Goal: Task Accomplishment & Management: Use online tool/utility

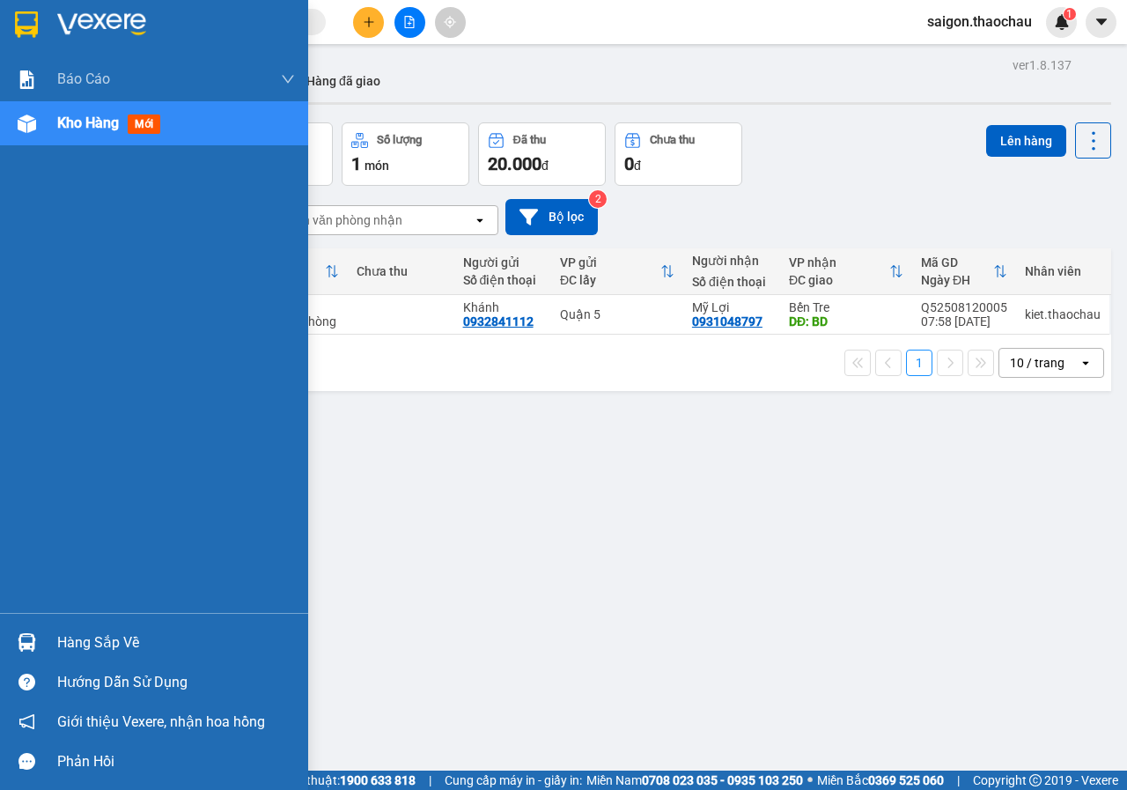
click at [25, 653] on div at bounding box center [26, 642] width 31 height 31
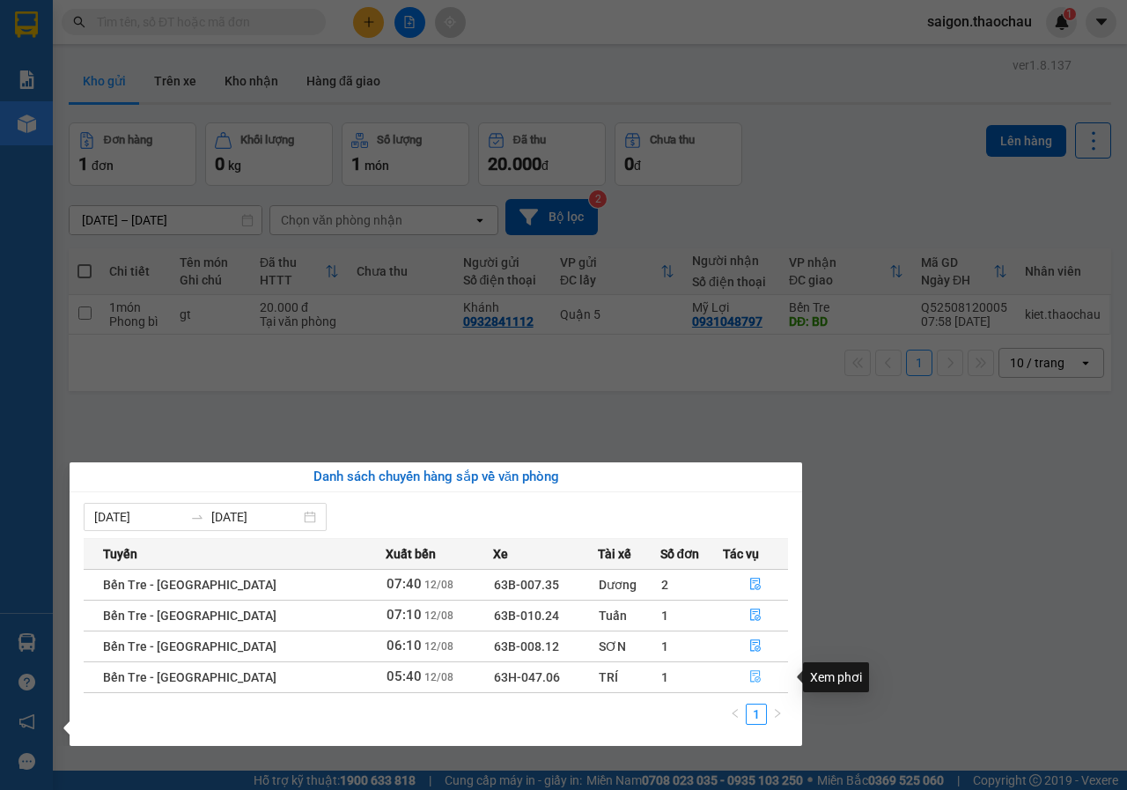
click at [751, 677] on icon "file-done" at bounding box center [755, 677] width 11 height 12
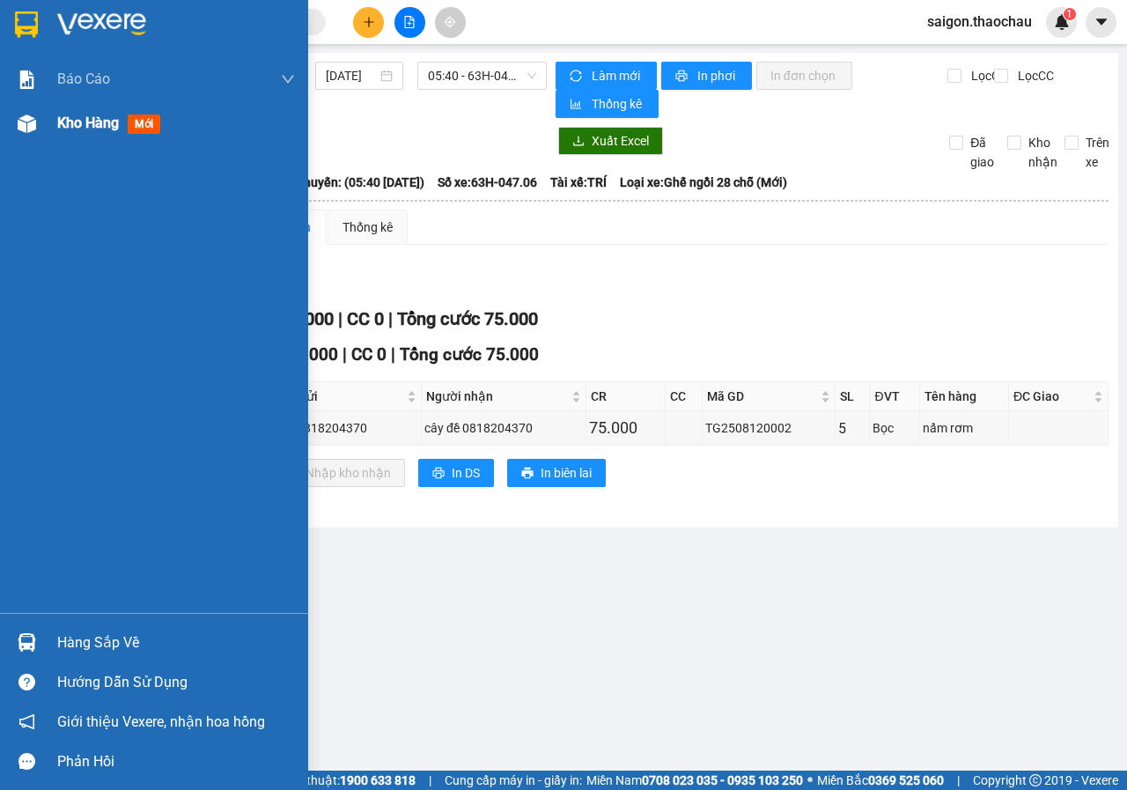
click at [80, 125] on span "Kho hàng" at bounding box center [88, 122] width 62 height 17
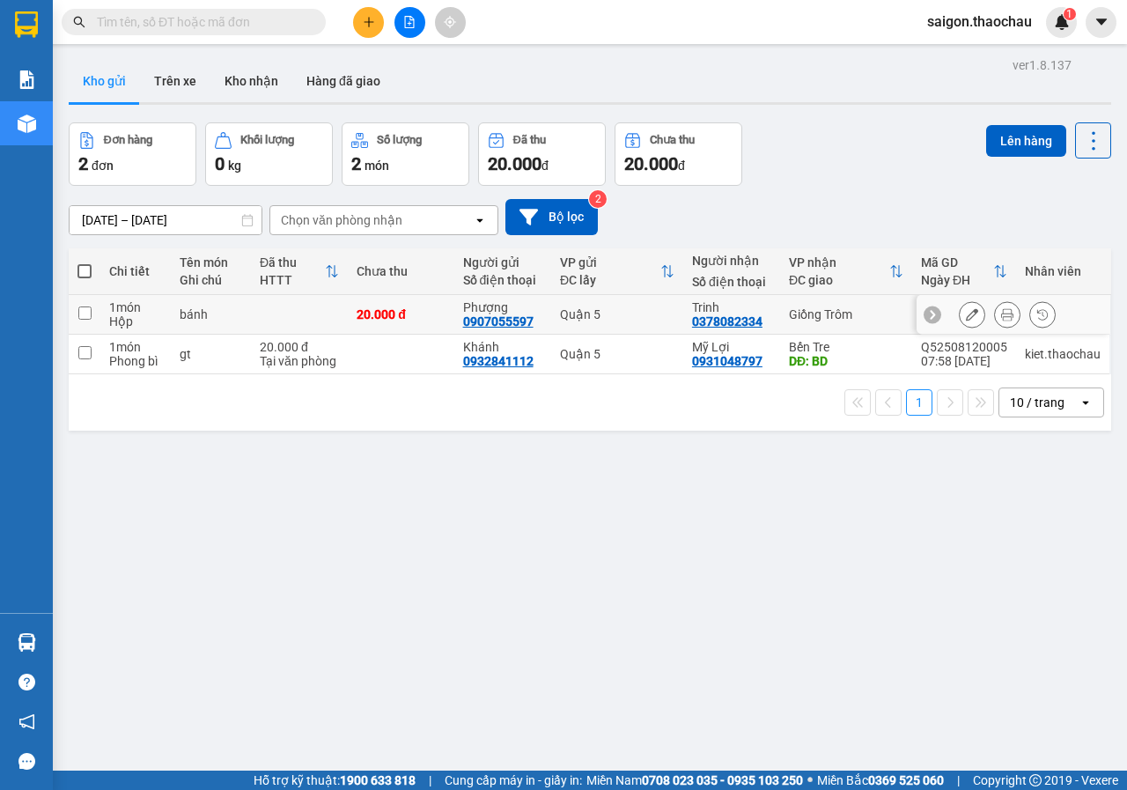
click at [1001, 313] on icon at bounding box center [1007, 314] width 12 height 12
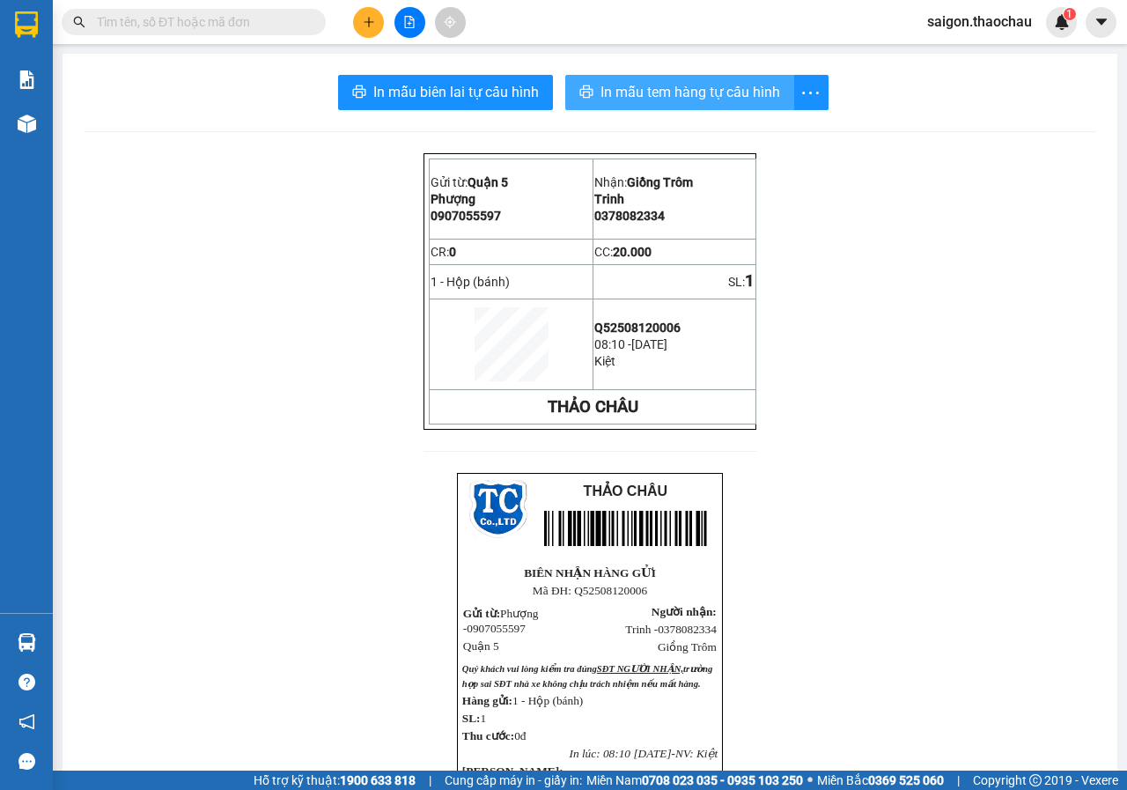
click at [610, 97] on span "In mẫu tem hàng tự cấu hình" at bounding box center [690, 92] width 180 height 22
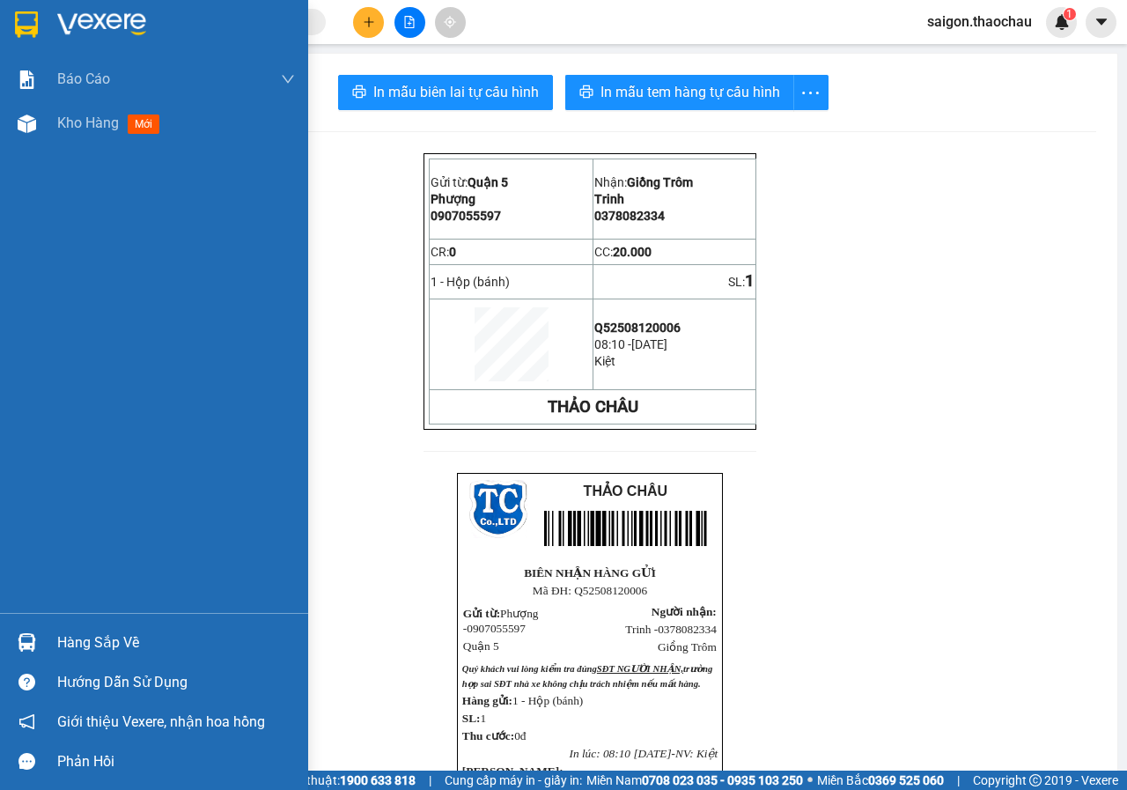
click at [15, 645] on div at bounding box center [26, 642] width 31 height 31
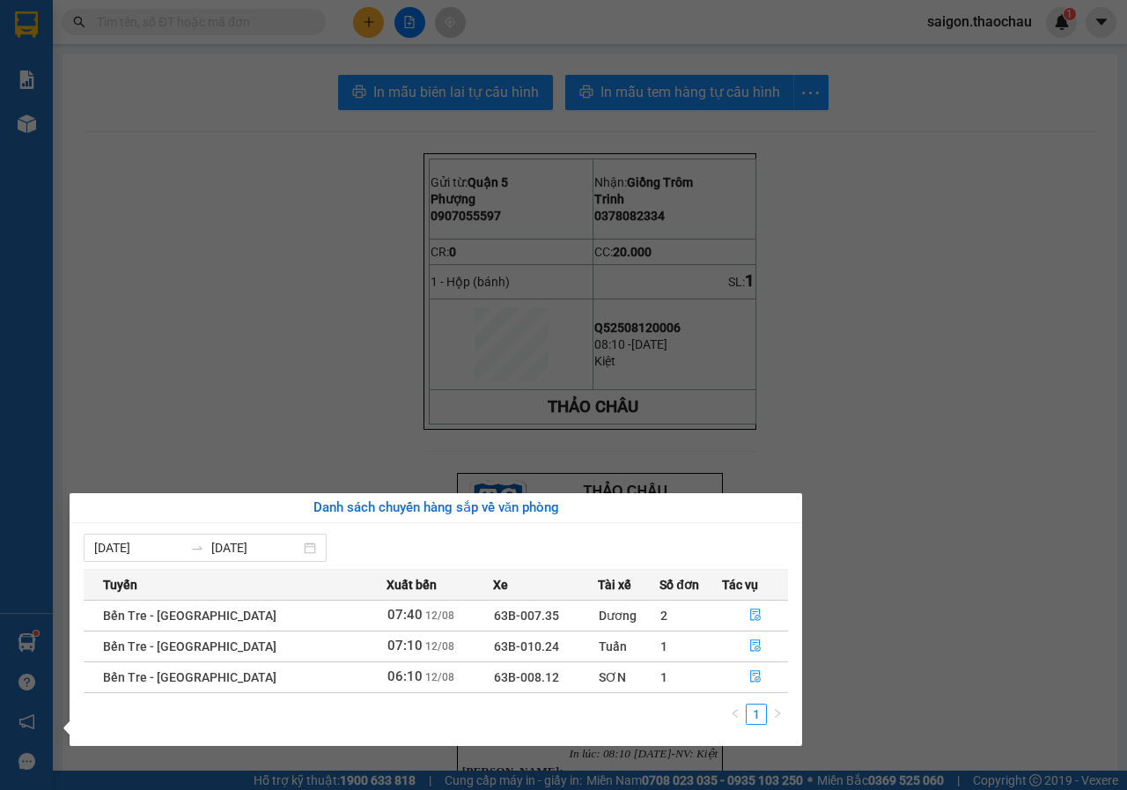
click at [43, 392] on div "Báo cáo Báo cáo dòng tiền (nhân viên) Kho hàng mới Hàng sắp về Hướng dẫn sử dụn…" at bounding box center [26, 395] width 53 height 790
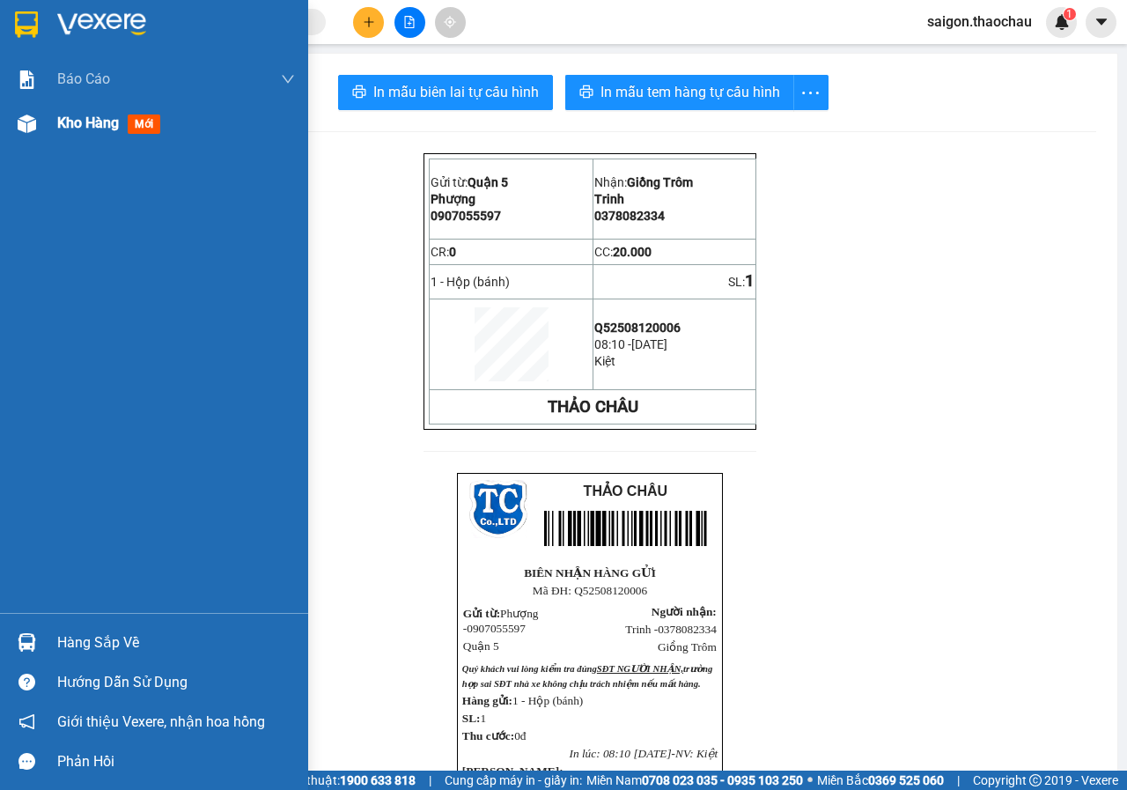
click at [81, 123] on span "Kho hàng" at bounding box center [88, 122] width 62 height 17
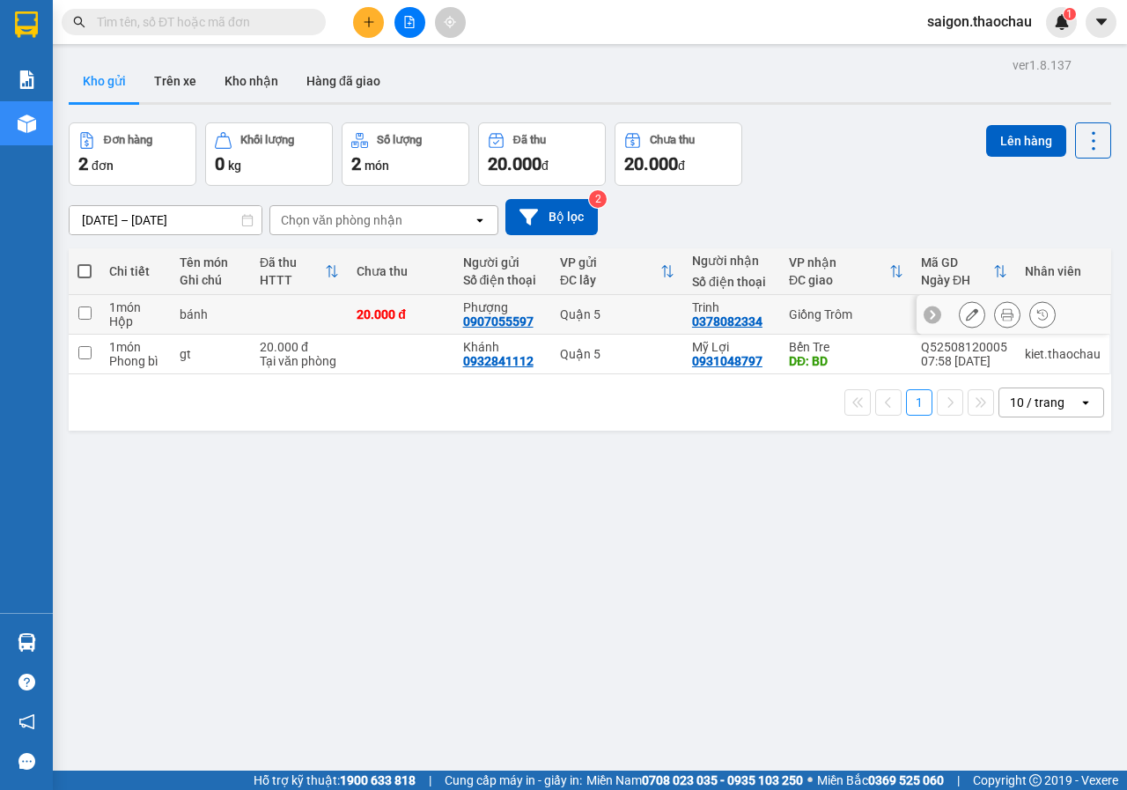
click at [84, 318] on input "checkbox" at bounding box center [84, 312] width 13 height 13
checkbox input "true"
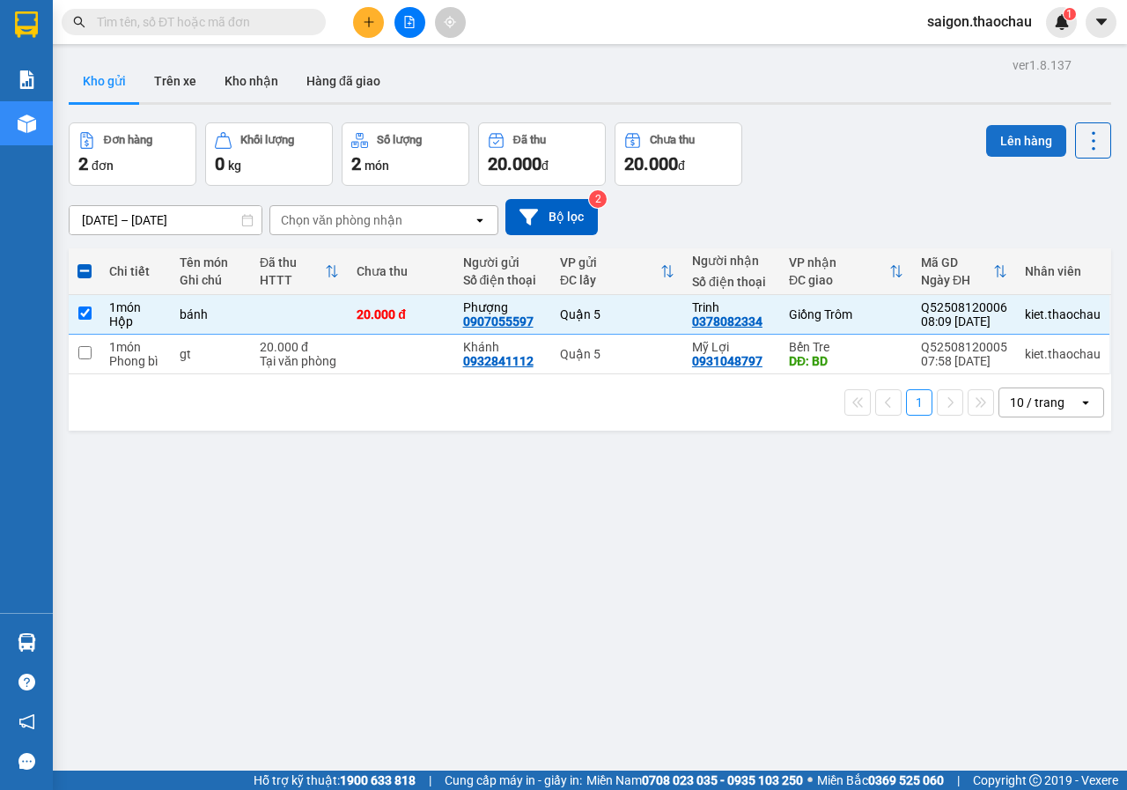
click at [992, 142] on button "Lên hàng" at bounding box center [1026, 141] width 80 height 32
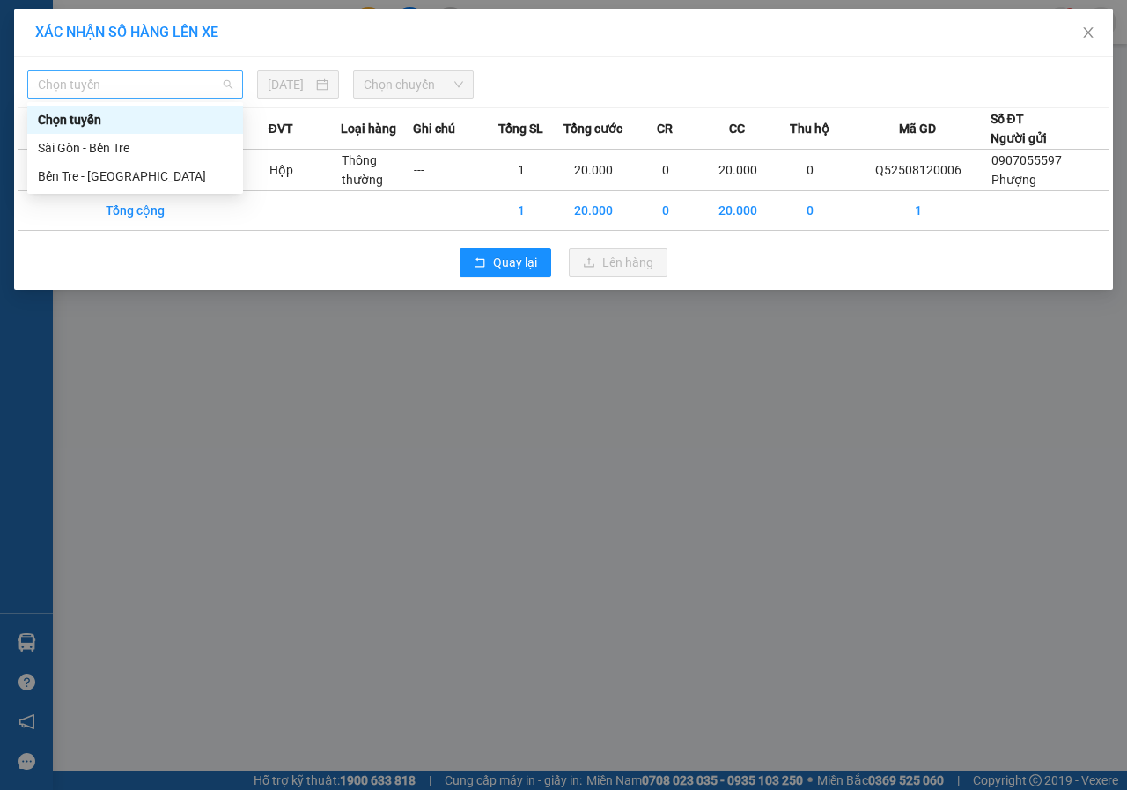
click at [108, 85] on span "Chọn tuyến" at bounding box center [135, 84] width 195 height 26
click at [74, 148] on div "Sài Gòn - Bến Tre" at bounding box center [135, 147] width 195 height 19
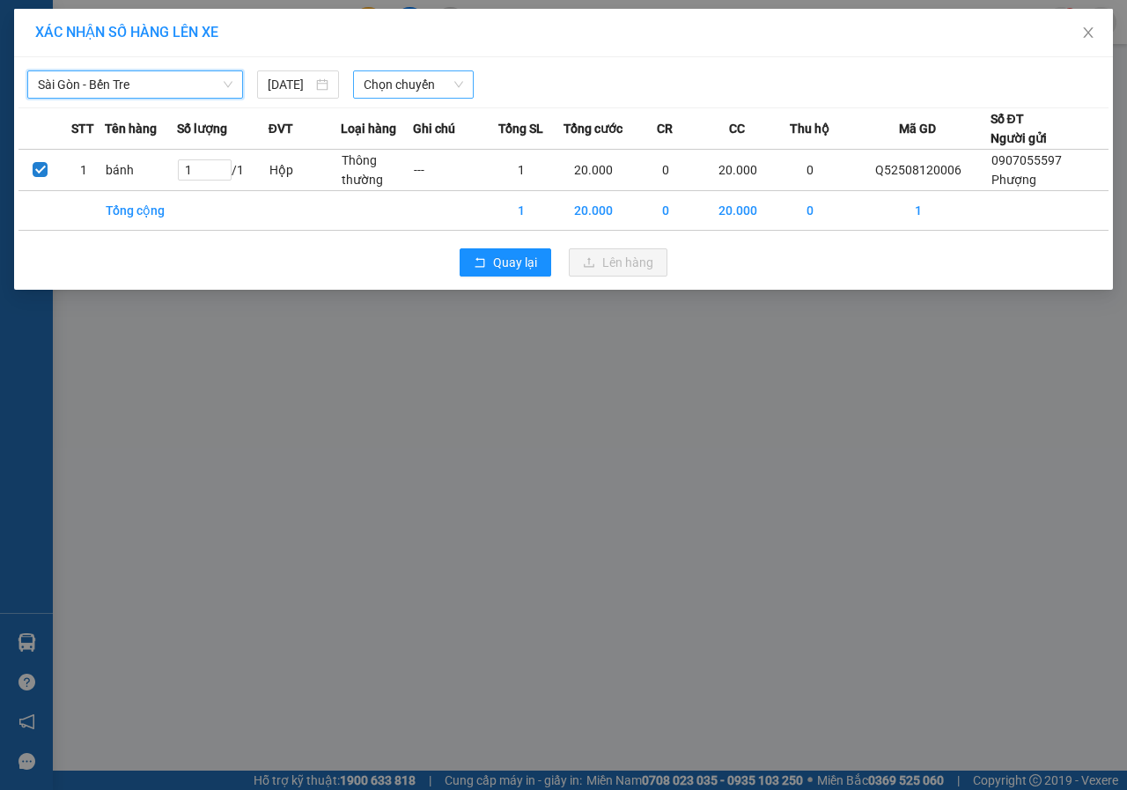
click at [395, 86] on span "Chọn chuyến" at bounding box center [413, 84] width 99 height 26
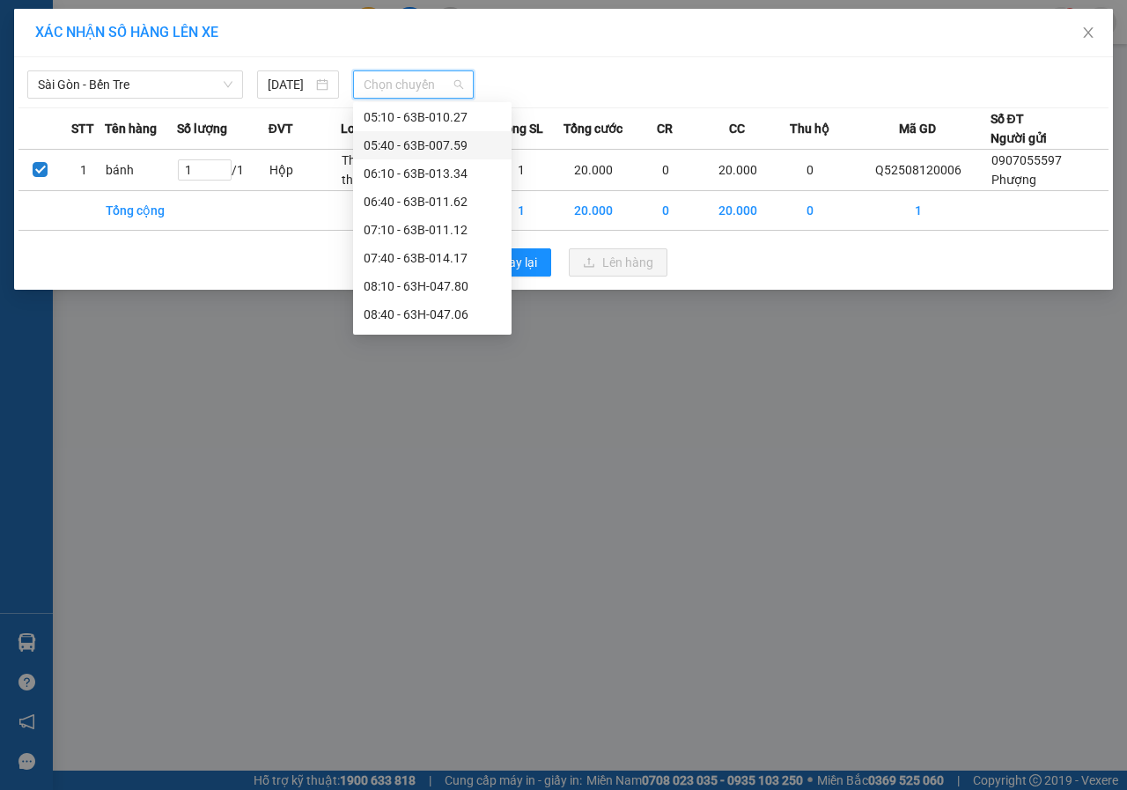
scroll to position [88, 0]
click at [404, 255] on div "08:10 - 63H-047.80" at bounding box center [432, 256] width 137 height 19
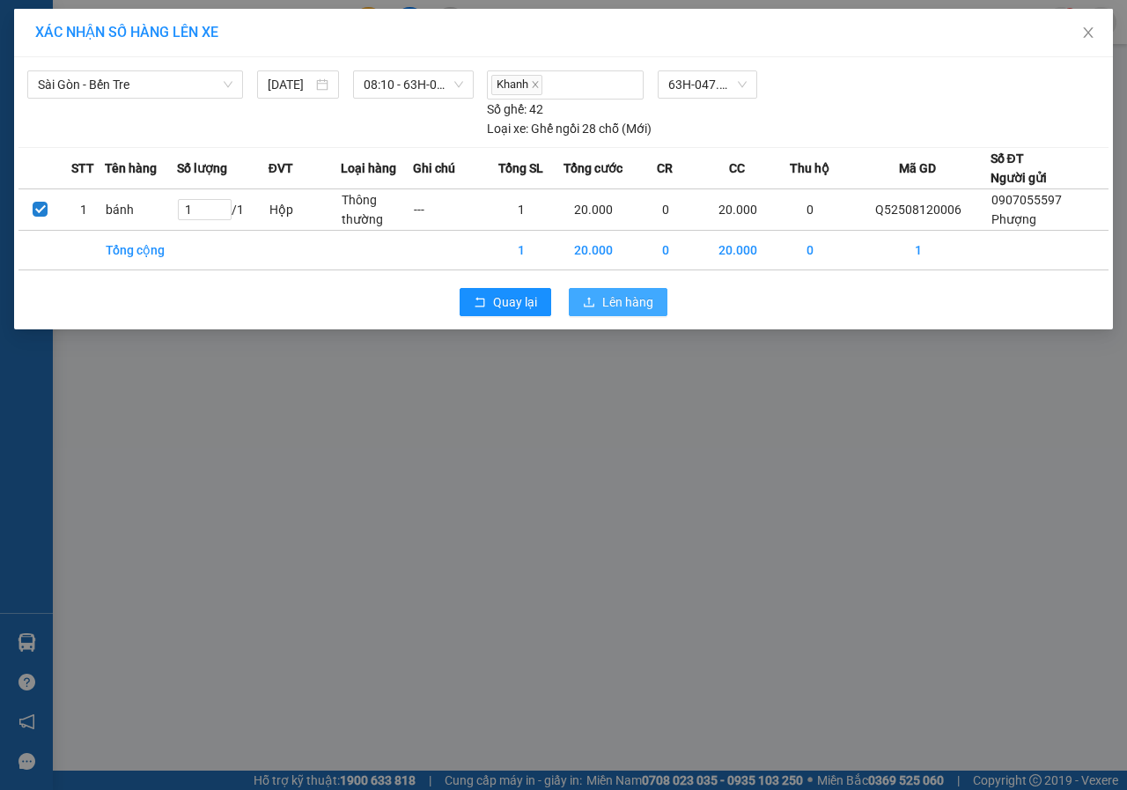
click at [627, 299] on span "Lên hàng" at bounding box center [627, 301] width 51 height 19
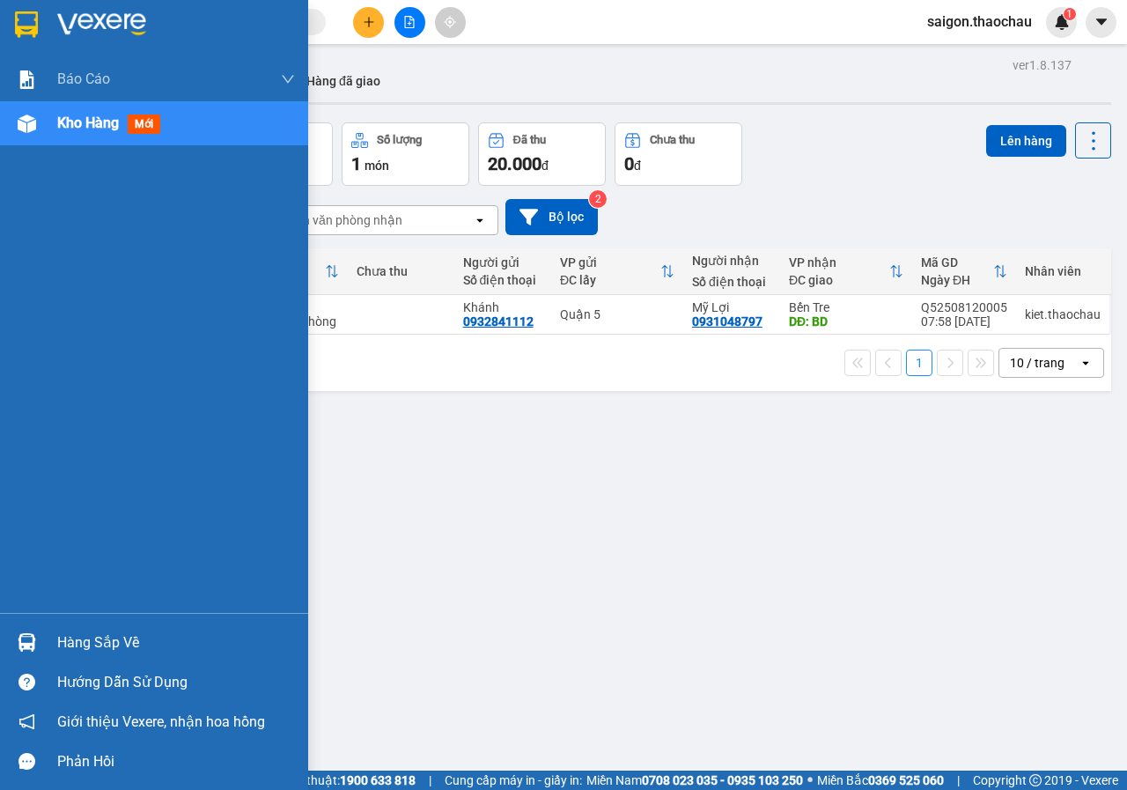
click at [18, 647] on img at bounding box center [27, 642] width 18 height 18
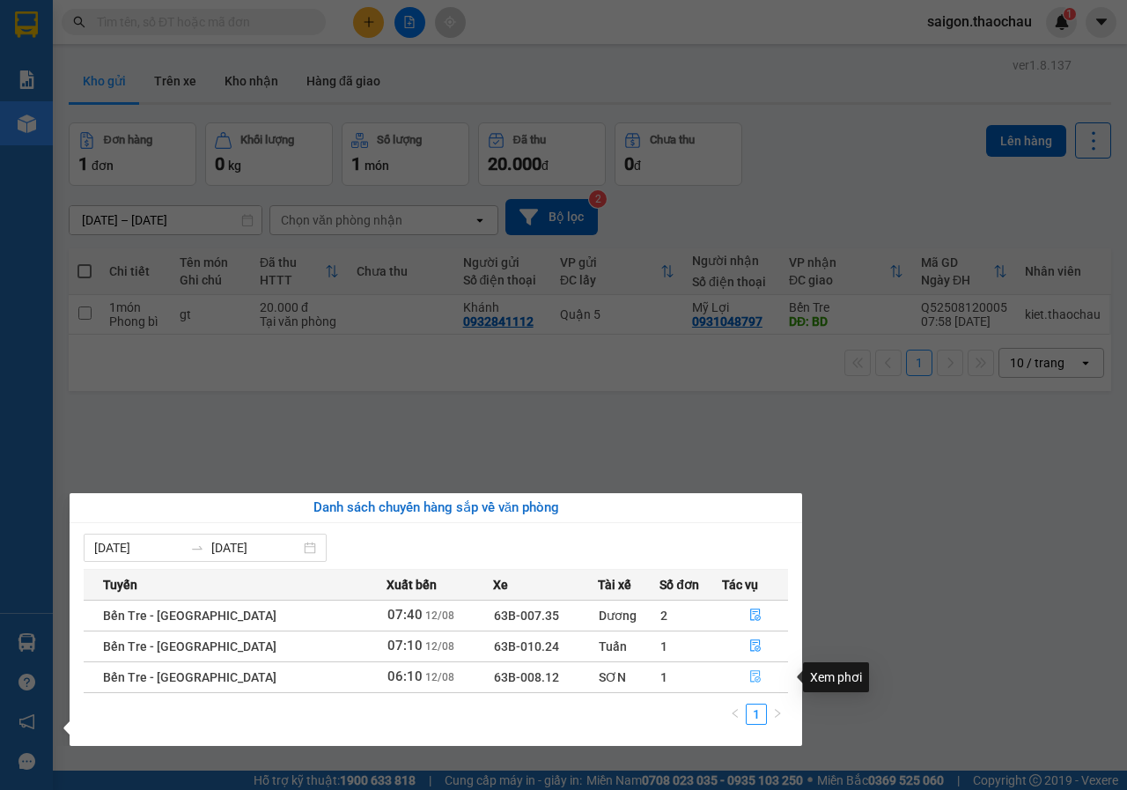
click at [751, 678] on icon "file-done" at bounding box center [755, 676] width 12 height 12
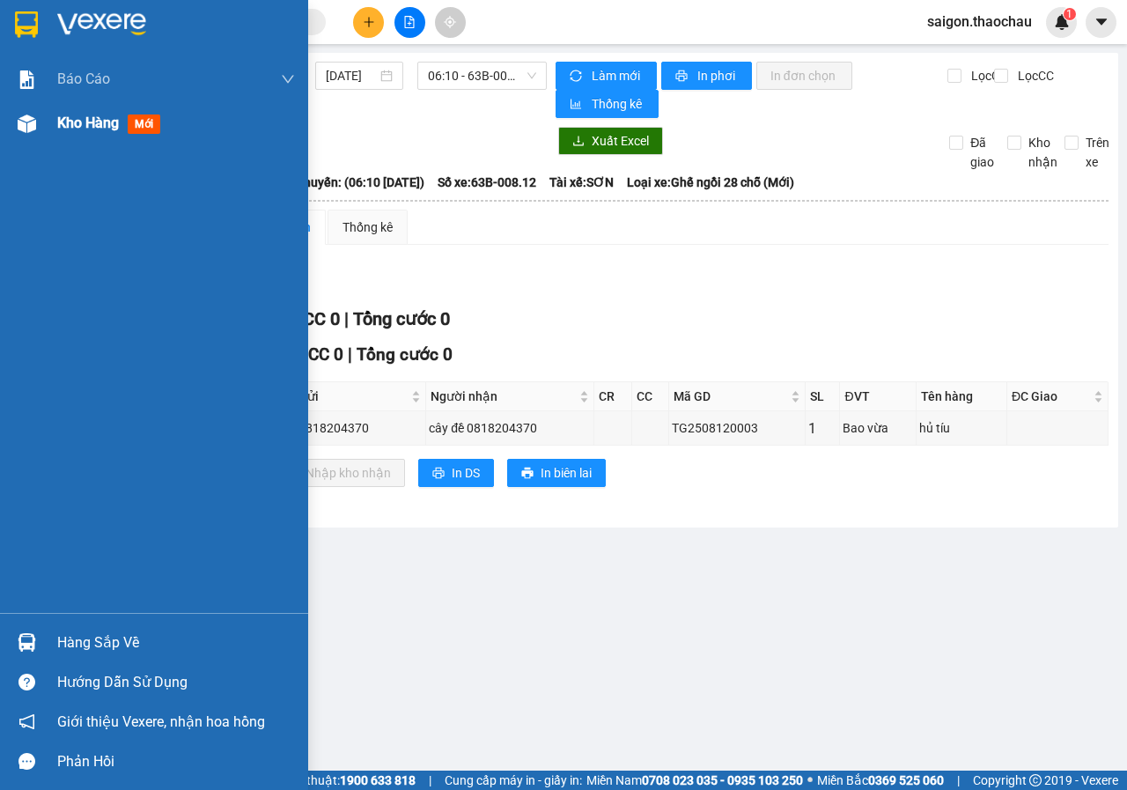
click at [82, 127] on span "Kho hàng" at bounding box center [88, 122] width 62 height 17
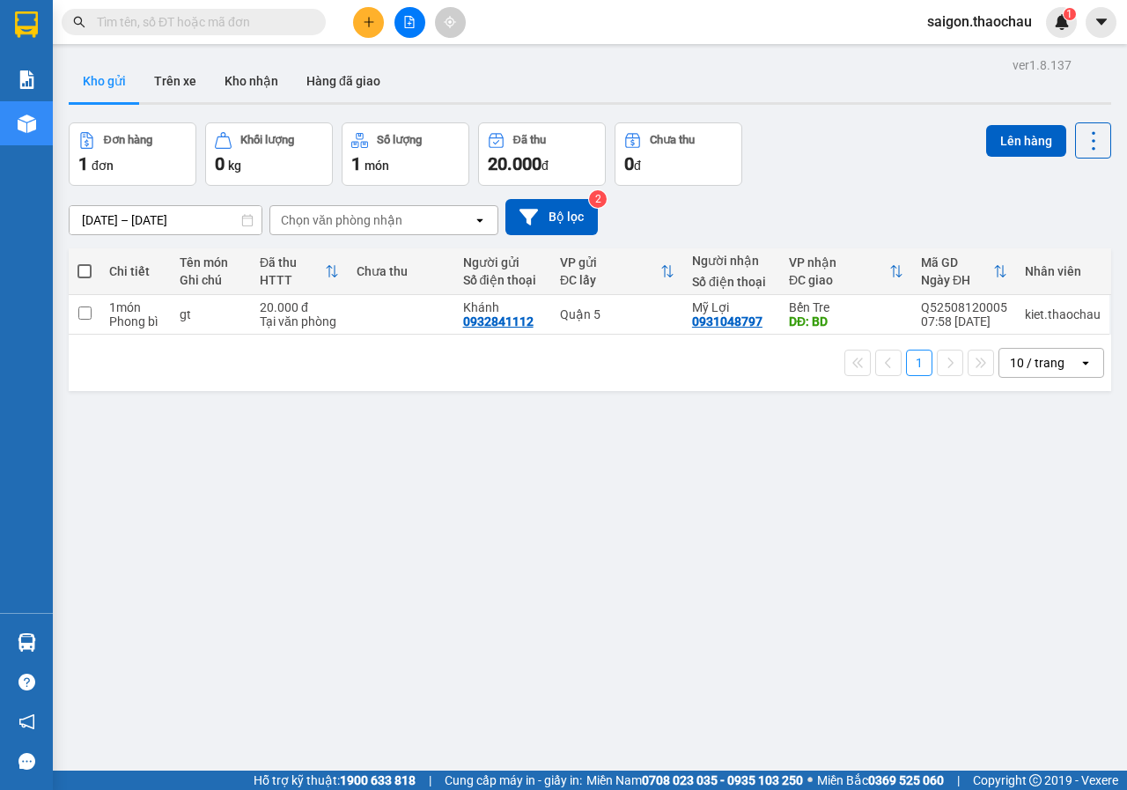
click at [403, 29] on button at bounding box center [409, 22] width 31 height 31
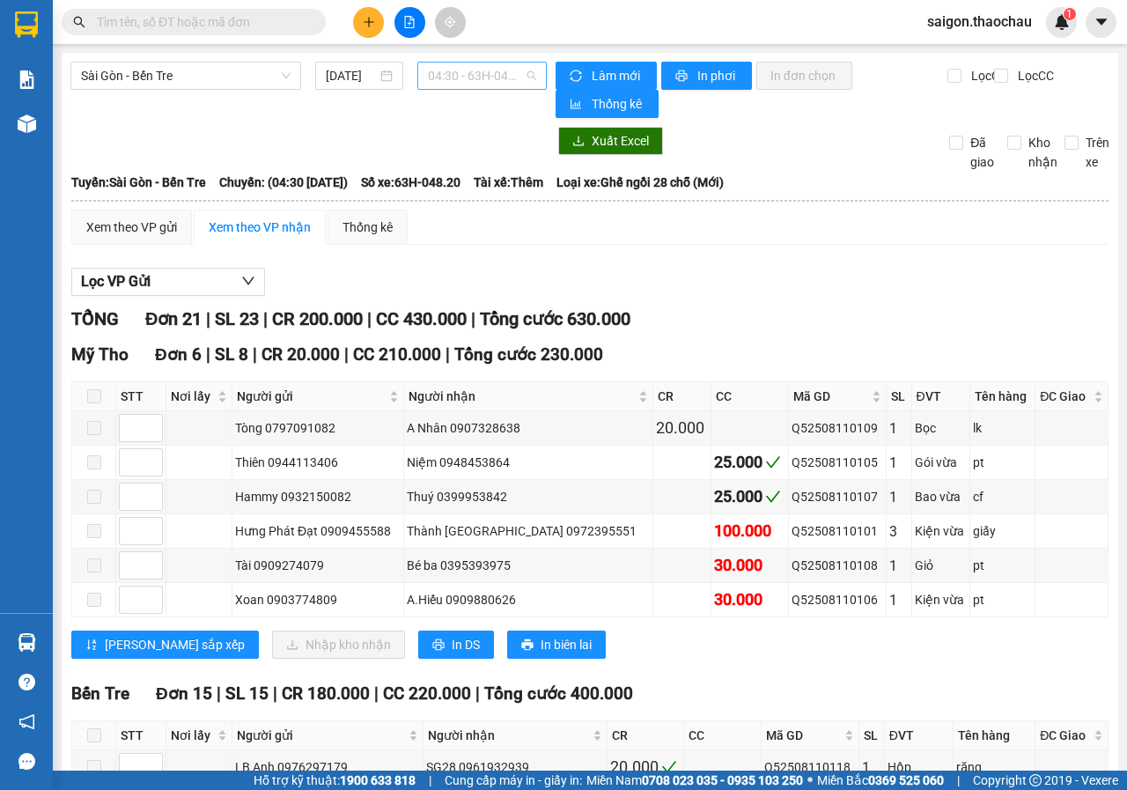
click at [448, 71] on span "04:30 - 63H-048.20" at bounding box center [481, 76] width 107 height 26
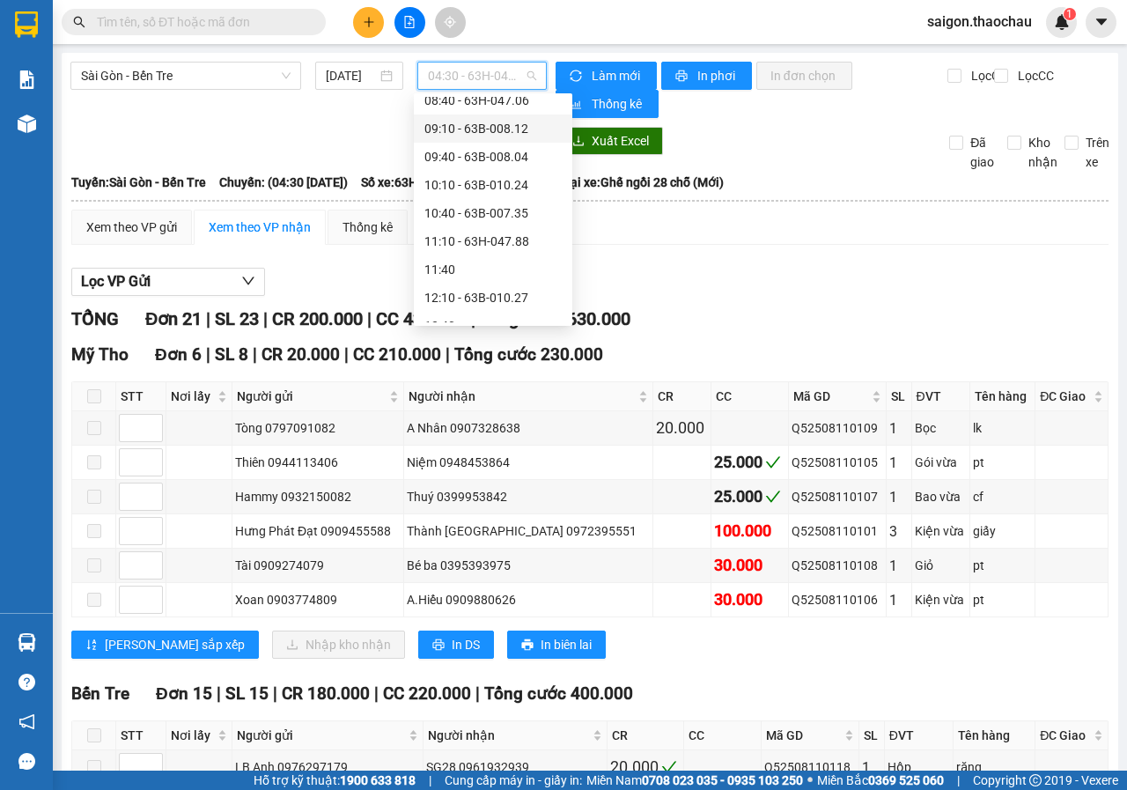
scroll to position [176, 0]
click at [460, 162] on div "08:10 - 63H-047.80" at bounding box center [492, 160] width 137 height 19
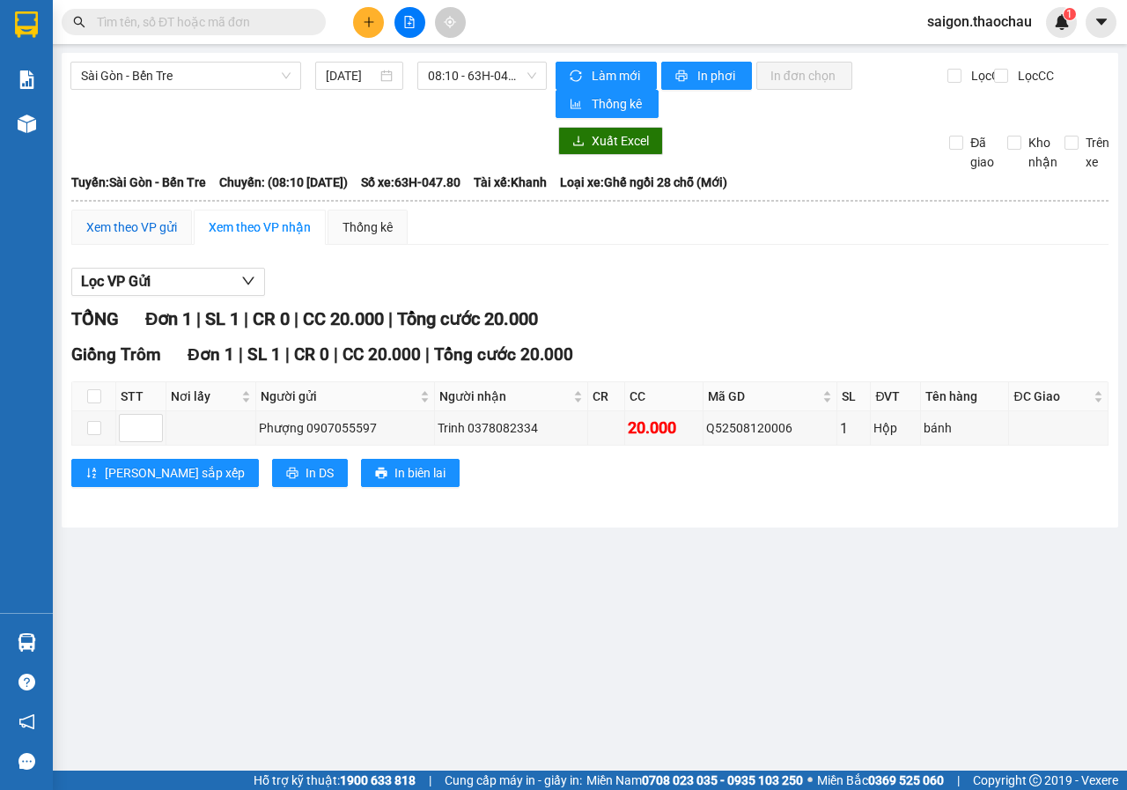
click at [141, 224] on div "Xem theo VP gửi" at bounding box center [131, 226] width 91 height 19
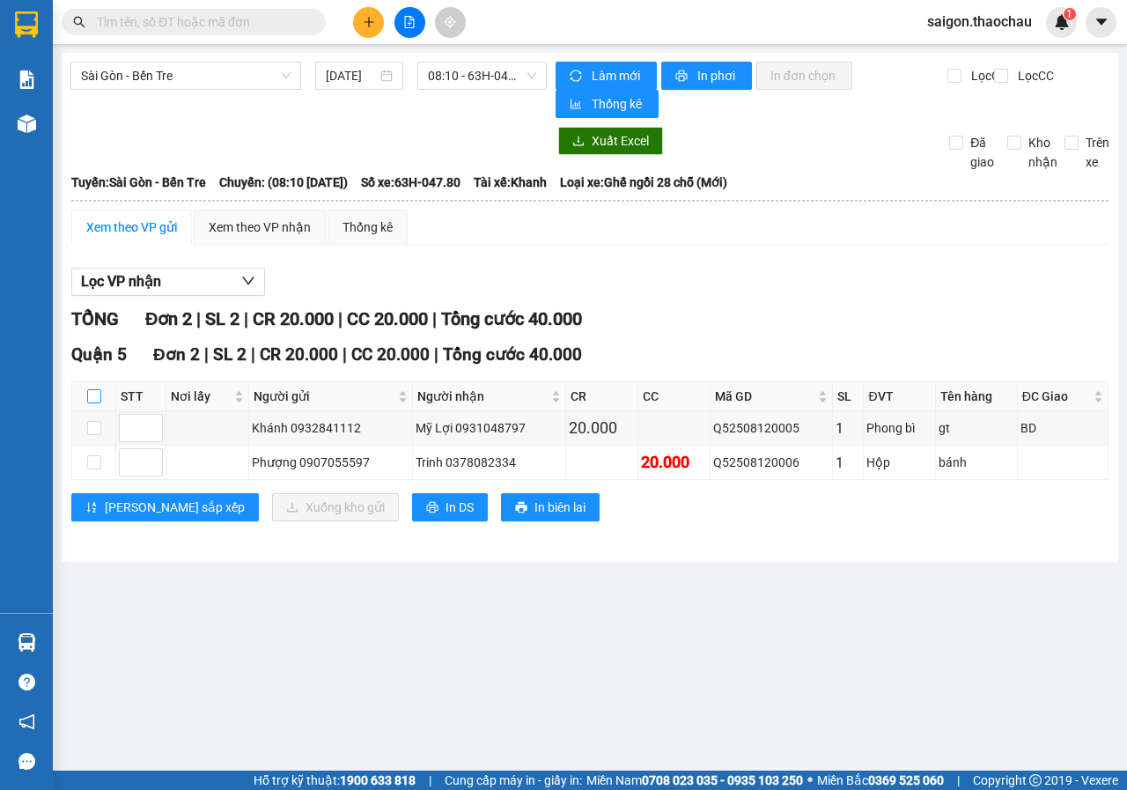
click at [97, 403] on input "checkbox" at bounding box center [94, 396] width 14 height 14
checkbox input "true"
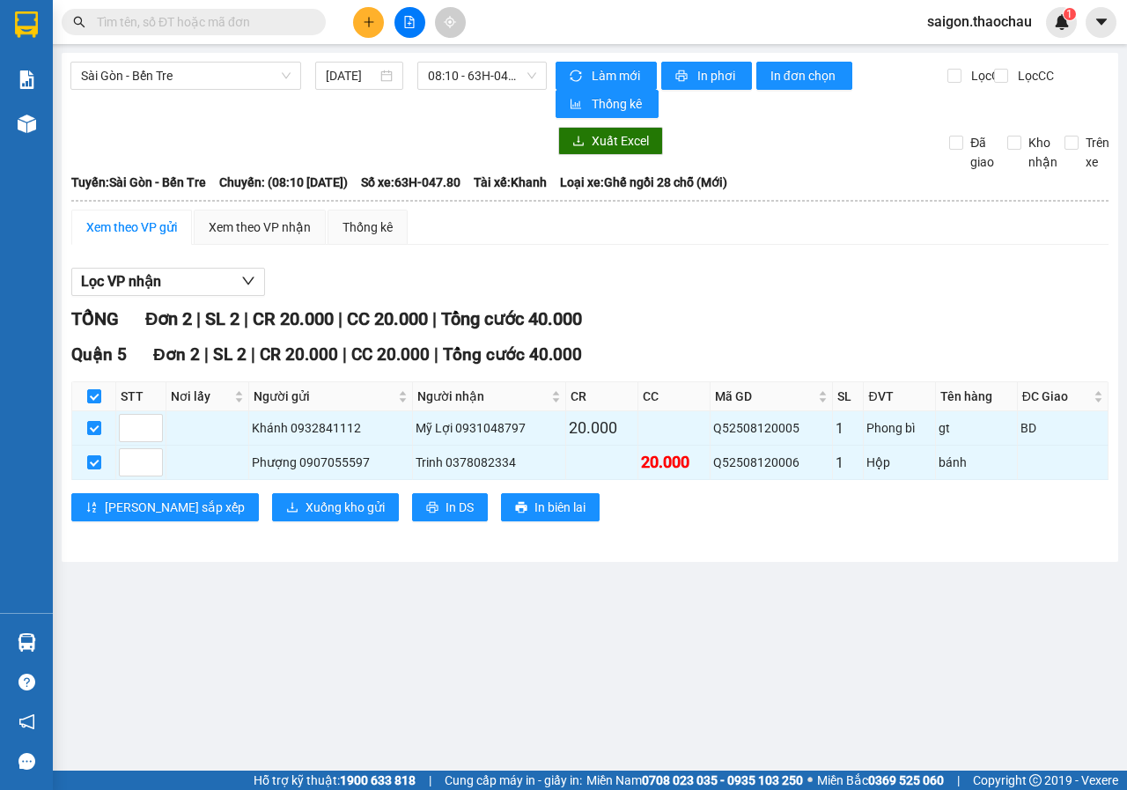
drag, startPoint x: 100, startPoint y: 425, endPoint x: 209, endPoint y: 483, distance: 122.9
click at [99, 425] on input "checkbox" at bounding box center [94, 428] width 14 height 14
checkbox input "false"
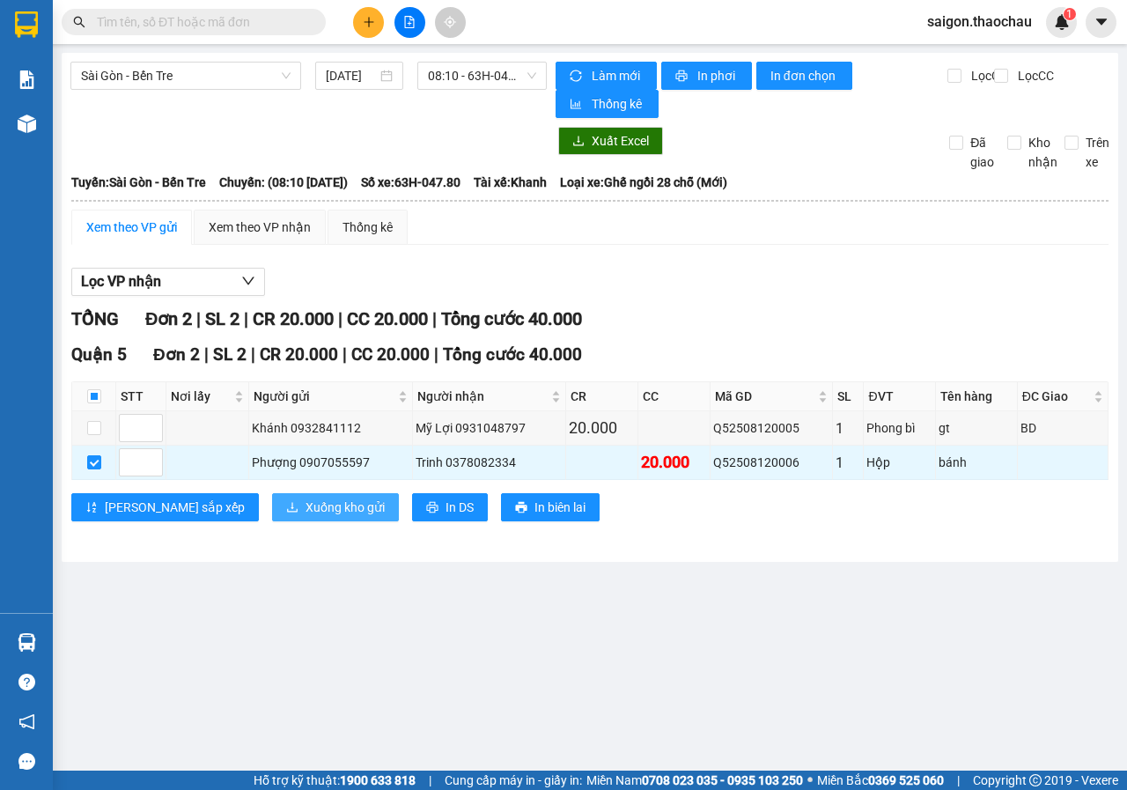
click at [275, 519] on button "Xuống kho gửi" at bounding box center [335, 507] width 127 height 28
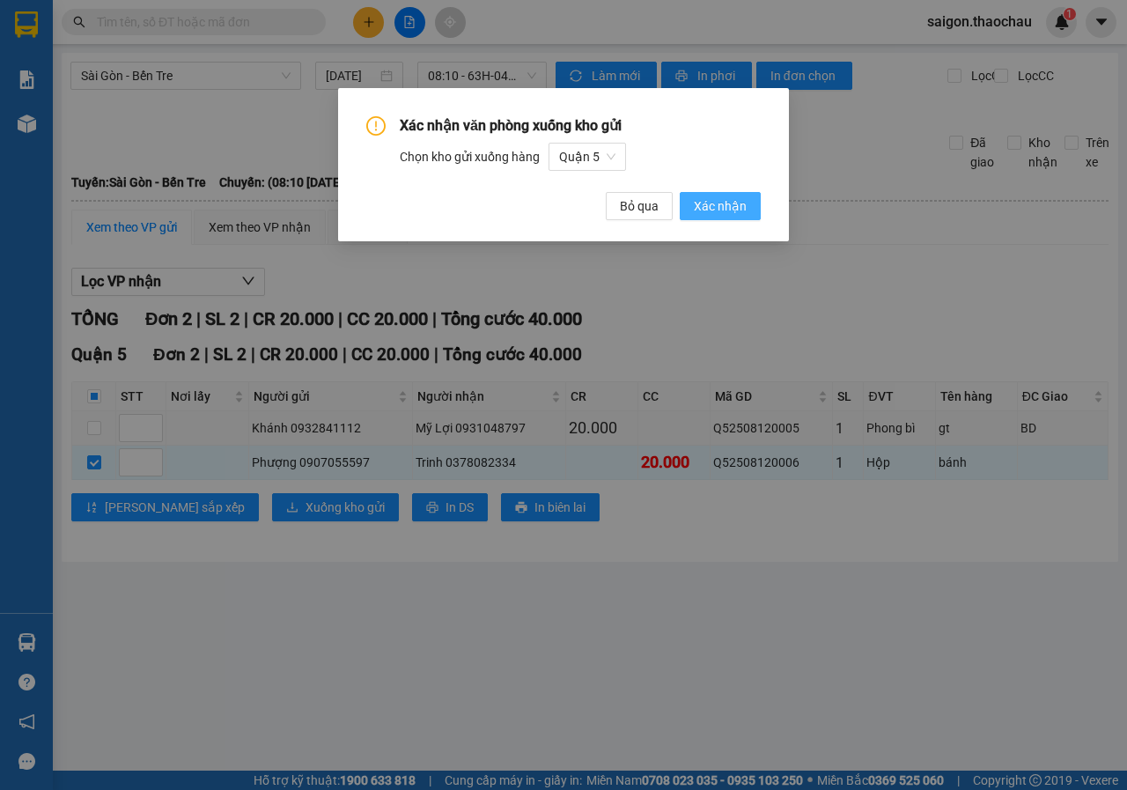
click at [722, 206] on span "Xác nhận" at bounding box center [720, 205] width 53 height 19
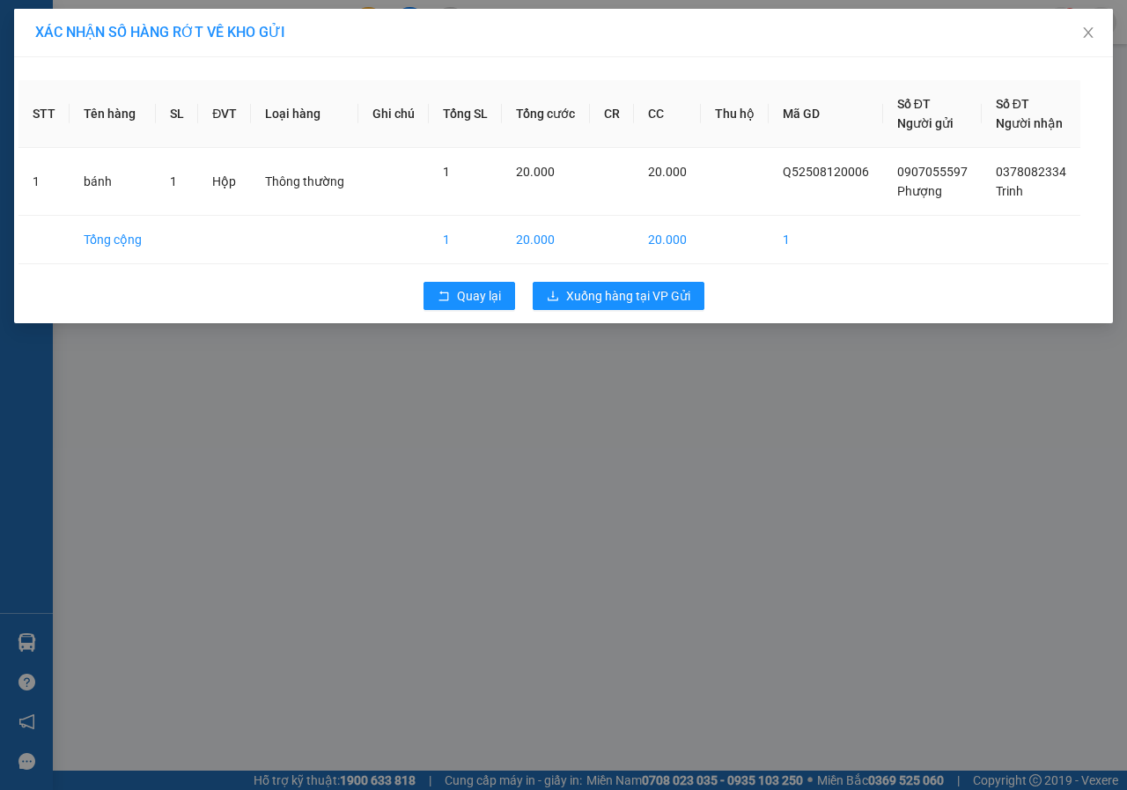
click at [656, 314] on div "Quay lại Xuống hàng tại VP Gửi" at bounding box center [563, 296] width 1090 height 46
click at [660, 299] on span "Xuống hàng tại VP Gửi" at bounding box center [628, 295] width 124 height 19
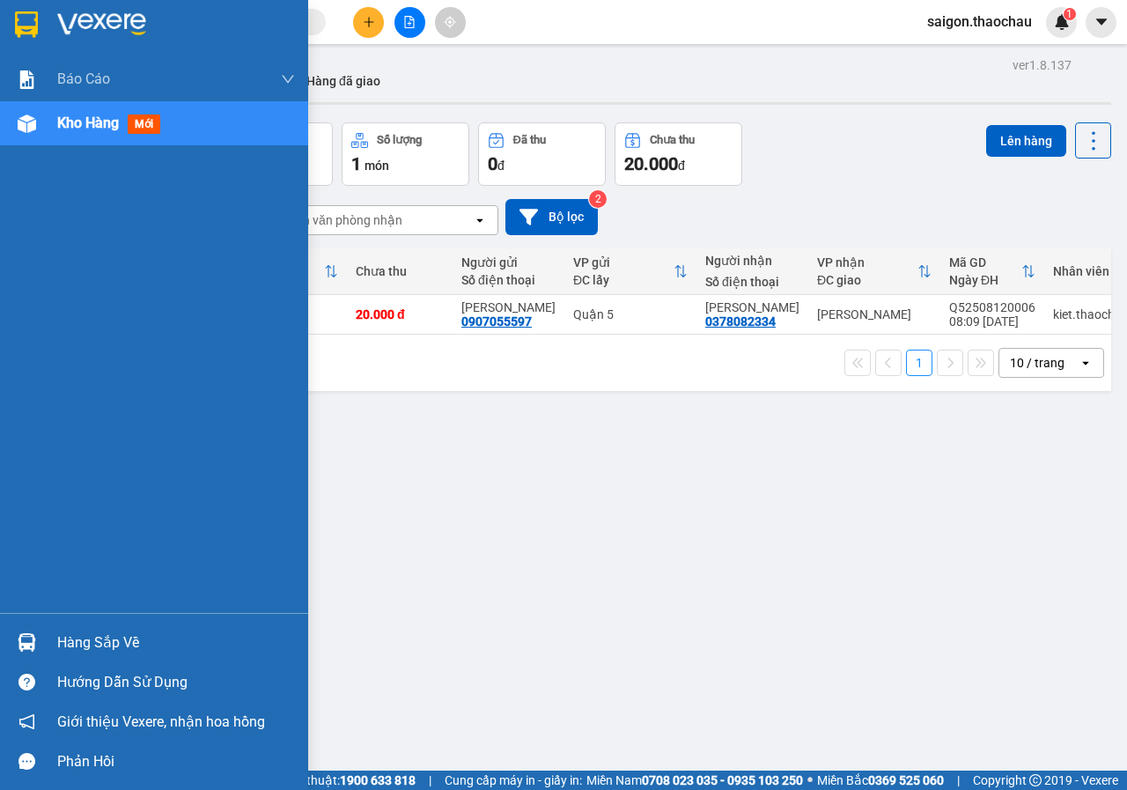
click at [30, 635] on img at bounding box center [27, 642] width 18 height 18
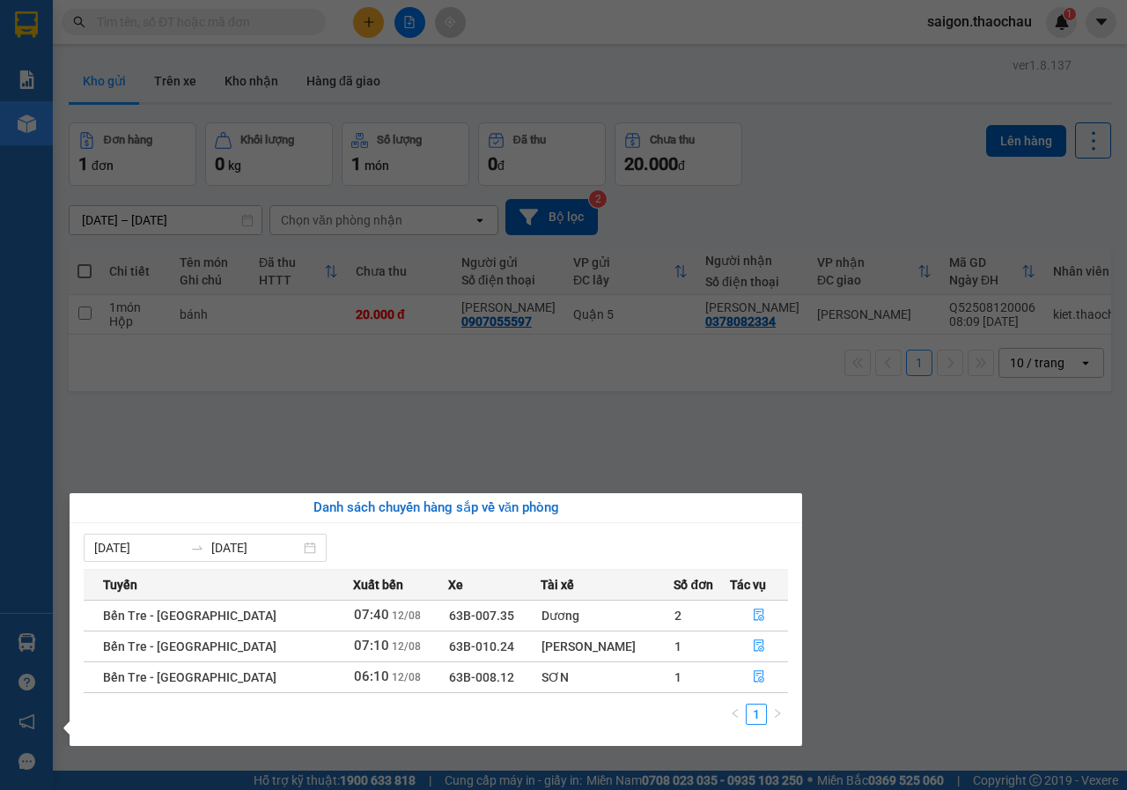
click at [3, 519] on div "Báo cáo Báo cáo dòng tiền (nhân viên) Kho hàng mới Hàng sắp về Hướng dẫn sử dụn…" at bounding box center [26, 395] width 53 height 790
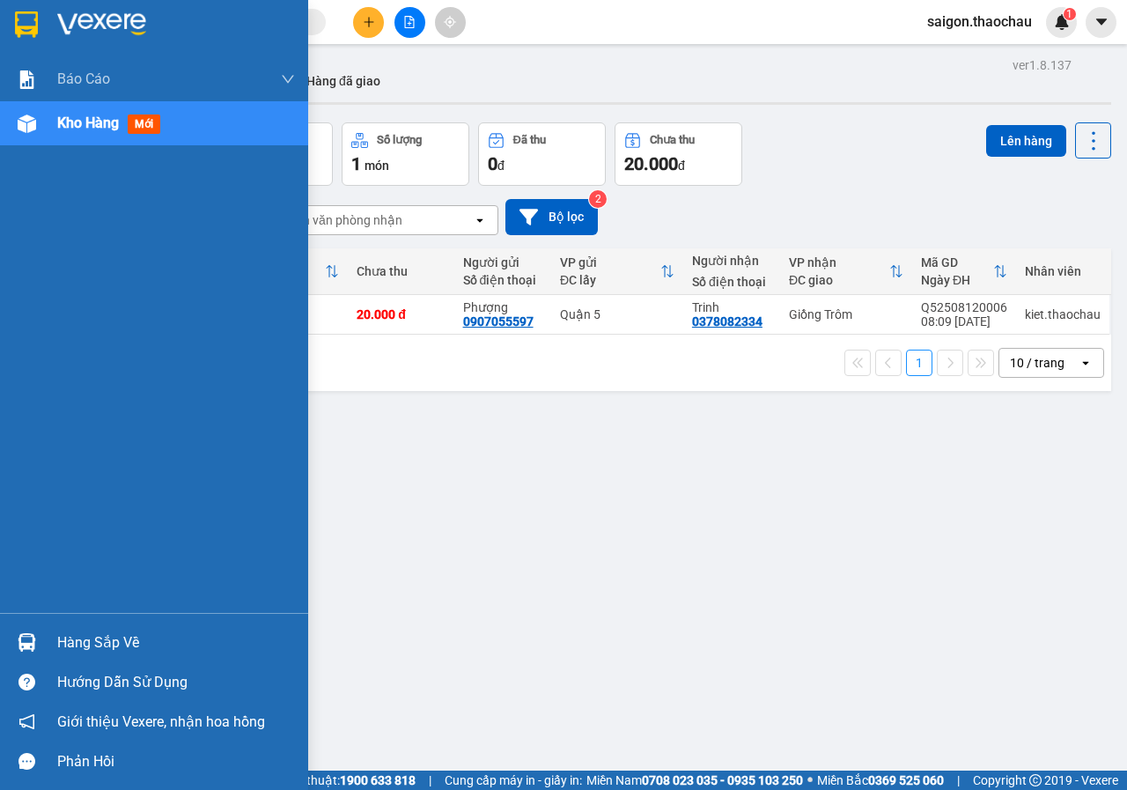
click at [20, 636] on img at bounding box center [27, 642] width 18 height 18
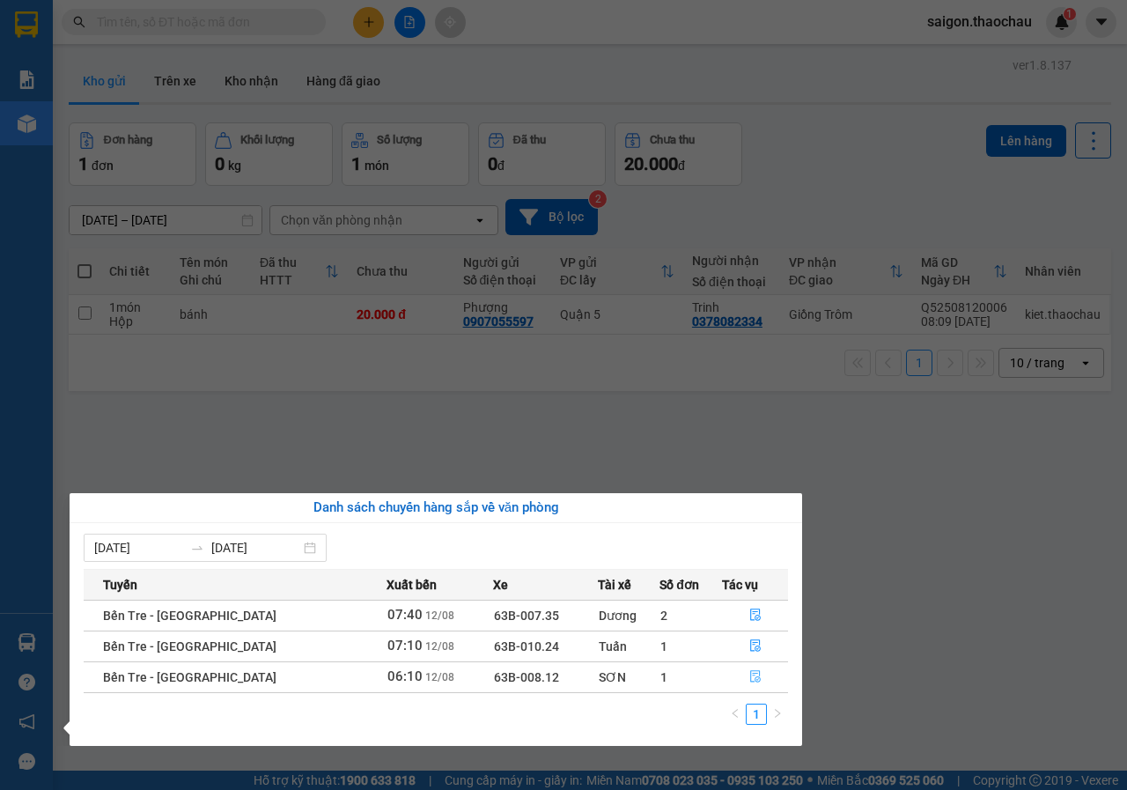
click at [753, 674] on icon "file-done" at bounding box center [755, 676] width 12 height 12
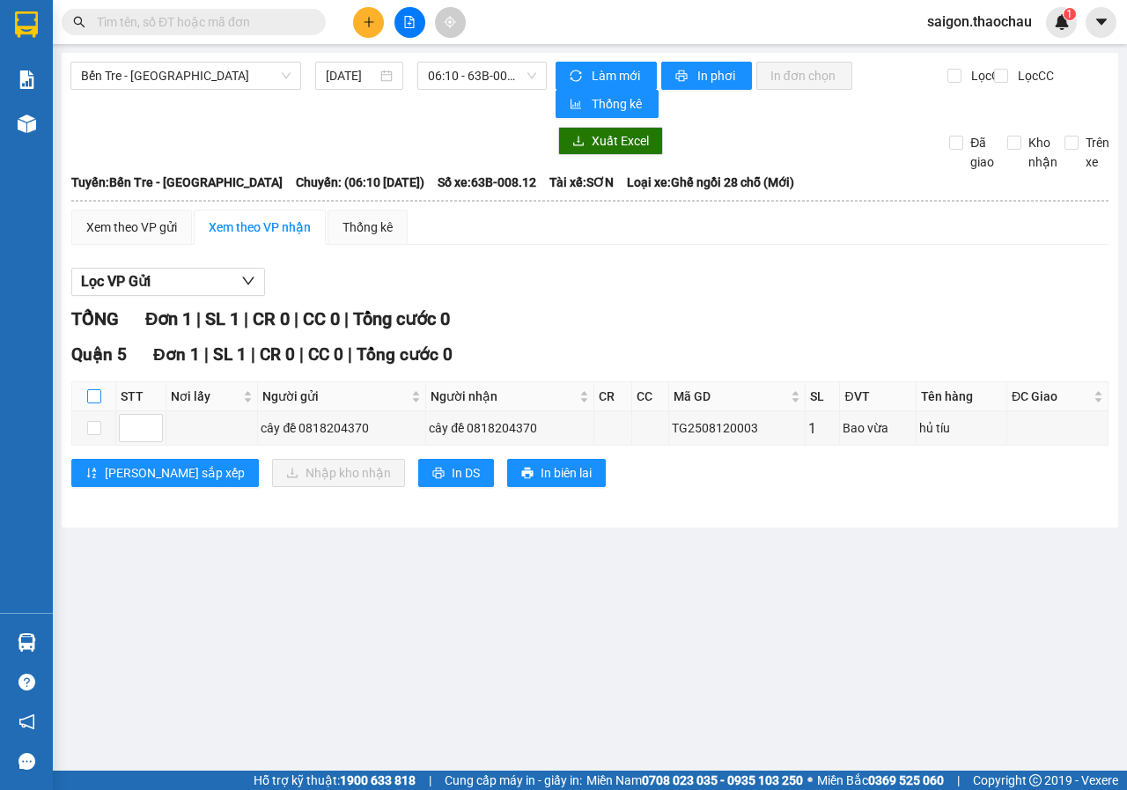
click at [92, 392] on input "checkbox" at bounding box center [94, 396] width 14 height 14
checkbox input "true"
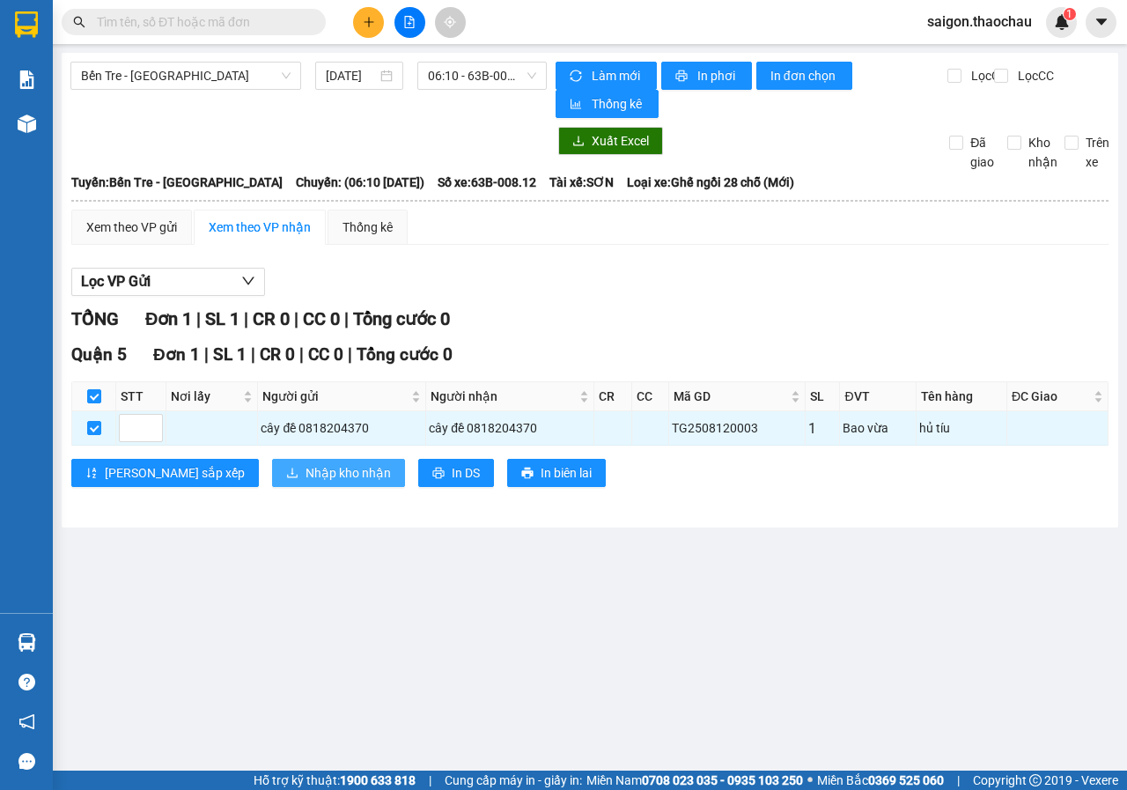
click at [305, 482] on span "Nhập kho nhận" at bounding box center [347, 472] width 85 height 19
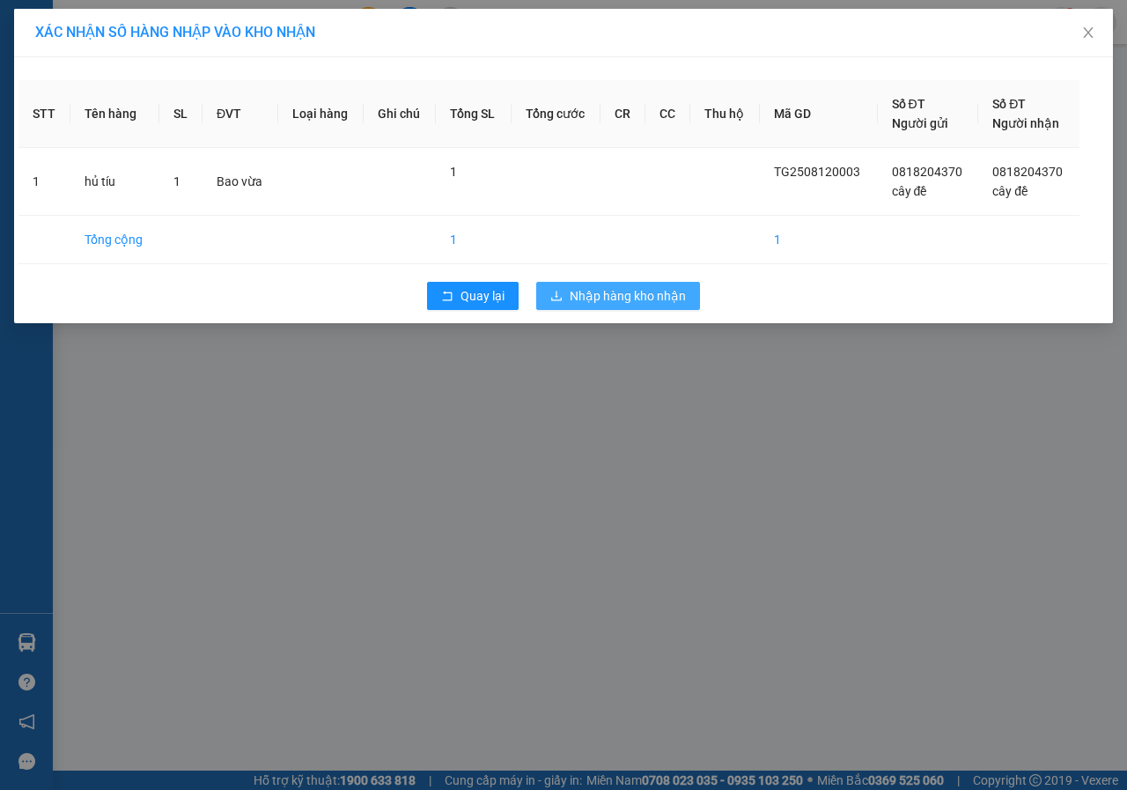
click at [609, 285] on button "Nhập hàng kho nhận" at bounding box center [618, 296] width 164 height 28
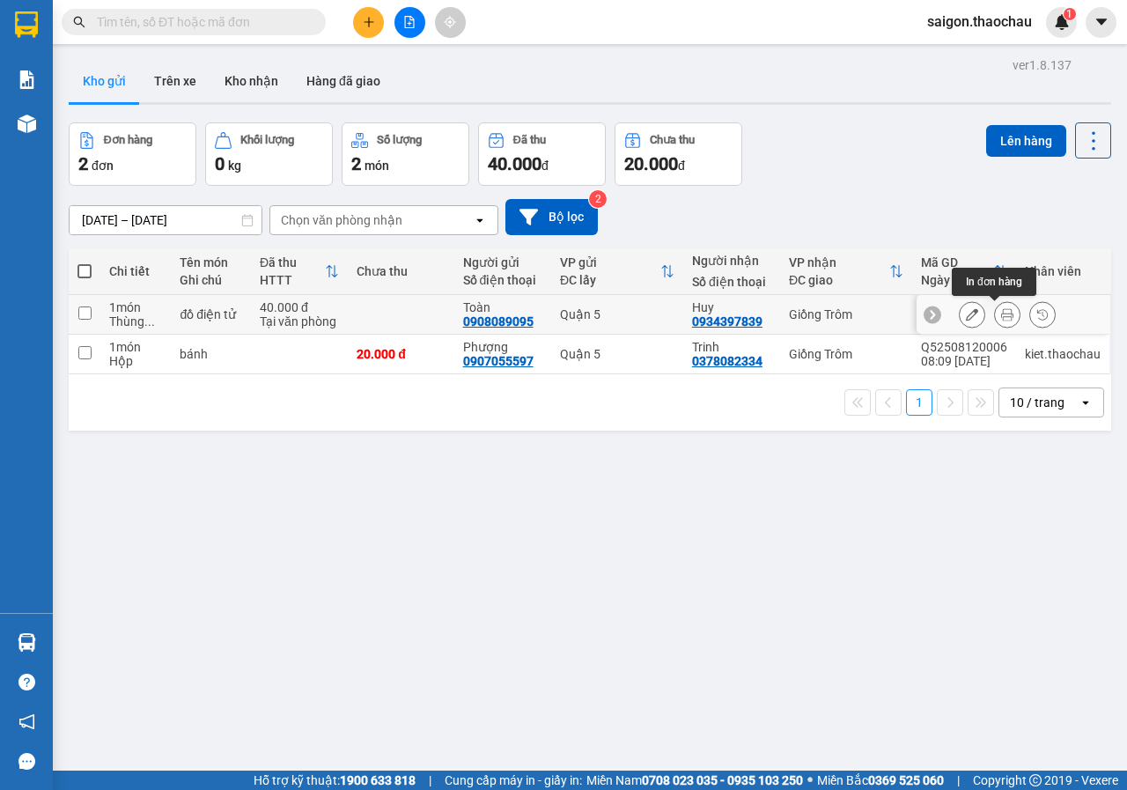
click at [1001, 313] on icon at bounding box center [1007, 314] width 12 height 12
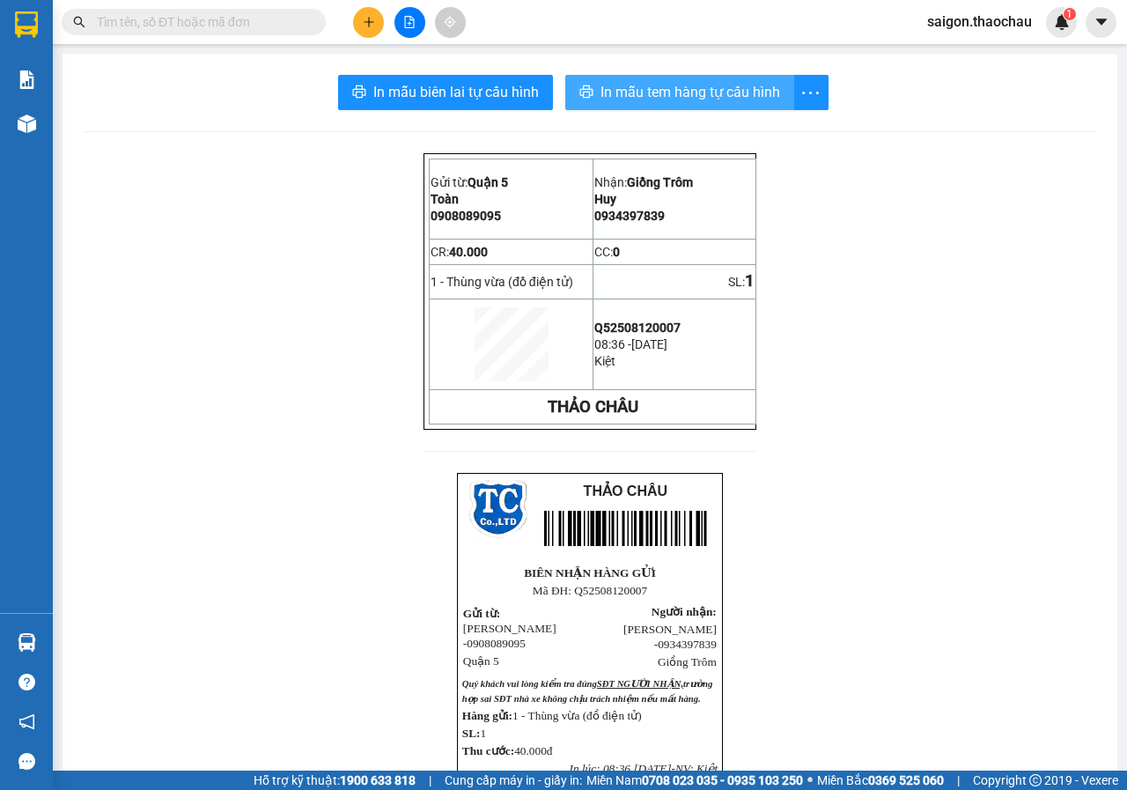
click at [627, 108] on button "In mẫu tem hàng tự cấu hình" at bounding box center [679, 92] width 229 height 35
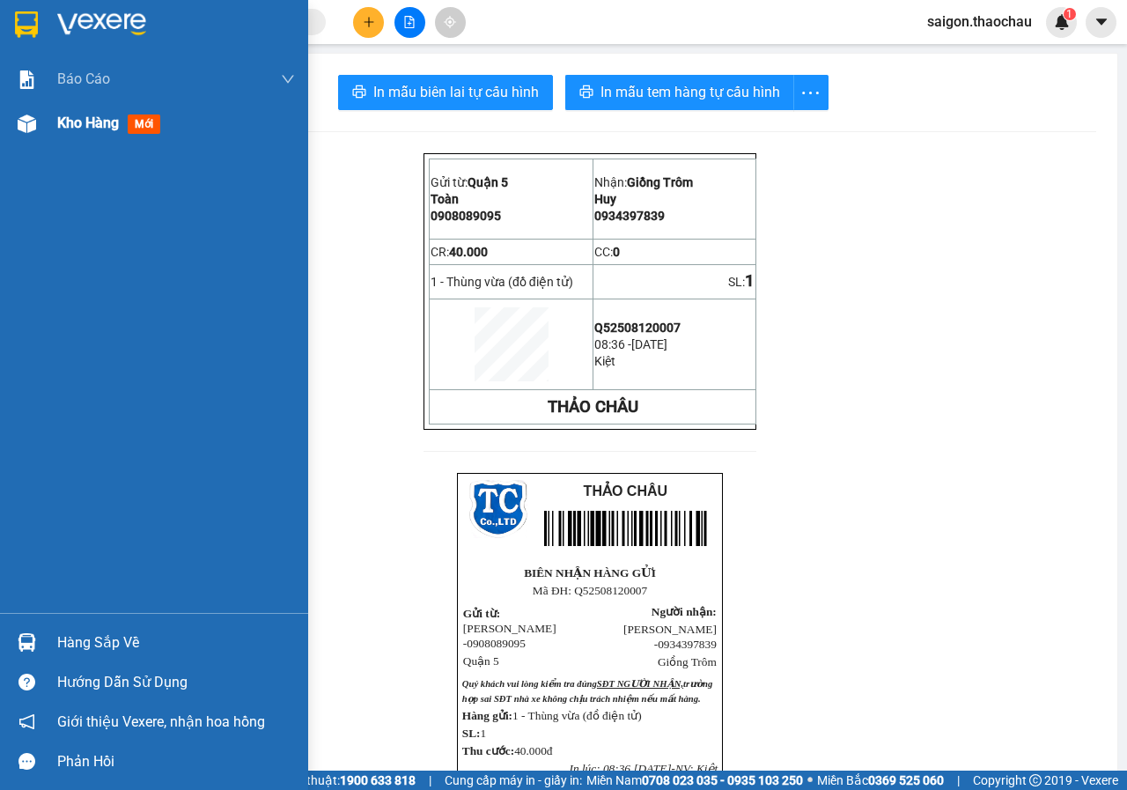
click at [97, 123] on span "Kho hàng" at bounding box center [88, 122] width 62 height 17
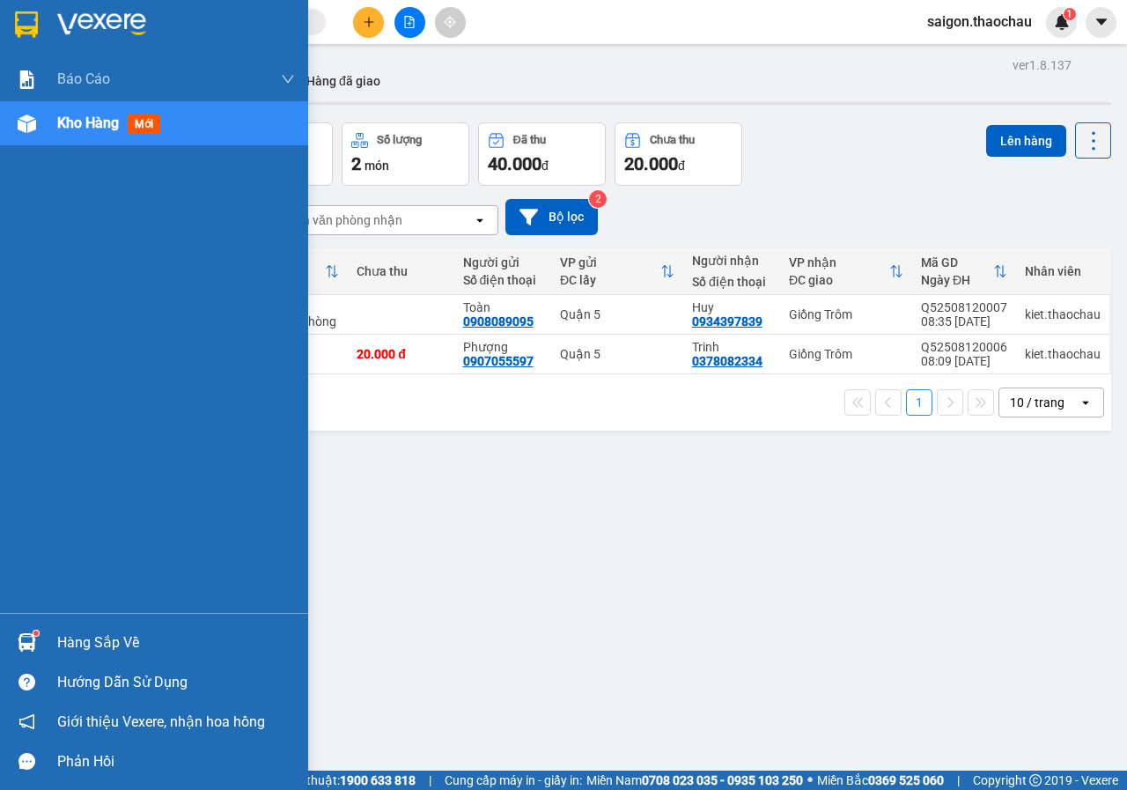
click at [31, 638] on img at bounding box center [27, 642] width 18 height 18
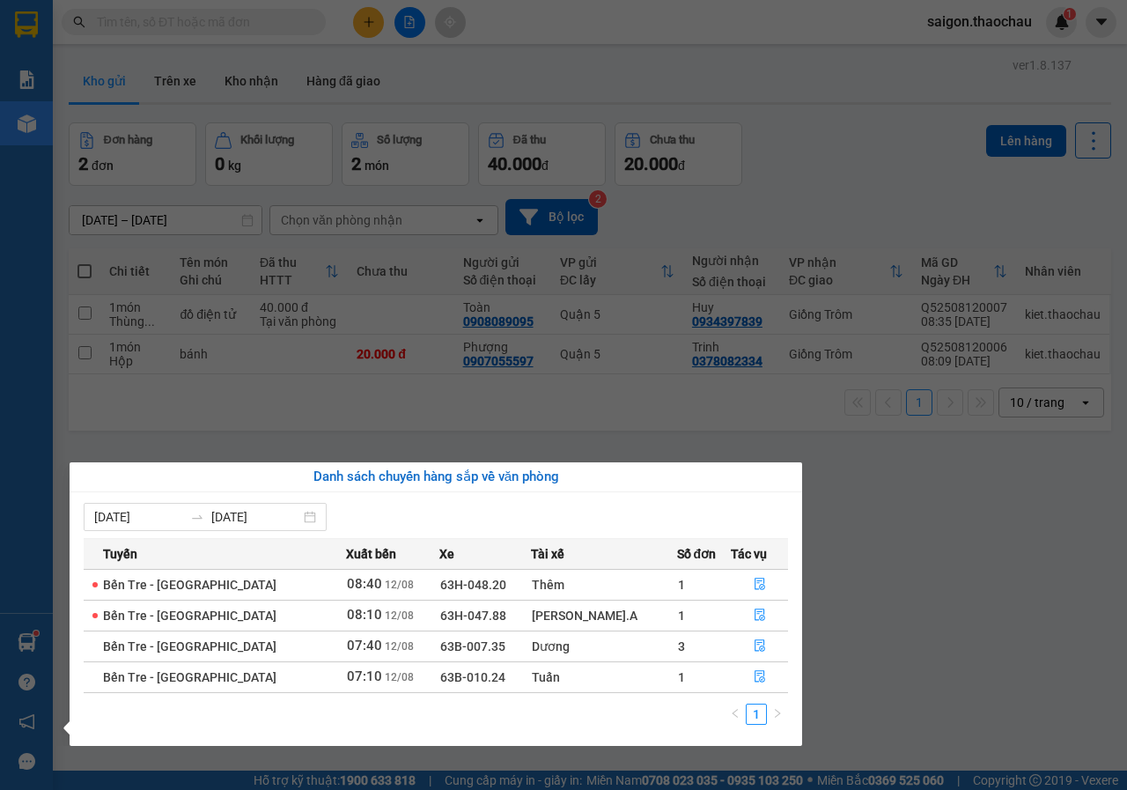
click at [8, 526] on div "Báo cáo Báo cáo dòng tiền (nhân viên) Kho hàng mới Hàng sắp về Hướng dẫn sử dụn…" at bounding box center [26, 395] width 53 height 790
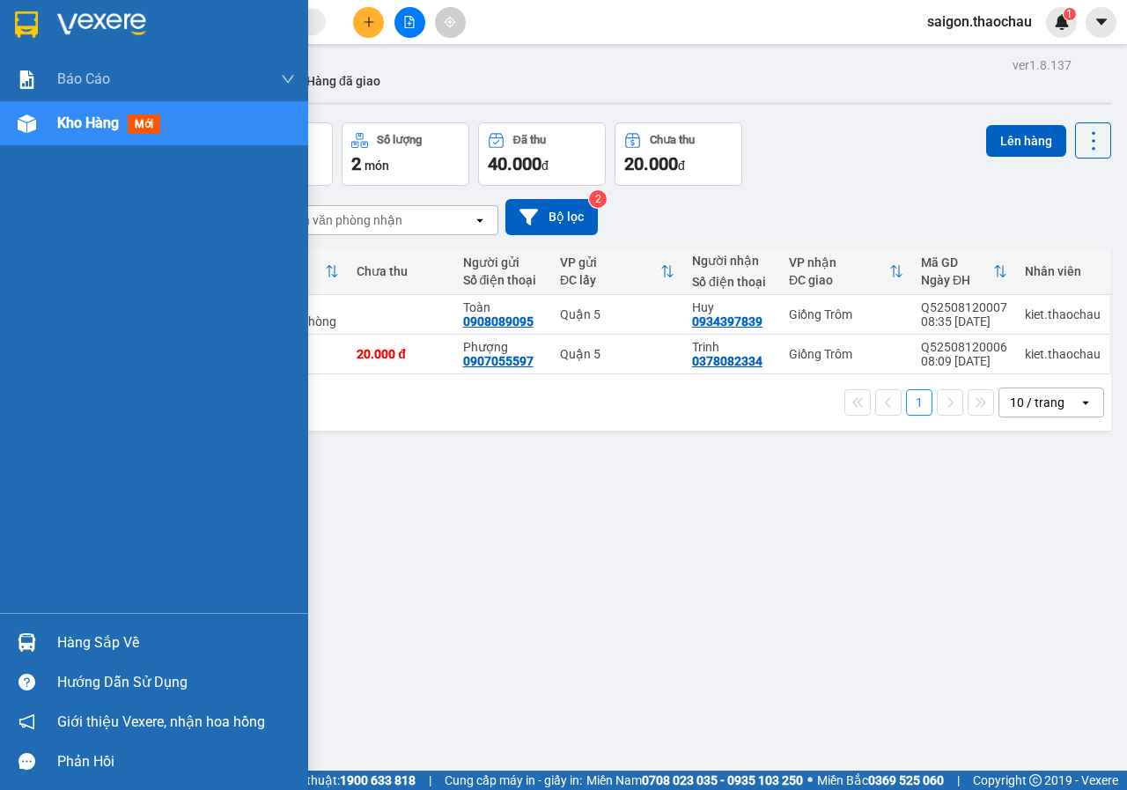
click at [28, 642] on img at bounding box center [27, 642] width 18 height 18
click at [18, 534] on div "Báo cáo Báo cáo dòng tiền (nhân viên) Kho hàng mới Hàng sắp về Hướng dẫn sử dụn…" at bounding box center [154, 395] width 308 height 790
click at [77, 137] on div "Kho hàng mới" at bounding box center [176, 123] width 238 height 44
click at [102, 116] on span "Kho hàng" at bounding box center [88, 122] width 62 height 17
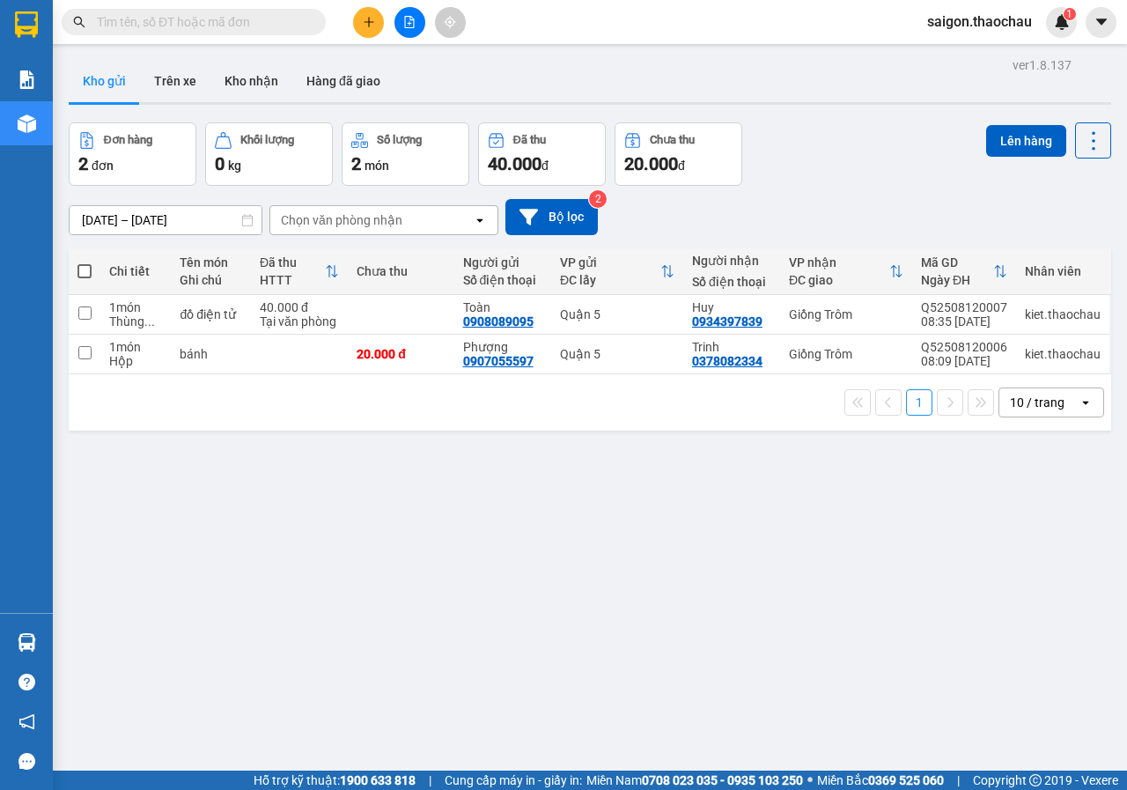
click at [1044, 411] on div "10 / trang" at bounding box center [1037, 403] width 55 height 18
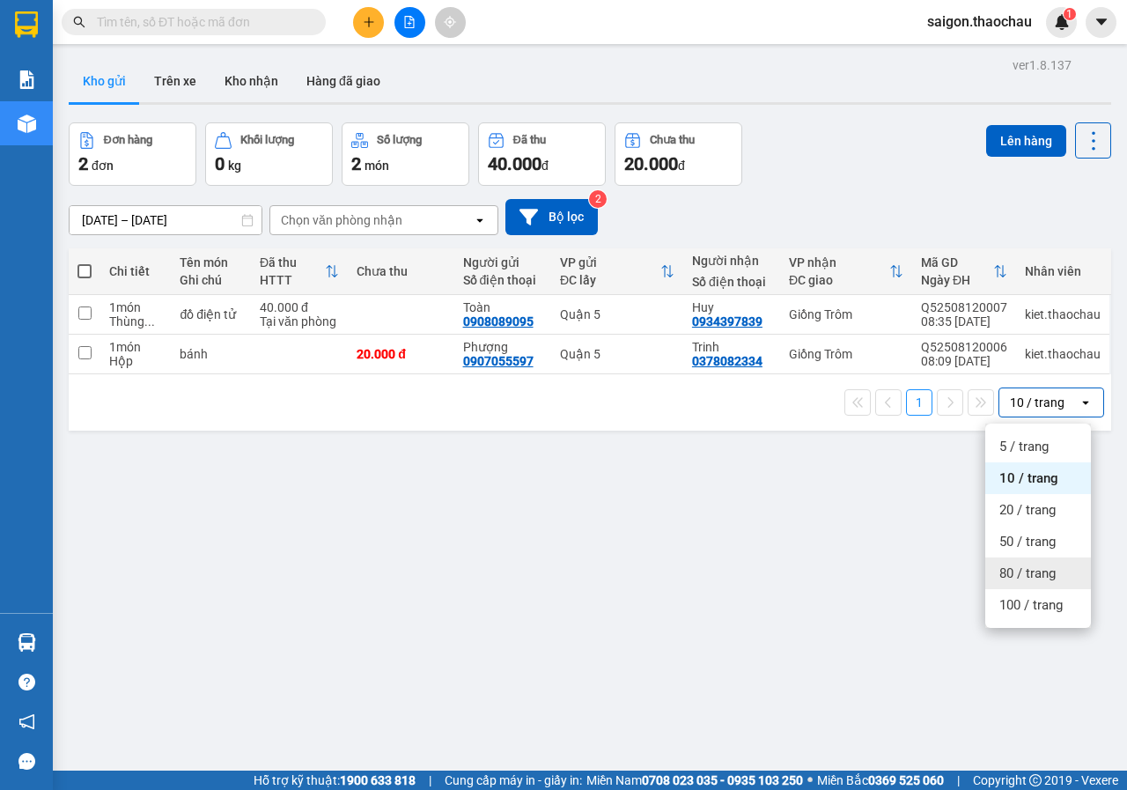
click at [1014, 576] on span "80 / trang" at bounding box center [1027, 573] width 56 height 18
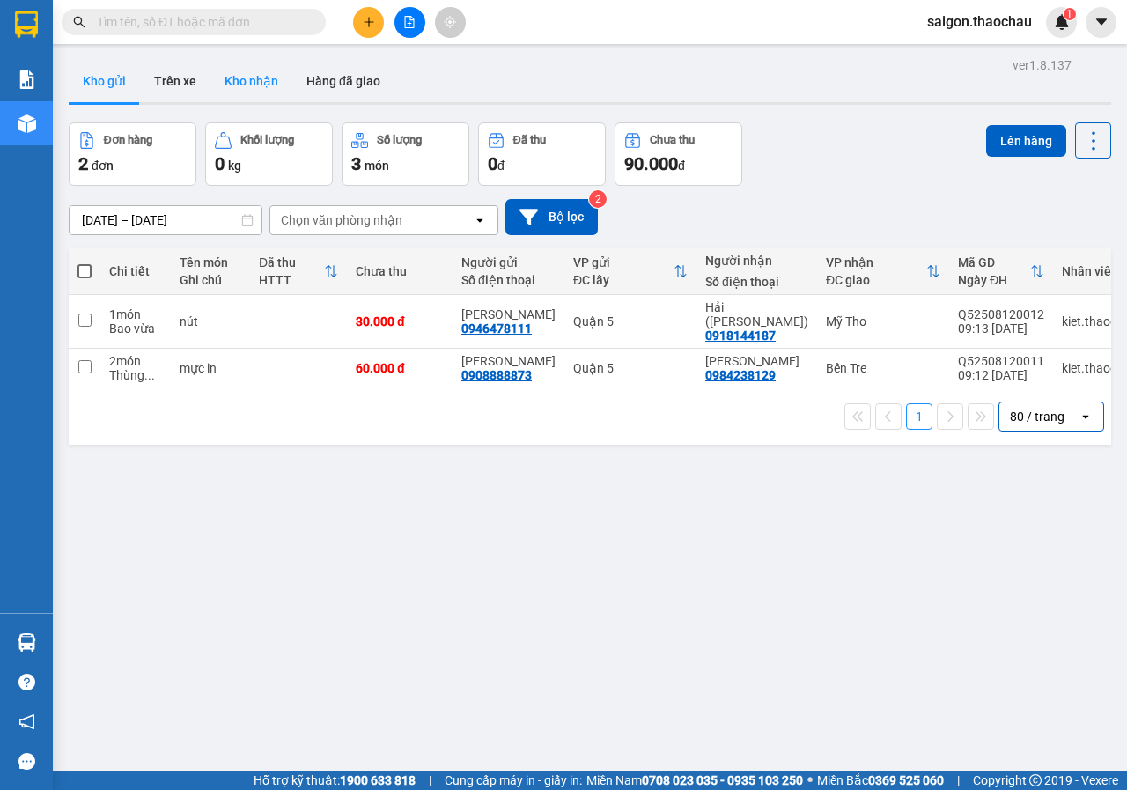
click at [268, 78] on button "Kho nhận" at bounding box center [251, 81] width 82 height 42
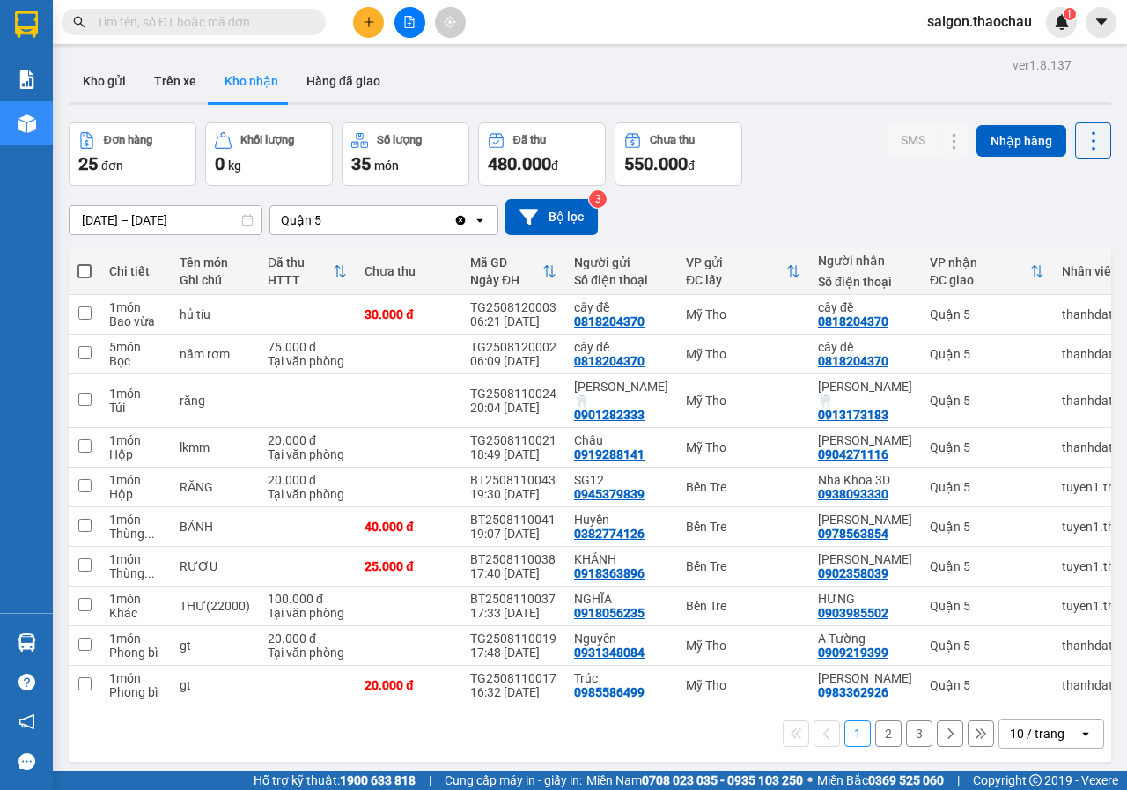
click at [1042, 725] on div "10 / trang" at bounding box center [1037, 734] width 55 height 18
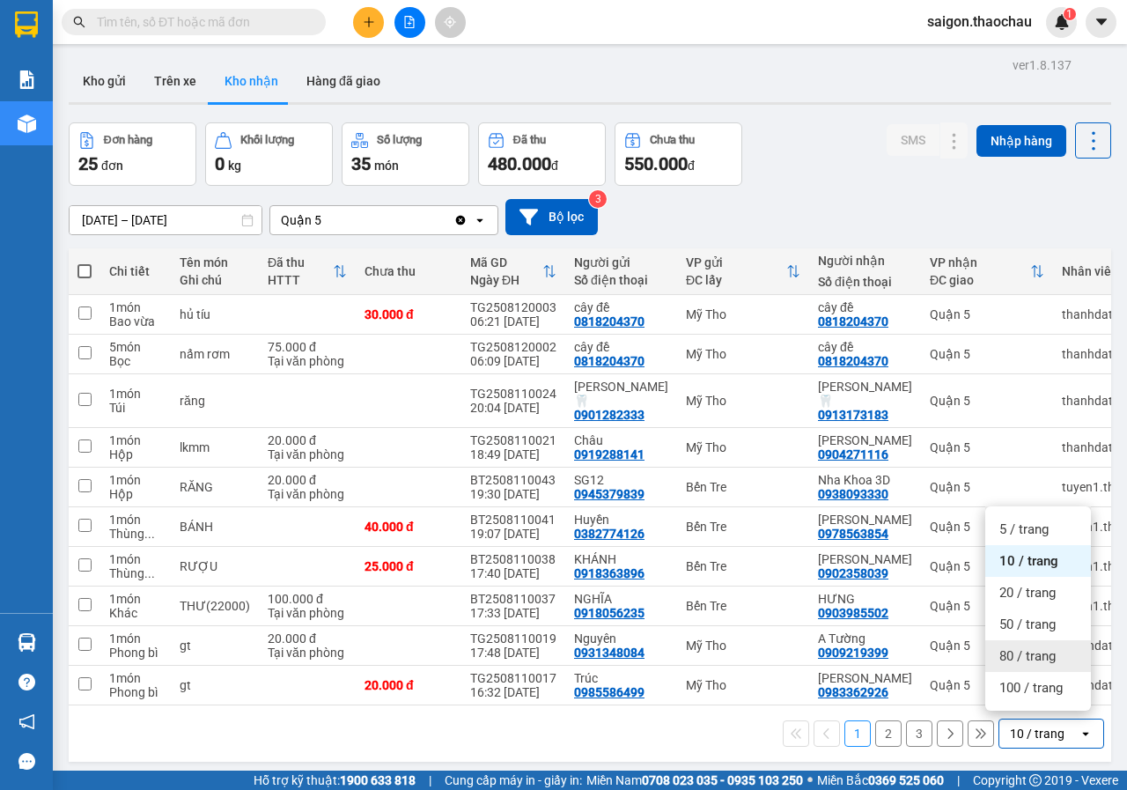
click at [1045, 663] on span "80 / trang" at bounding box center [1027, 656] width 56 height 18
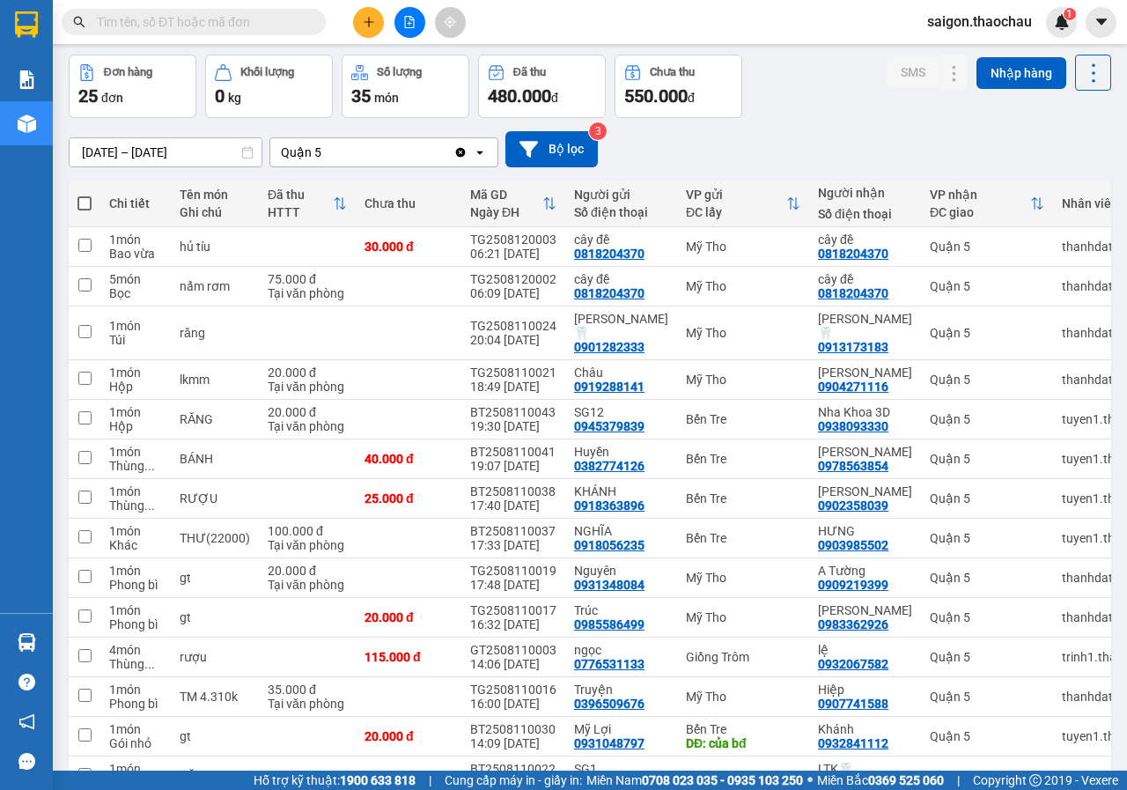
scroll to position [176, 0]
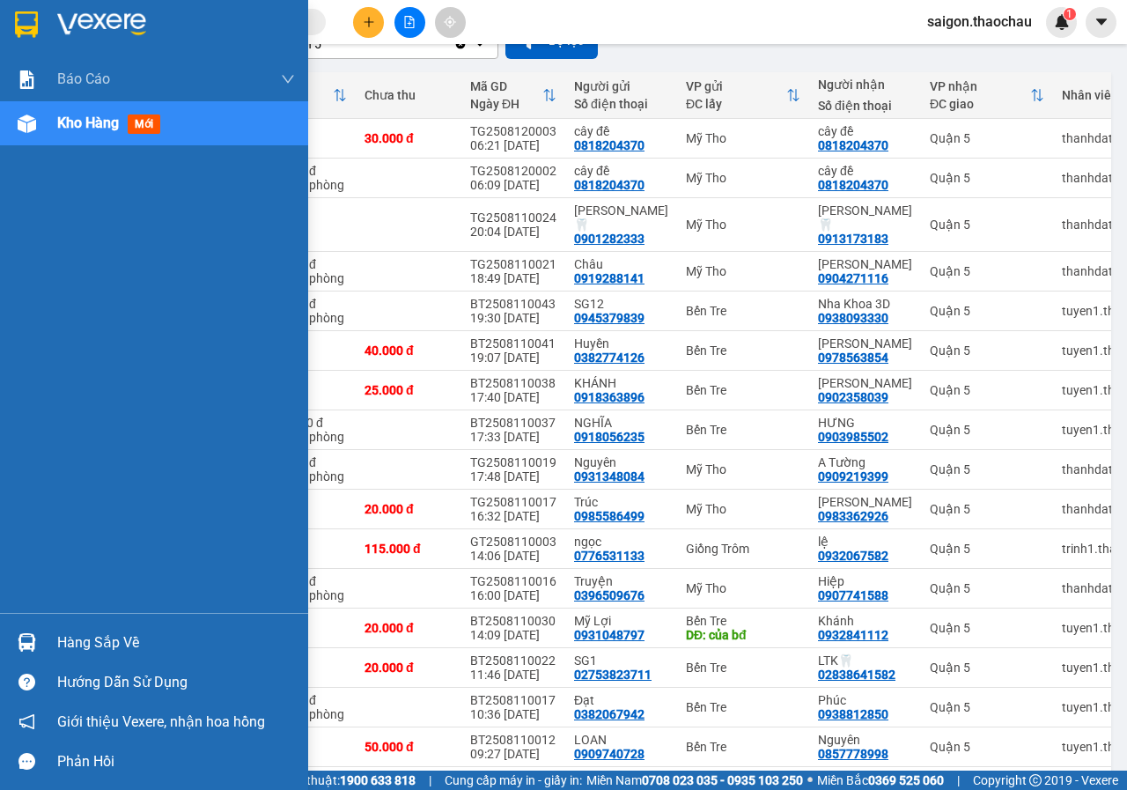
click at [20, 644] on img at bounding box center [27, 642] width 18 height 18
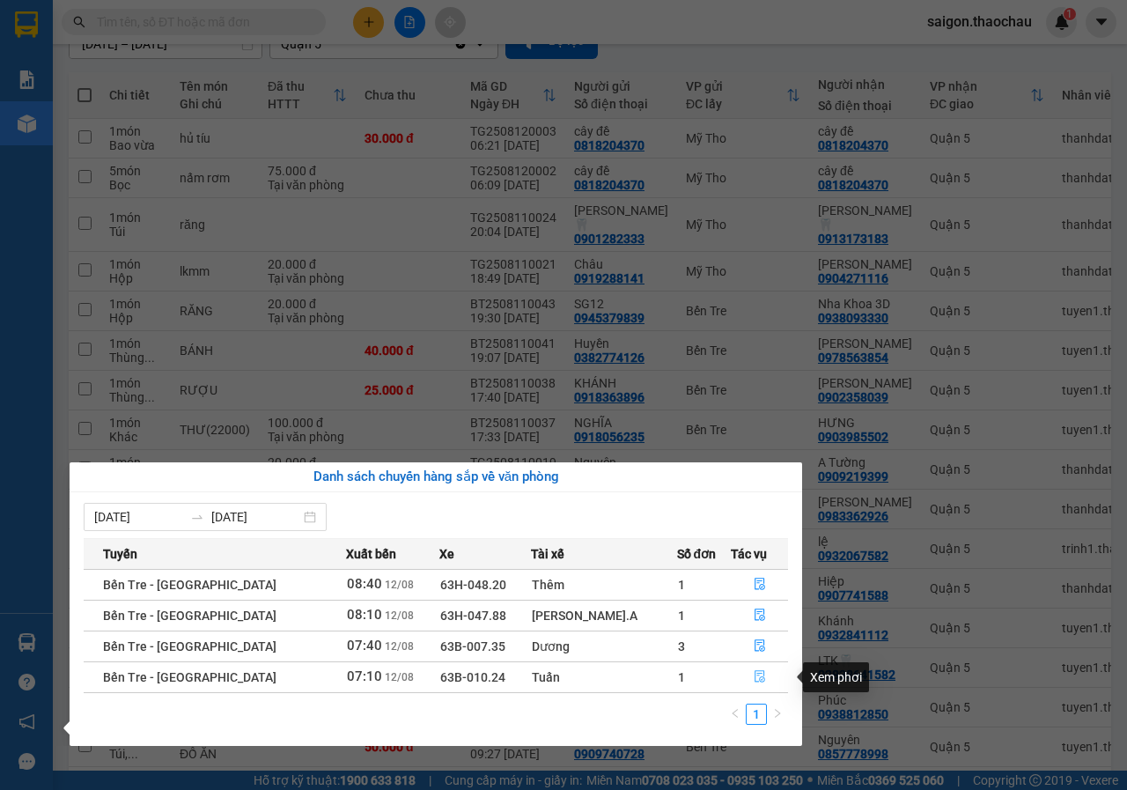
click at [754, 673] on icon "file-done" at bounding box center [759, 677] width 11 height 12
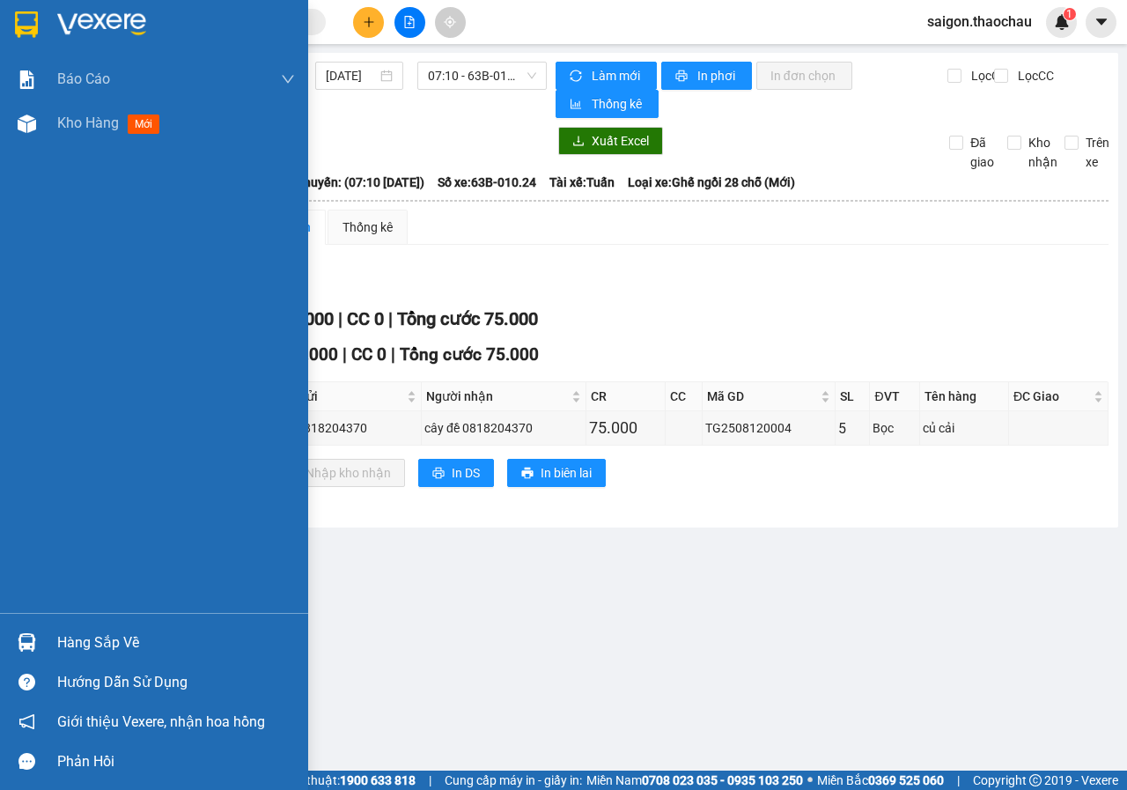
click at [20, 636] on img at bounding box center [27, 642] width 18 height 18
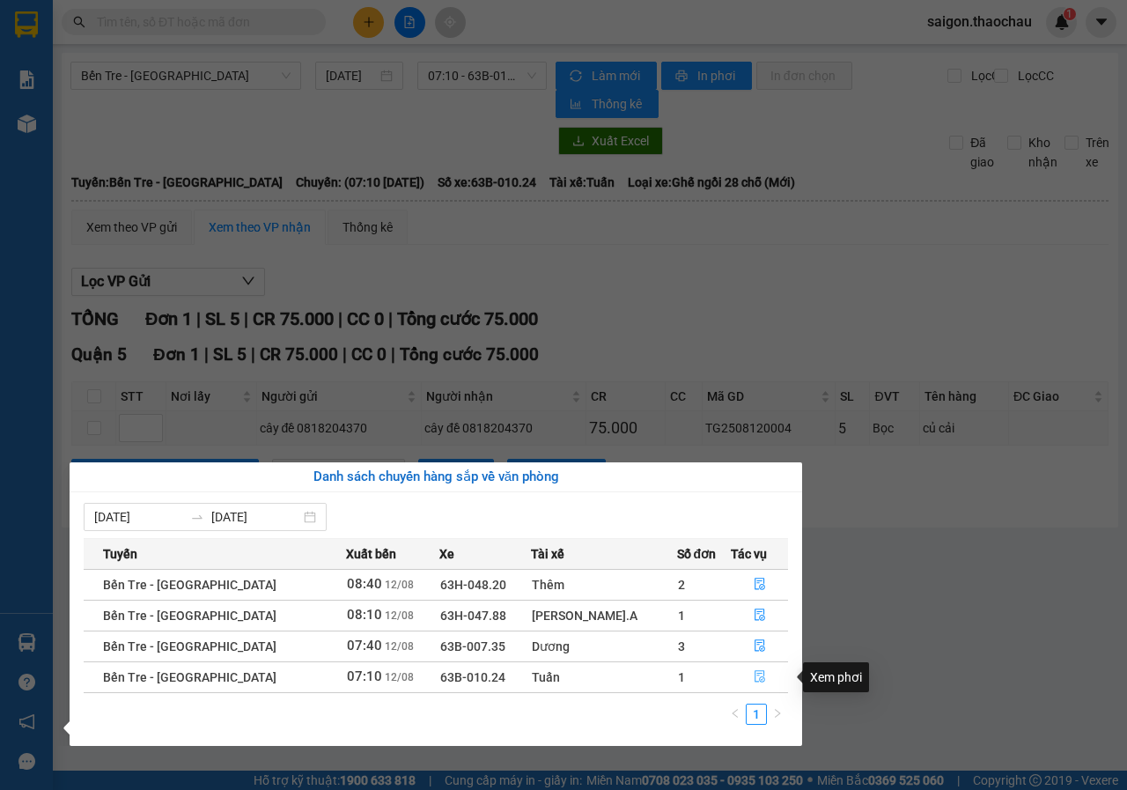
click at [754, 671] on icon "file-done" at bounding box center [759, 677] width 11 height 12
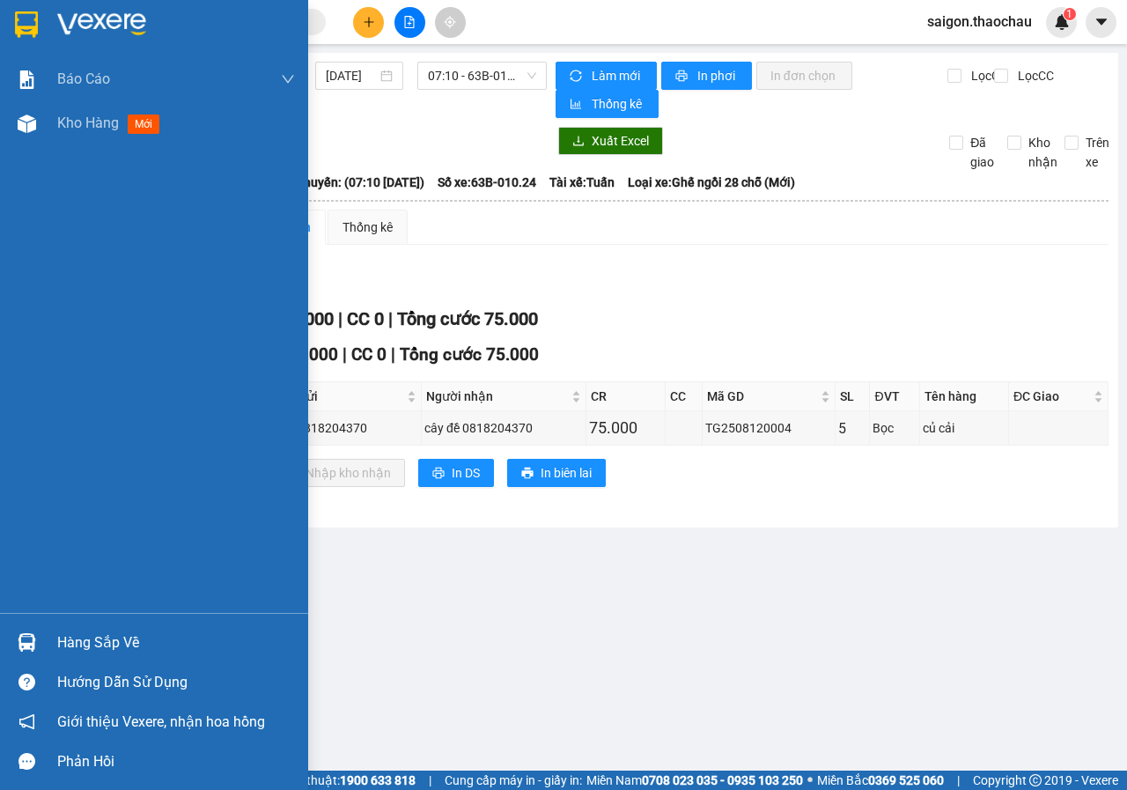
click at [31, 641] on img at bounding box center [27, 642] width 18 height 18
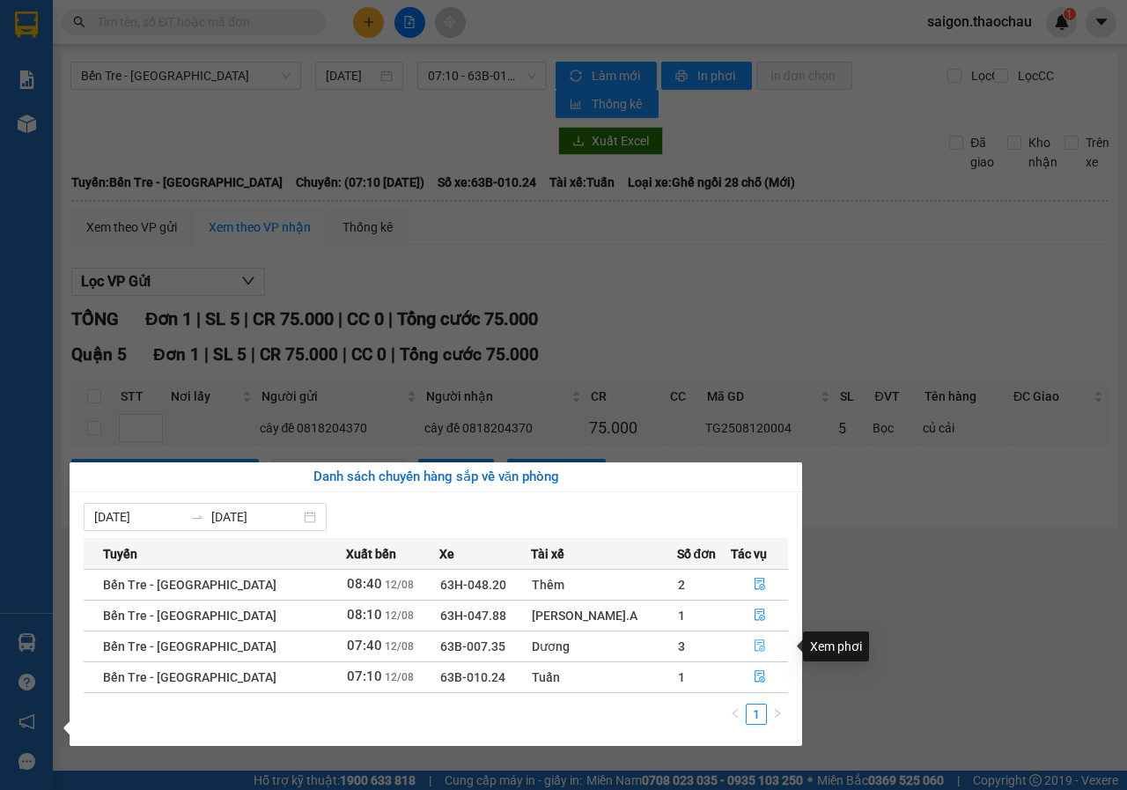
click at [754, 641] on icon "file-done" at bounding box center [760, 645] width 12 height 12
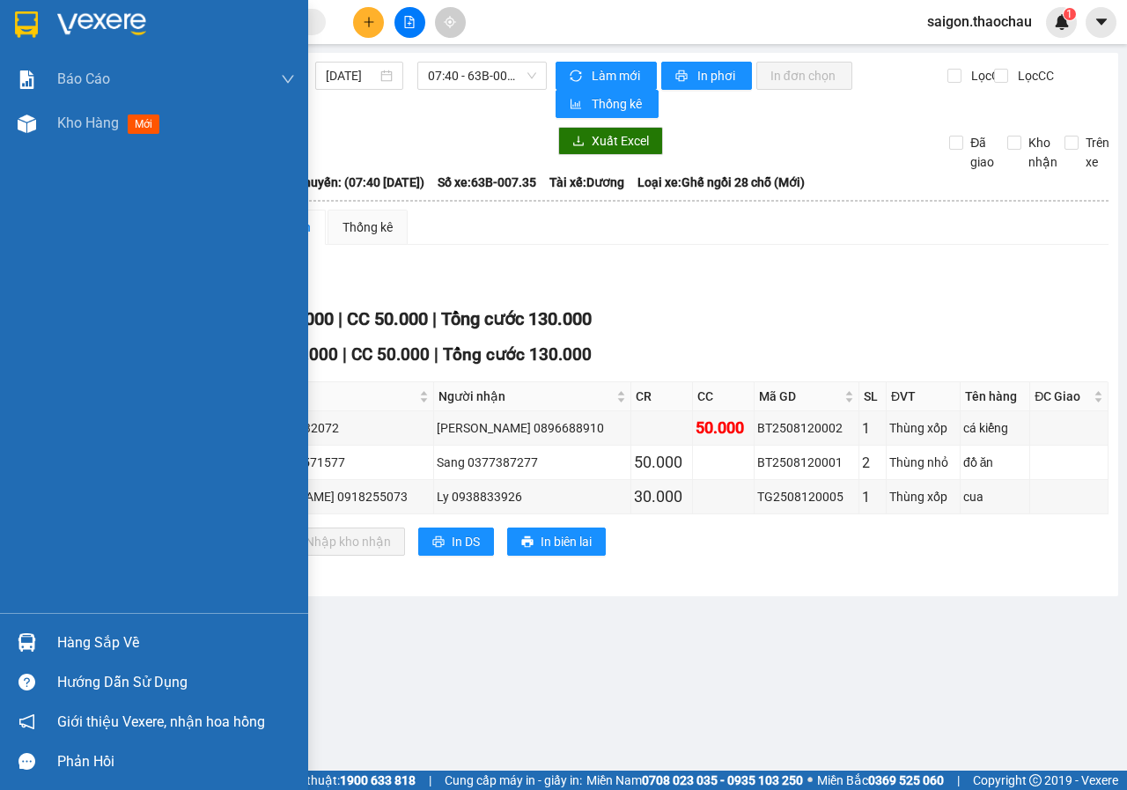
click at [18, 641] on img at bounding box center [27, 642] width 18 height 18
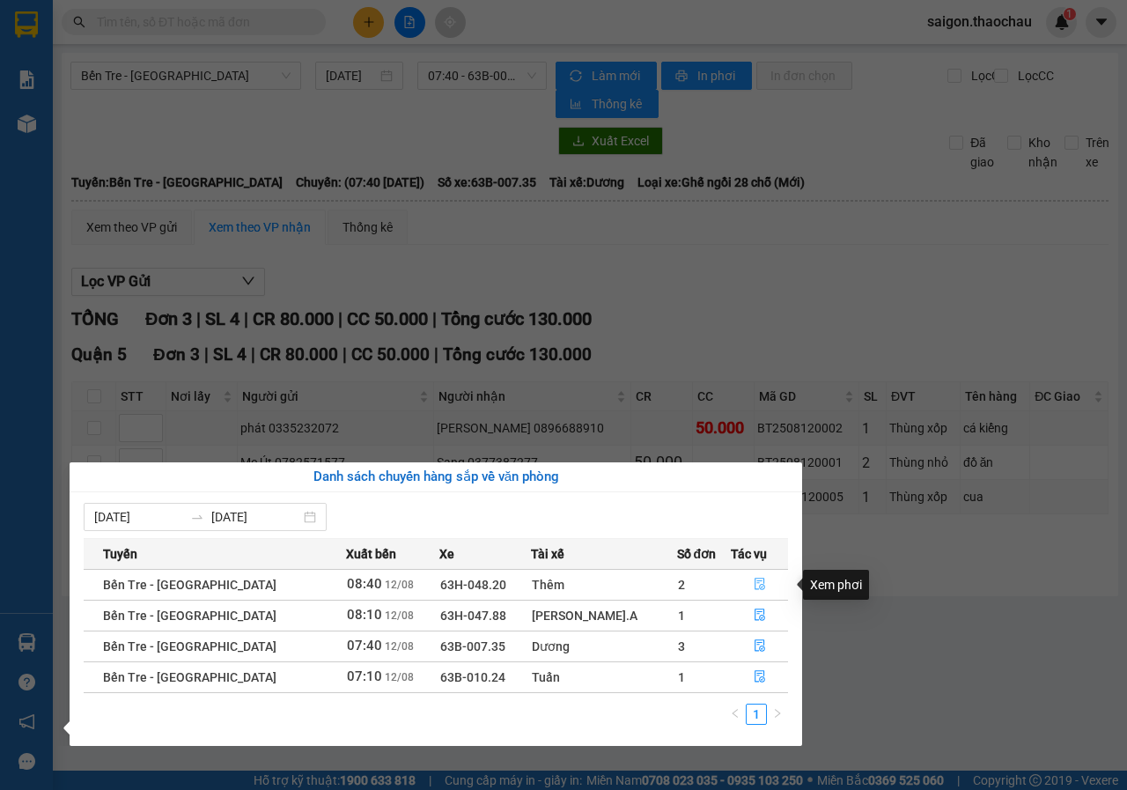
click at [754, 585] on icon "file-done" at bounding box center [760, 584] width 12 height 12
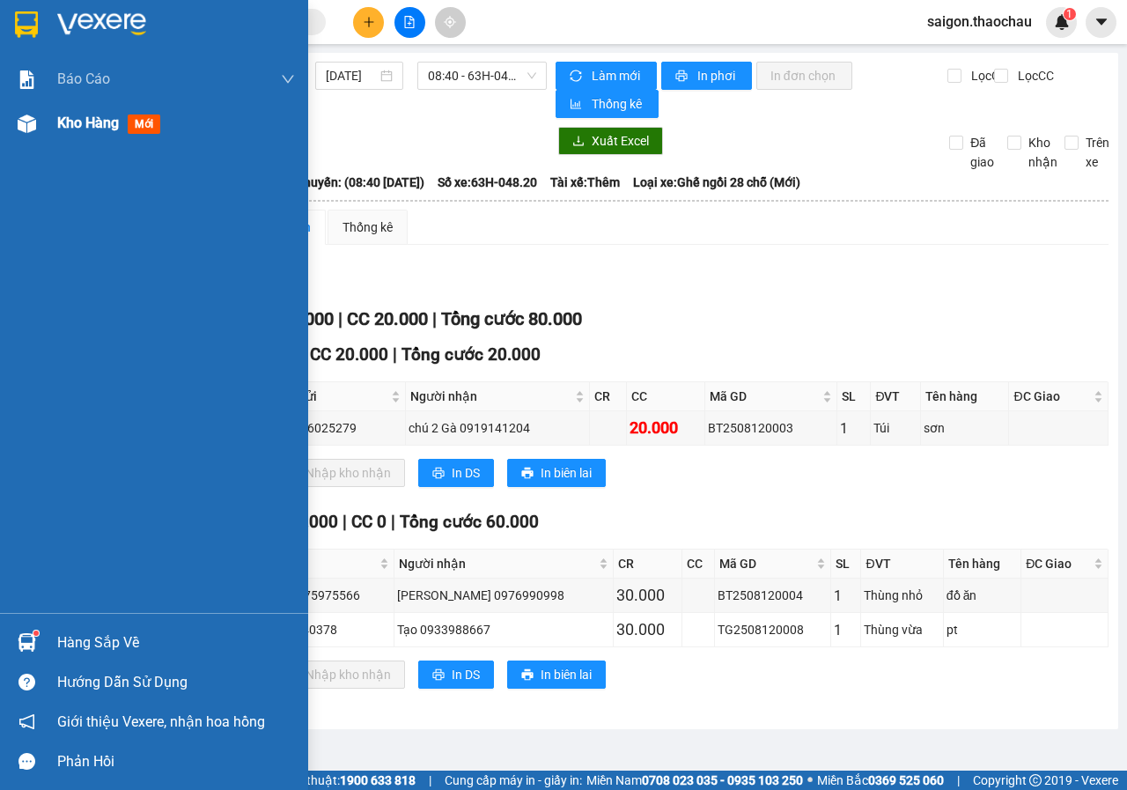
click at [79, 124] on span "Kho hàng" at bounding box center [88, 122] width 62 height 17
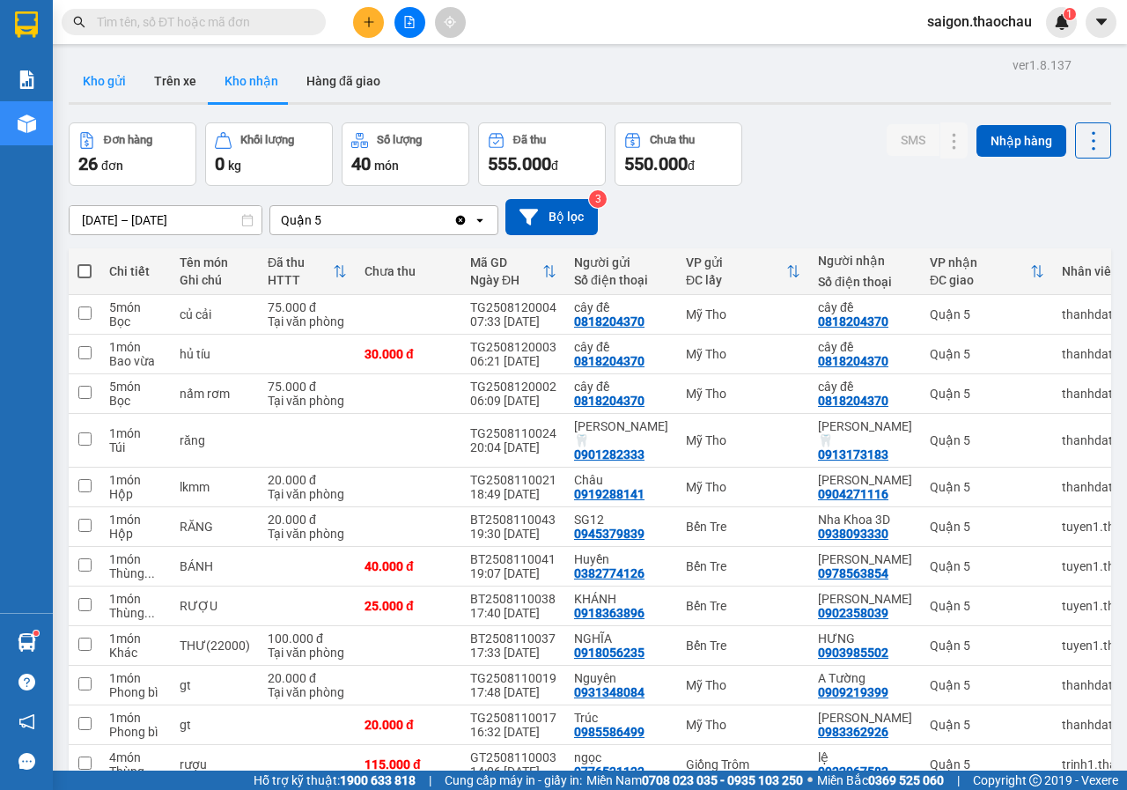
click at [129, 82] on button "Kho gửi" at bounding box center [104, 81] width 71 height 42
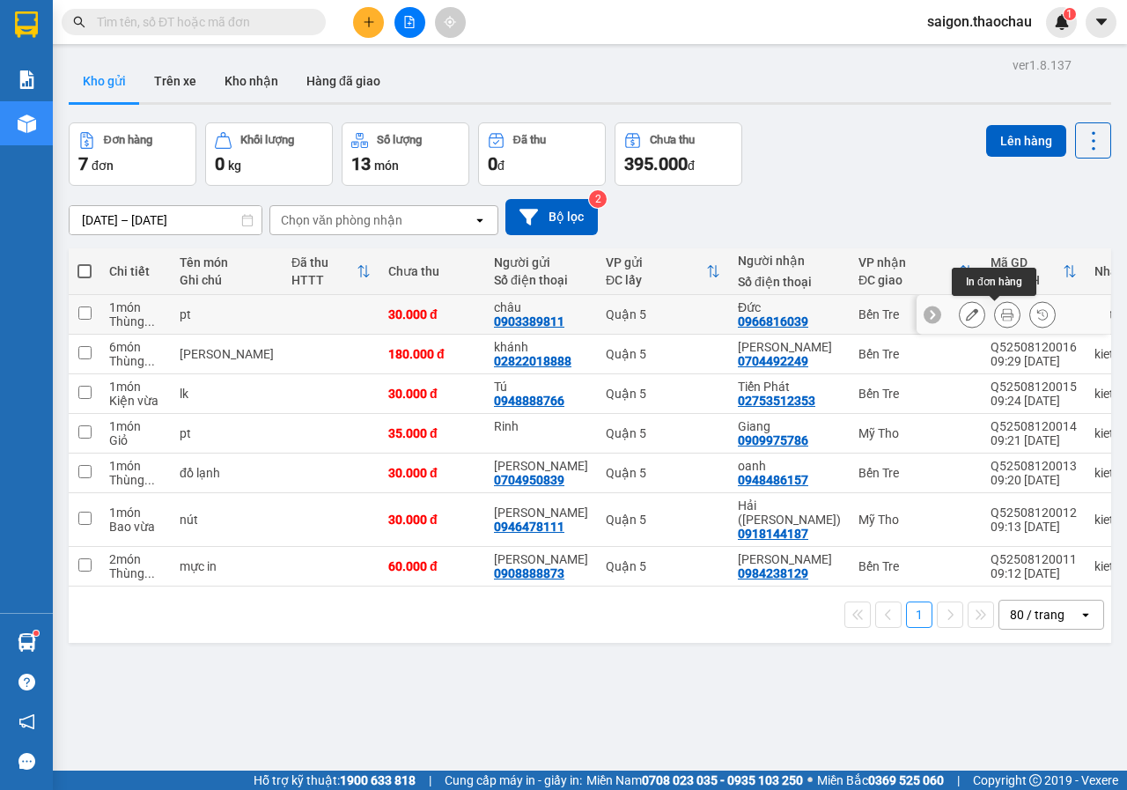
click at [1001, 315] on icon at bounding box center [1007, 314] width 12 height 12
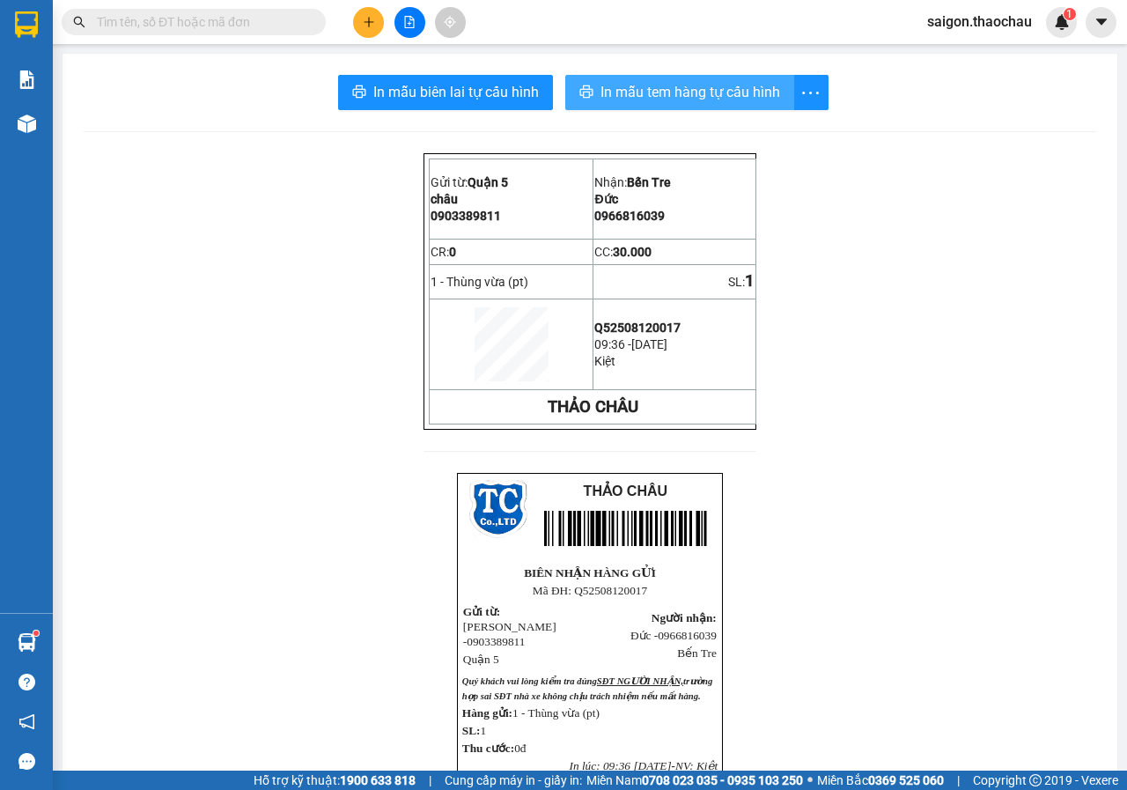
click at [637, 101] on span "In mẫu tem hàng tự cấu hình" at bounding box center [690, 92] width 180 height 22
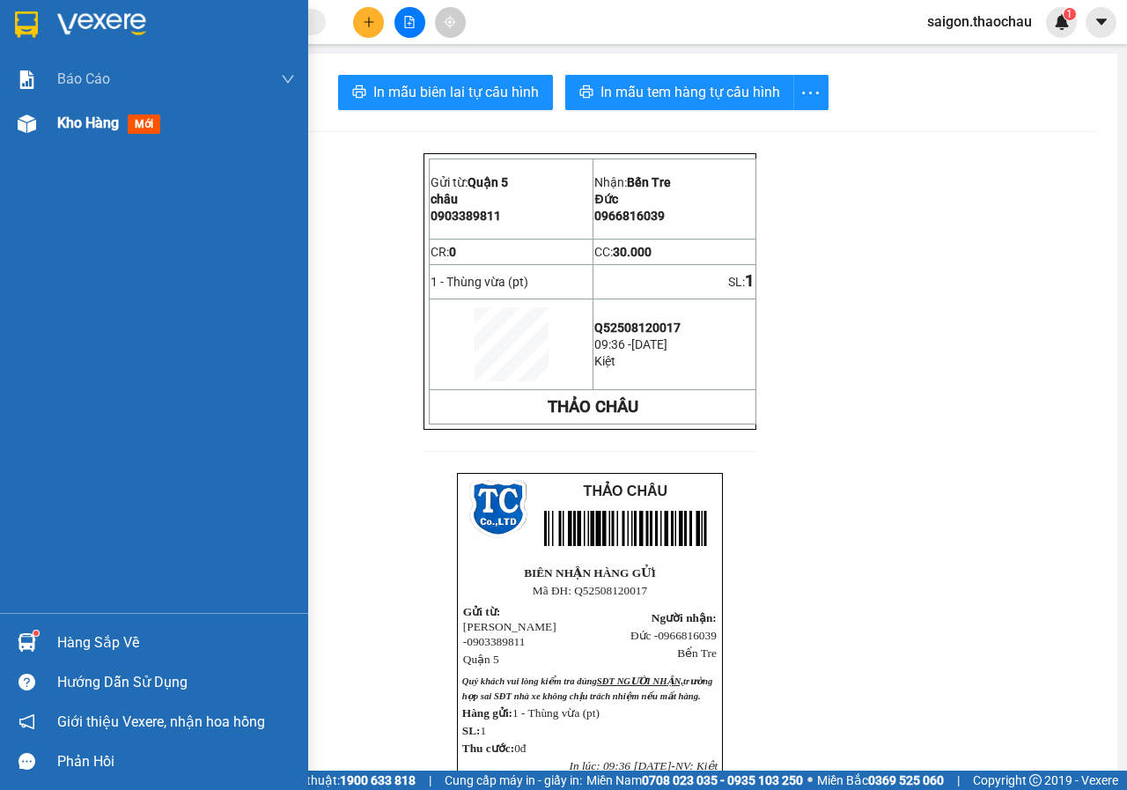
click at [83, 123] on span "Kho hàng" at bounding box center [88, 122] width 62 height 17
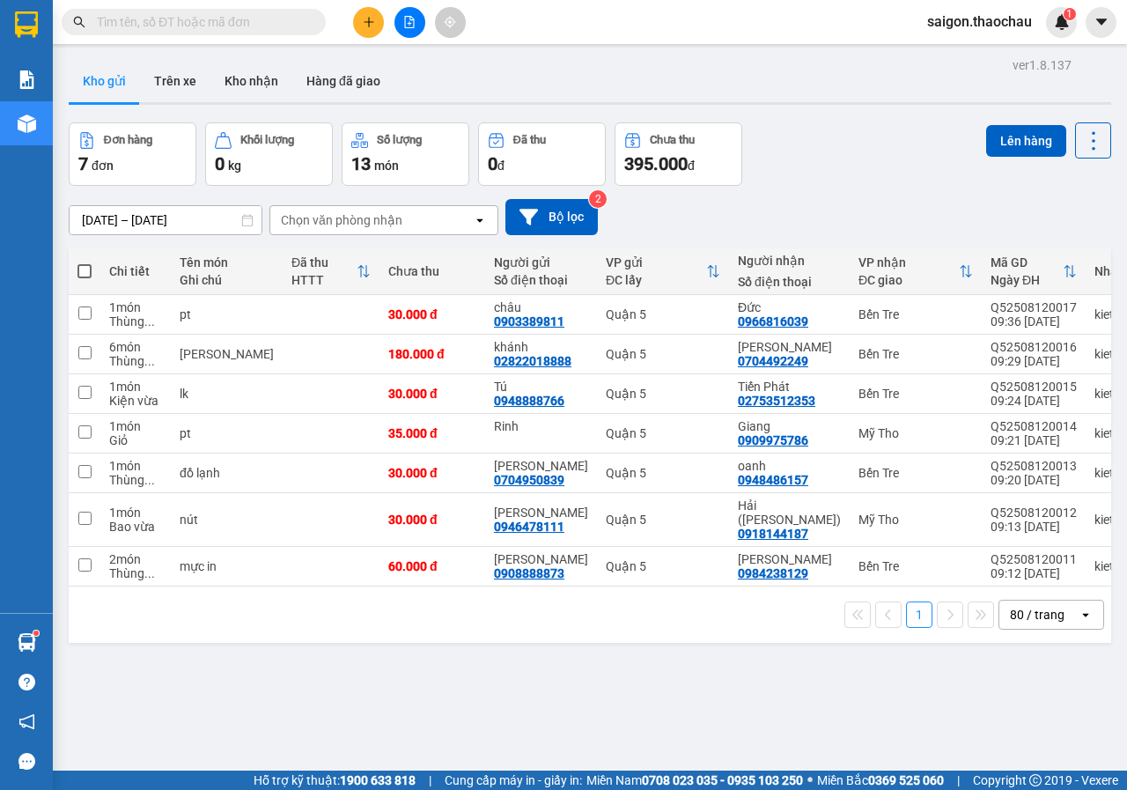
click at [86, 272] on span at bounding box center [84, 271] width 14 height 14
click at [85, 262] on input "checkbox" at bounding box center [85, 262] width 0 height 0
checkbox input "true"
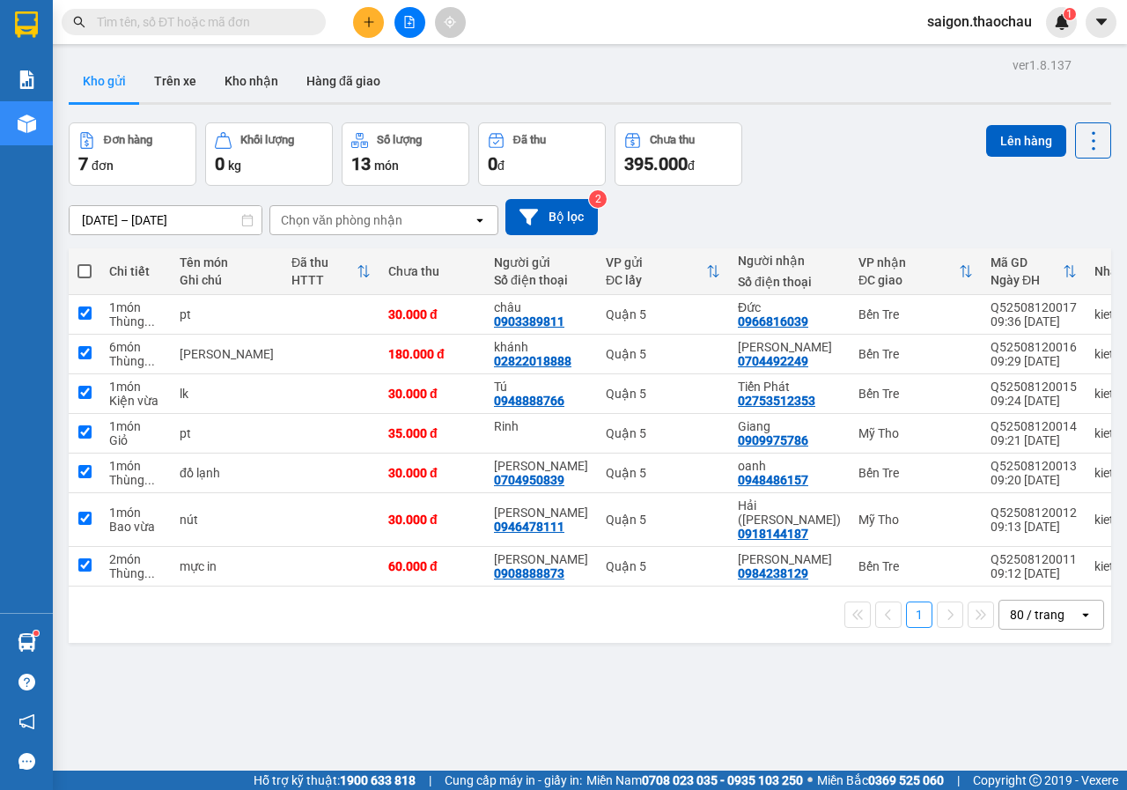
checkbox input "true"
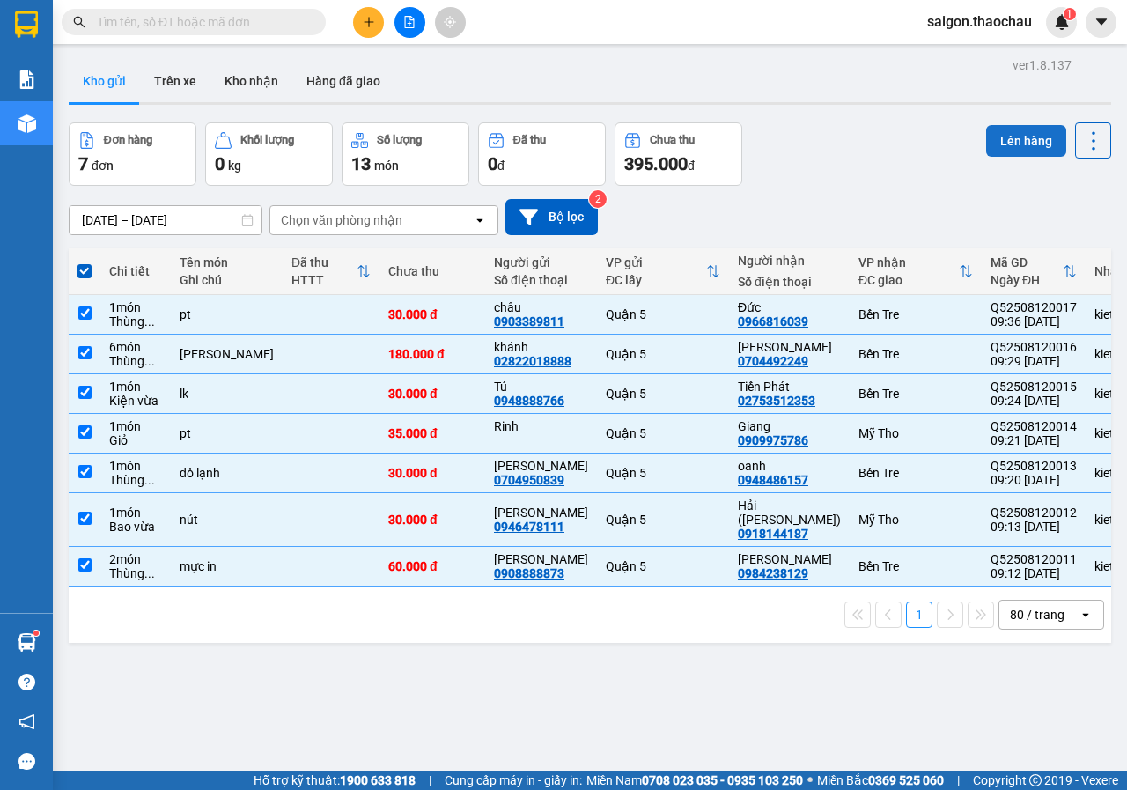
click at [1003, 138] on button "Lên hàng" at bounding box center [1026, 141] width 80 height 32
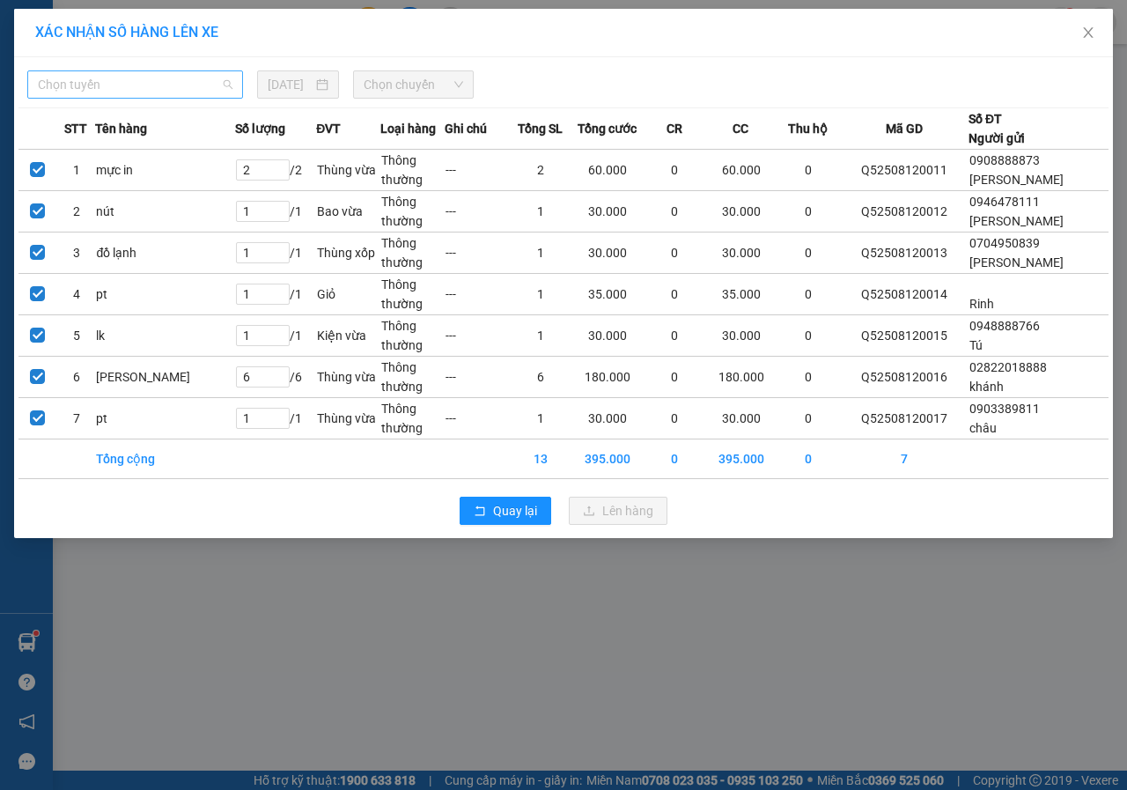
click at [143, 85] on span "Chọn tuyến" at bounding box center [135, 84] width 195 height 26
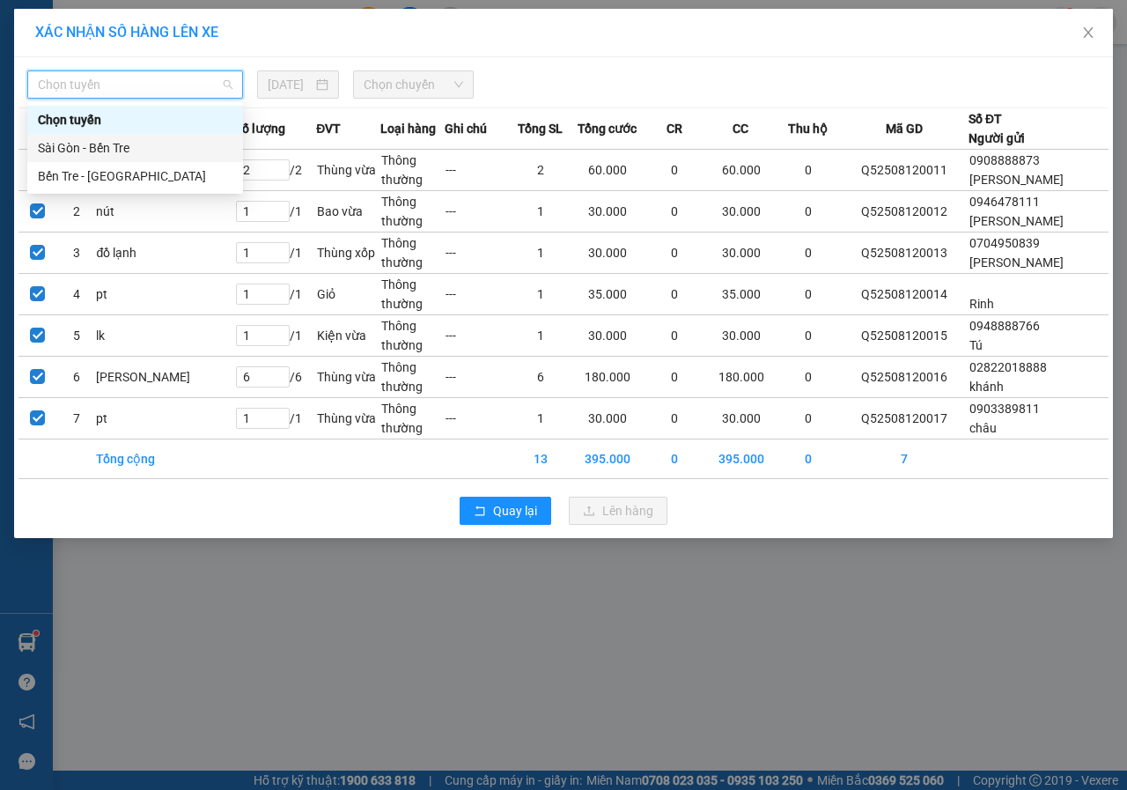
click at [108, 156] on div "Sài Gòn - Bến Tre" at bounding box center [135, 147] width 195 height 19
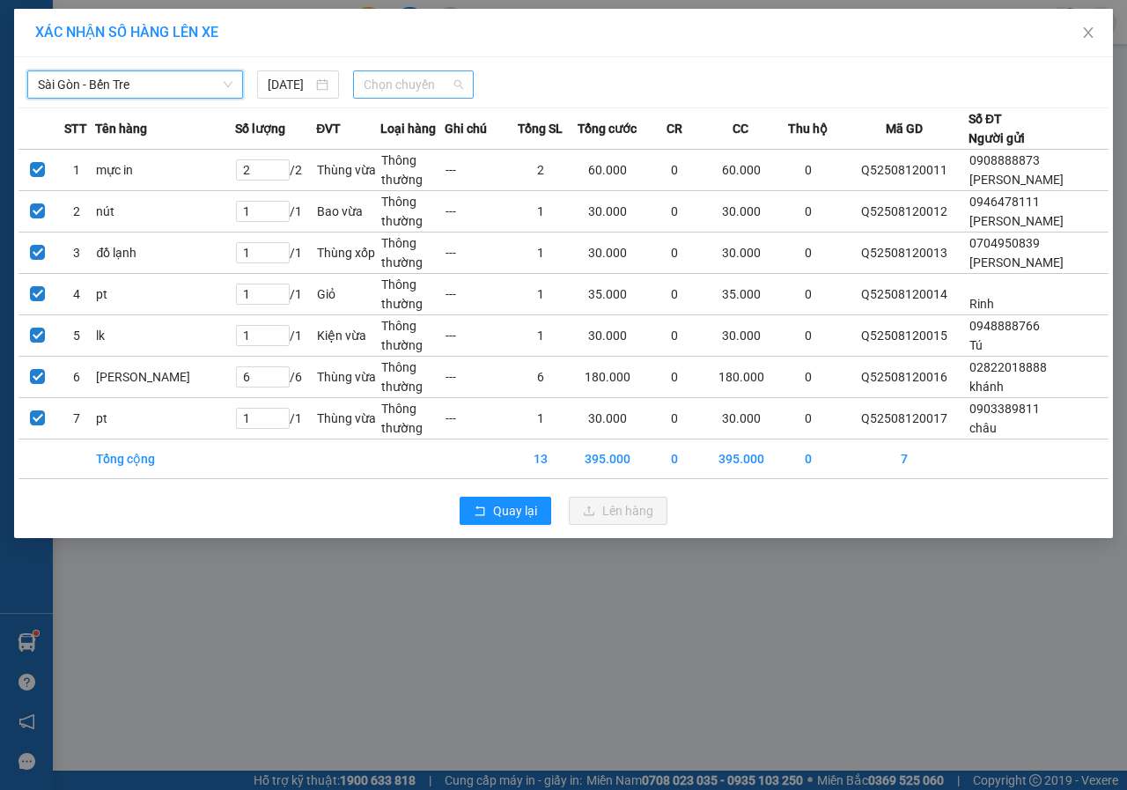
click at [409, 79] on span "Chọn chuyến" at bounding box center [413, 84] width 99 height 26
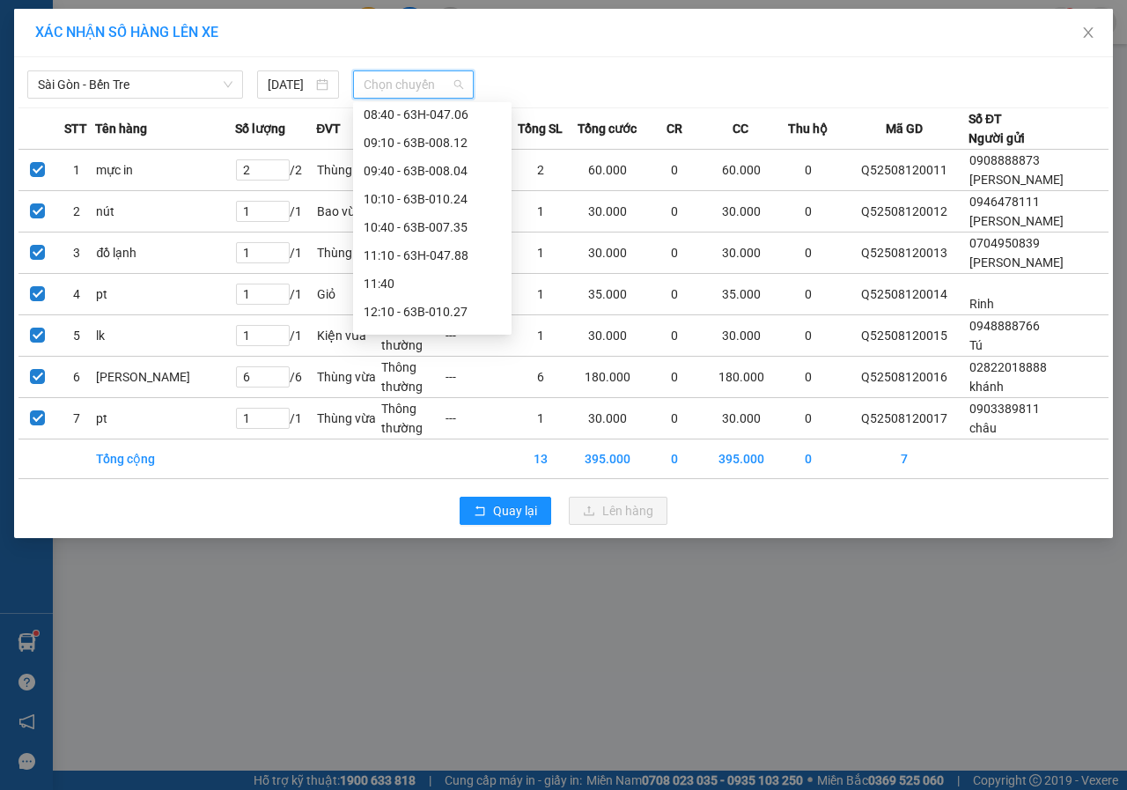
scroll to position [264, 0]
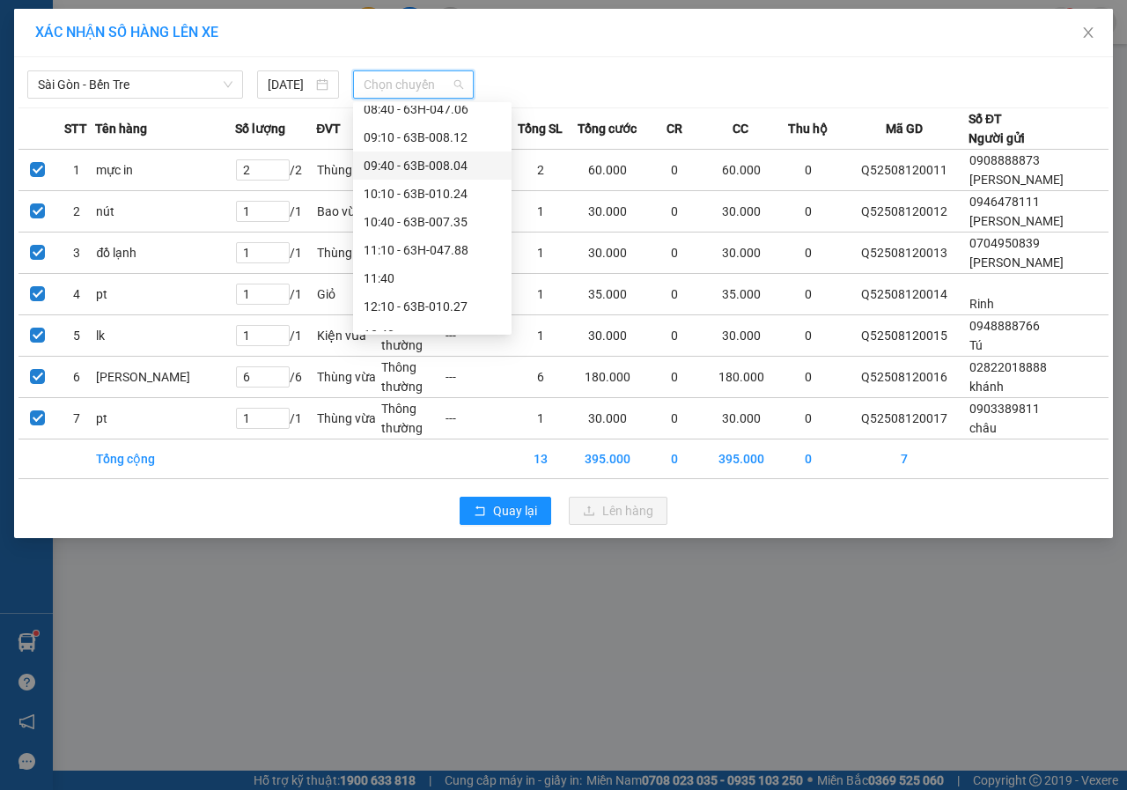
click at [405, 166] on div "09:40 - 63B-008.04" at bounding box center [432, 165] width 137 height 19
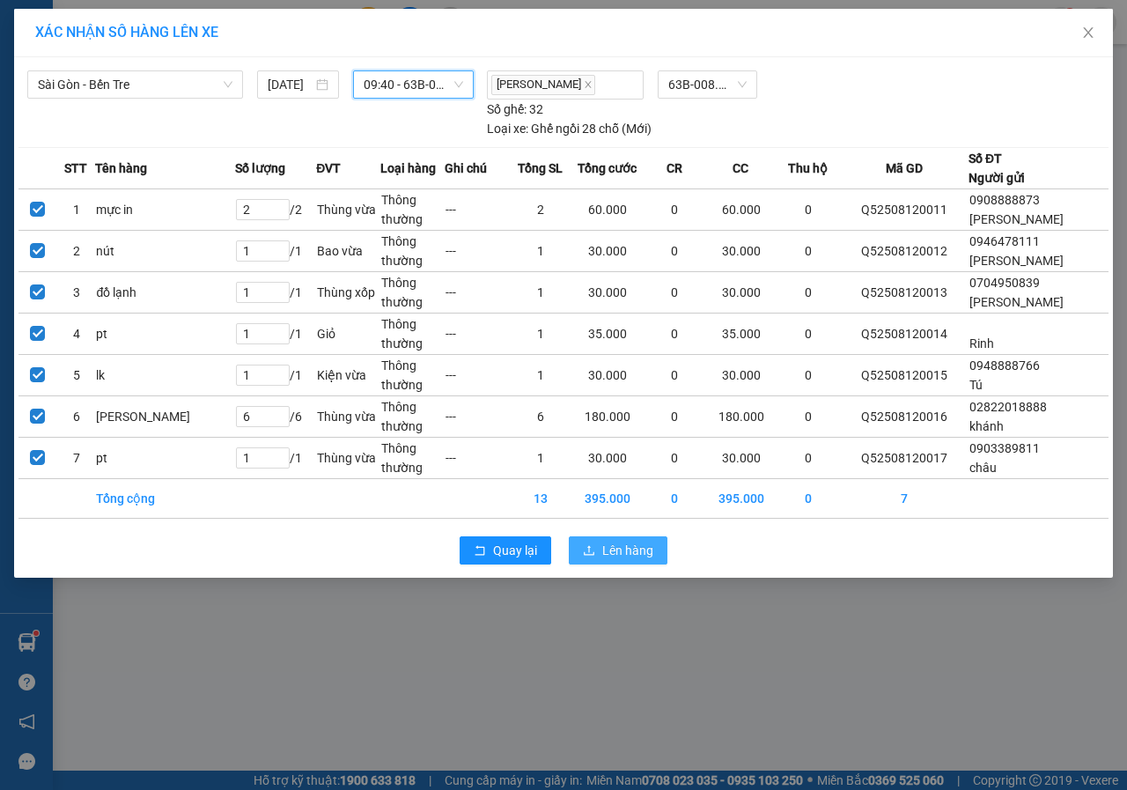
click at [637, 561] on button "Lên hàng" at bounding box center [618, 550] width 99 height 28
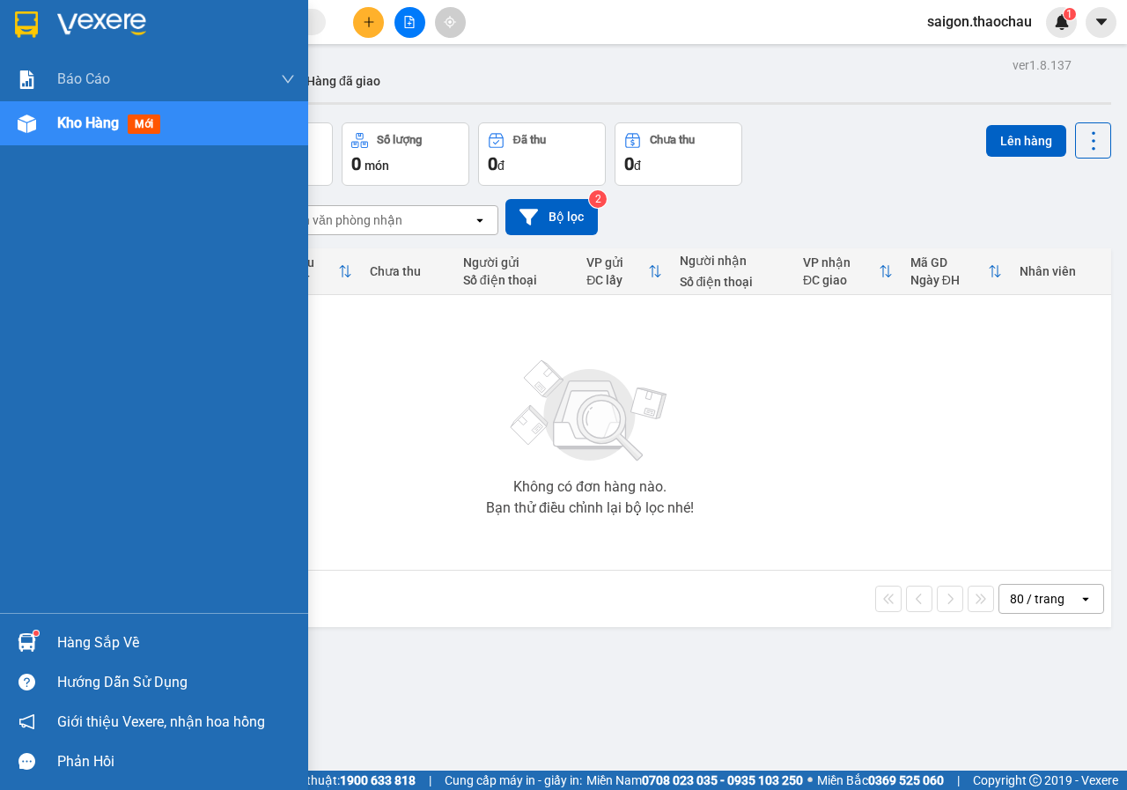
click at [28, 635] on img at bounding box center [27, 642] width 18 height 18
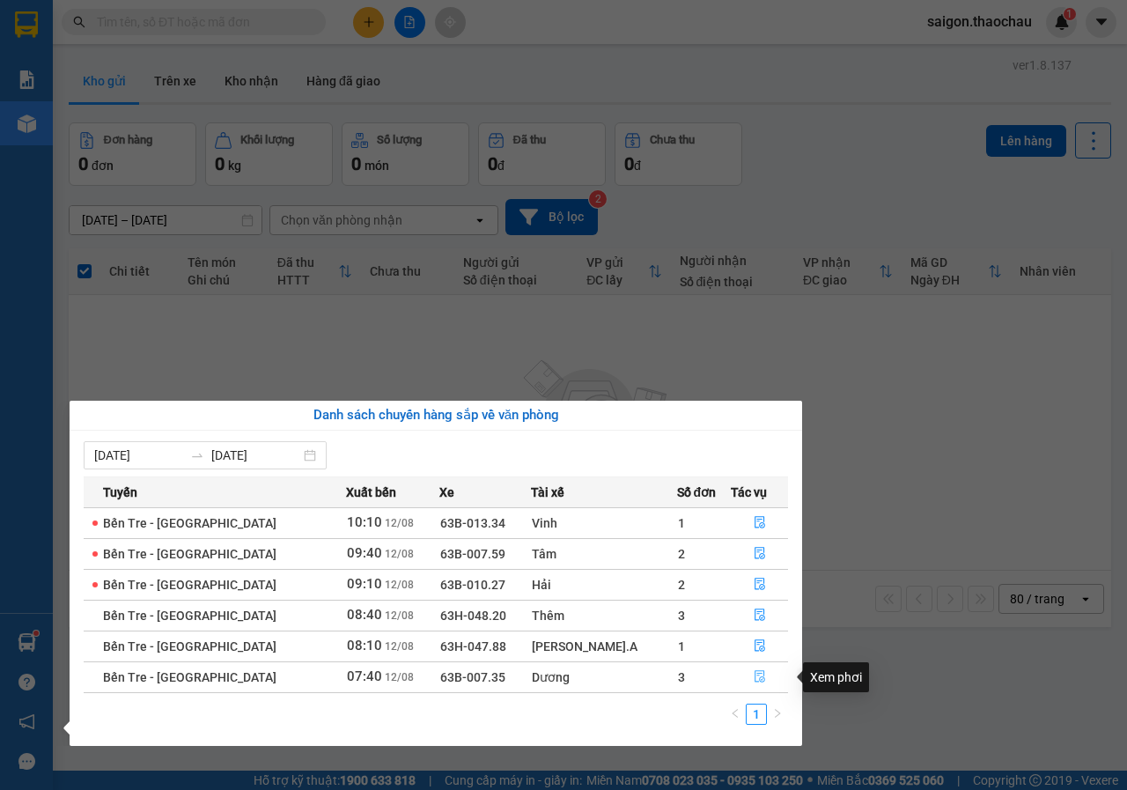
click at [754, 670] on button "button" at bounding box center [759, 677] width 55 height 28
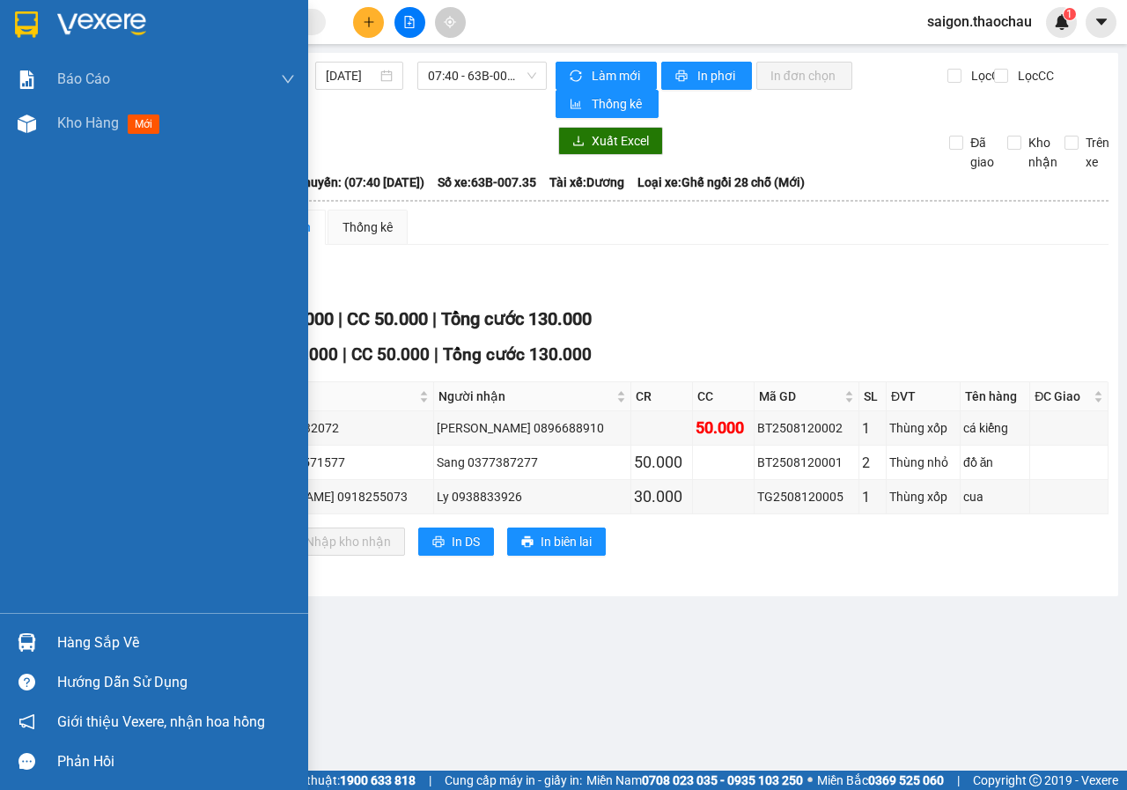
click at [19, 635] on img at bounding box center [27, 642] width 18 height 18
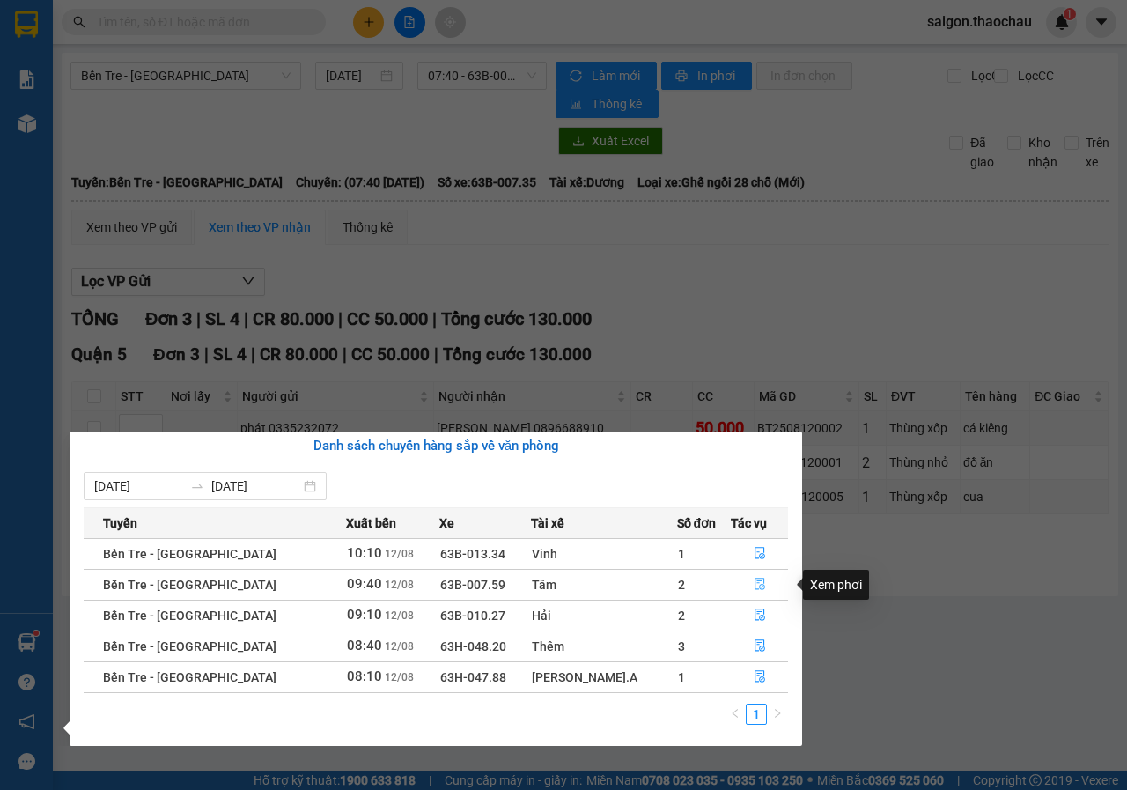
click at [754, 587] on icon "file-done" at bounding box center [759, 584] width 11 height 12
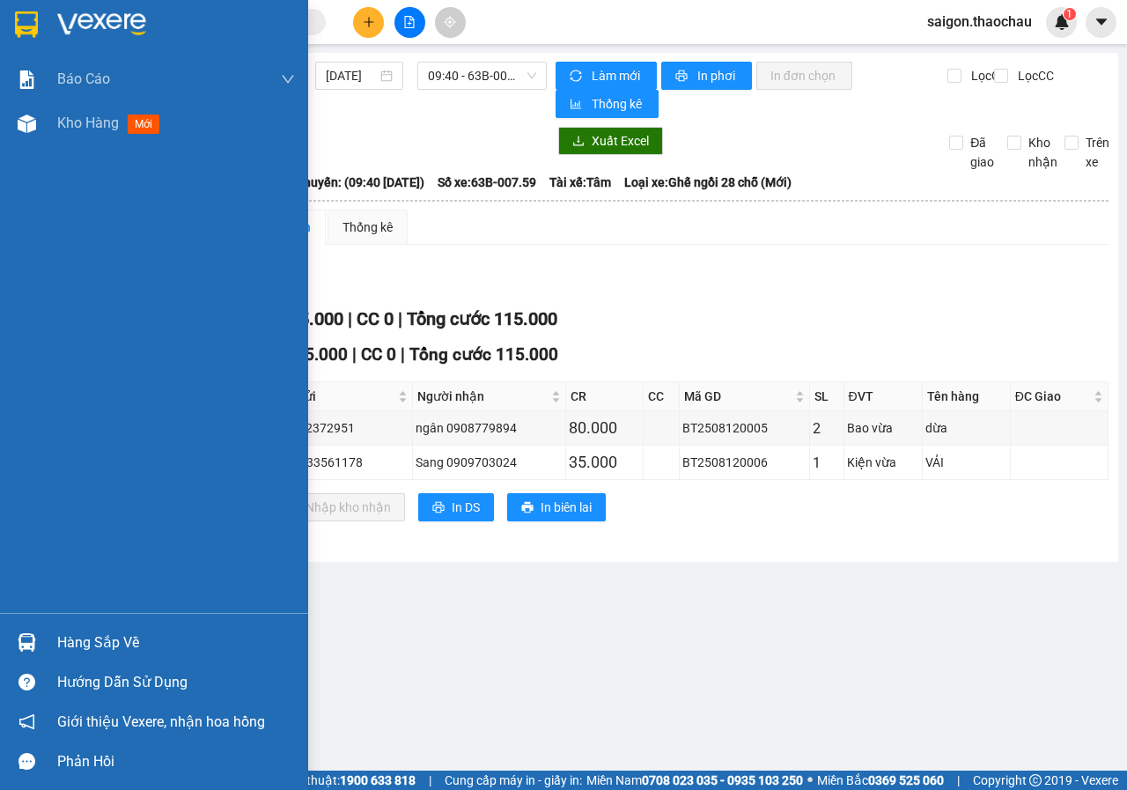
click at [26, 645] on img at bounding box center [27, 642] width 18 height 18
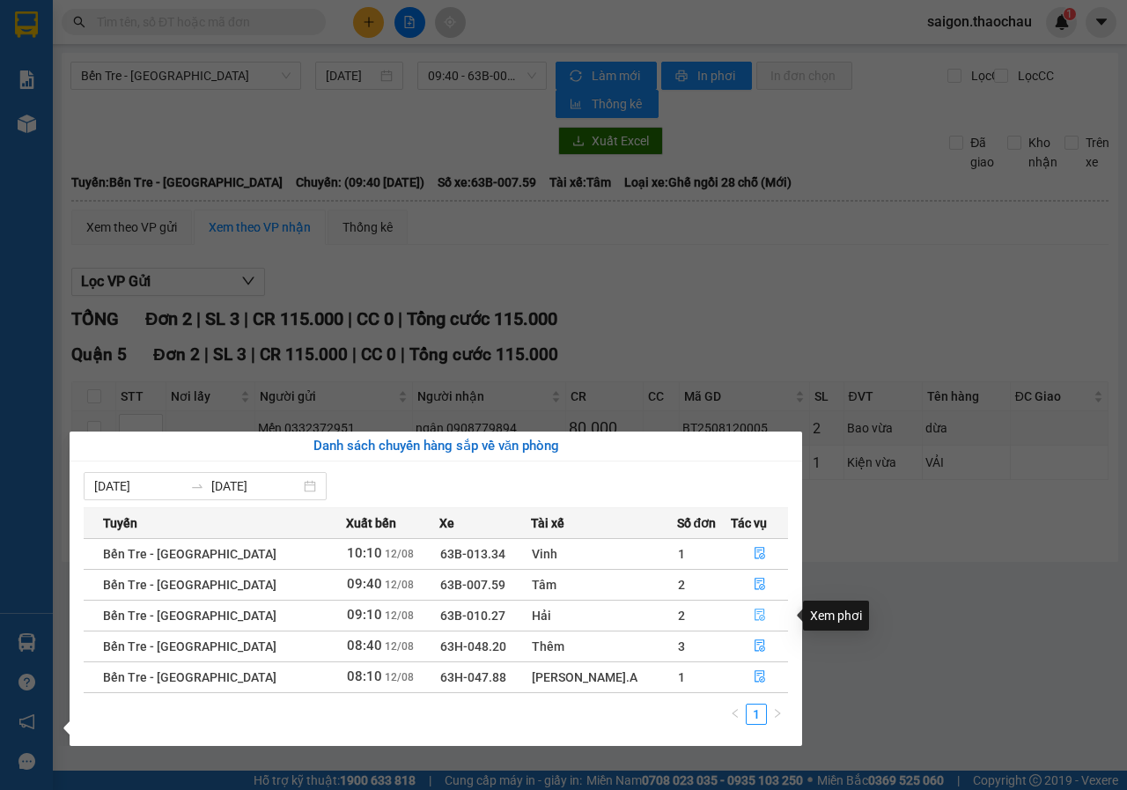
click at [740, 613] on button "button" at bounding box center [759, 615] width 55 height 28
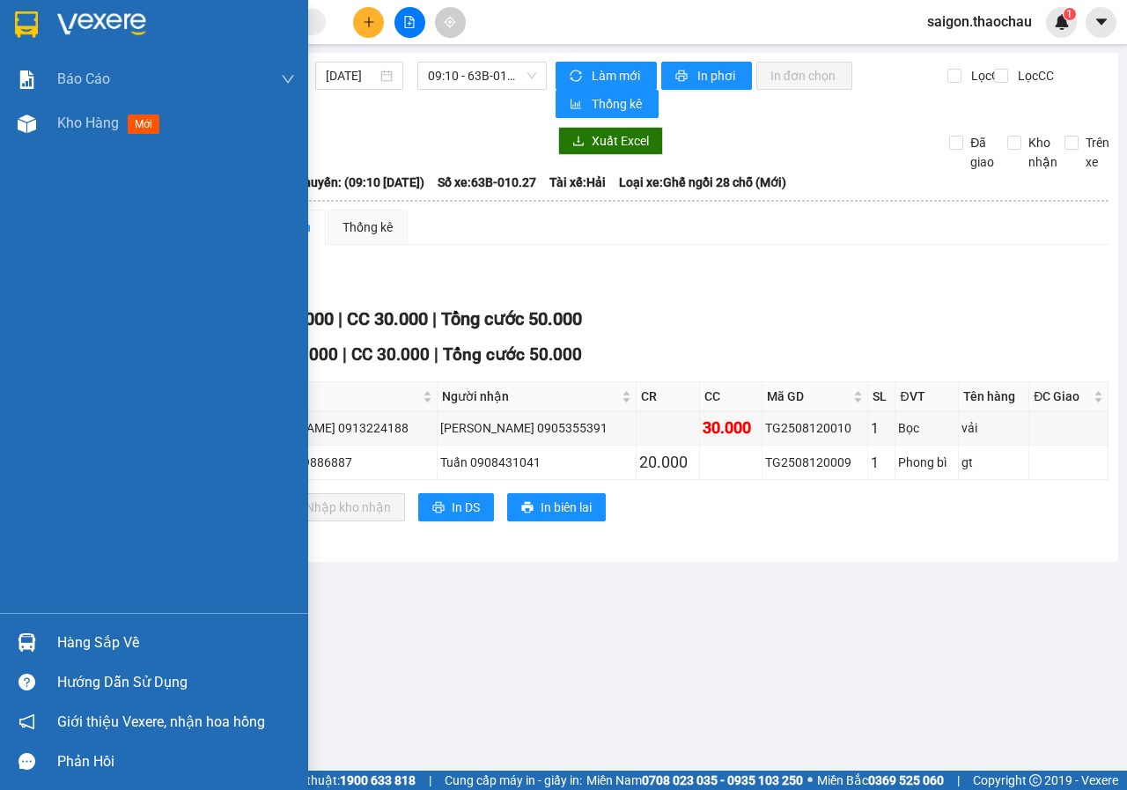
click at [26, 640] on img at bounding box center [27, 642] width 18 height 18
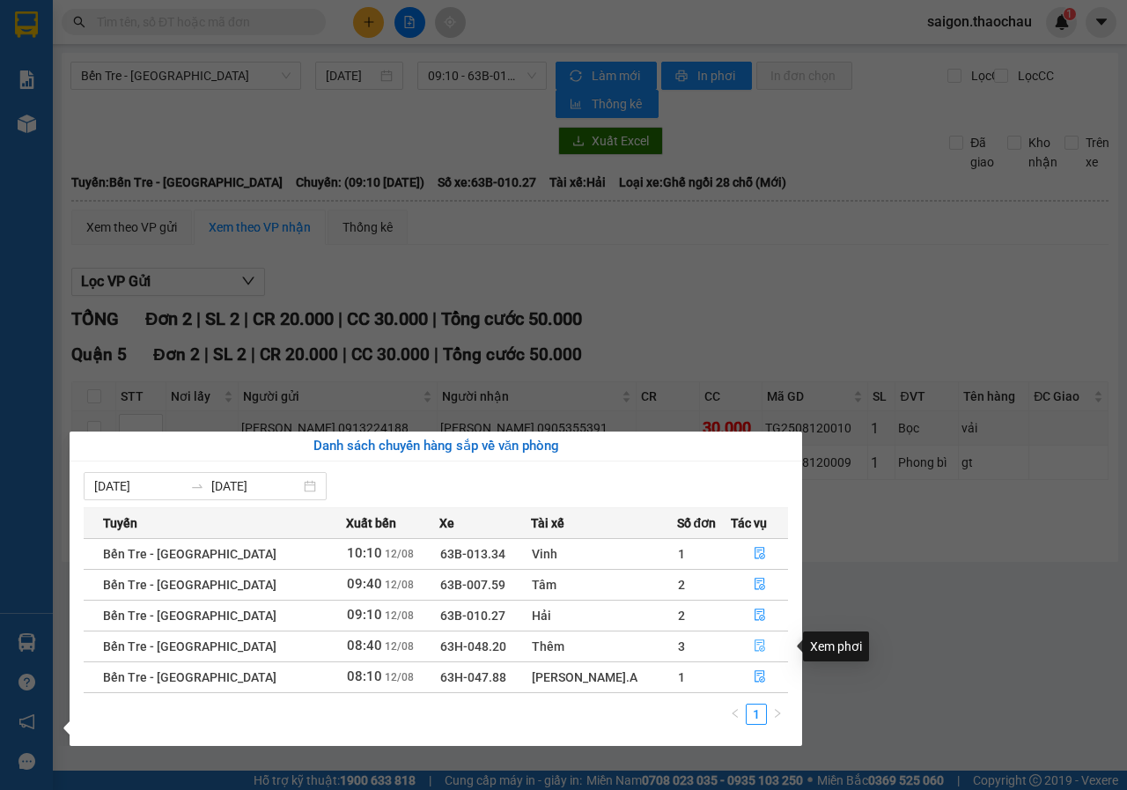
click at [760, 651] on button "button" at bounding box center [759, 646] width 55 height 28
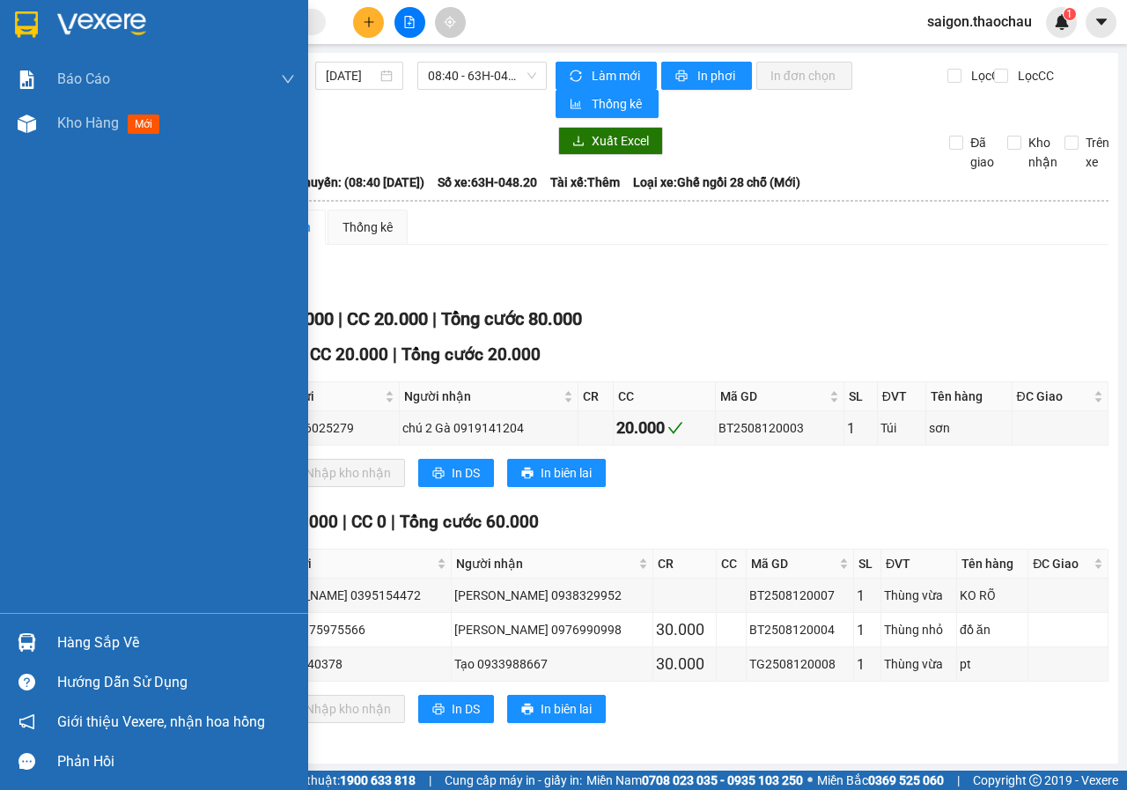
click at [14, 644] on div at bounding box center [26, 642] width 31 height 31
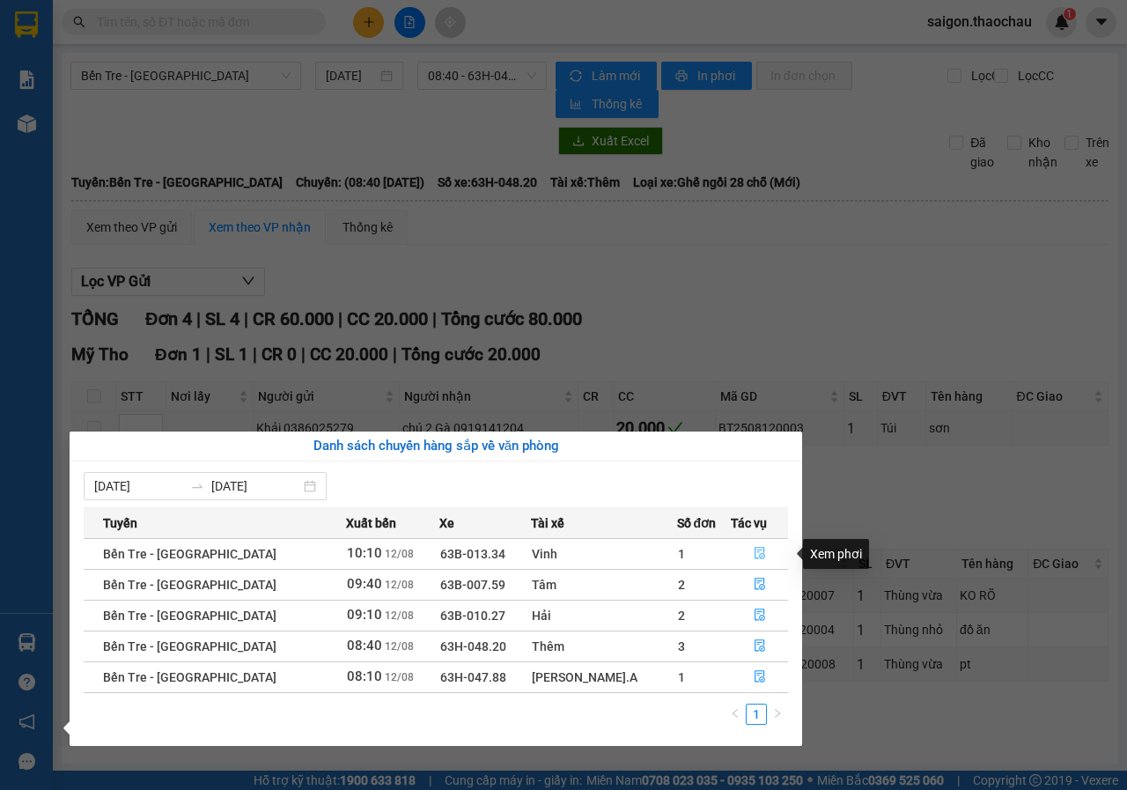
click at [754, 551] on icon "file-done" at bounding box center [760, 553] width 12 height 12
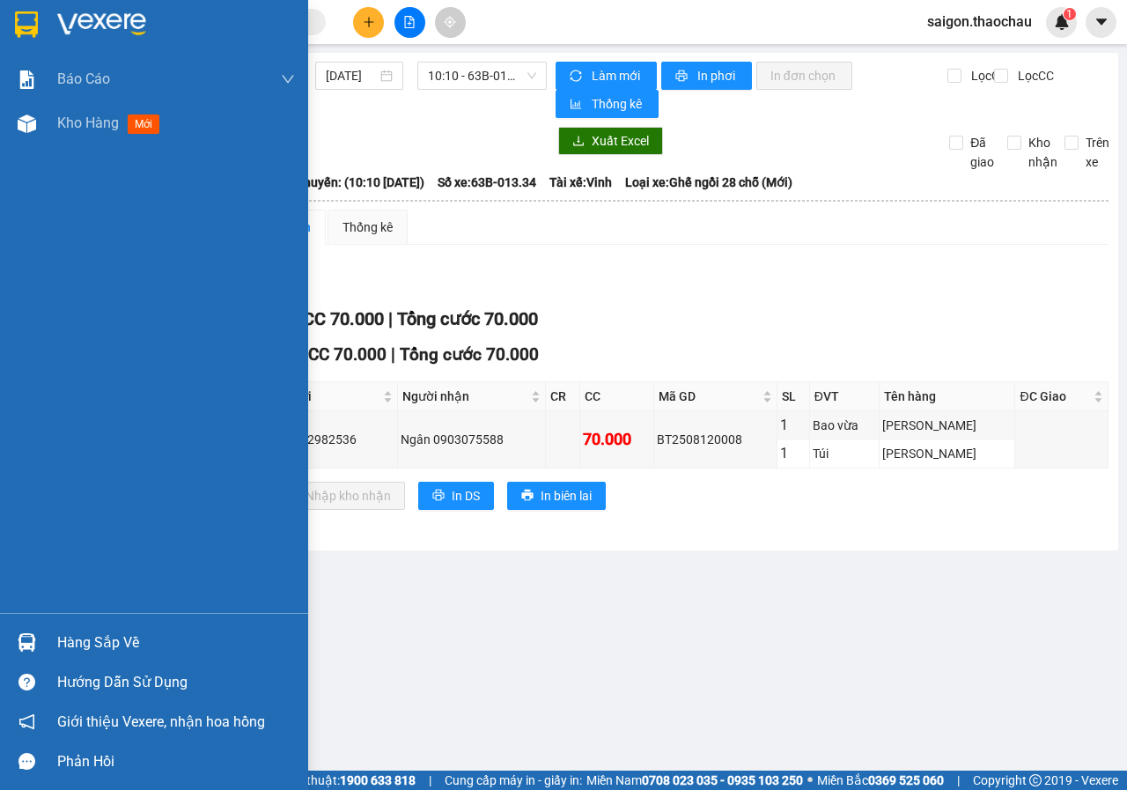
click at [32, 650] on img at bounding box center [27, 642] width 18 height 18
click at [12, 421] on div "Báo cáo Báo cáo dòng tiền (nhân viên) Kho hàng mới Hàng sắp về Hướng dẫn sử dụn…" at bounding box center [154, 395] width 308 height 790
click at [69, 129] on span "Kho hàng" at bounding box center [88, 122] width 62 height 17
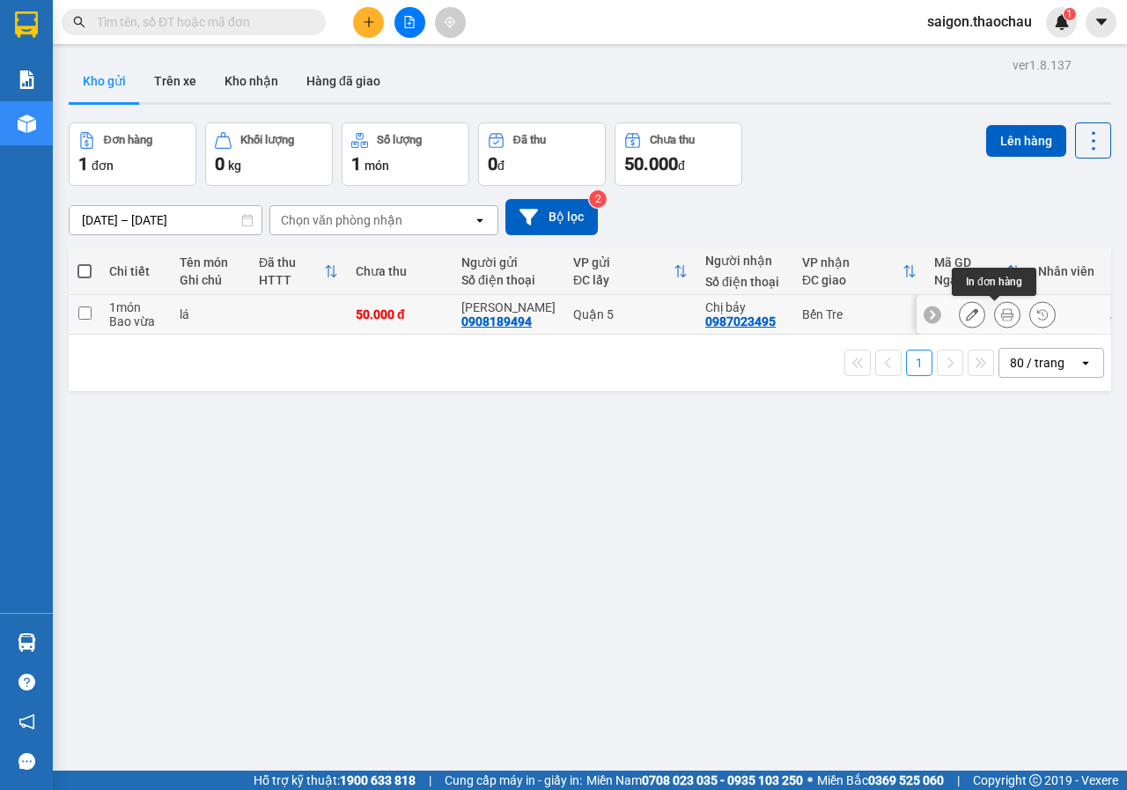
click at [1001, 320] on icon at bounding box center [1007, 314] width 12 height 12
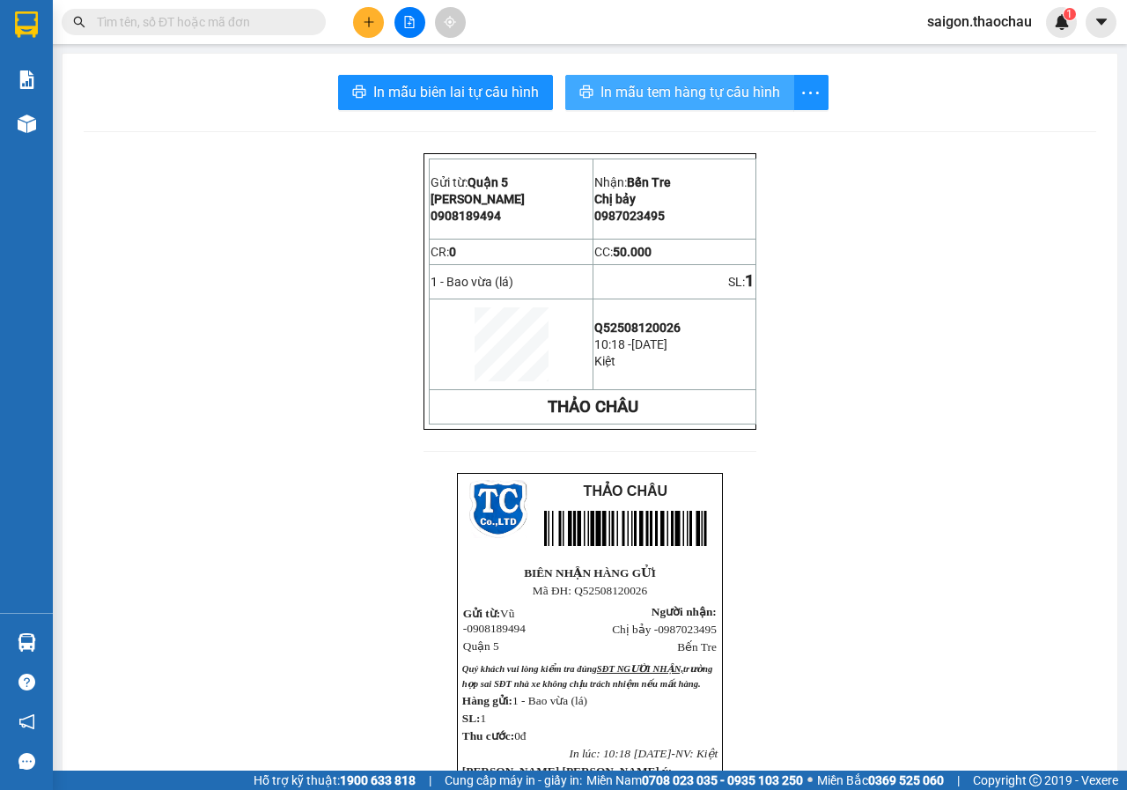
click at [672, 85] on span "In mẫu tem hàng tự cấu hình" at bounding box center [690, 92] width 180 height 22
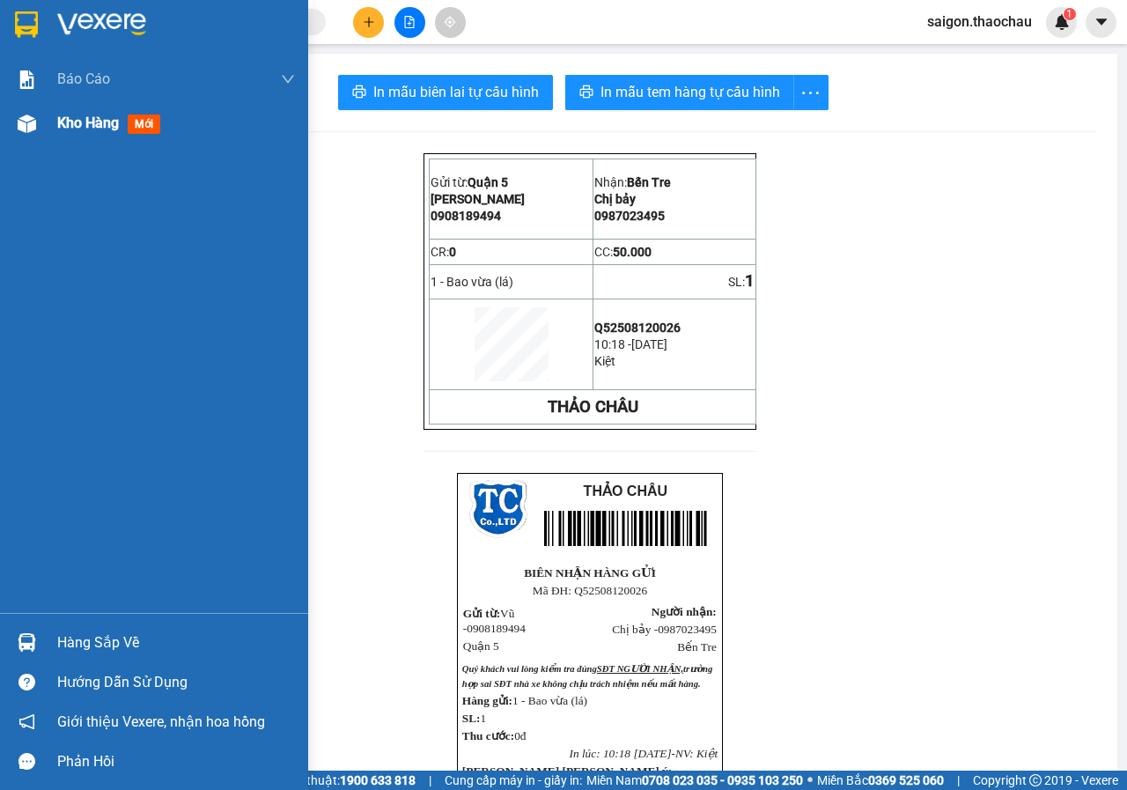
click at [81, 128] on span "Kho hàng" at bounding box center [88, 122] width 62 height 17
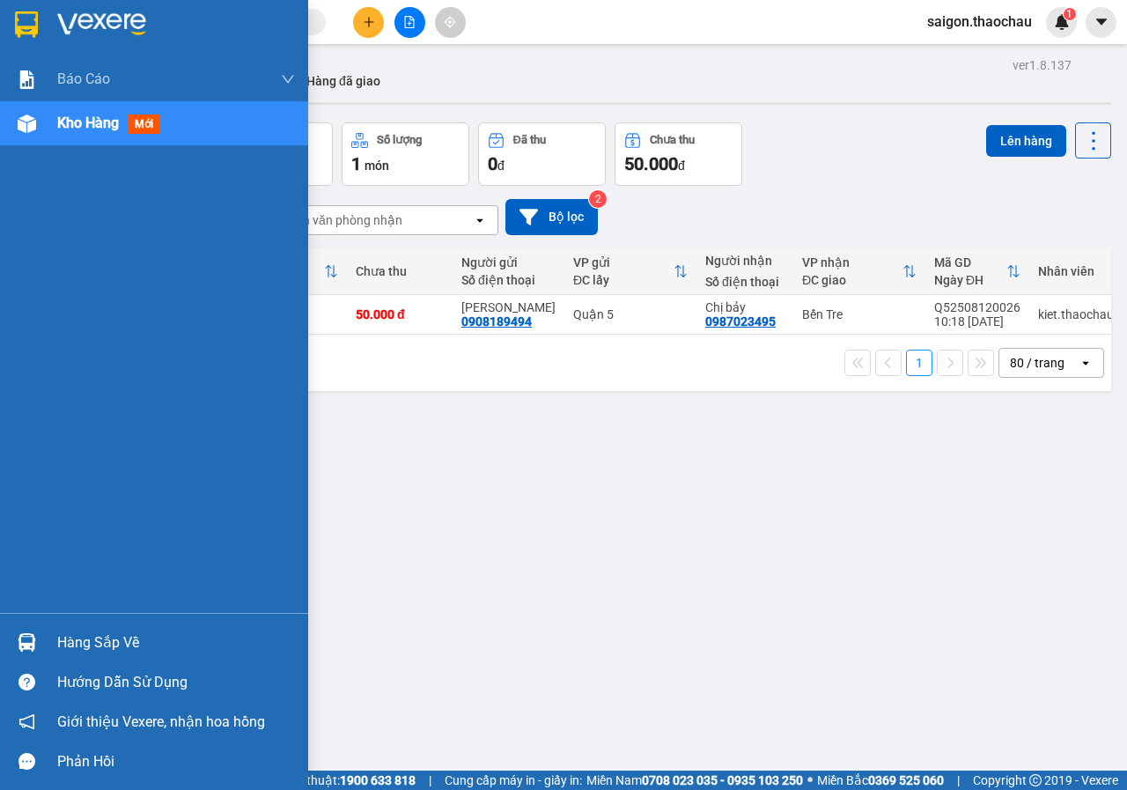
click at [26, 642] on img at bounding box center [27, 642] width 18 height 18
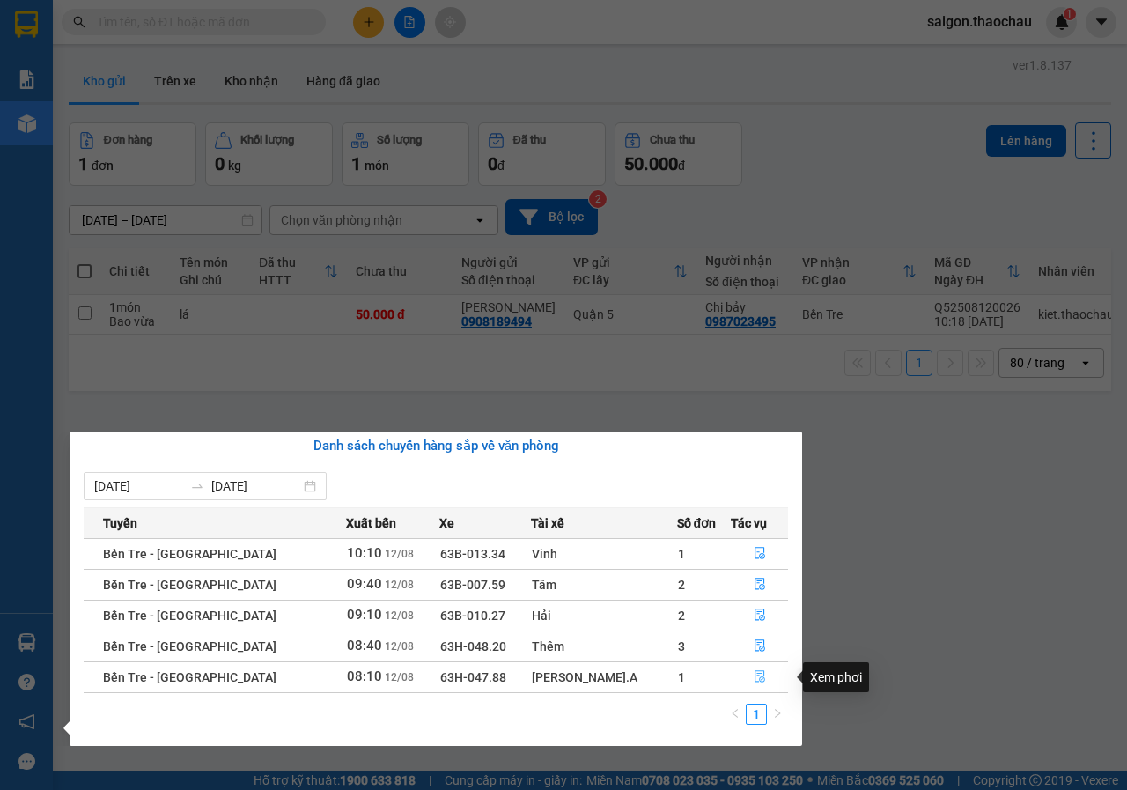
click at [754, 678] on icon "file-done" at bounding box center [760, 676] width 12 height 12
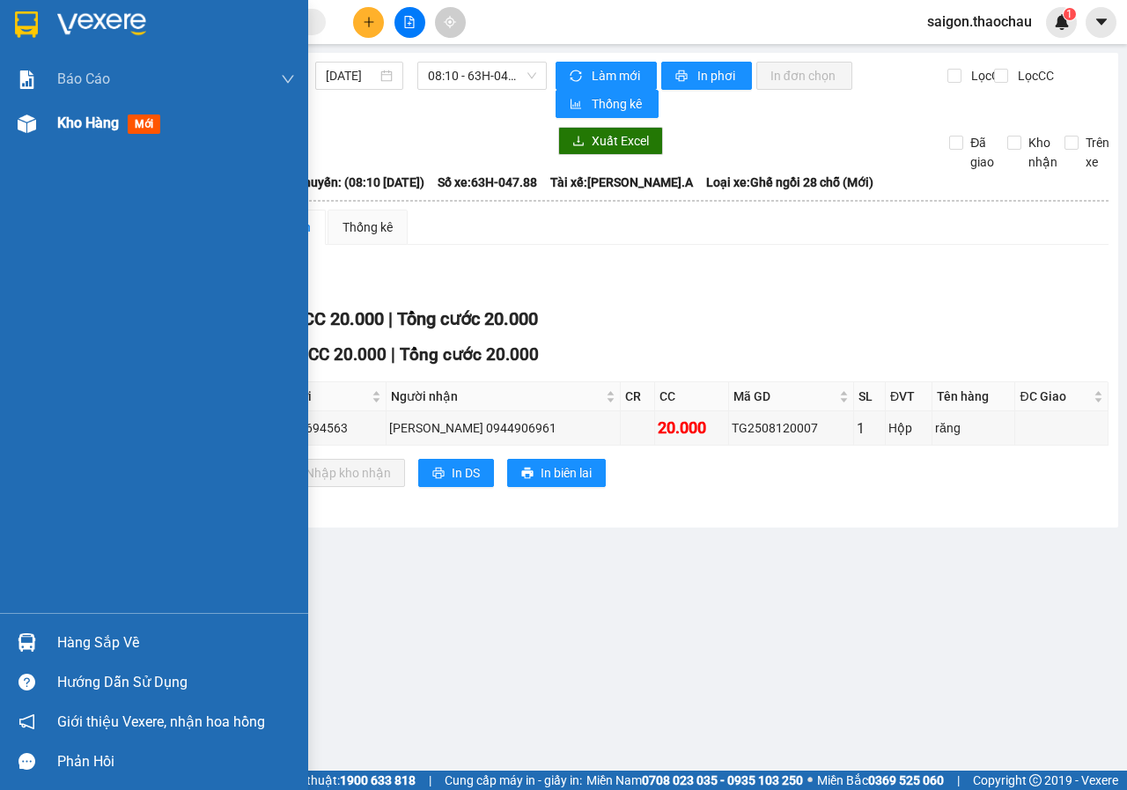
click at [75, 124] on span "Kho hàng" at bounding box center [88, 122] width 62 height 17
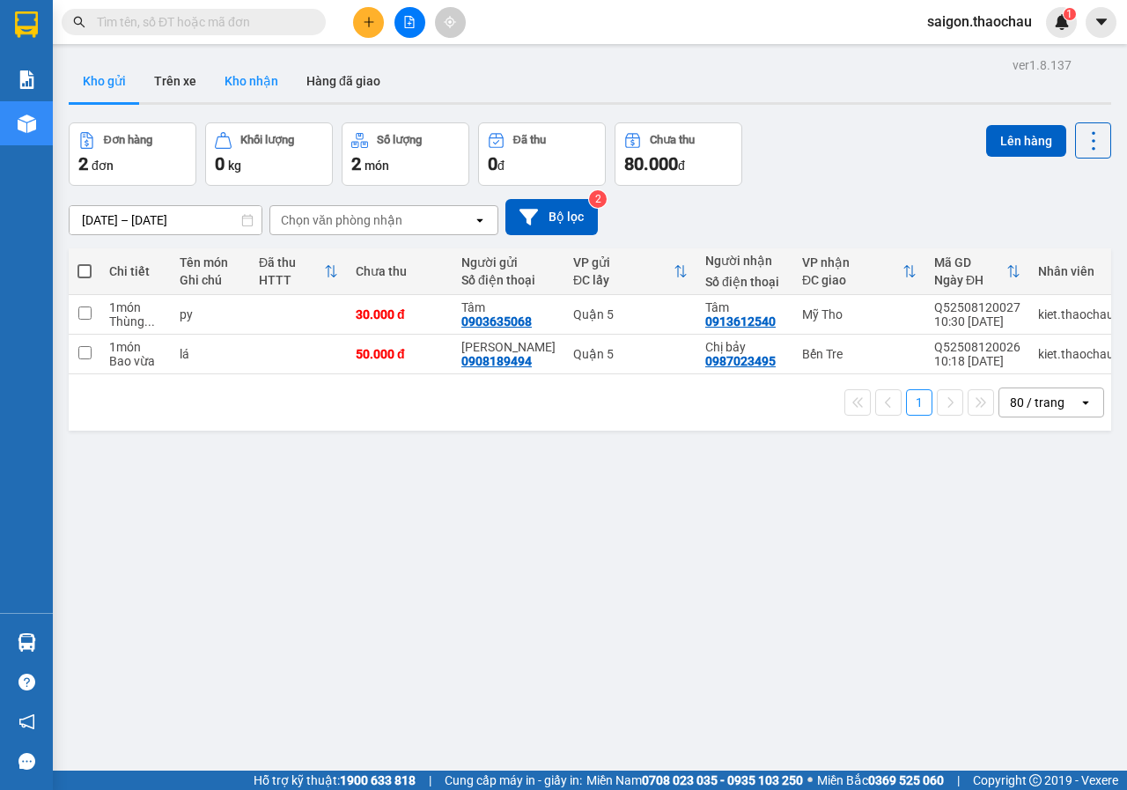
click at [247, 75] on button "Kho nhận" at bounding box center [251, 81] width 82 height 42
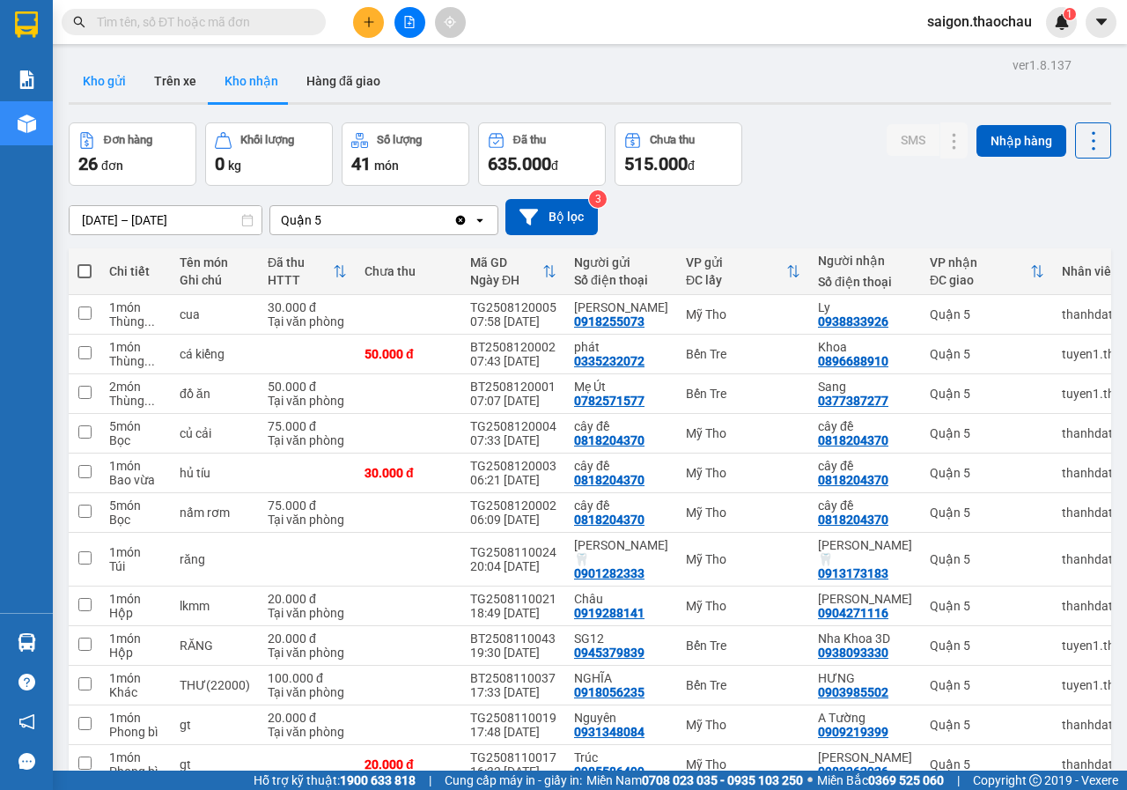
click at [114, 83] on button "Kho gửi" at bounding box center [104, 81] width 71 height 42
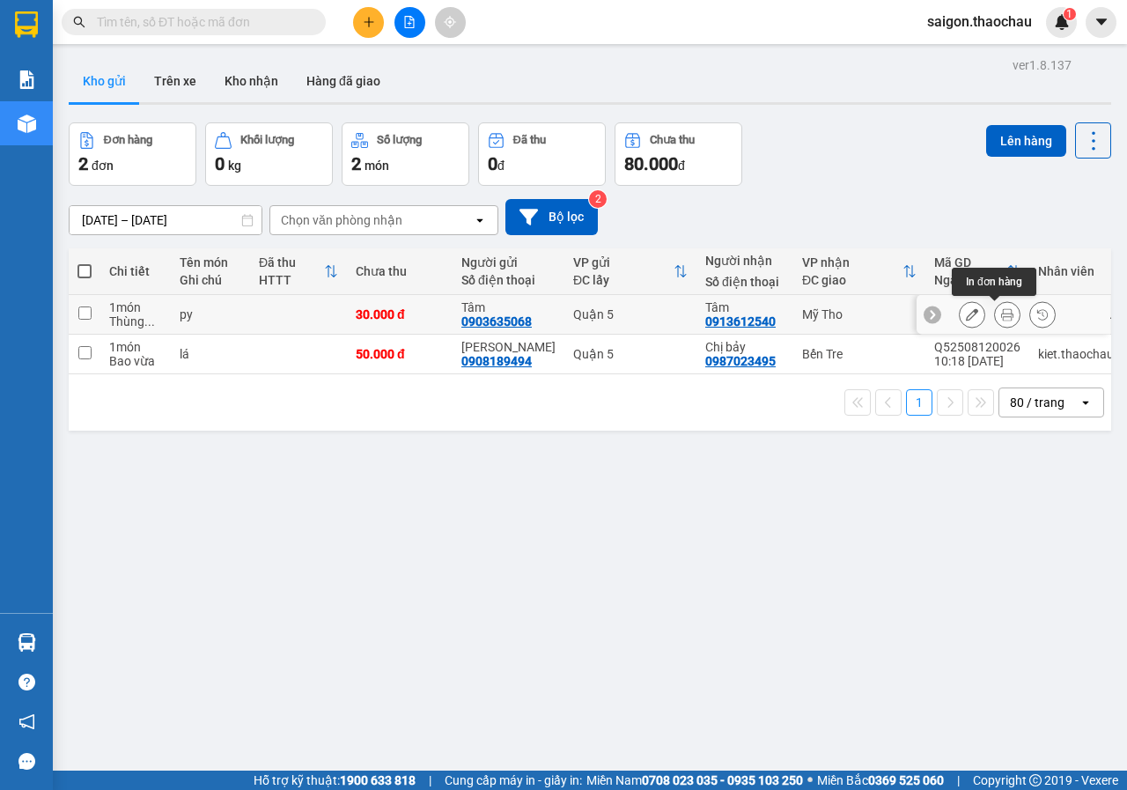
click at [1001, 313] on icon at bounding box center [1007, 314] width 12 height 12
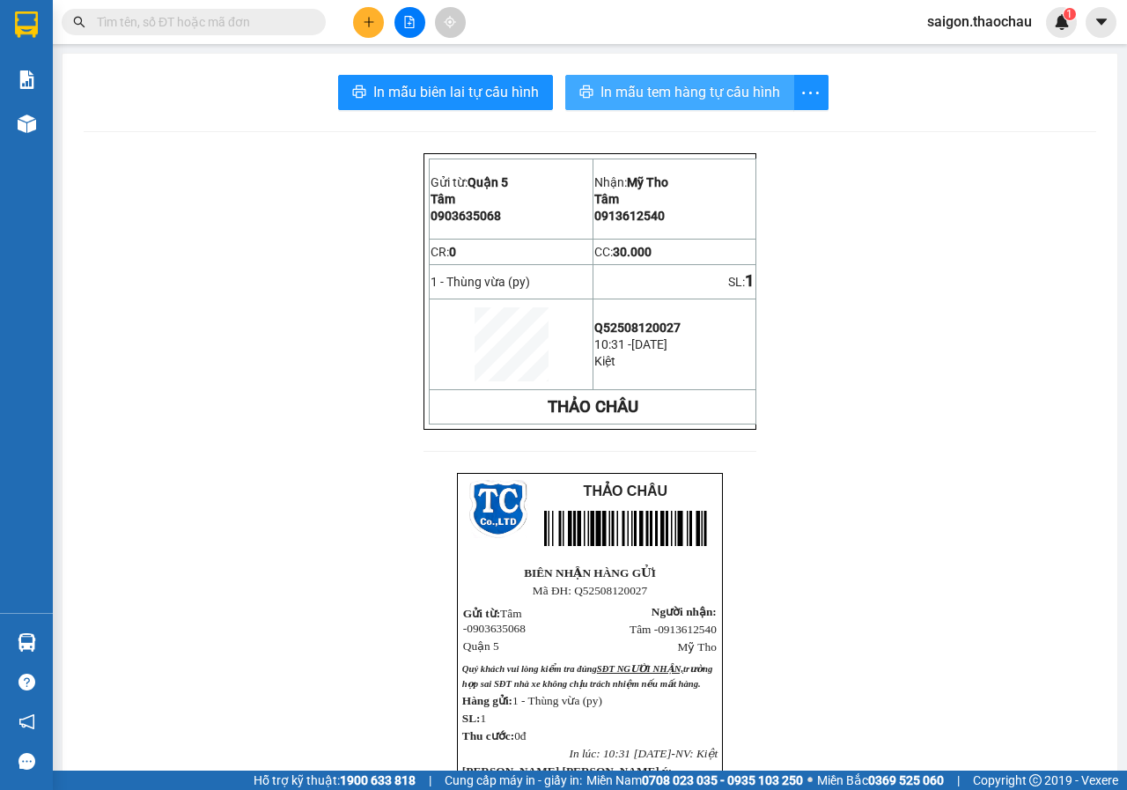
click at [625, 106] on button "In mẫu tem hàng tự cấu hình" at bounding box center [679, 92] width 229 height 35
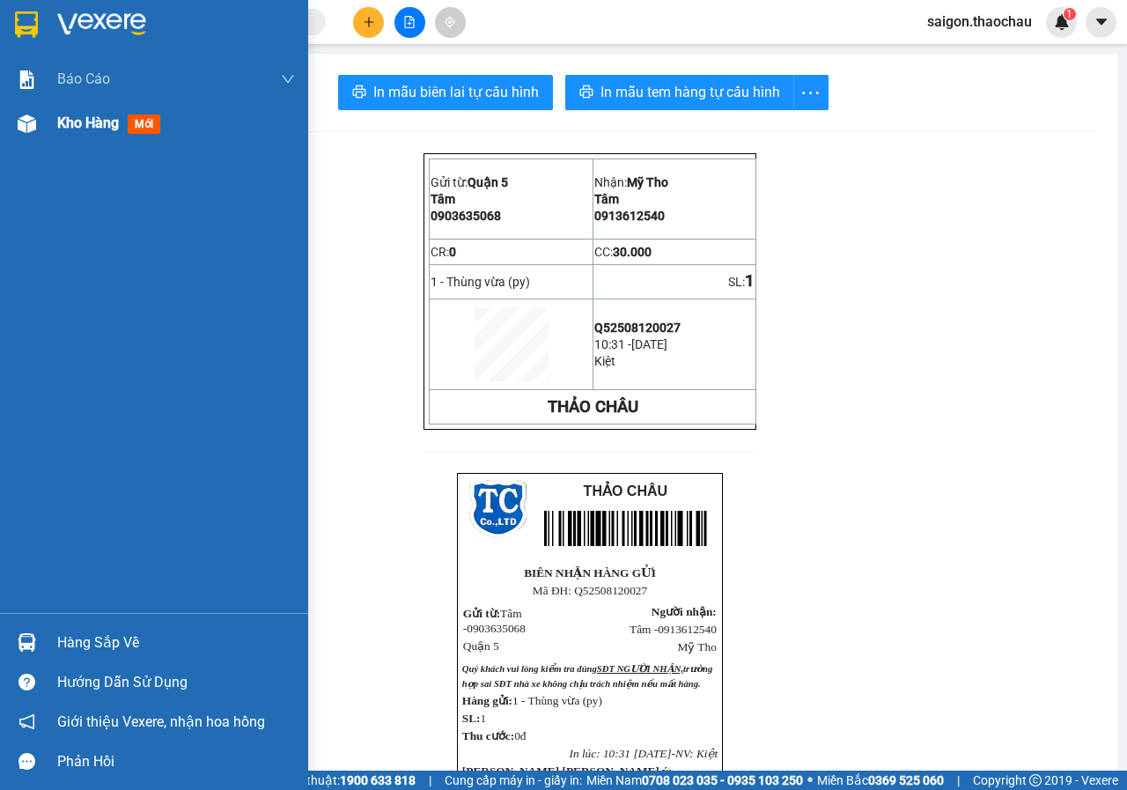
click at [61, 123] on span "Kho hàng" at bounding box center [88, 122] width 62 height 17
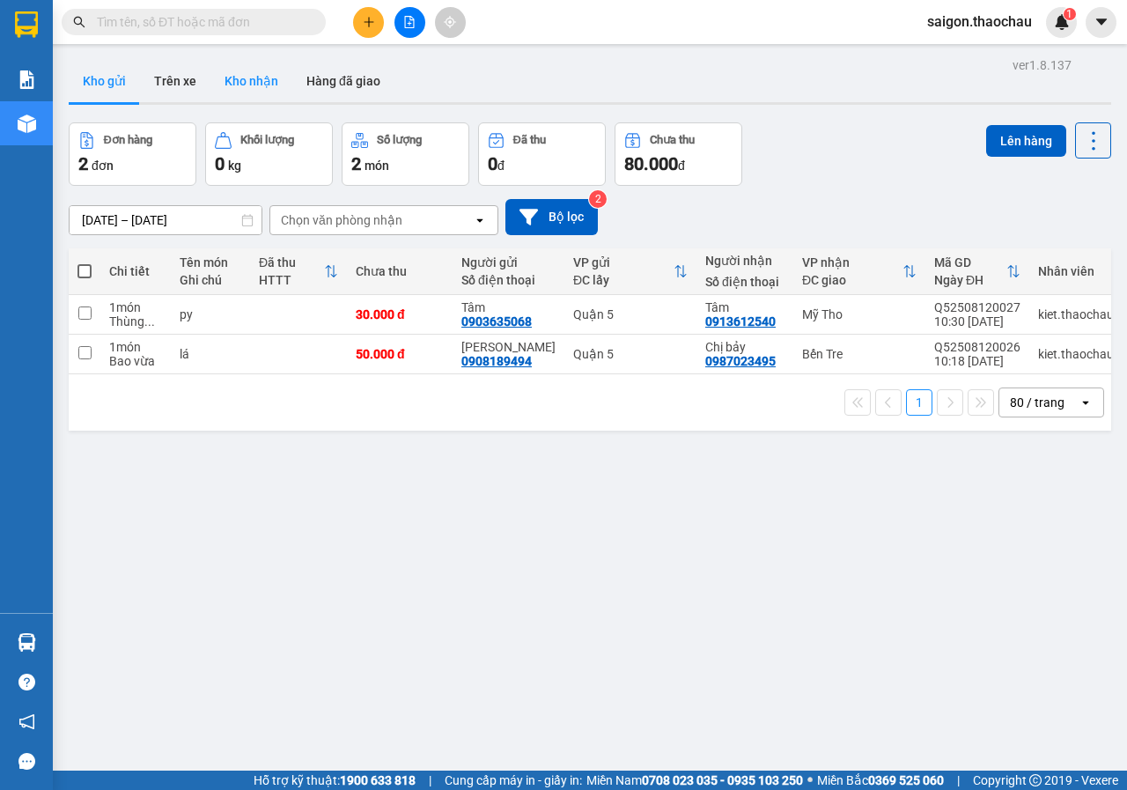
click at [245, 85] on button "Kho nhận" at bounding box center [251, 81] width 82 height 42
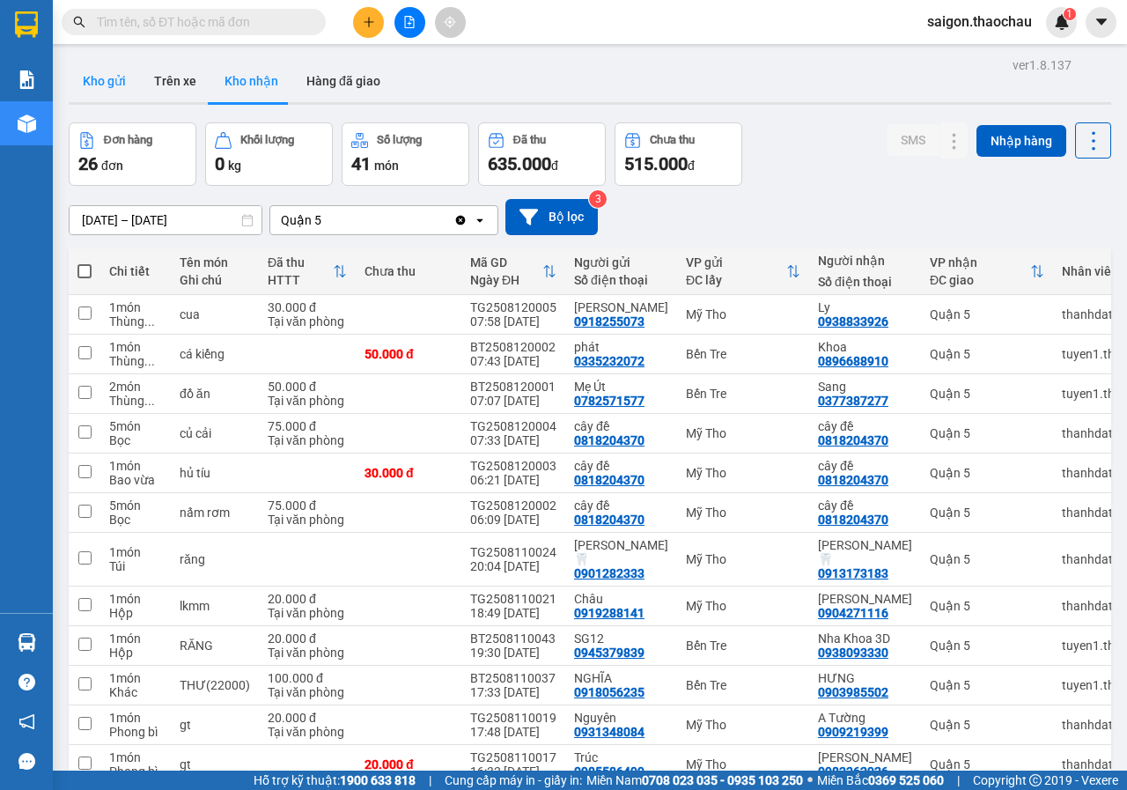
click at [116, 77] on button "Kho gửi" at bounding box center [104, 81] width 71 height 42
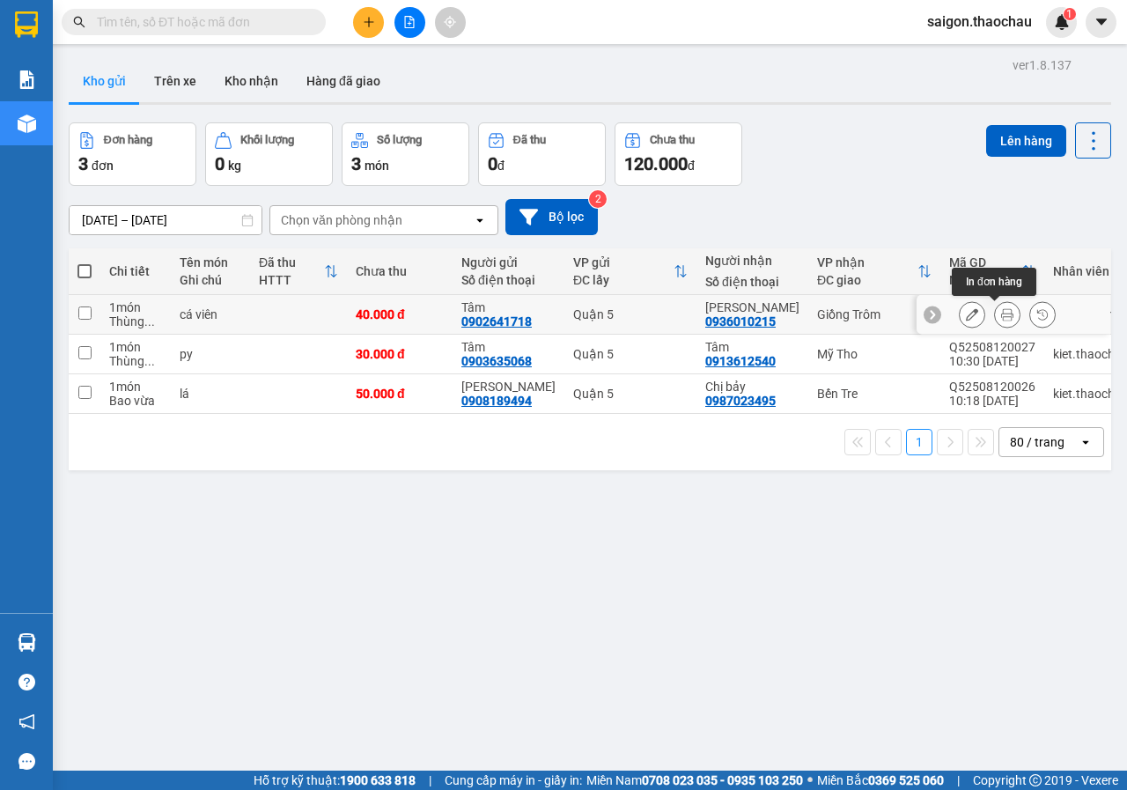
click at [1001, 312] on icon at bounding box center [1007, 314] width 12 height 12
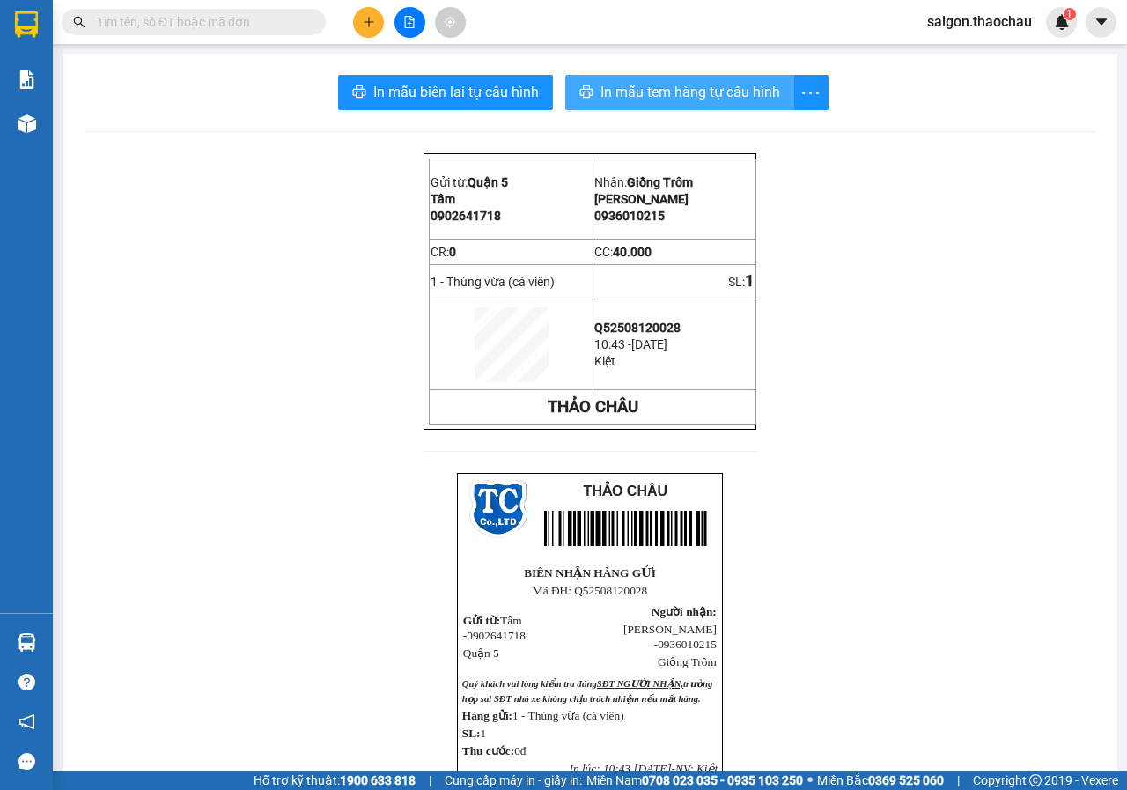
click at [647, 88] on span "In mẫu tem hàng tự cấu hình" at bounding box center [690, 92] width 180 height 22
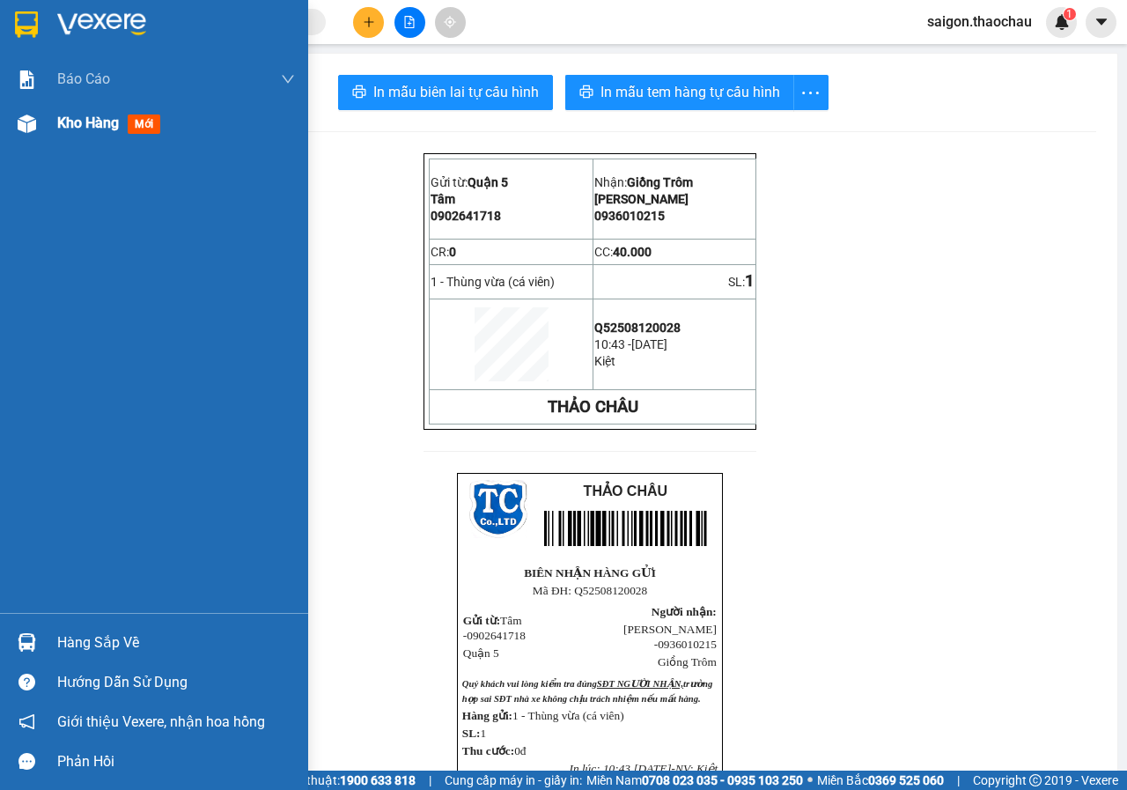
click at [83, 122] on span "Kho hàng" at bounding box center [88, 122] width 62 height 17
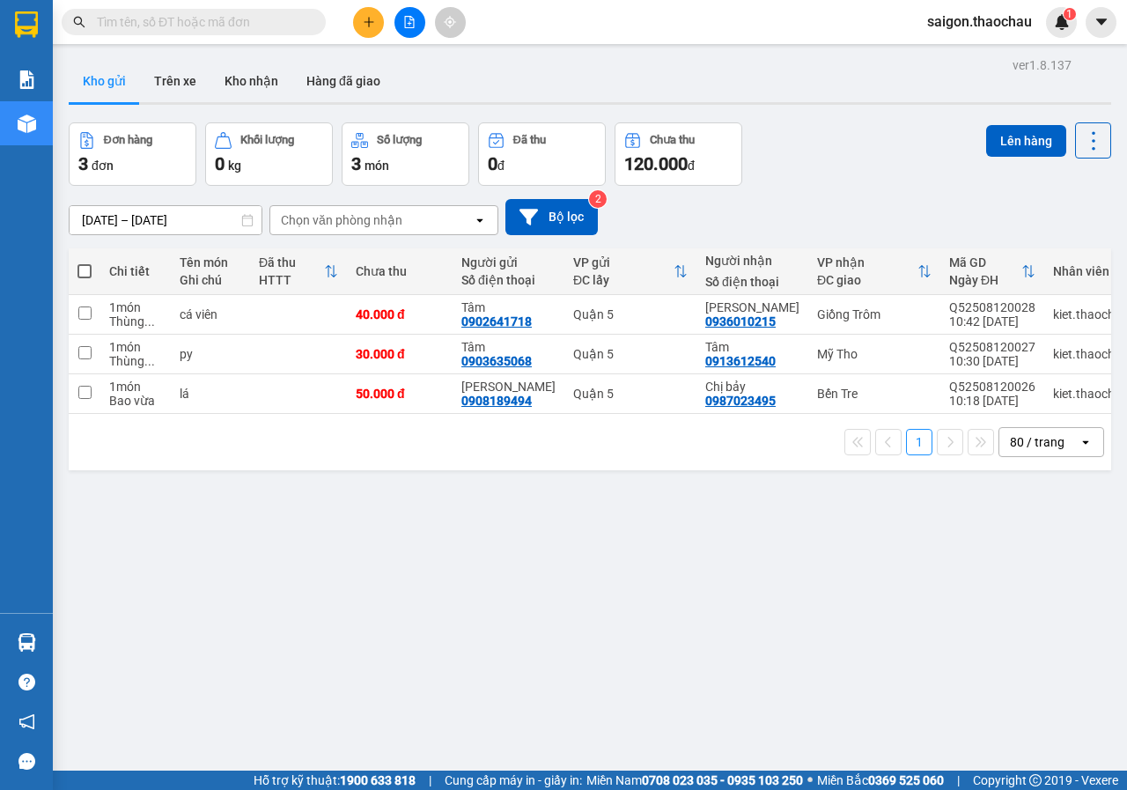
click at [85, 271] on span at bounding box center [84, 271] width 14 height 14
click at [85, 262] on input "checkbox" at bounding box center [85, 262] width 0 height 0
checkbox input "true"
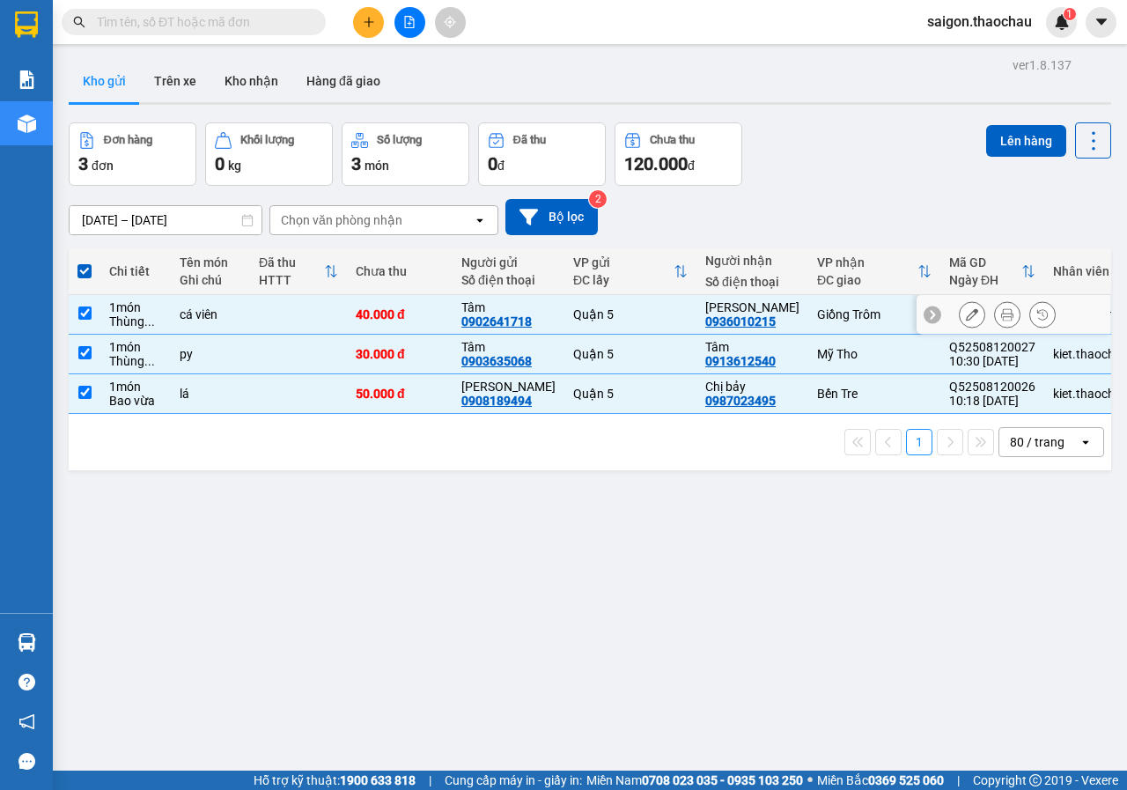
click at [85, 312] on input "checkbox" at bounding box center [84, 312] width 13 height 13
checkbox input "false"
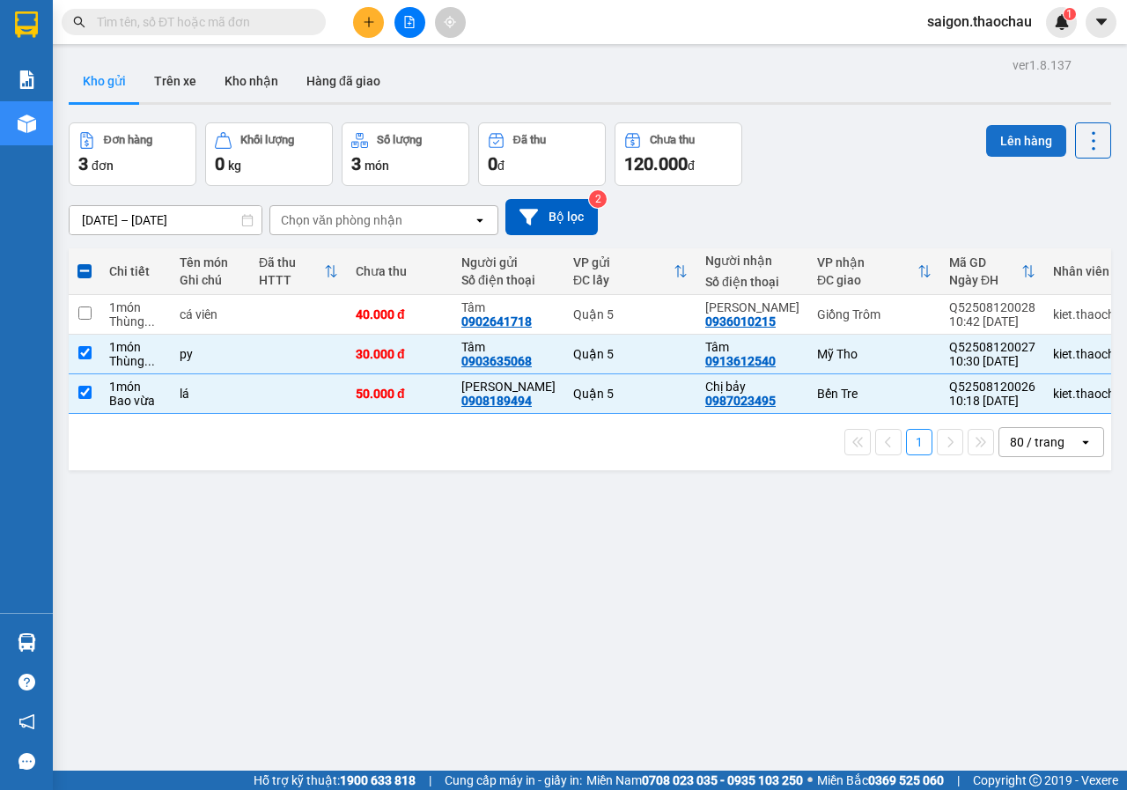
click at [1004, 141] on button "Lên hàng" at bounding box center [1026, 141] width 80 height 32
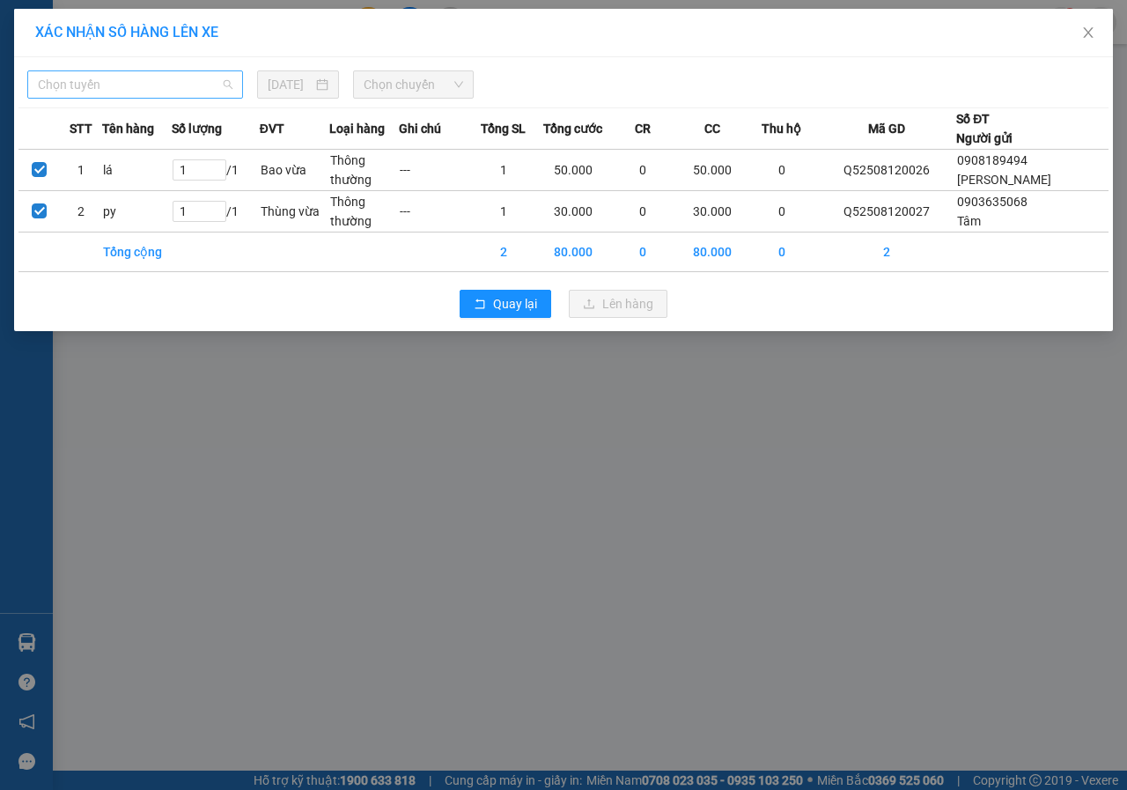
click at [156, 90] on span "Chọn tuyến" at bounding box center [135, 84] width 195 height 26
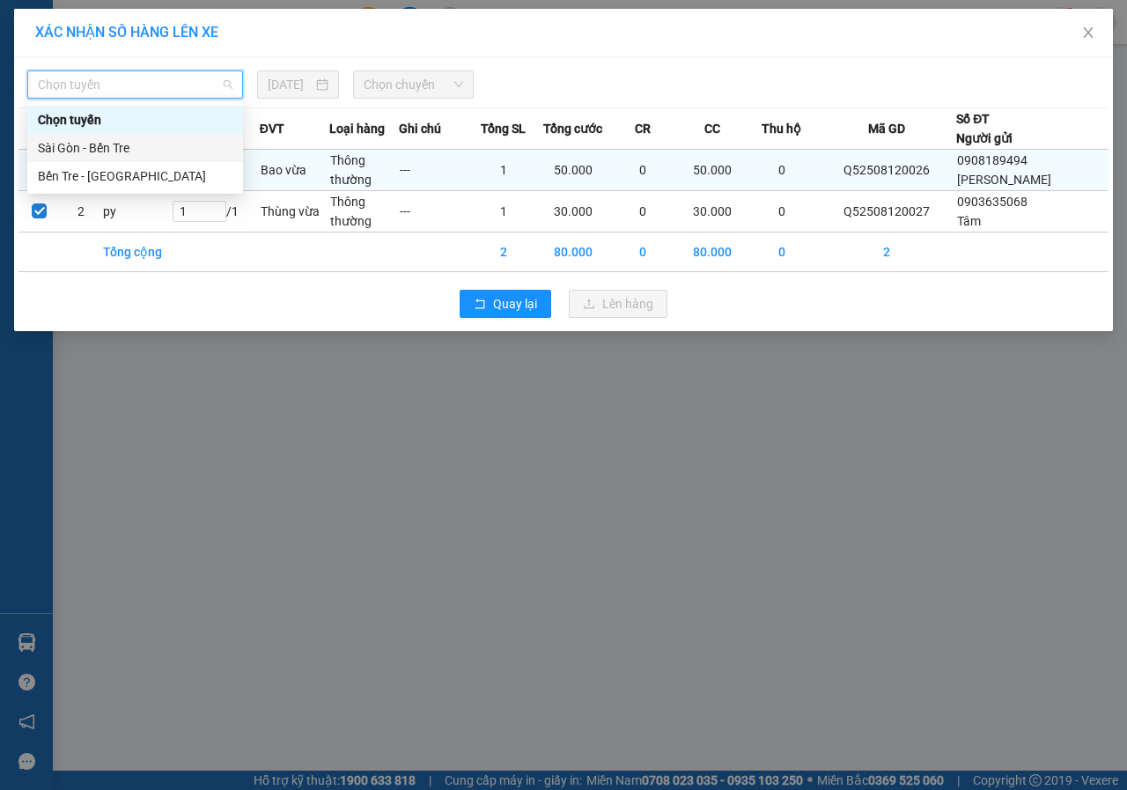
click at [78, 155] on div "Sài Gòn - Bến Tre" at bounding box center [135, 147] width 195 height 19
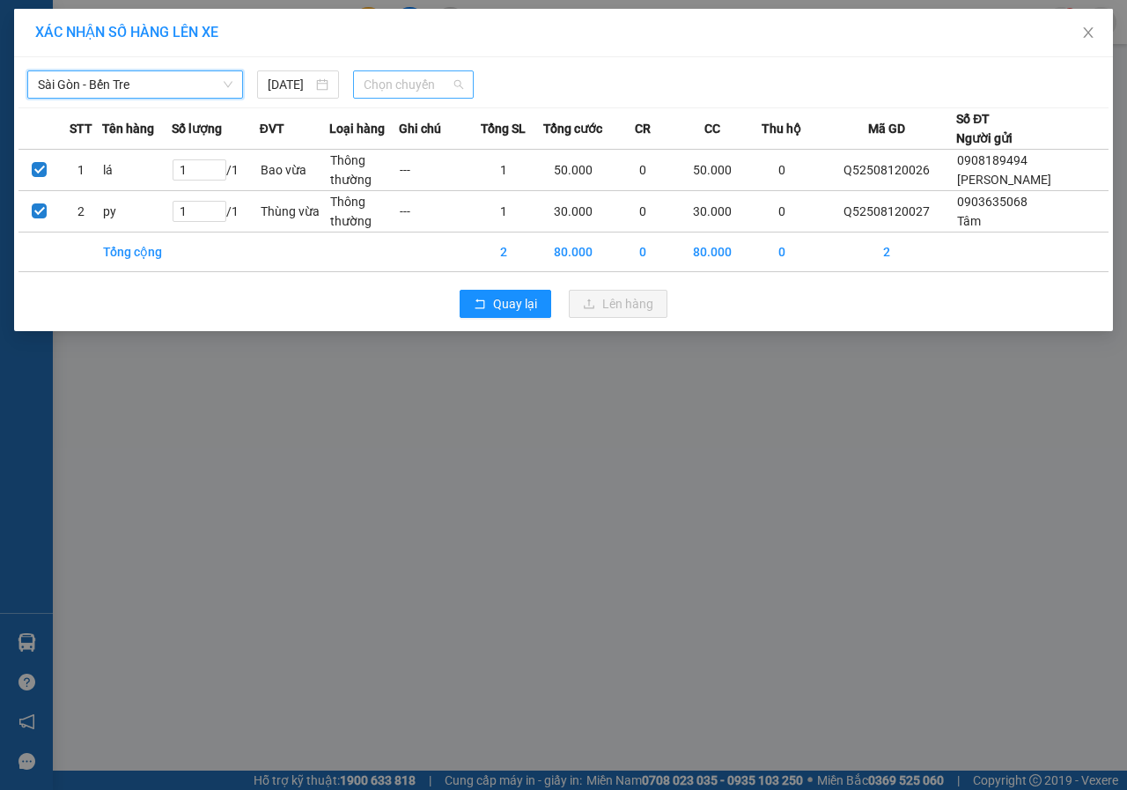
click at [386, 76] on span "Chọn chuyến" at bounding box center [413, 84] width 99 height 26
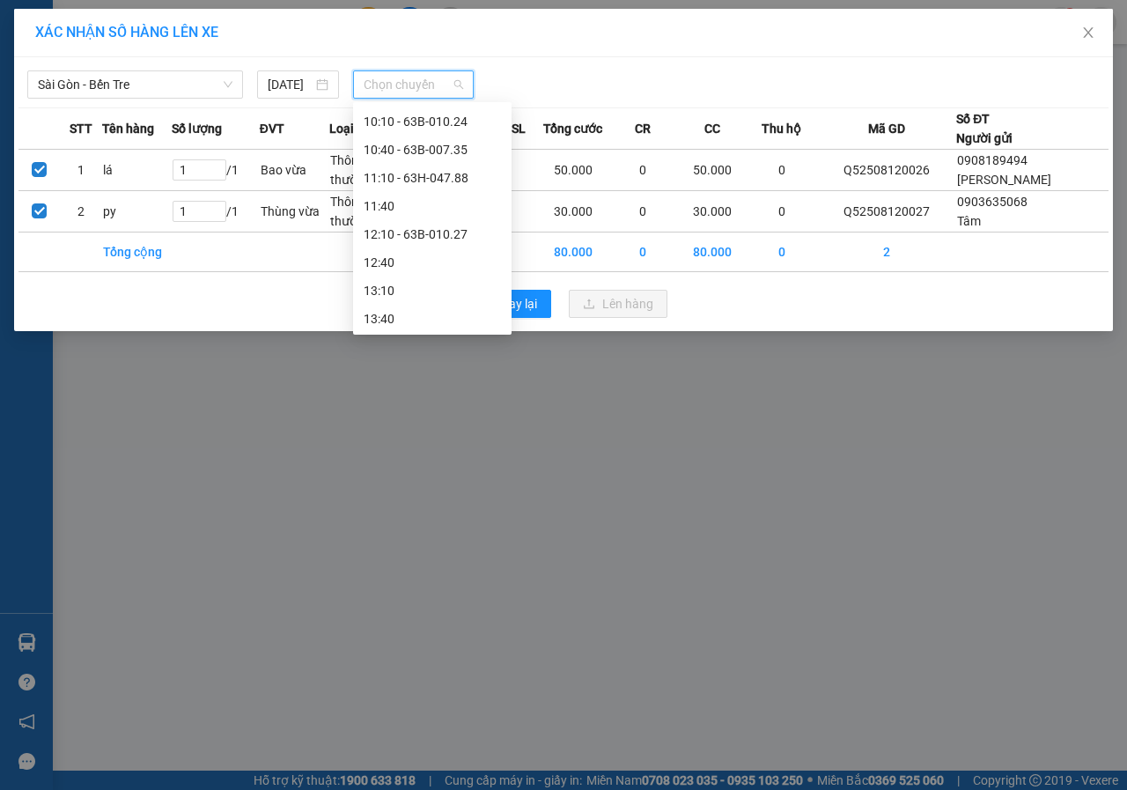
scroll to position [352, 0]
click at [420, 136] on div "10:40 - 63B-007.35" at bounding box center [432, 133] width 137 height 19
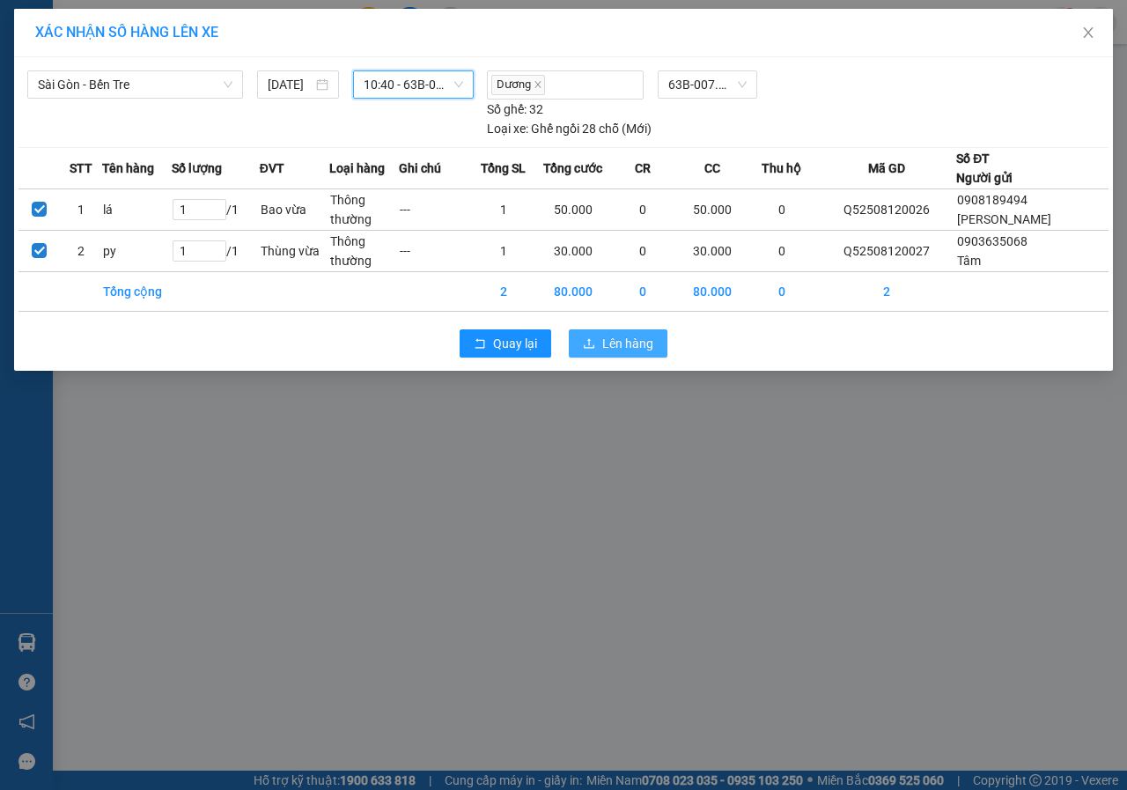
click at [613, 346] on span "Lên hàng" at bounding box center [627, 343] width 51 height 19
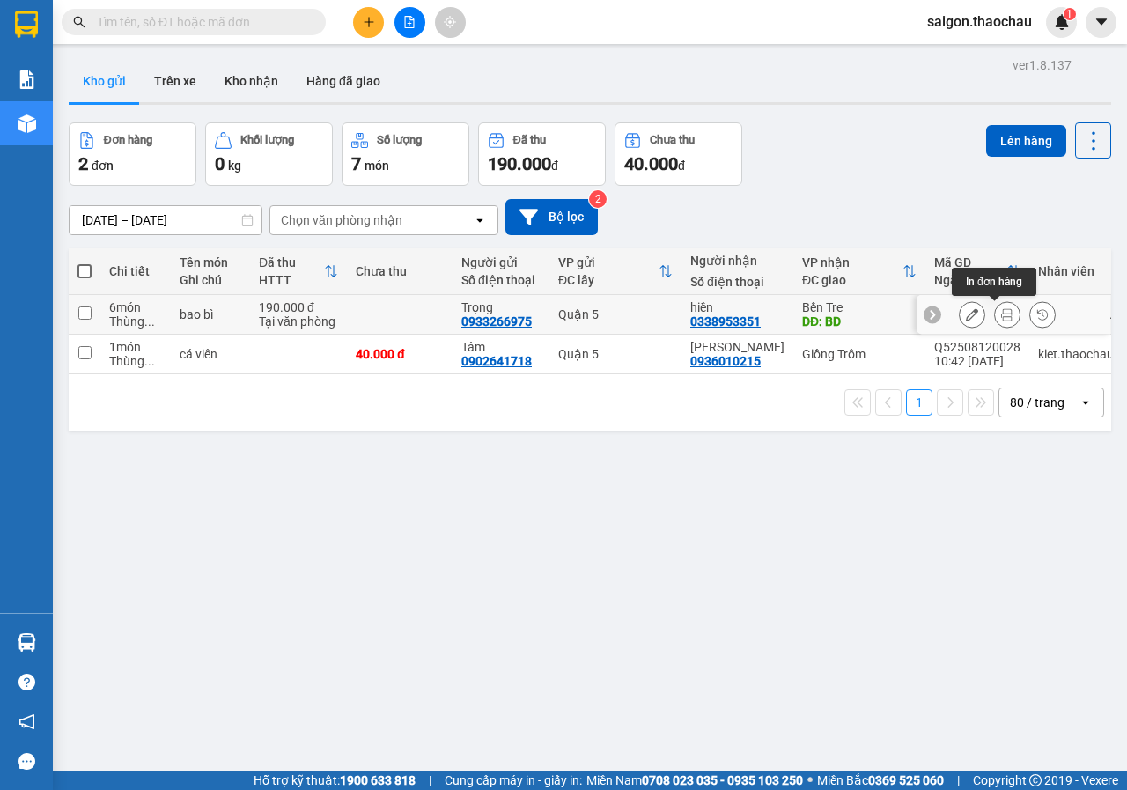
click at [1001, 311] on icon at bounding box center [1007, 314] width 12 height 12
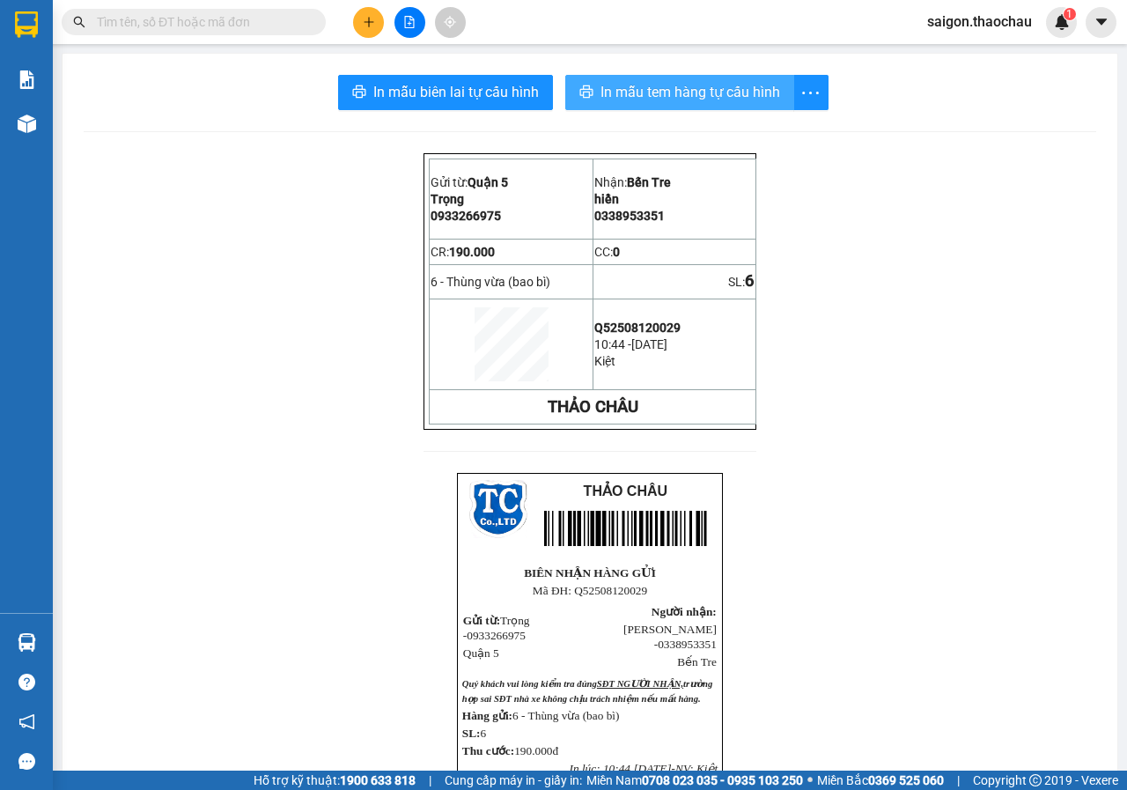
click at [648, 102] on span "In mẫu tem hàng tự cấu hình" at bounding box center [690, 92] width 180 height 22
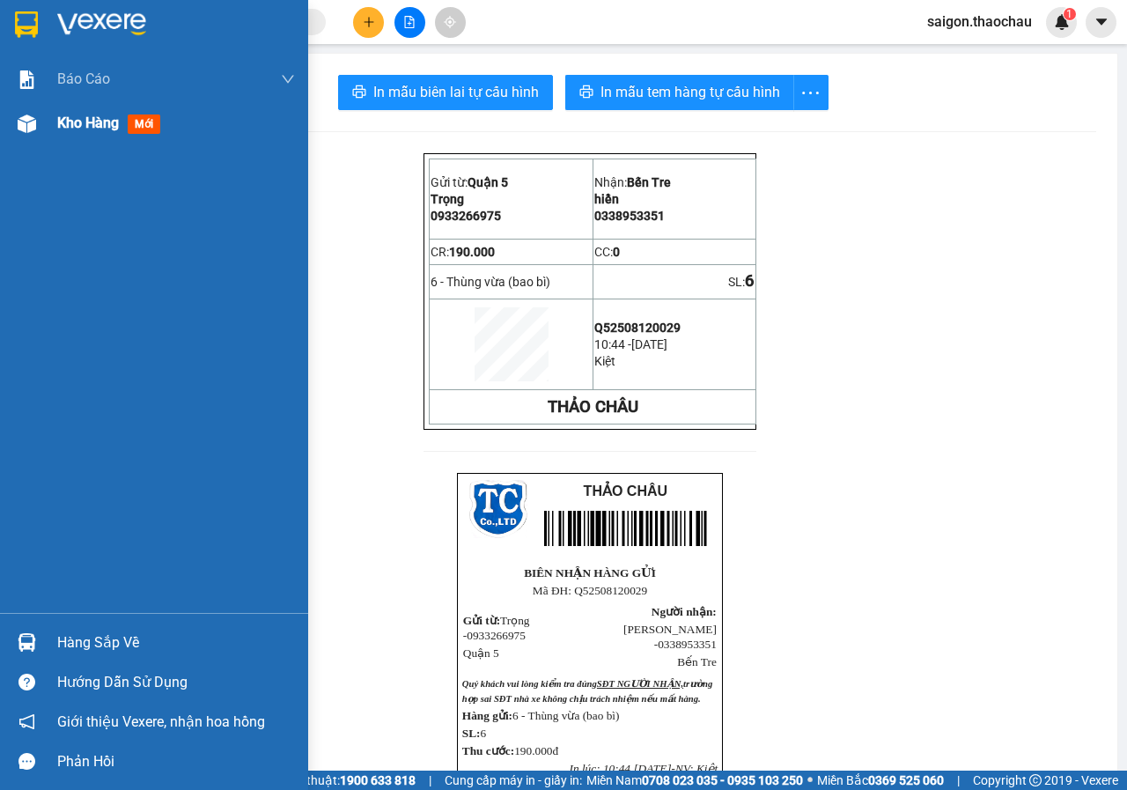
click at [77, 129] on span "Kho hàng" at bounding box center [88, 122] width 62 height 17
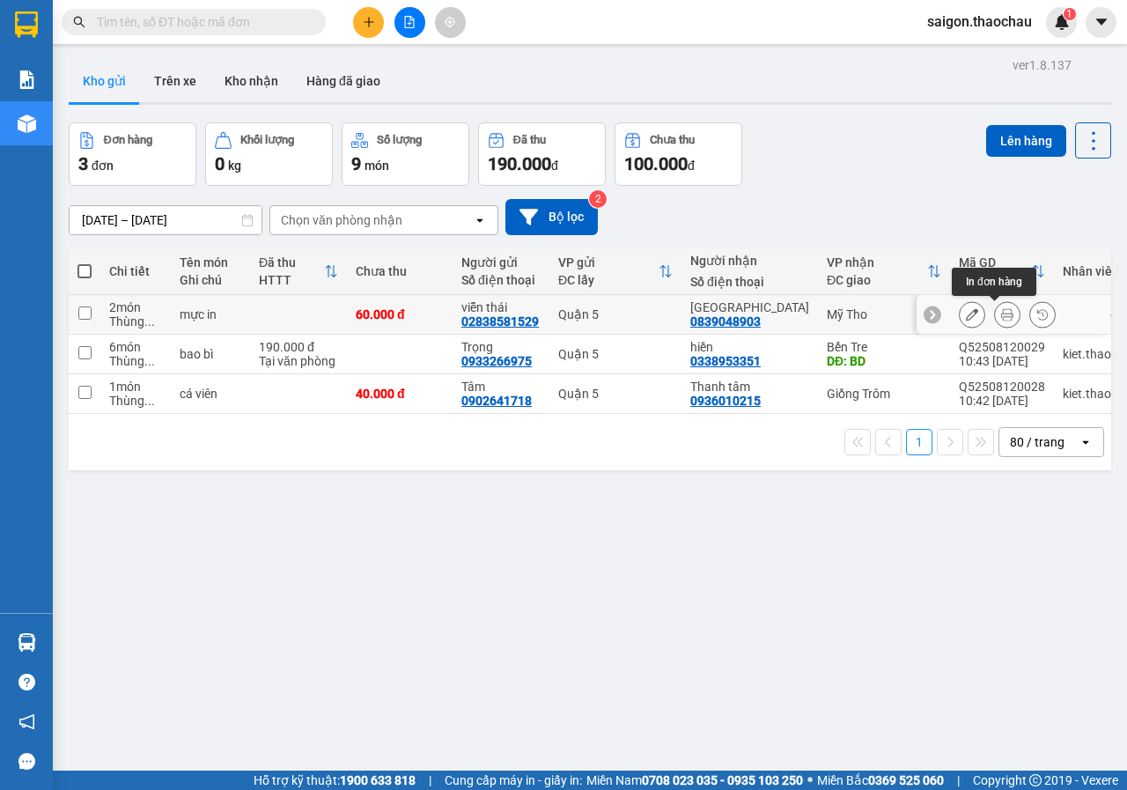
click at [1001, 317] on icon at bounding box center [1007, 314] width 12 height 12
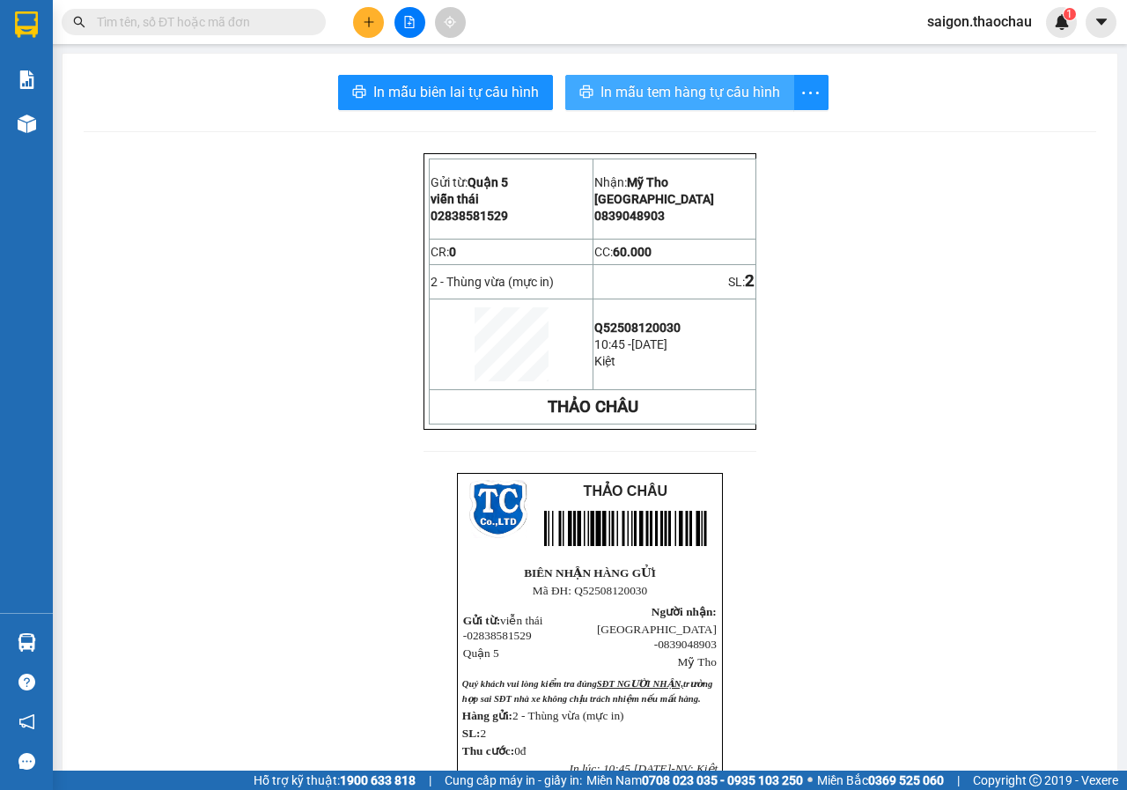
click at [682, 84] on span "In mẫu tem hàng tự cấu hình" at bounding box center [690, 92] width 180 height 22
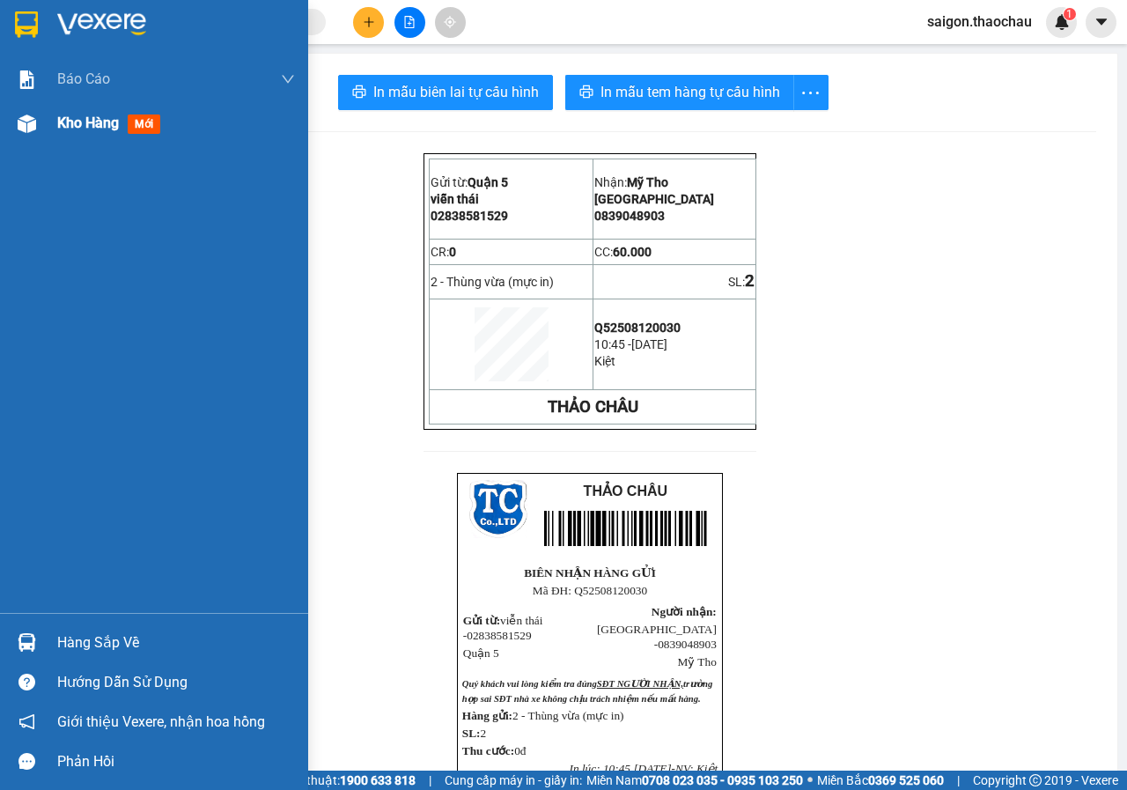
click at [77, 119] on span "Kho hàng" at bounding box center [88, 122] width 62 height 17
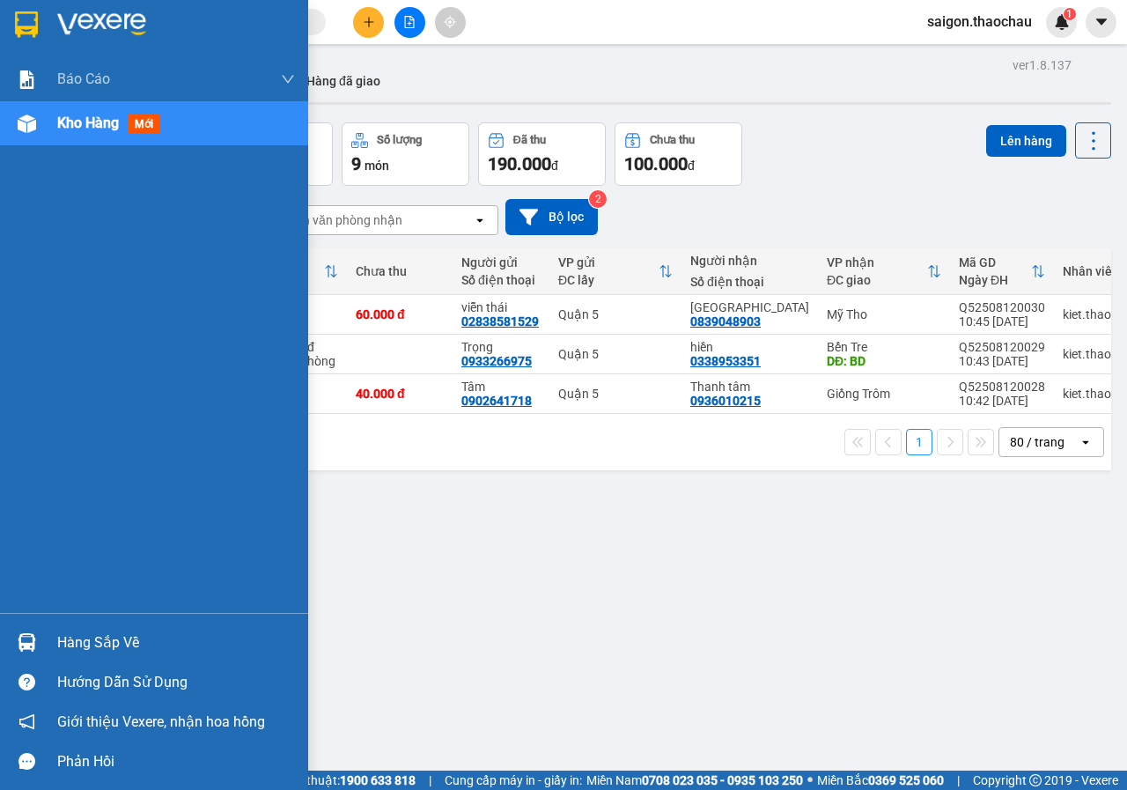
click at [40, 641] on div at bounding box center [26, 642] width 31 height 31
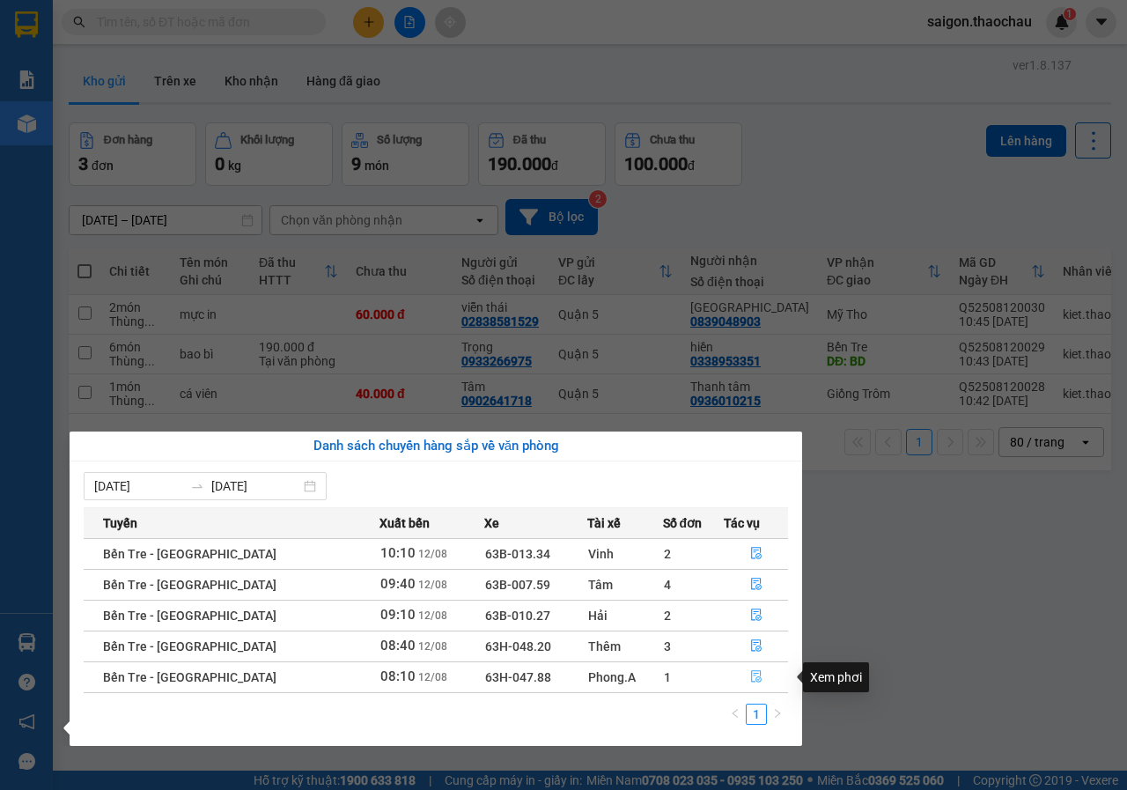
click at [754, 680] on icon "file-done" at bounding box center [756, 677] width 11 height 12
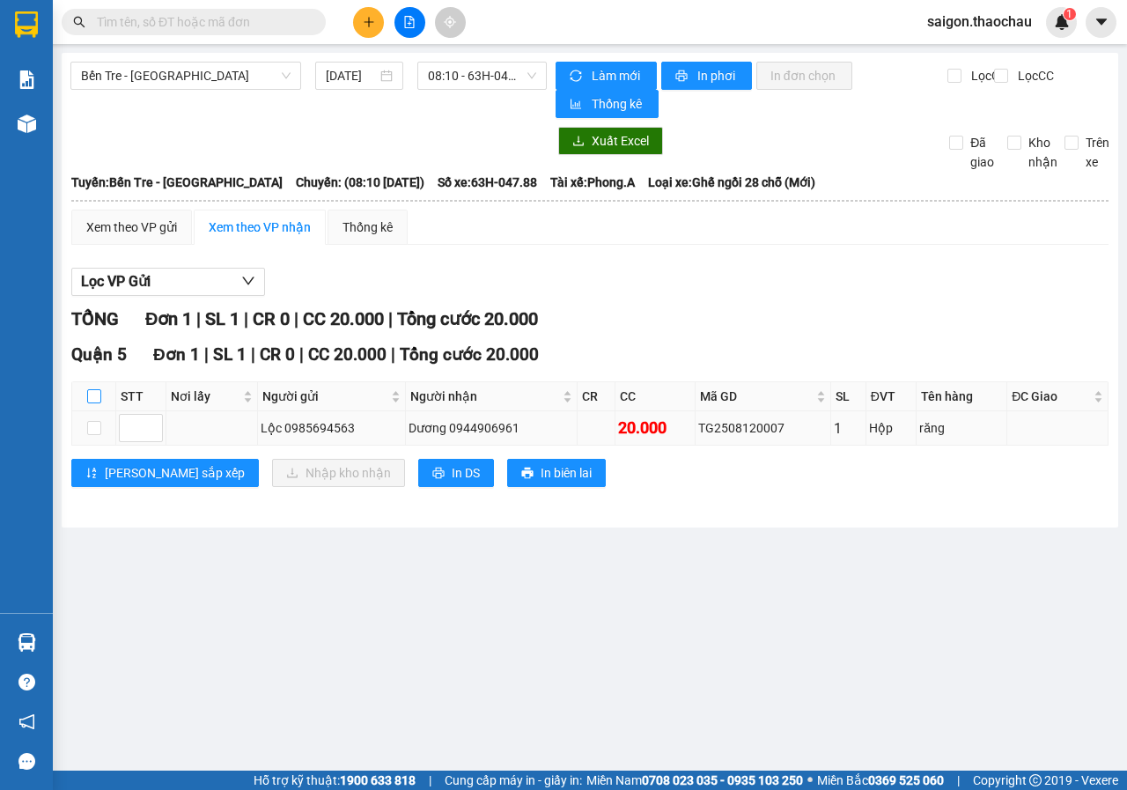
drag, startPoint x: 97, startPoint y: 399, endPoint x: 98, endPoint y: 411, distance: 12.4
click at [96, 400] on input "checkbox" at bounding box center [94, 396] width 14 height 14
checkbox input "true"
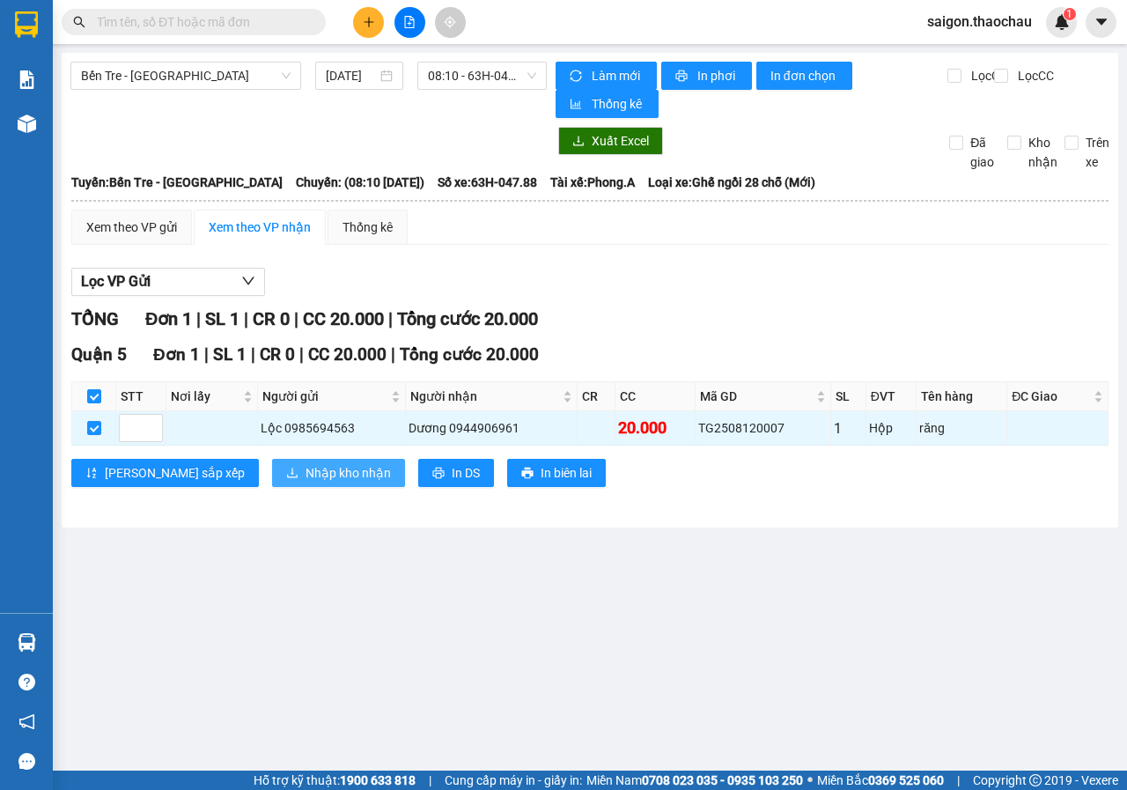
click at [305, 465] on span "Nhập kho nhận" at bounding box center [347, 472] width 85 height 19
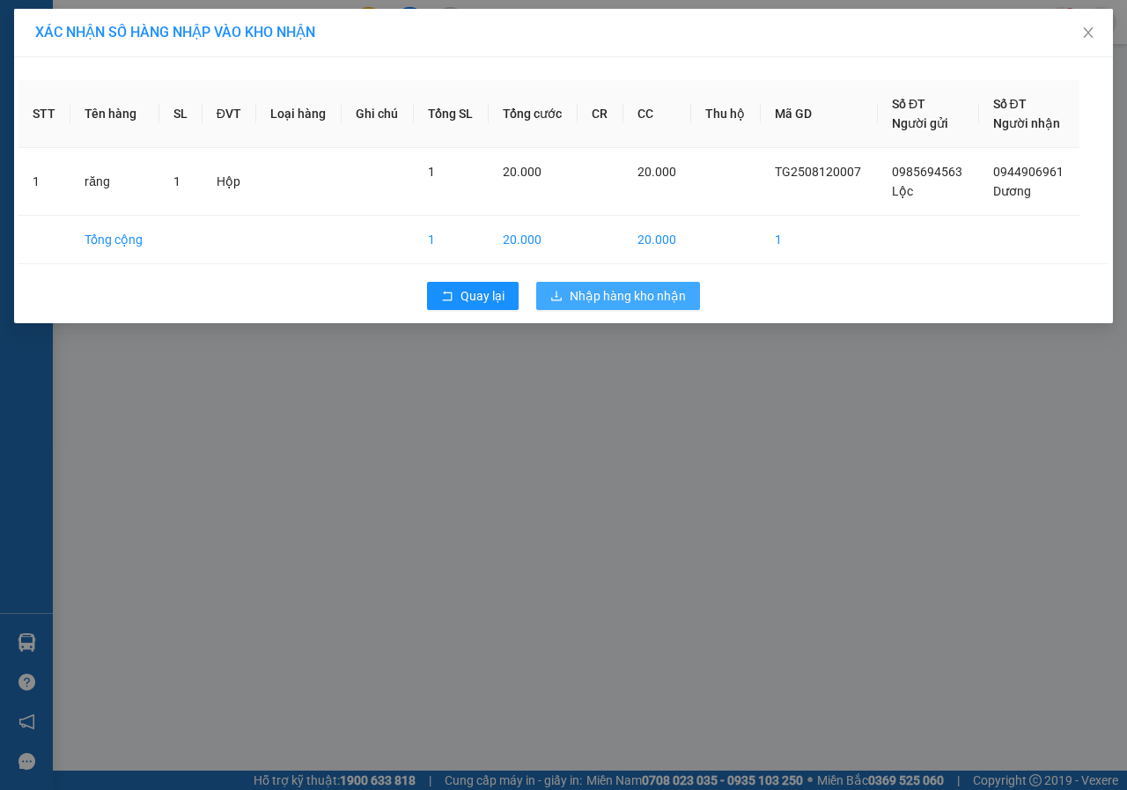
click at [600, 299] on span "Nhập hàng kho nhận" at bounding box center [628, 295] width 116 height 19
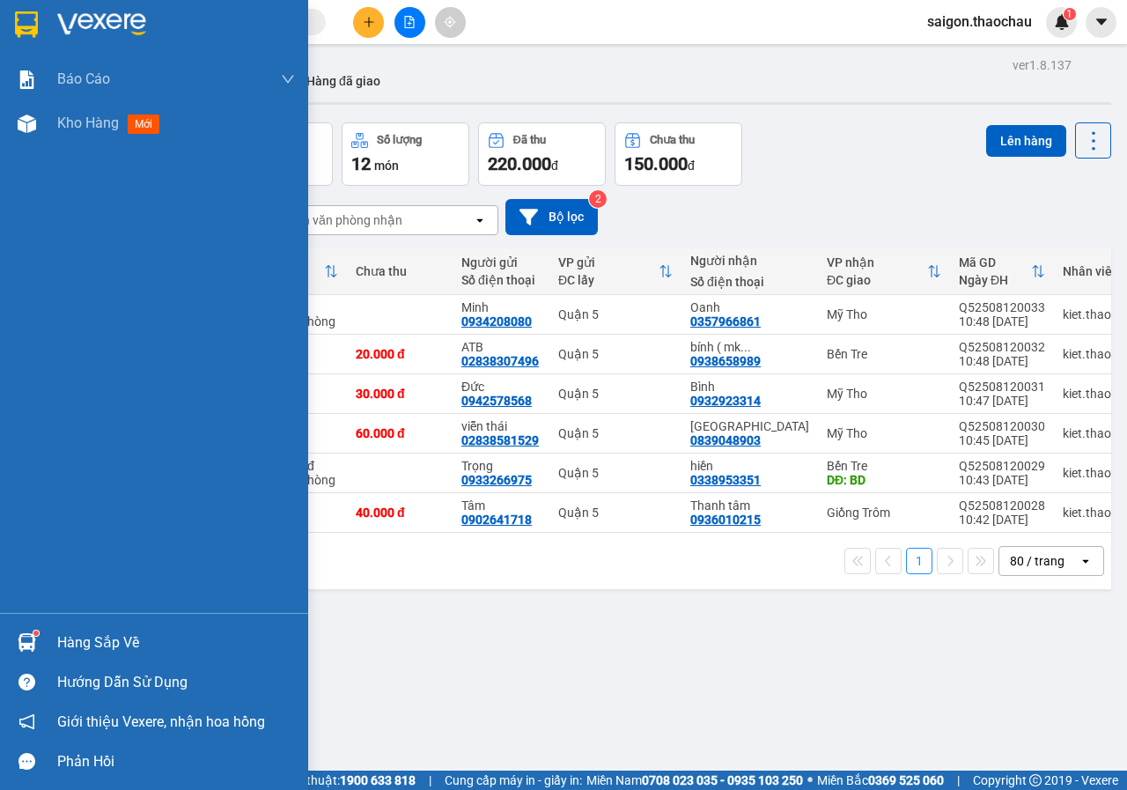
click at [29, 649] on img at bounding box center [27, 642] width 18 height 18
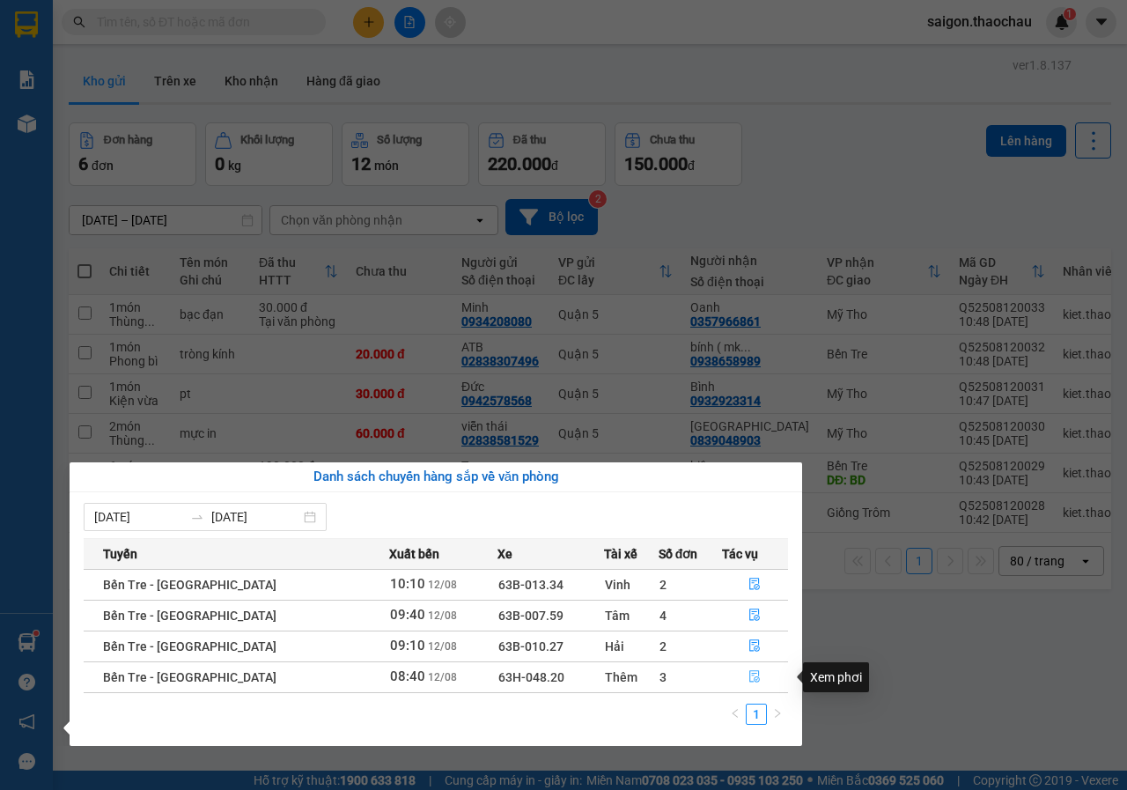
click at [750, 675] on icon "file-done" at bounding box center [754, 676] width 12 height 12
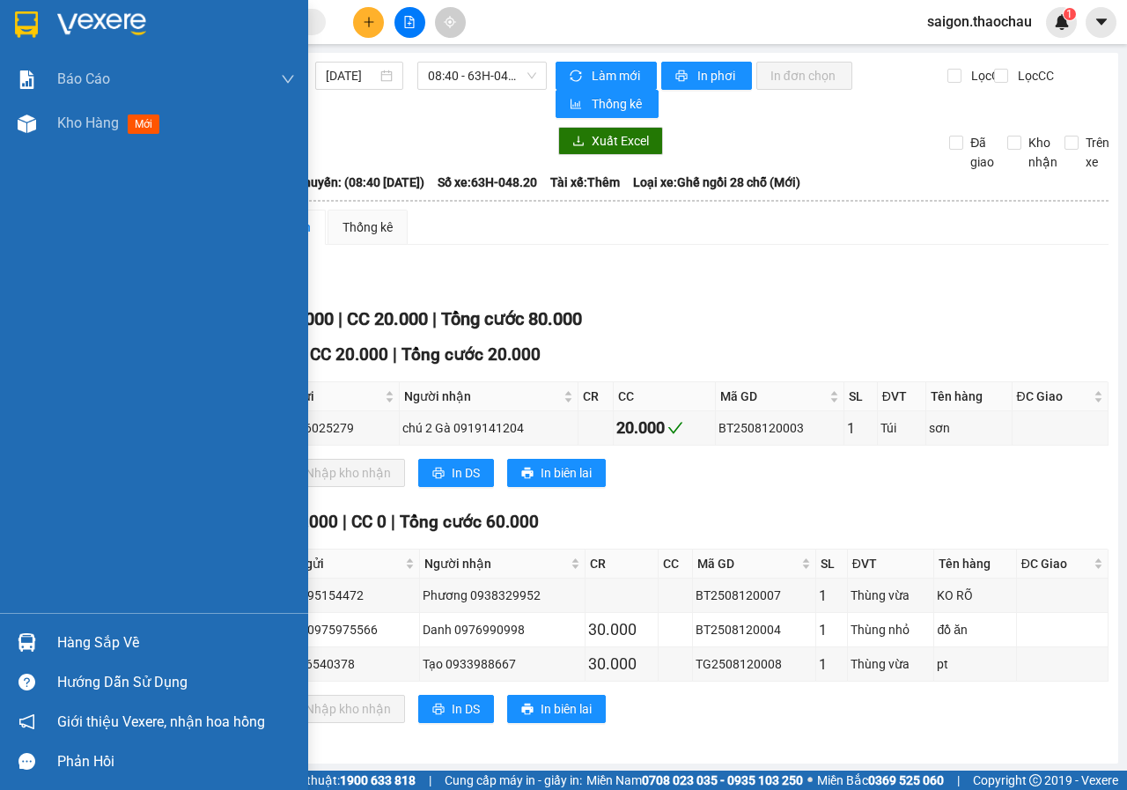
drag, startPoint x: 99, startPoint y: 127, endPoint x: 220, endPoint y: 8, distance: 170.0
click at [99, 121] on span "Kho hàng" at bounding box center [88, 122] width 62 height 17
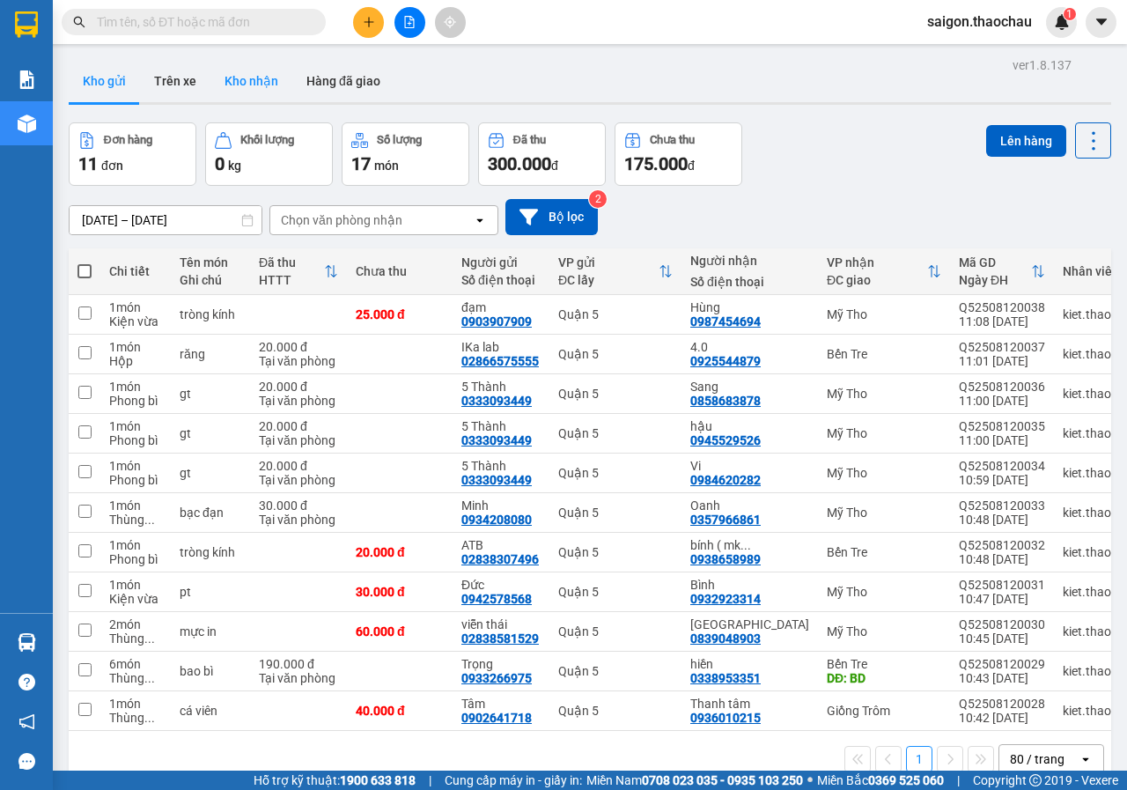
click at [242, 83] on button "Kho nhận" at bounding box center [251, 81] width 82 height 42
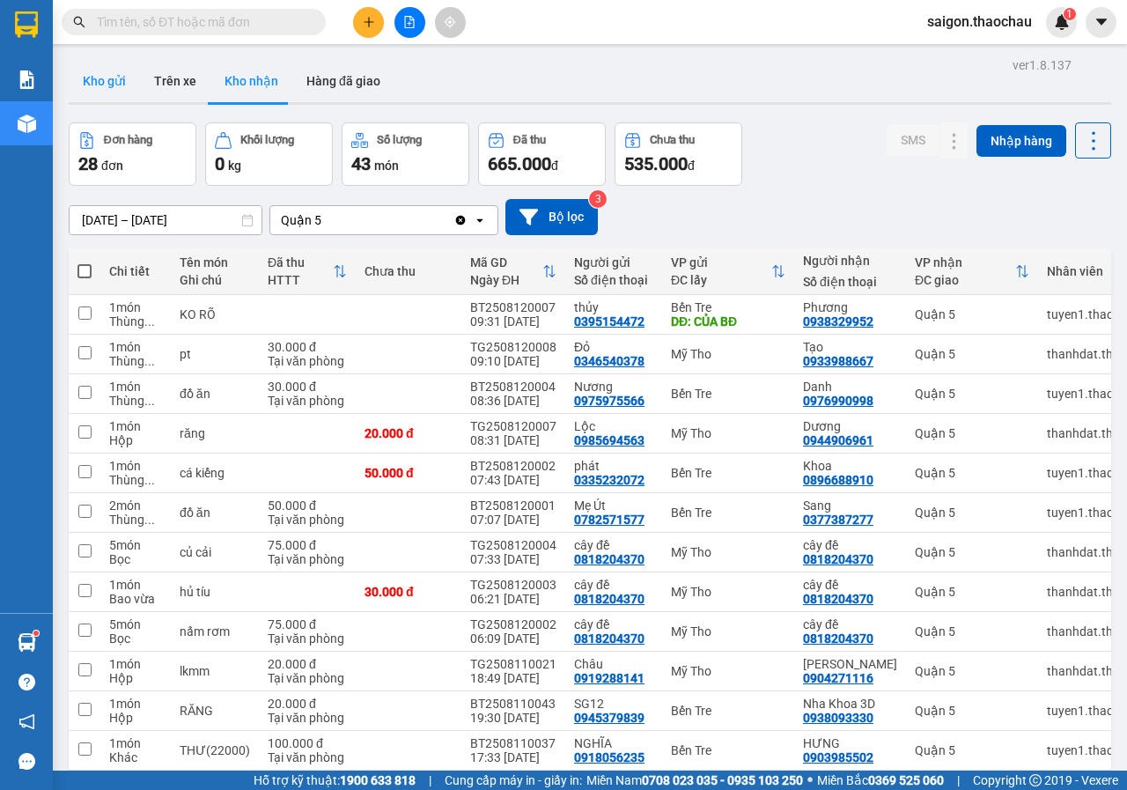
click at [109, 60] on div "ver 1.8.137 Kho gửi Trên xe Kho nhận Hàng đã giao Đơn hàng 28 đơn Khối lượng 0 …" at bounding box center [590, 760] width 1056 height 1415
click at [107, 77] on button "Kho gửi" at bounding box center [104, 81] width 71 height 42
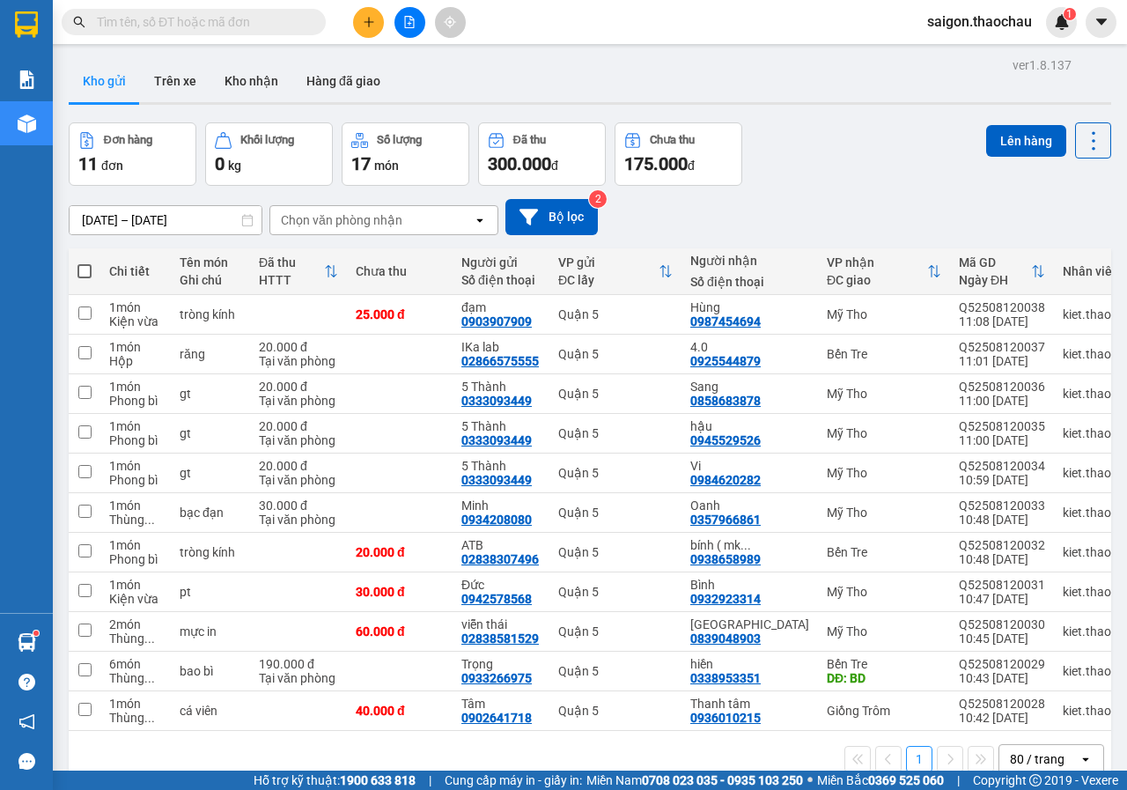
click at [84, 274] on span at bounding box center [84, 271] width 14 height 14
click at [85, 262] on input "checkbox" at bounding box center [85, 262] width 0 height 0
checkbox input "true"
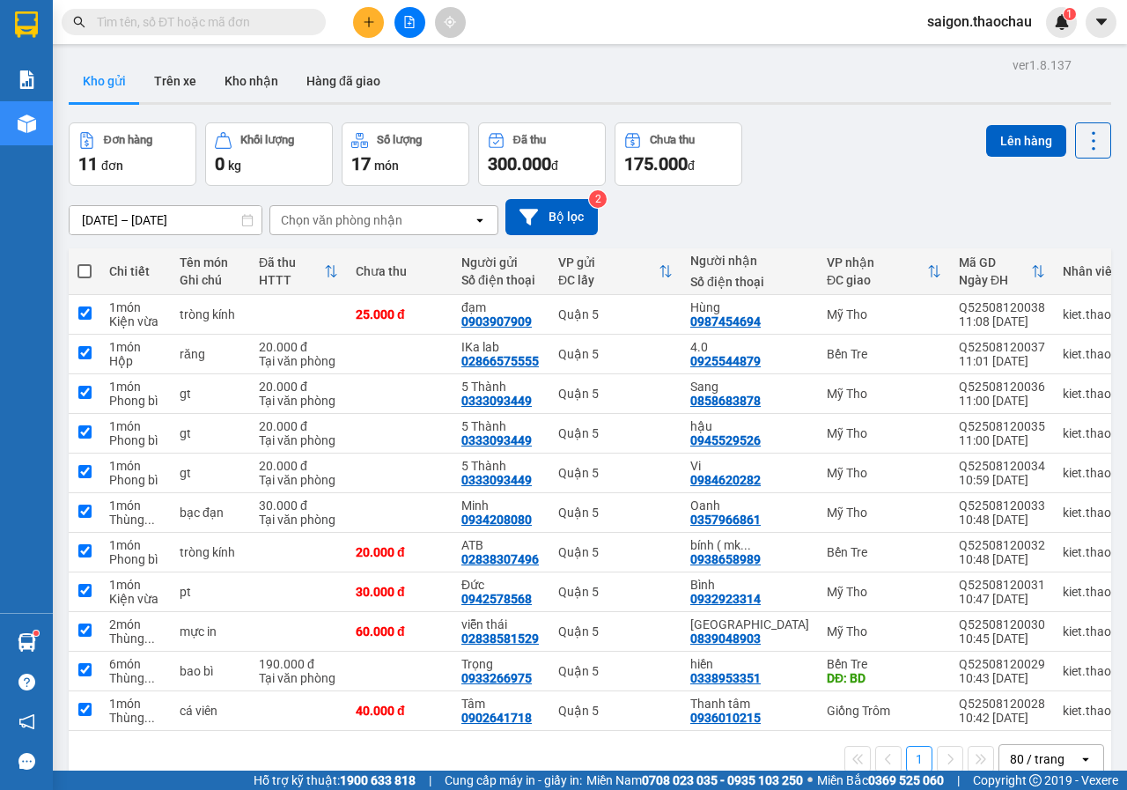
checkbox input "true"
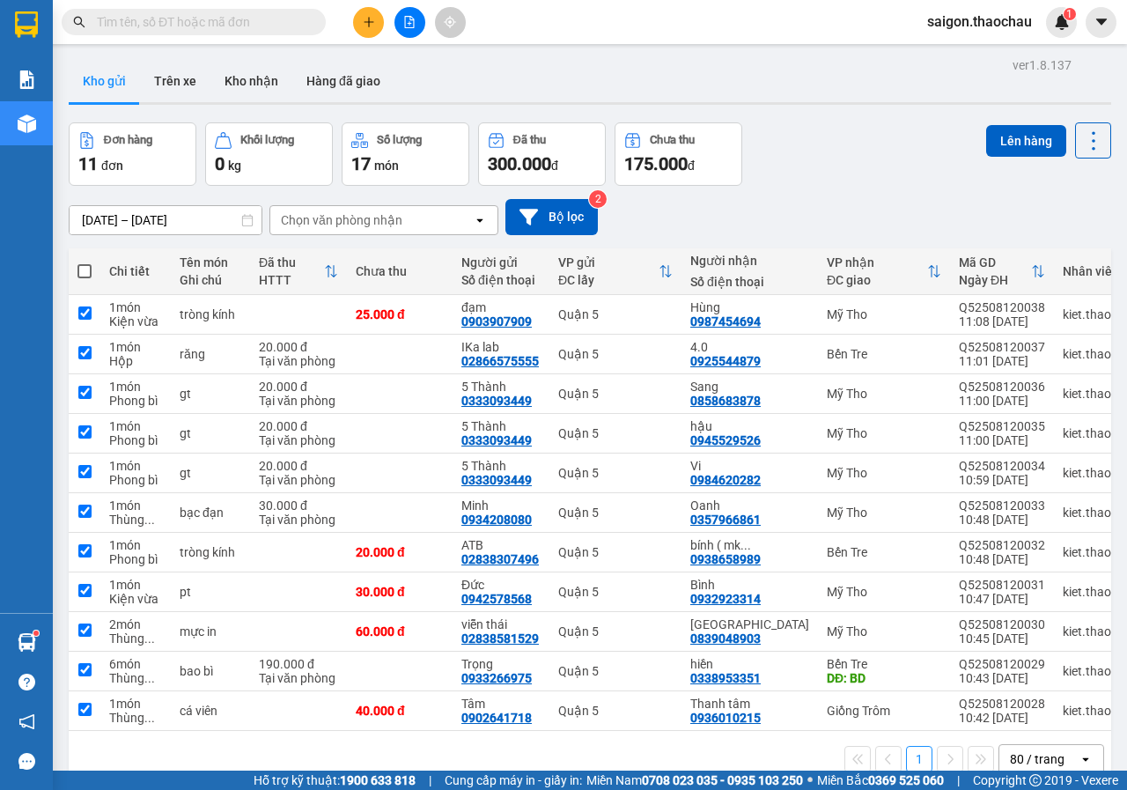
checkbox input "true"
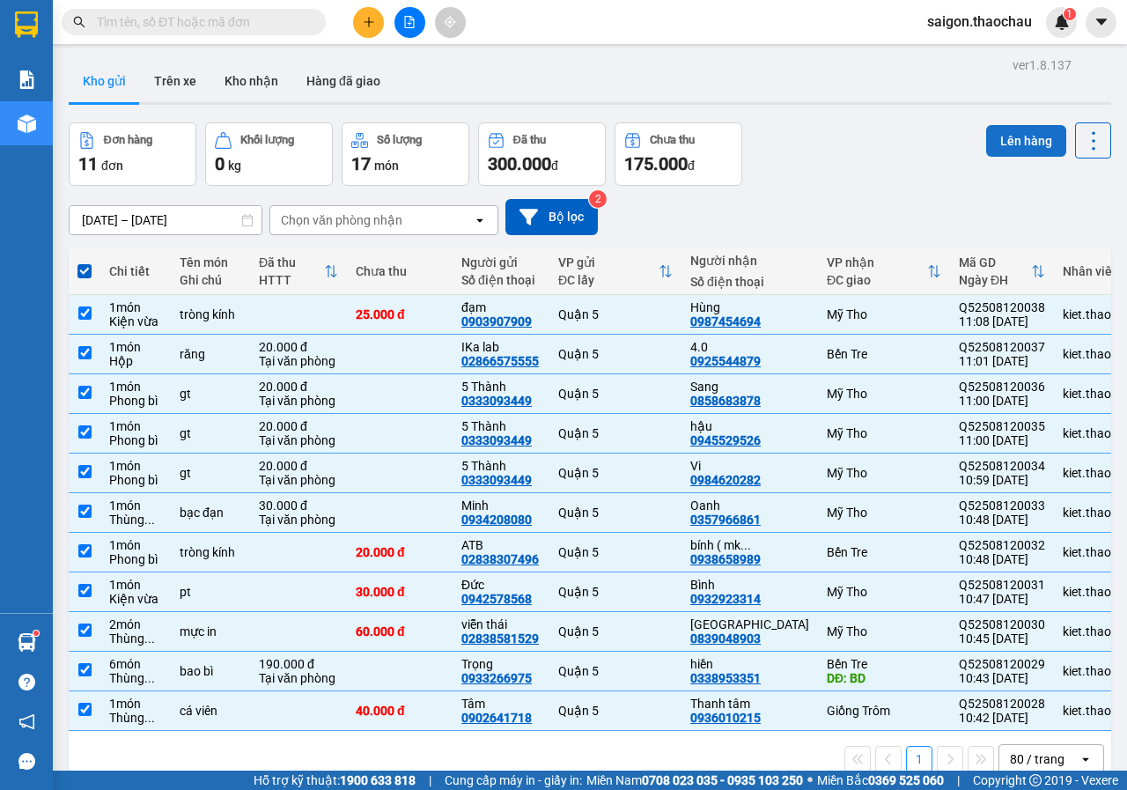
click at [1008, 134] on button "Lên hàng" at bounding box center [1026, 141] width 80 height 32
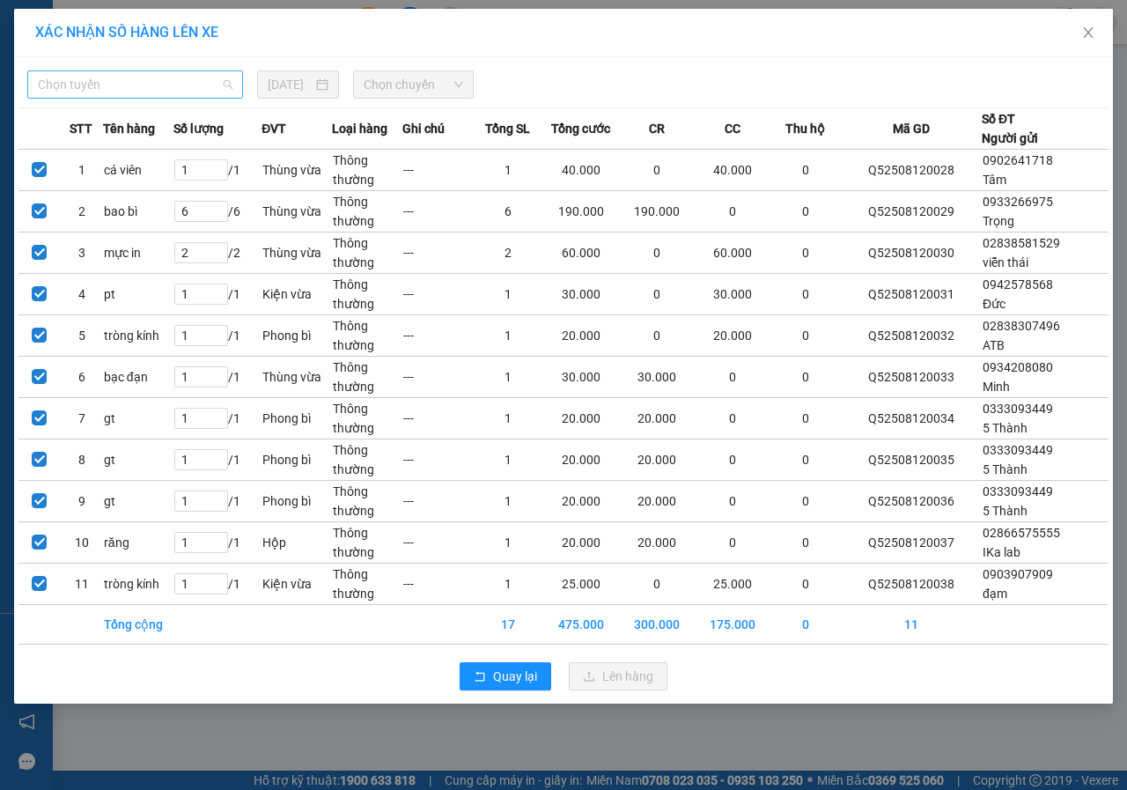
click at [149, 89] on span "Chọn tuyến" at bounding box center [135, 84] width 195 height 26
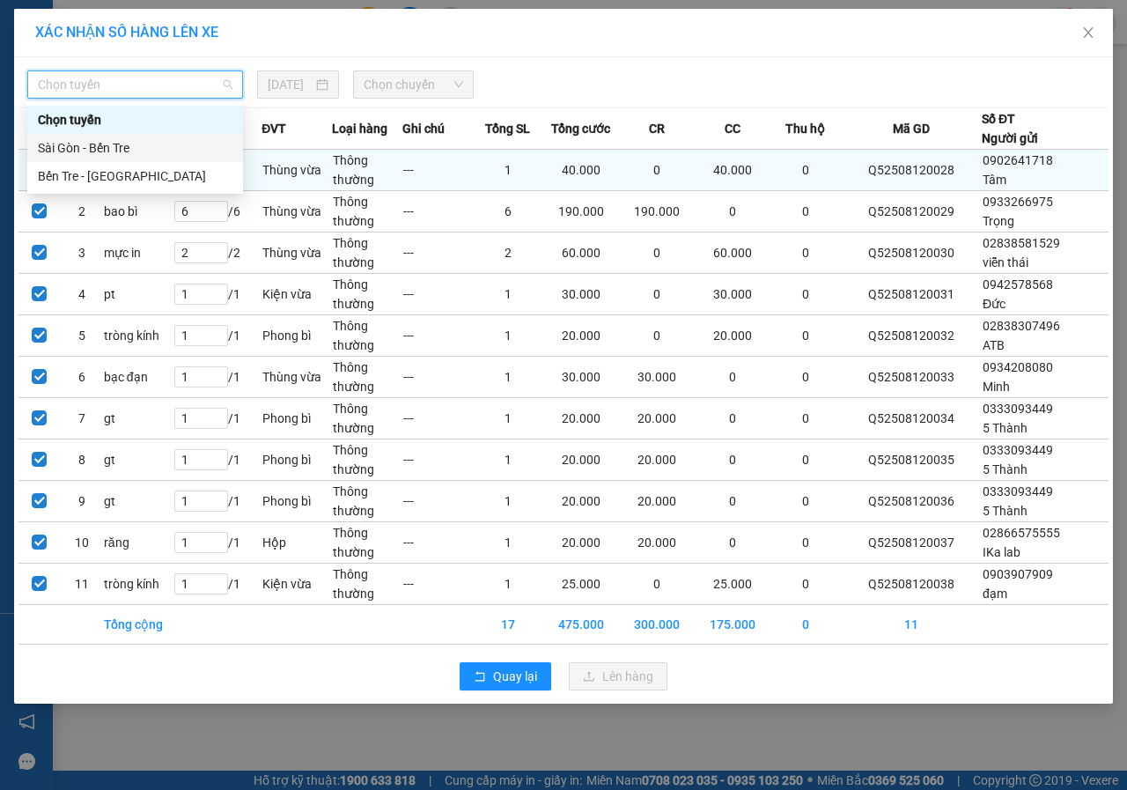
click at [103, 150] on div "Sài Gòn - Bến Tre" at bounding box center [135, 147] width 195 height 19
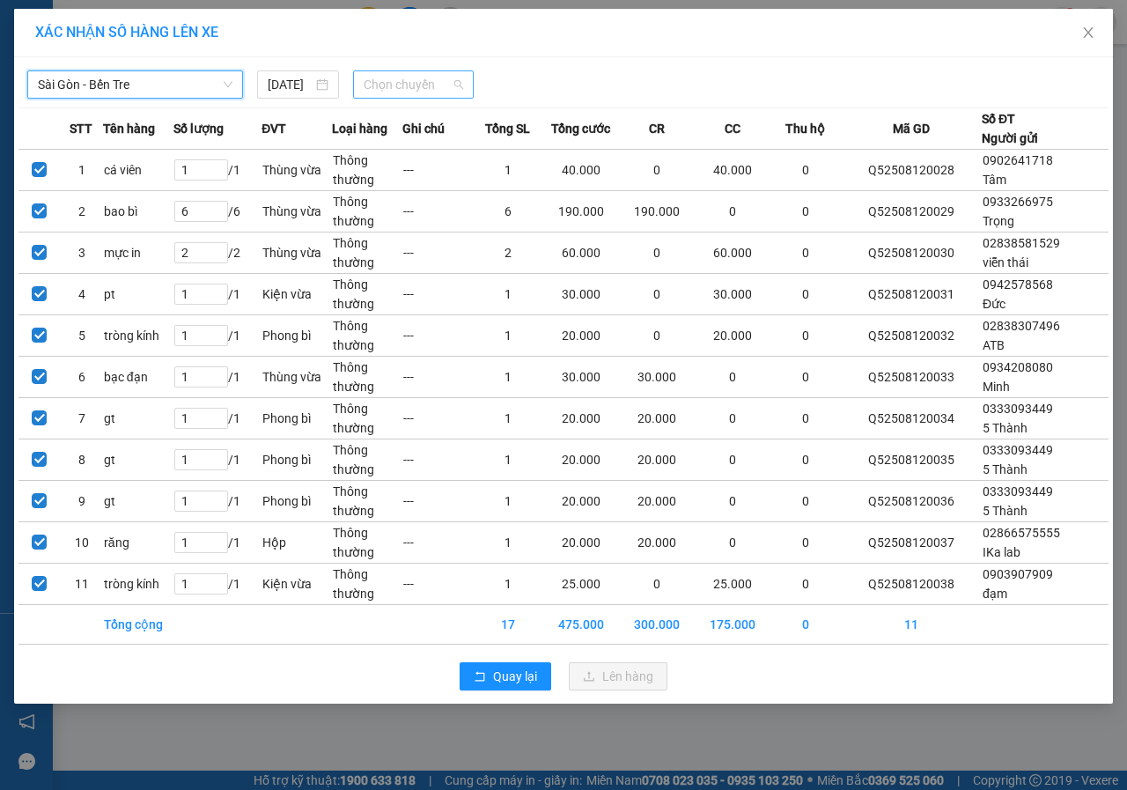
click at [421, 84] on span "Chọn chuyến" at bounding box center [413, 84] width 99 height 26
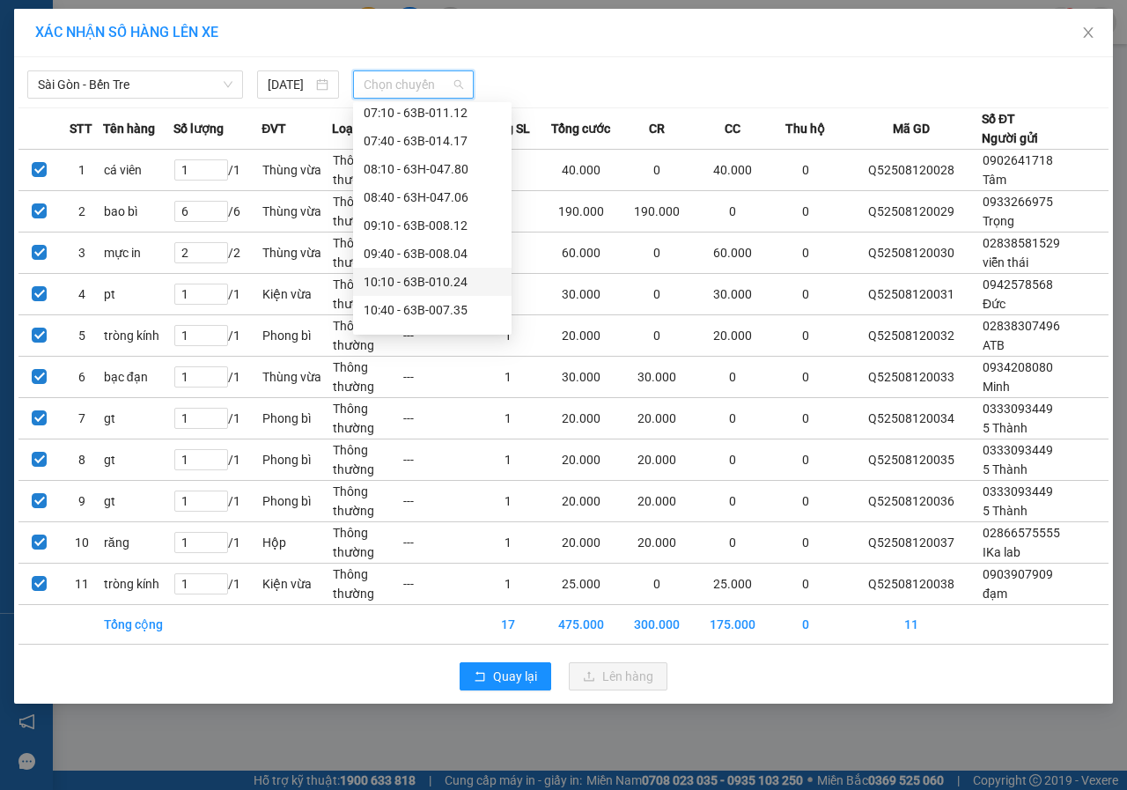
scroll to position [264, 0]
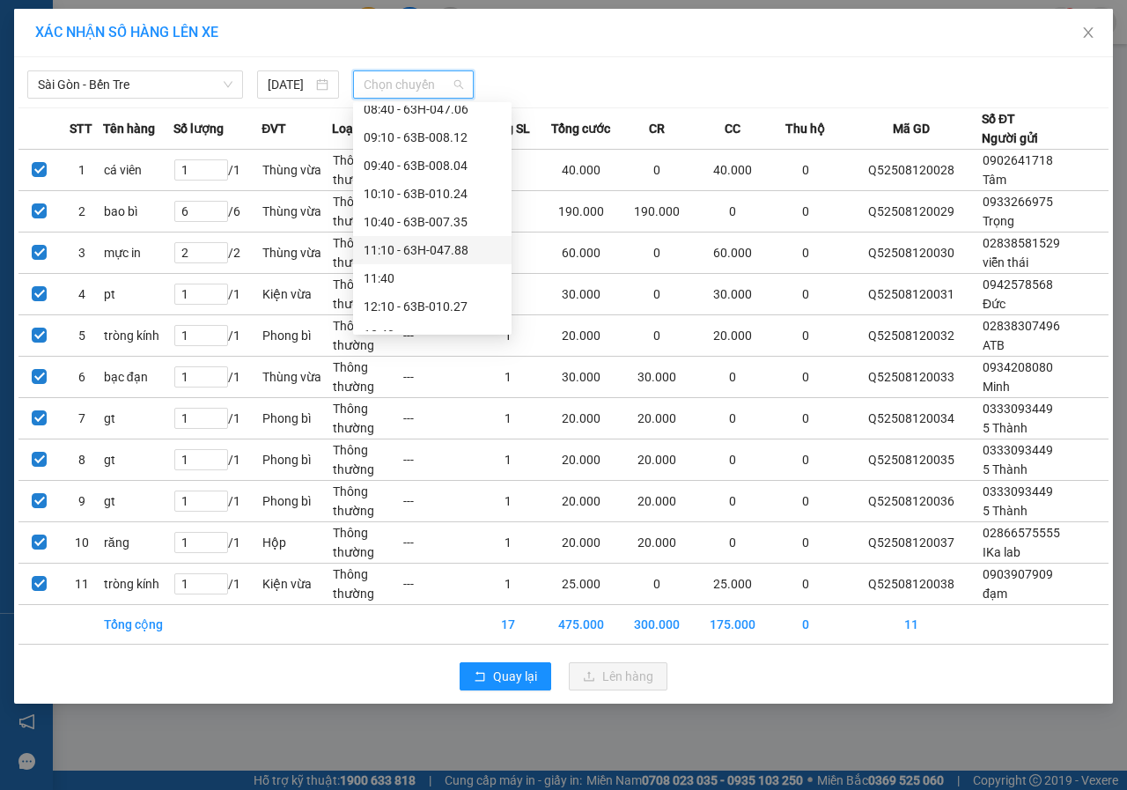
click at [411, 258] on div "11:10 - 63H-047.88" at bounding box center [432, 249] width 137 height 19
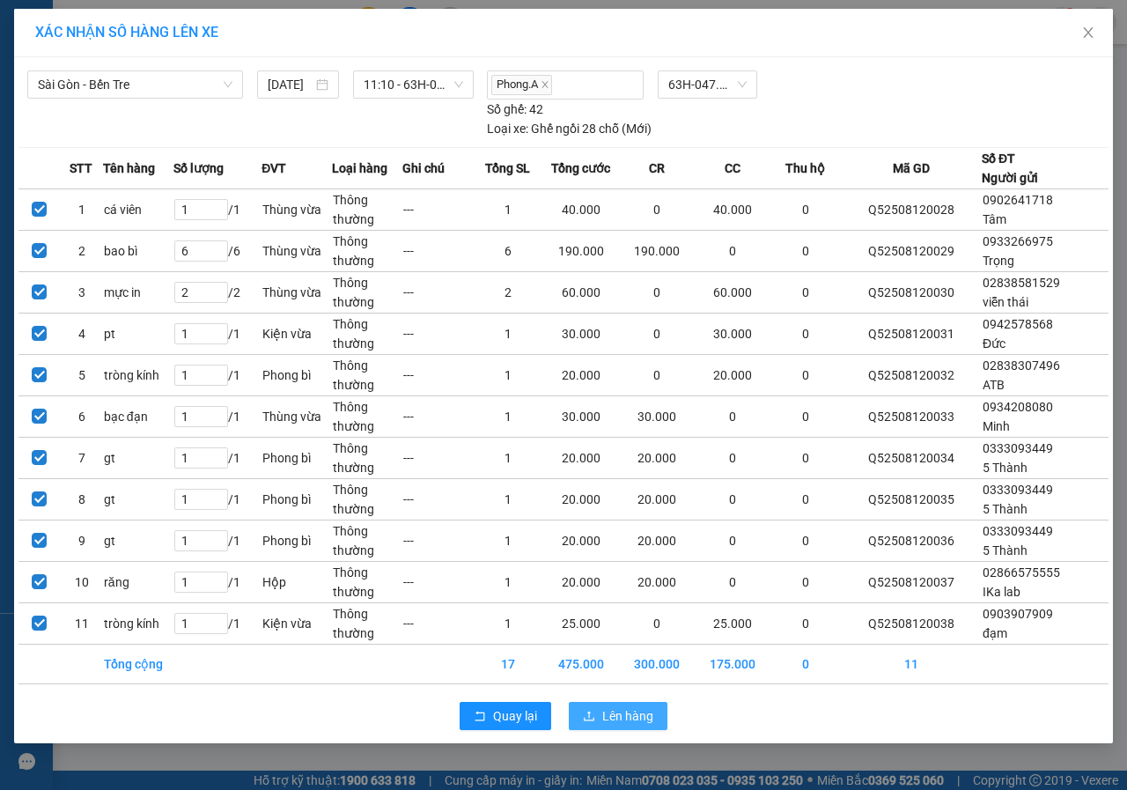
click at [624, 719] on span "Lên hàng" at bounding box center [627, 715] width 51 height 19
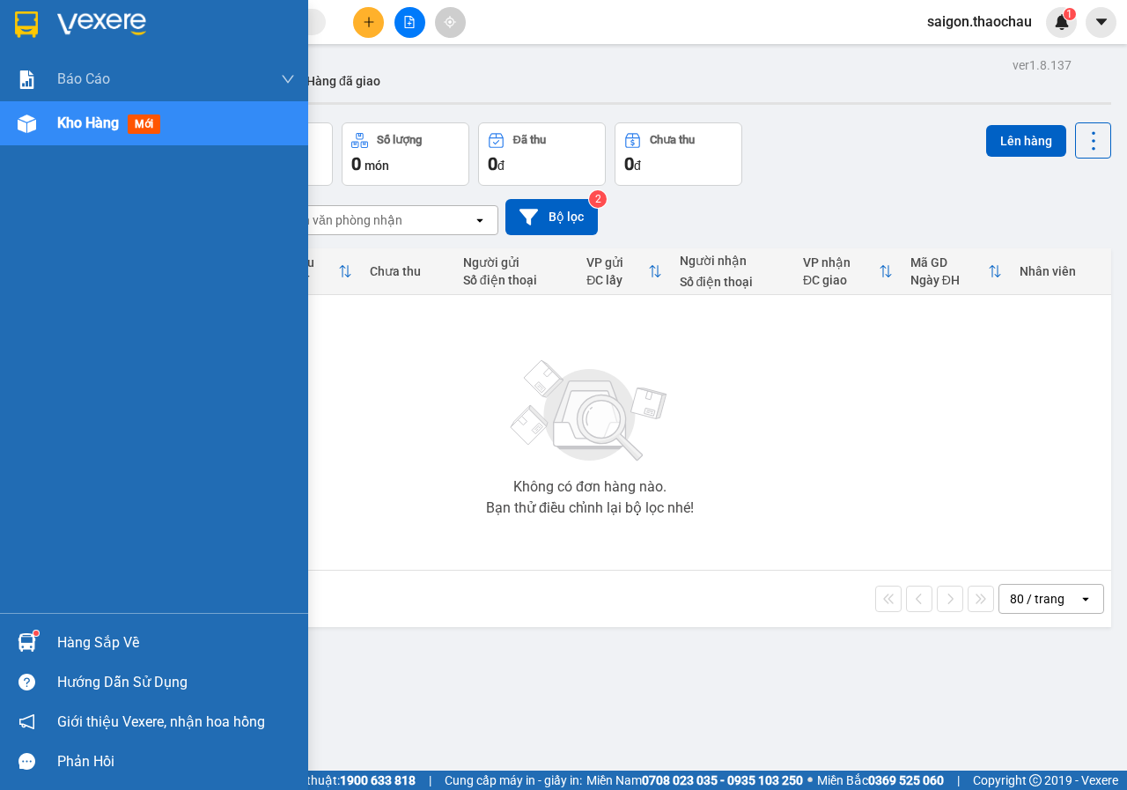
click at [65, 139] on div "Kho hàng mới" at bounding box center [176, 123] width 238 height 44
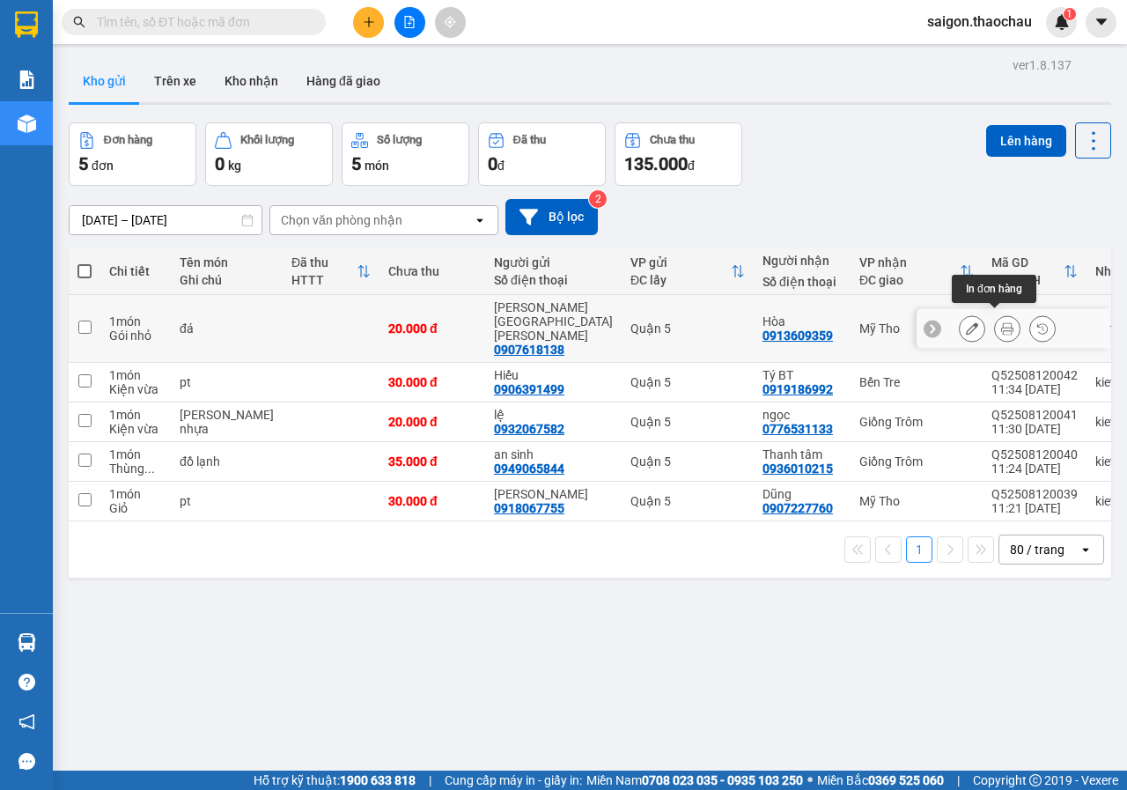
click at [1002, 327] on button at bounding box center [1007, 328] width 25 height 31
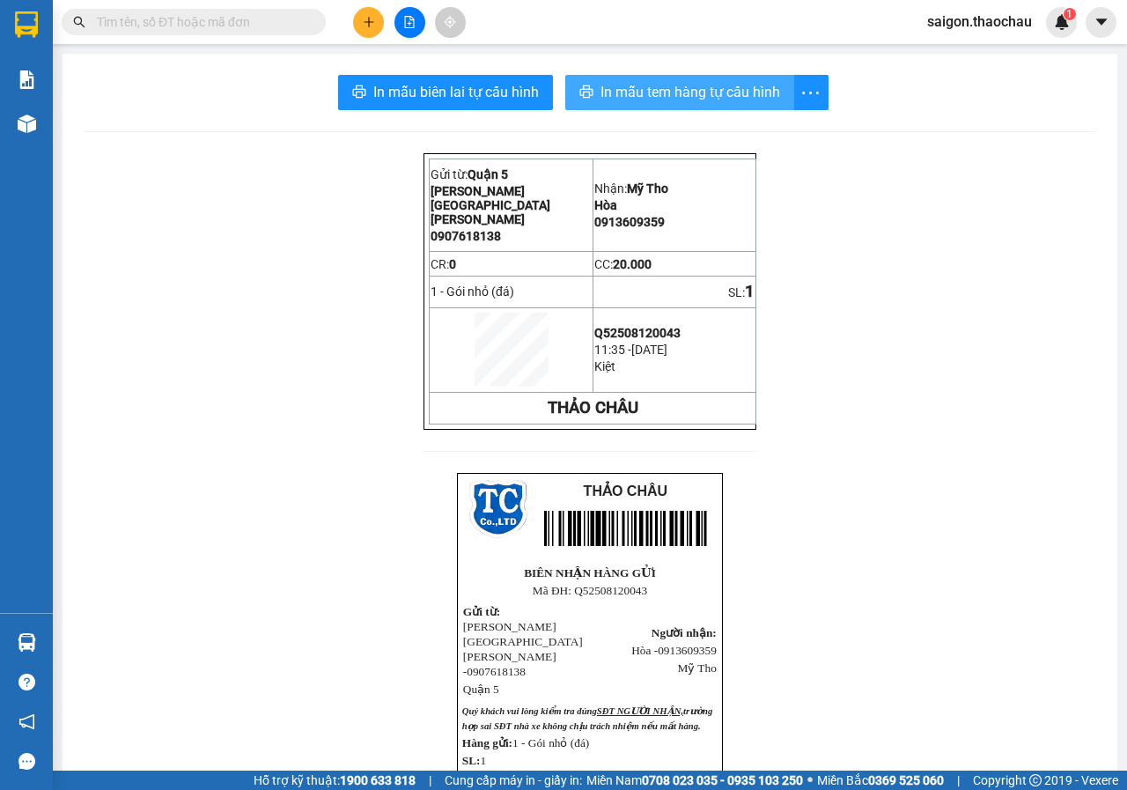
click at [637, 107] on button "In mẫu tem hàng tự cấu hình" at bounding box center [679, 92] width 229 height 35
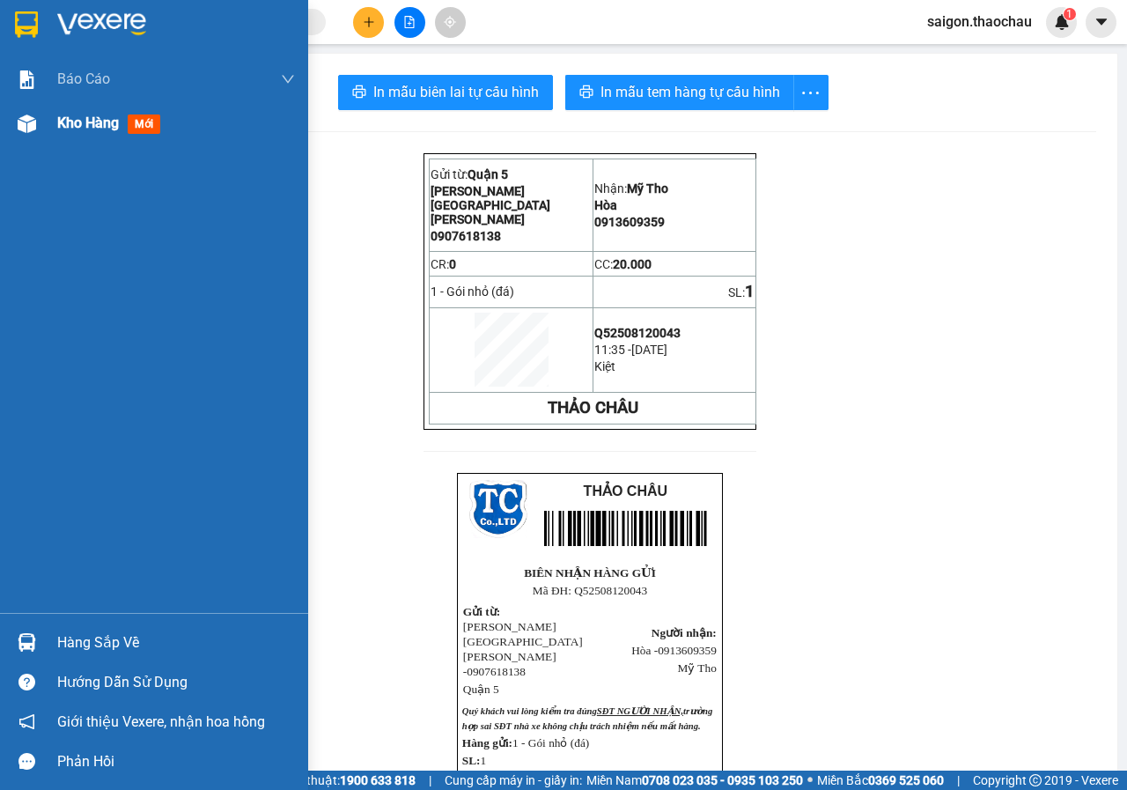
click at [80, 131] on span "Kho hàng" at bounding box center [88, 122] width 62 height 17
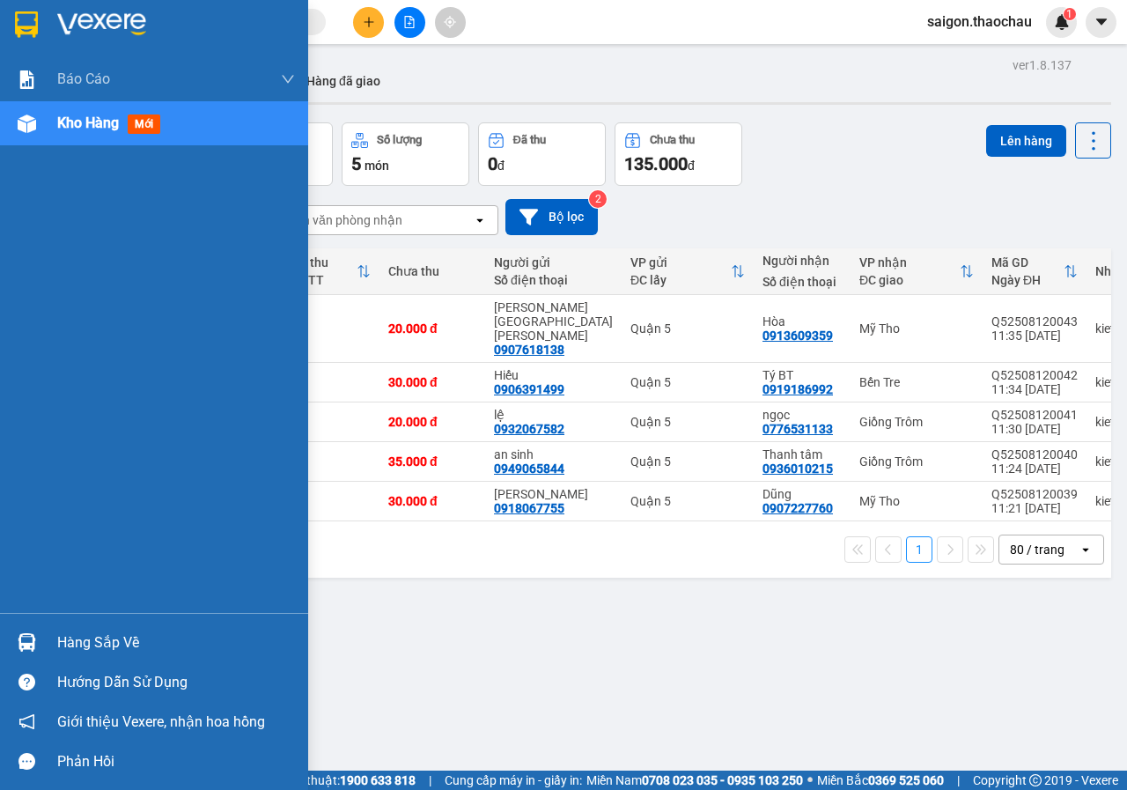
click at [33, 633] on img at bounding box center [27, 642] width 18 height 18
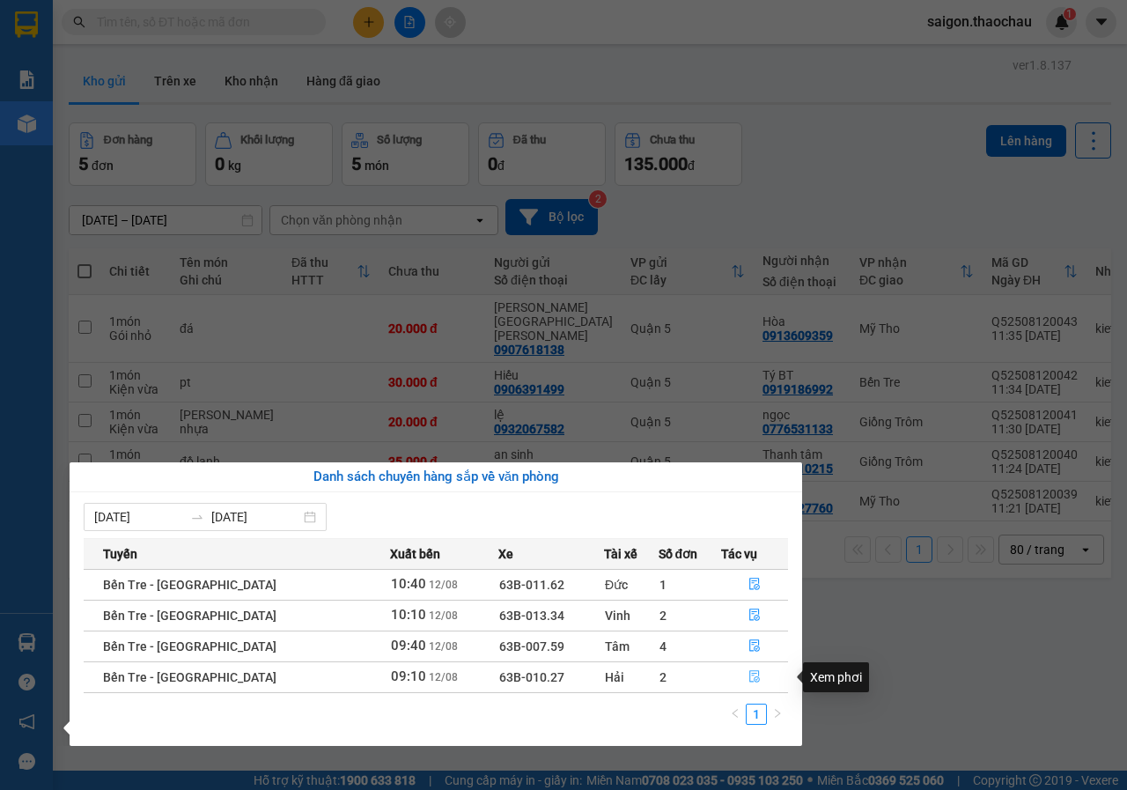
click at [753, 678] on icon "file-done" at bounding box center [754, 676] width 12 height 12
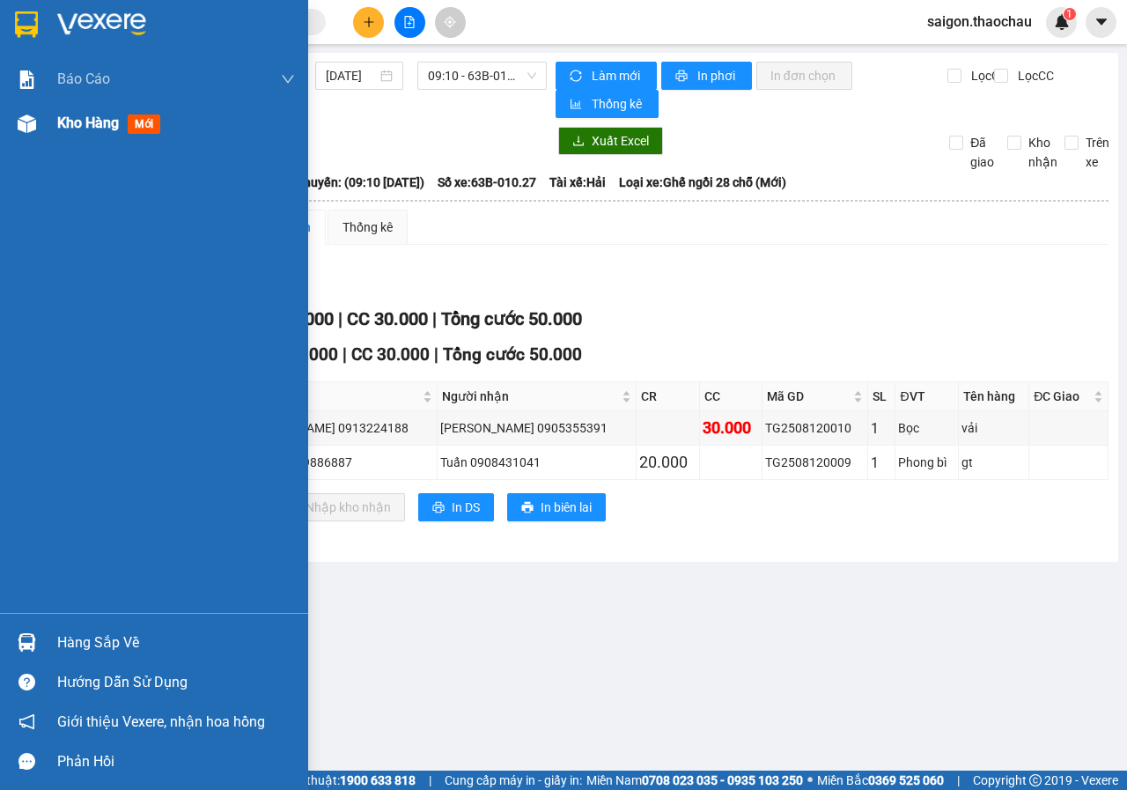
click at [65, 115] on span "Kho hàng" at bounding box center [88, 122] width 62 height 17
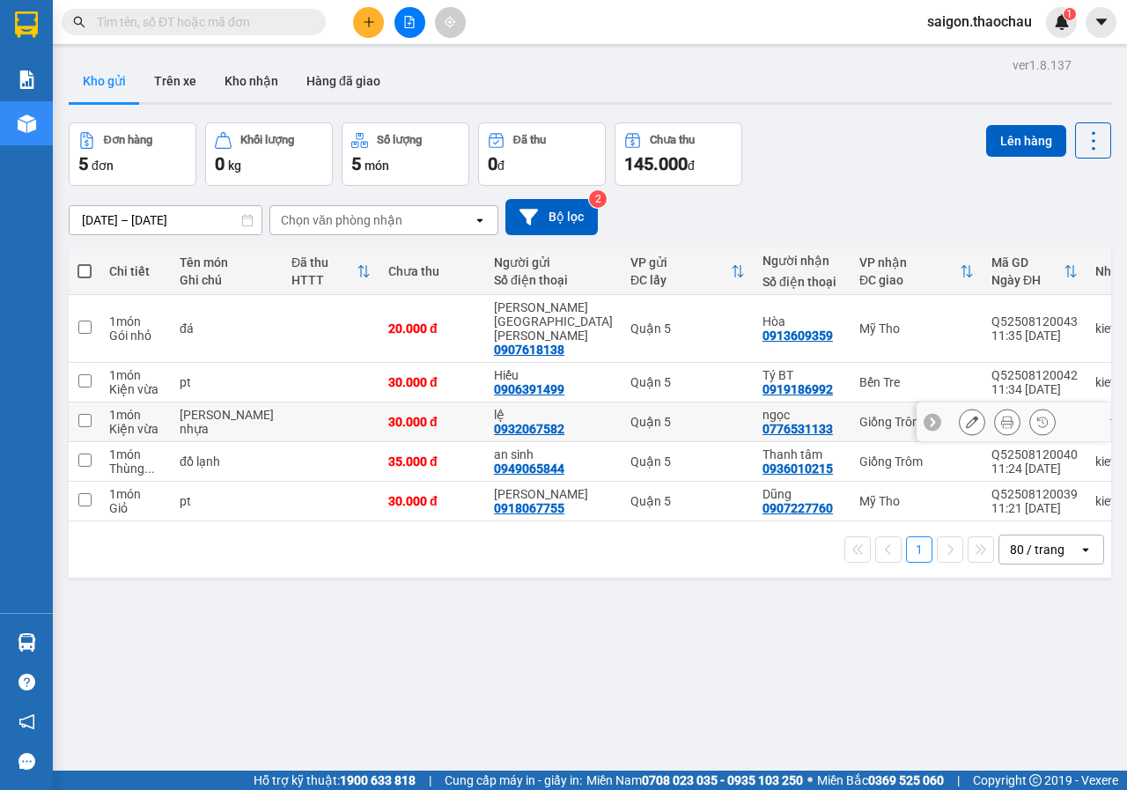
click at [1001, 416] on icon at bounding box center [1007, 422] width 12 height 12
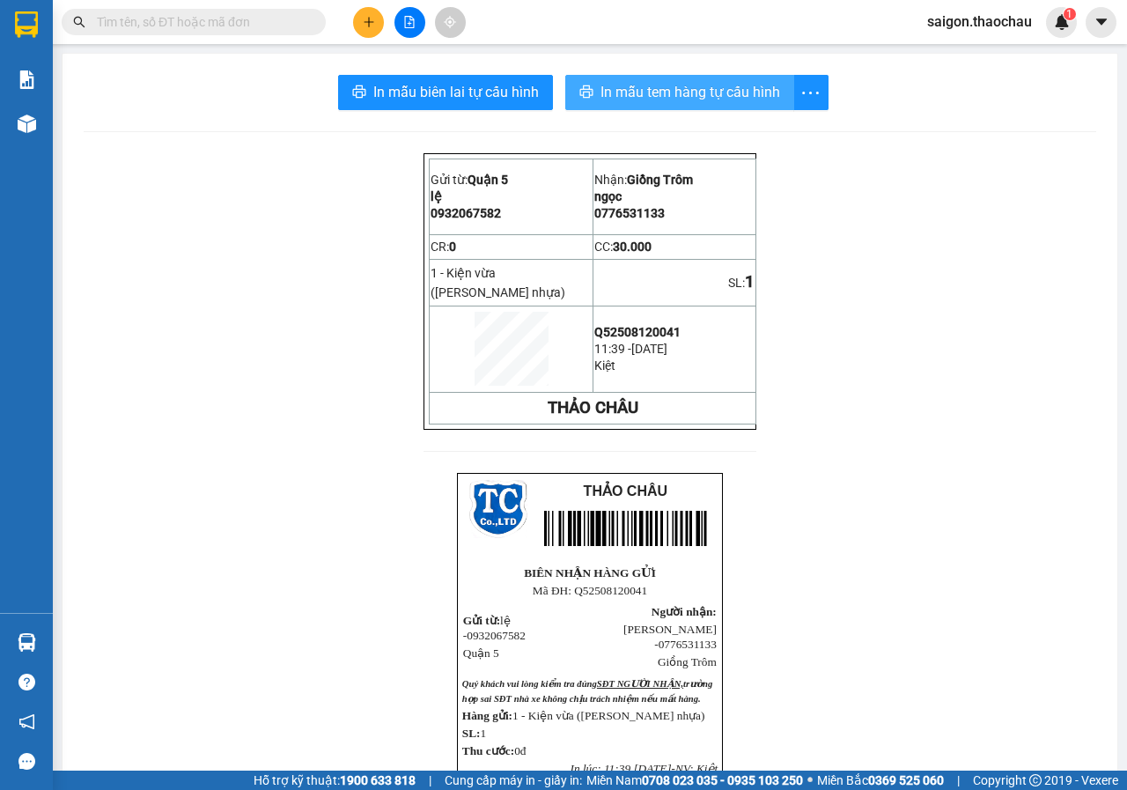
click at [633, 85] on span "In mẫu tem hàng tự cấu hình" at bounding box center [690, 92] width 180 height 22
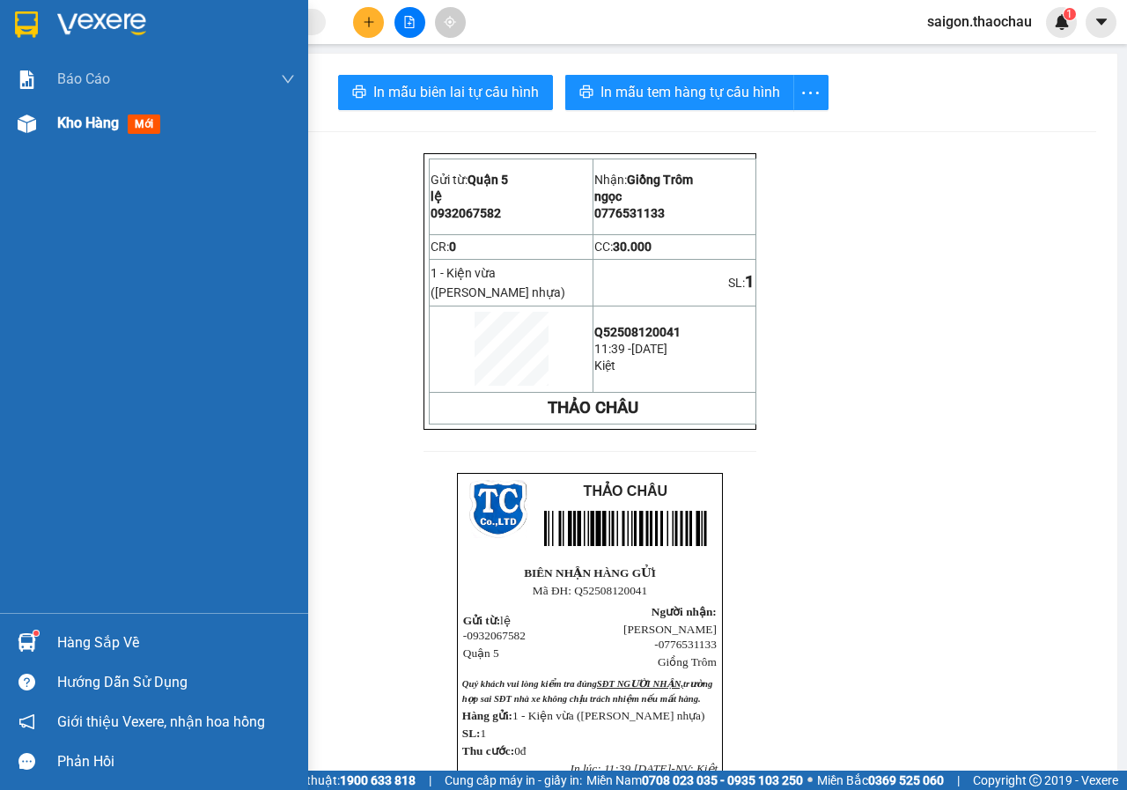
click at [75, 121] on span "Kho hàng" at bounding box center [88, 122] width 62 height 17
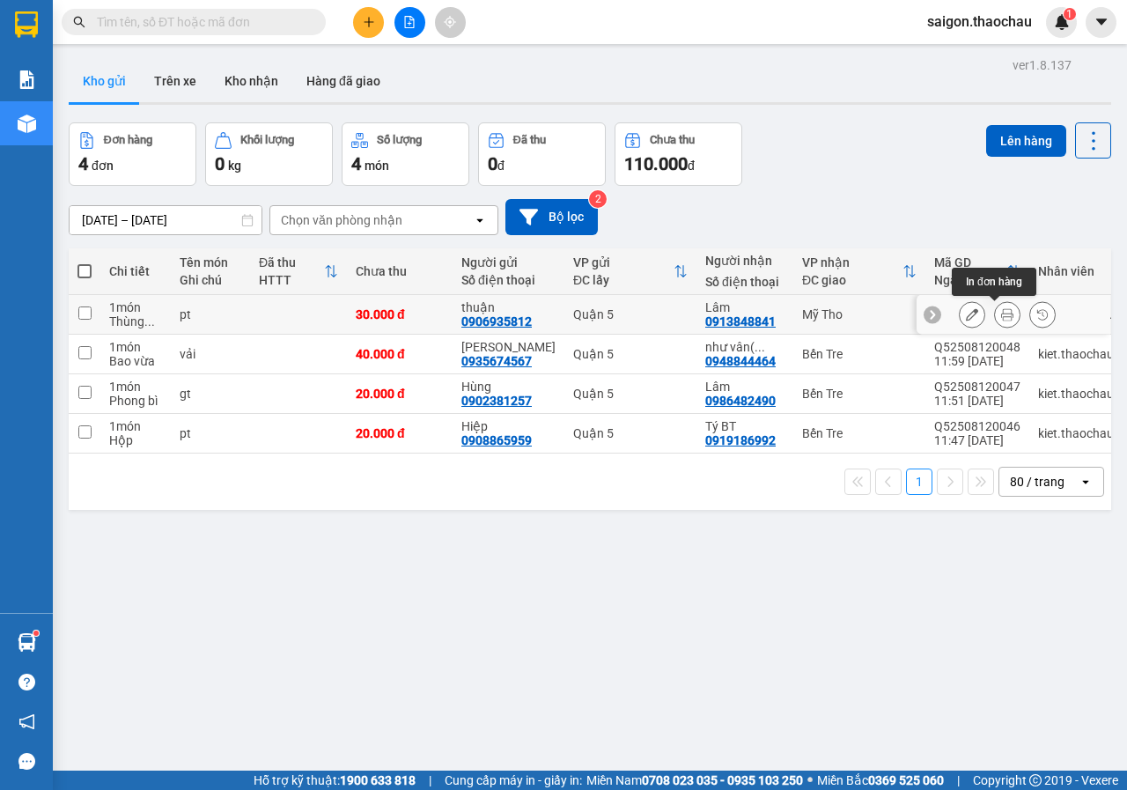
click at [1001, 316] on icon at bounding box center [1007, 314] width 12 height 12
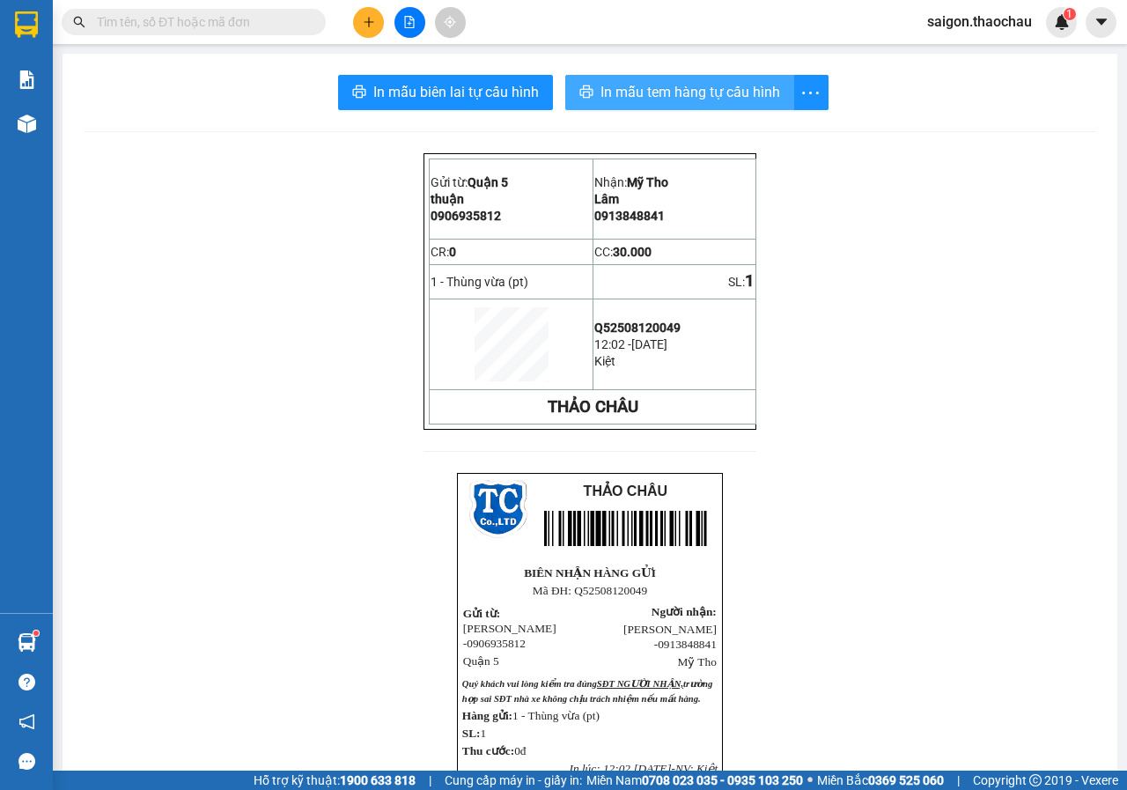
click at [666, 107] on button "In mẫu tem hàng tự cấu hình" at bounding box center [679, 92] width 229 height 35
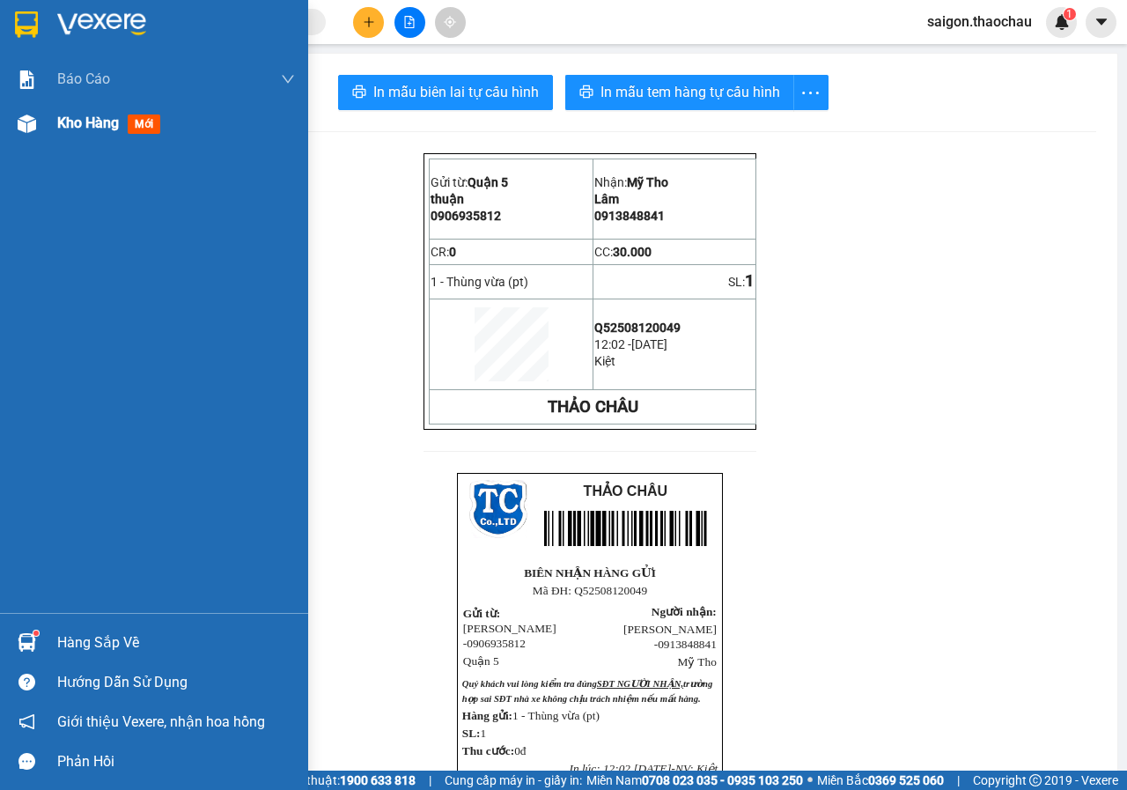
click at [73, 130] on span "Kho hàng" at bounding box center [88, 122] width 62 height 17
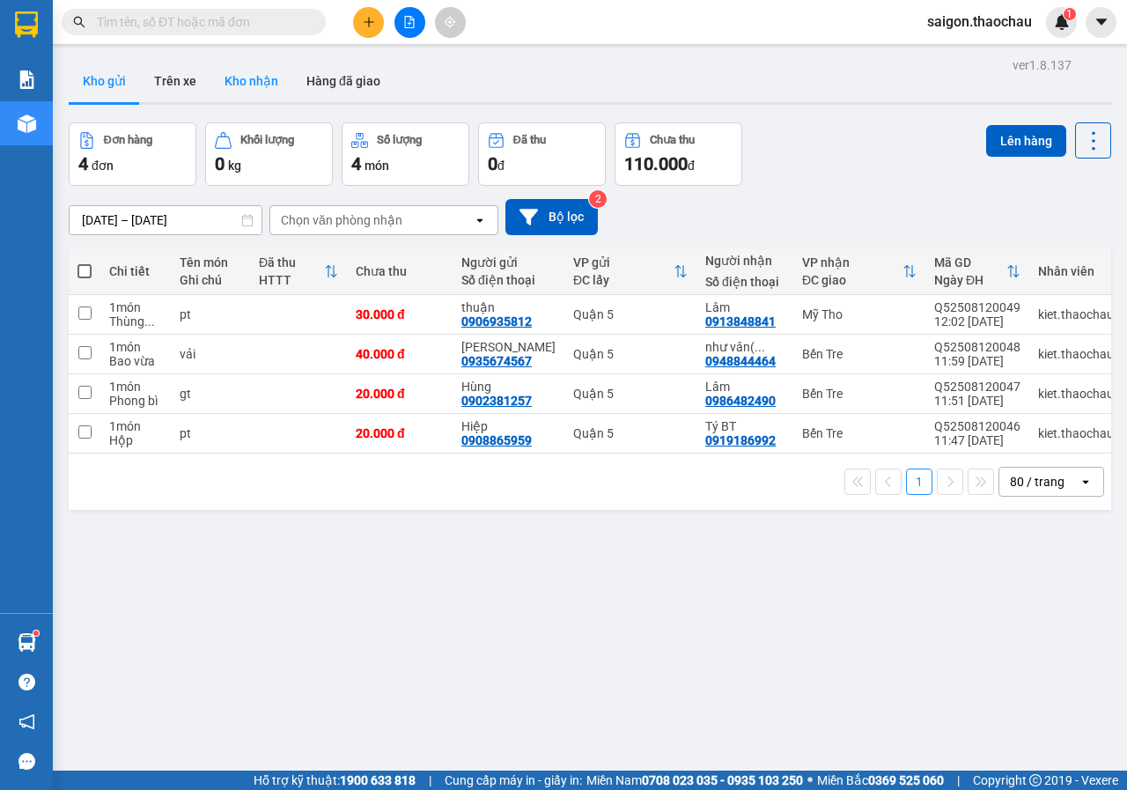
click at [238, 83] on button "Kho nhận" at bounding box center [251, 81] width 82 height 42
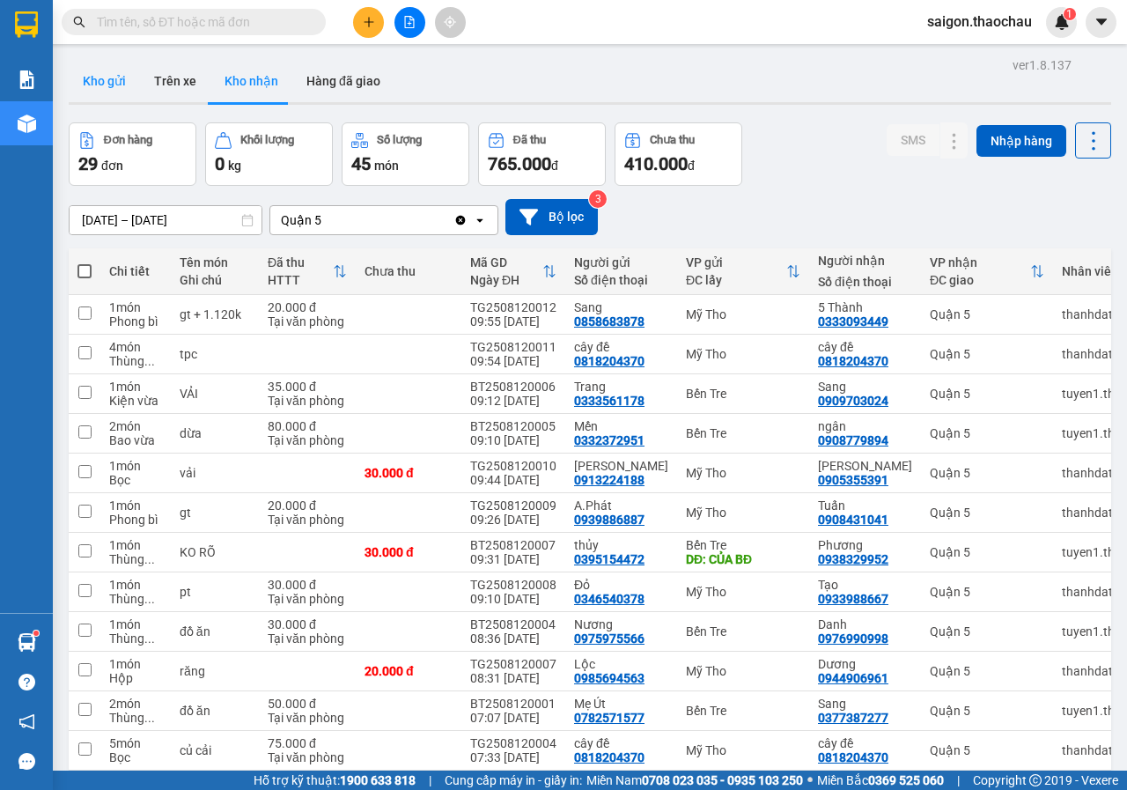
click at [98, 77] on button "Kho gửi" at bounding box center [104, 81] width 71 height 42
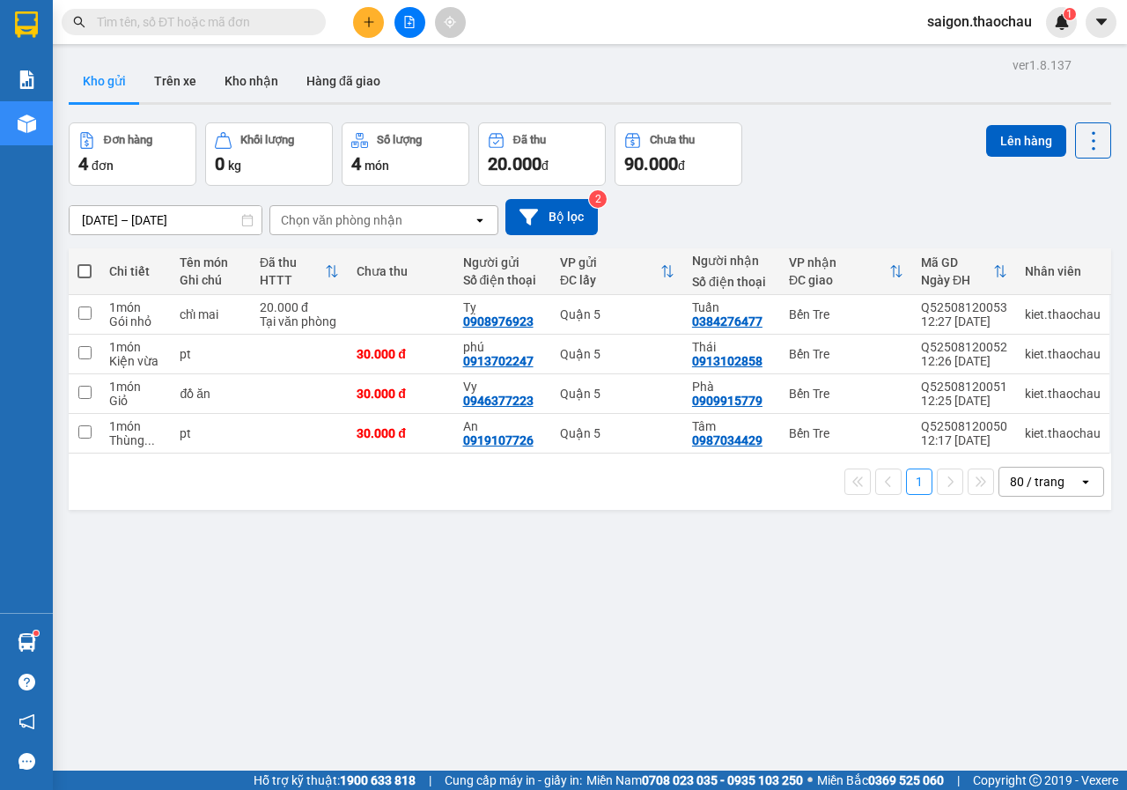
click at [85, 272] on span at bounding box center [84, 271] width 14 height 14
click at [85, 262] on input "checkbox" at bounding box center [85, 262] width 0 height 0
checkbox input "true"
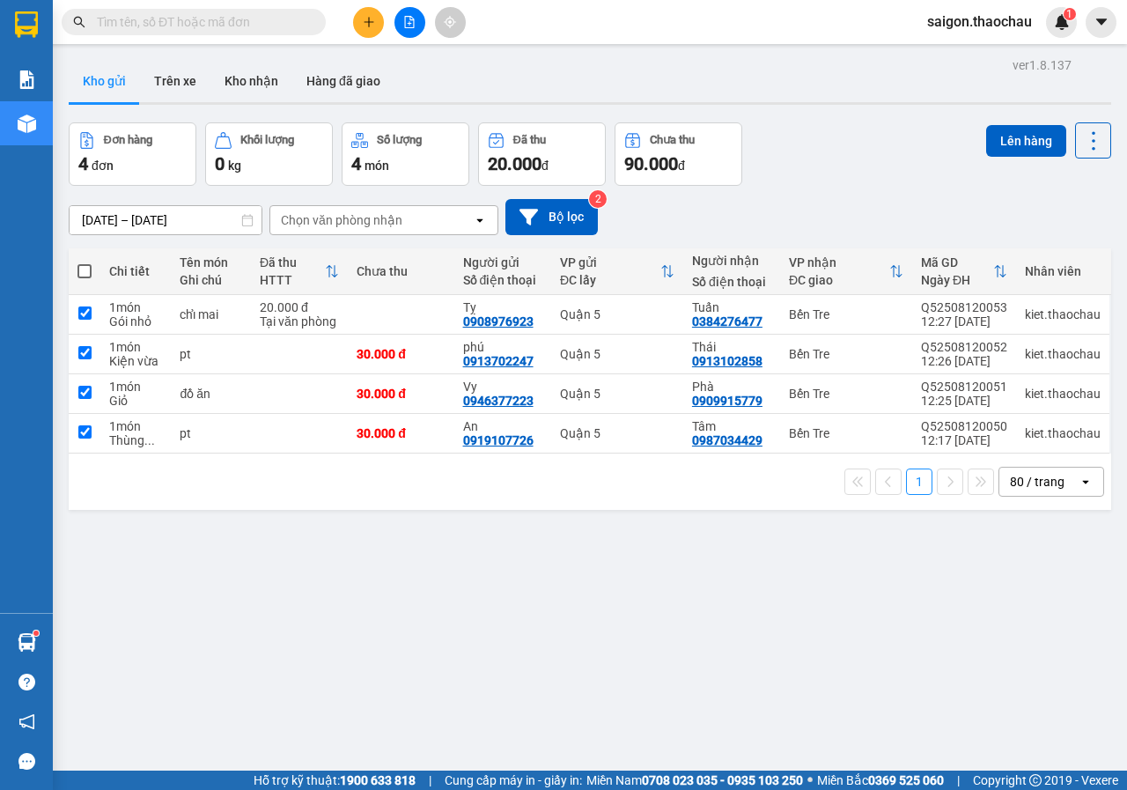
checkbox input "true"
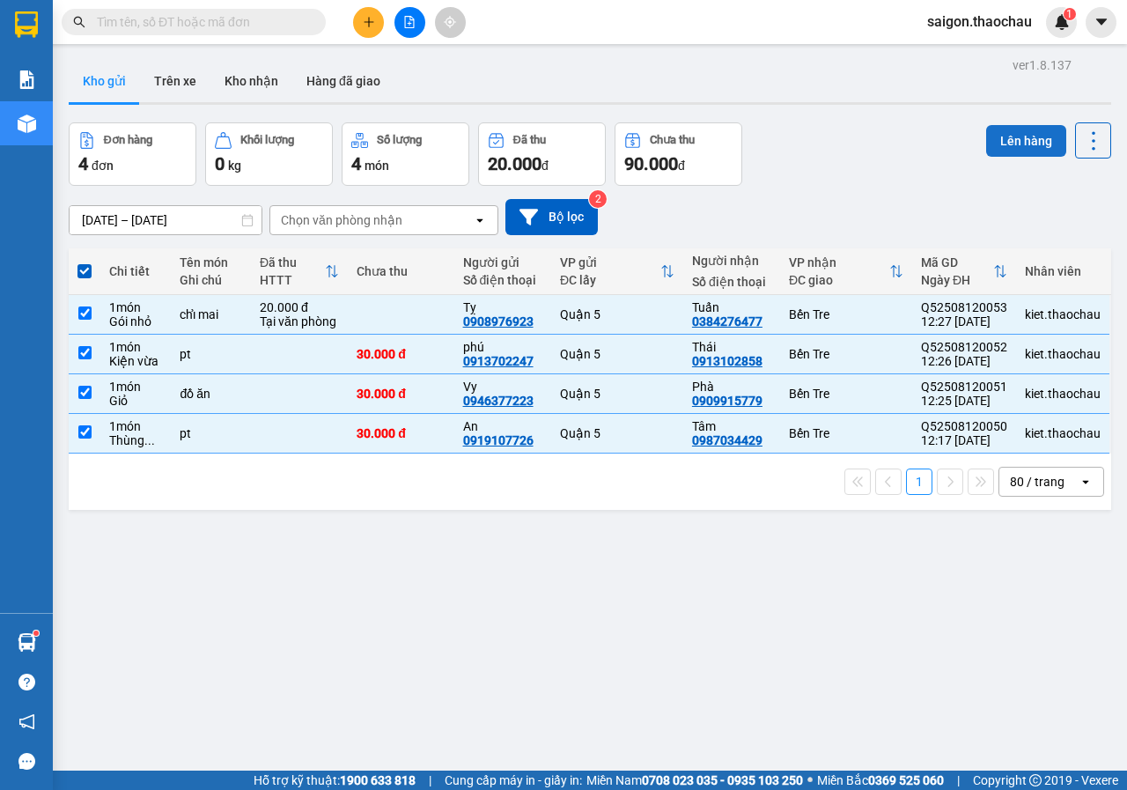
click at [1022, 147] on button "Lên hàng" at bounding box center [1026, 141] width 80 height 32
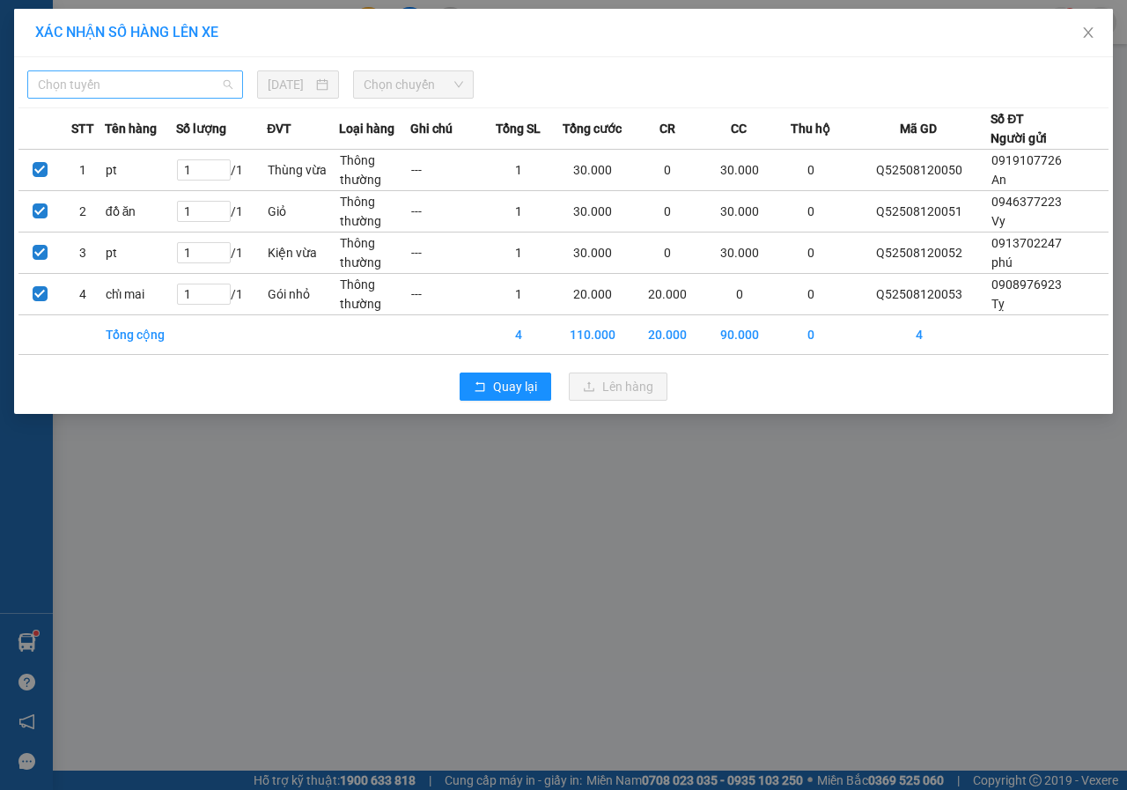
click at [79, 77] on span "Chọn tuyến" at bounding box center [135, 84] width 195 height 26
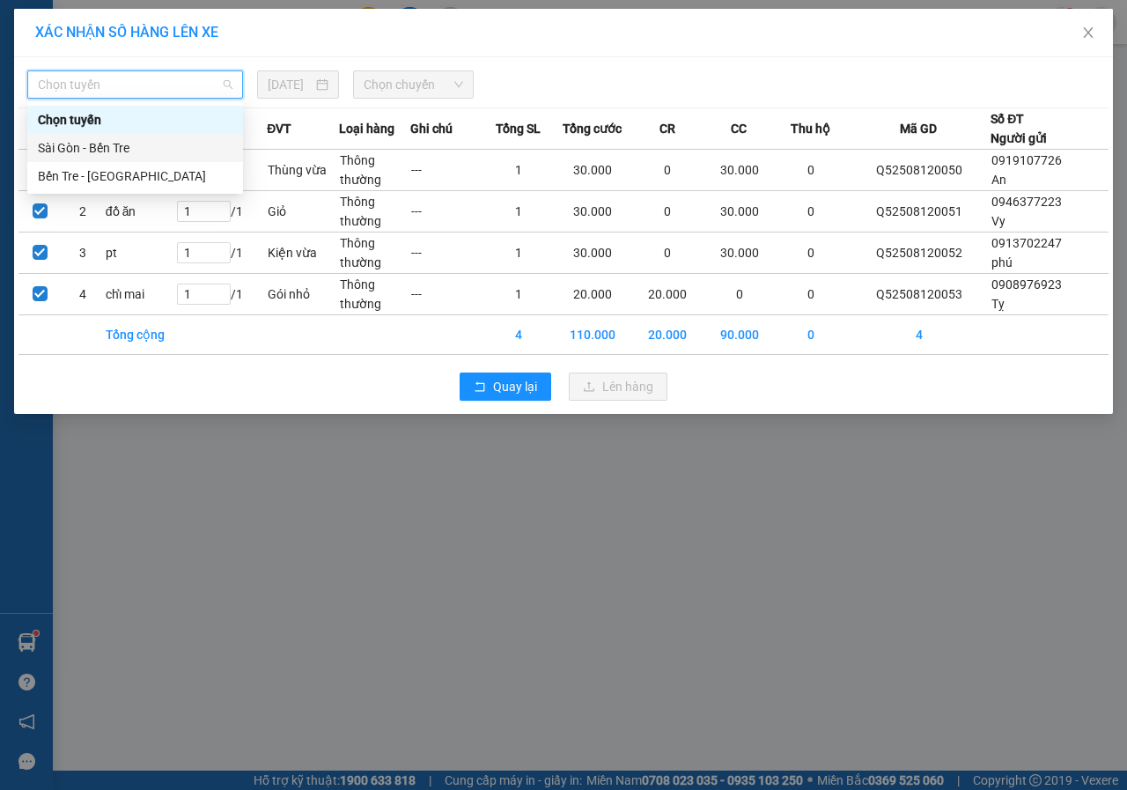
click at [92, 146] on div "Sài Gòn - Bến Tre" at bounding box center [135, 147] width 195 height 19
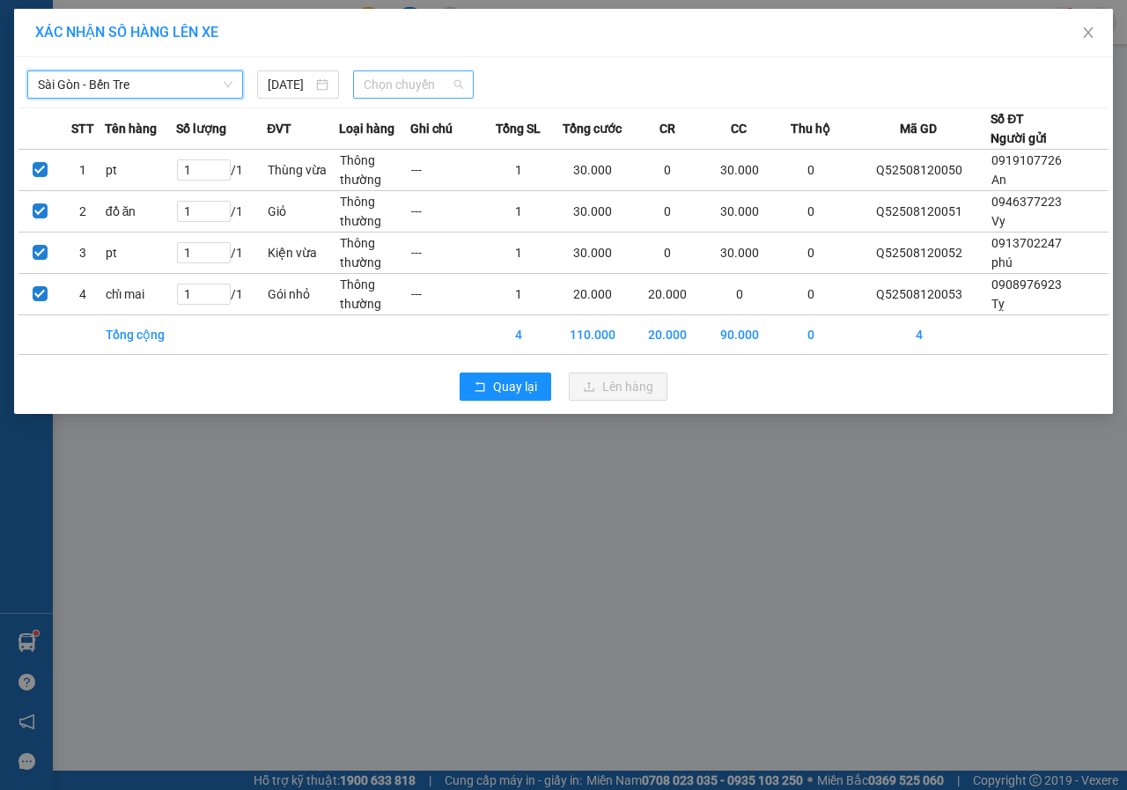
click at [383, 85] on span "Chọn chuyến" at bounding box center [413, 84] width 99 height 26
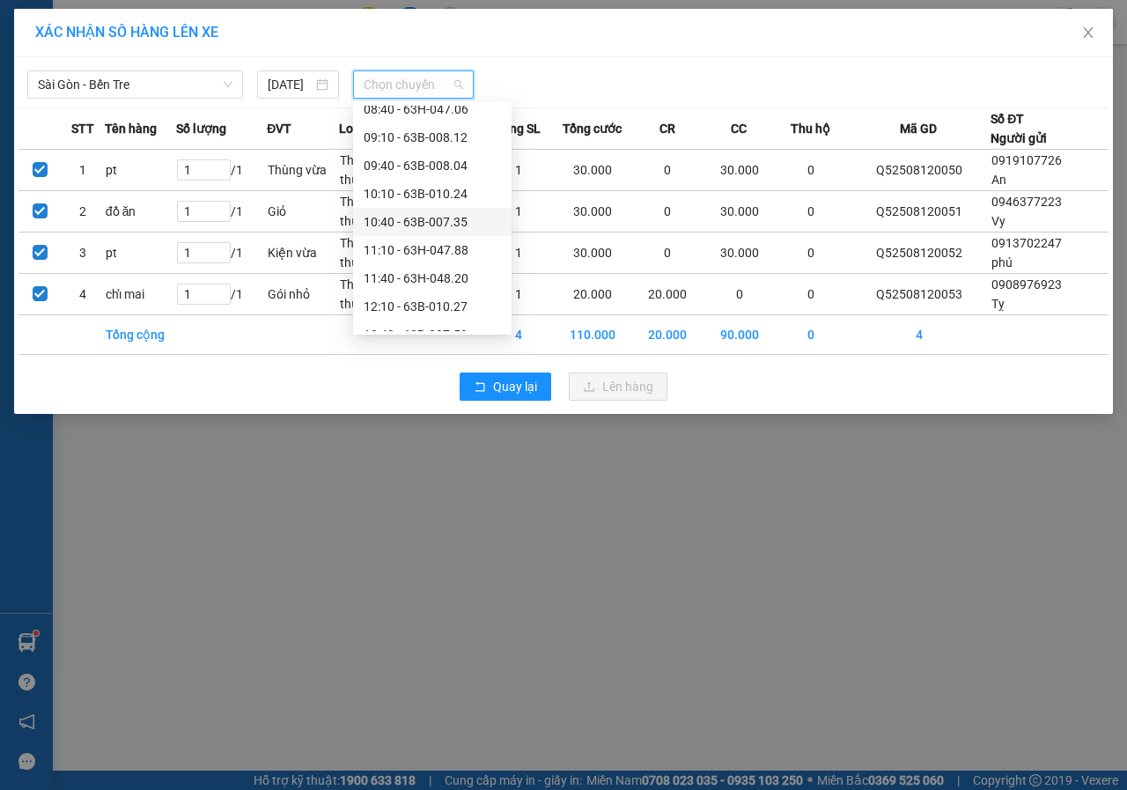
scroll to position [352, 0]
click at [416, 253] on div "12:40 - 63B-007.59" at bounding box center [432, 246] width 137 height 19
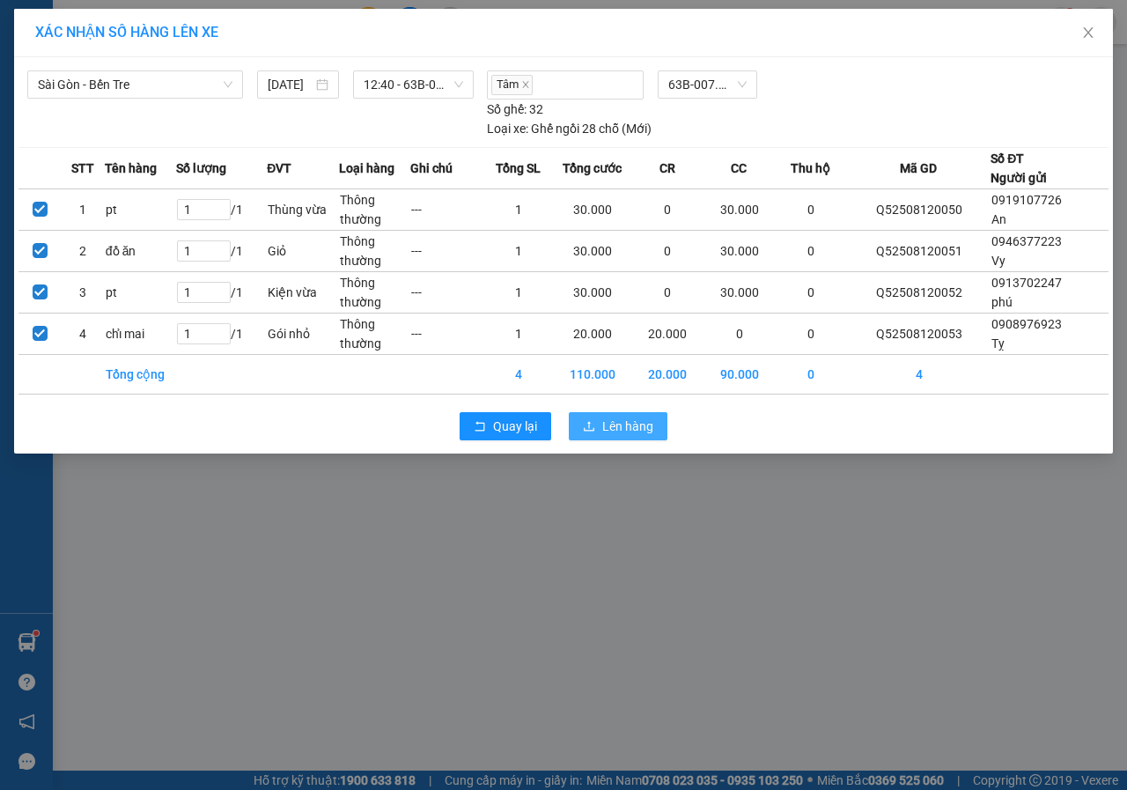
click at [627, 432] on span "Lên hàng" at bounding box center [627, 425] width 51 height 19
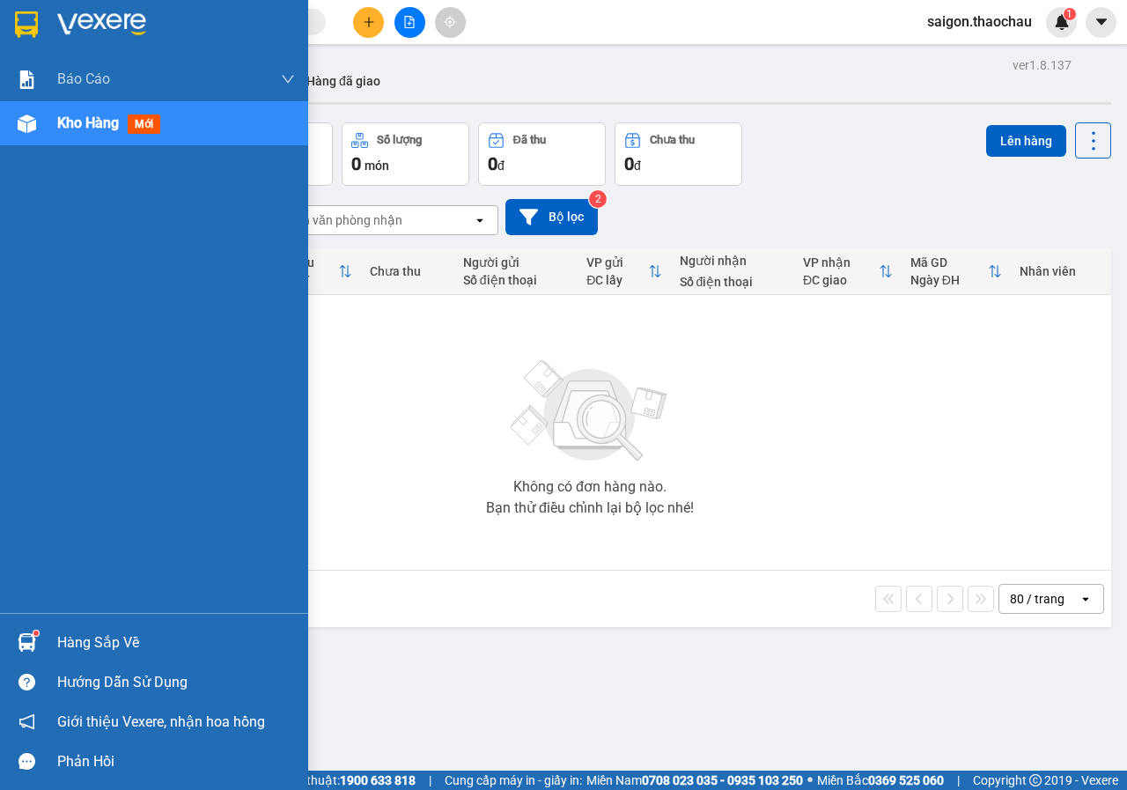
click at [21, 643] on img at bounding box center [27, 642] width 18 height 18
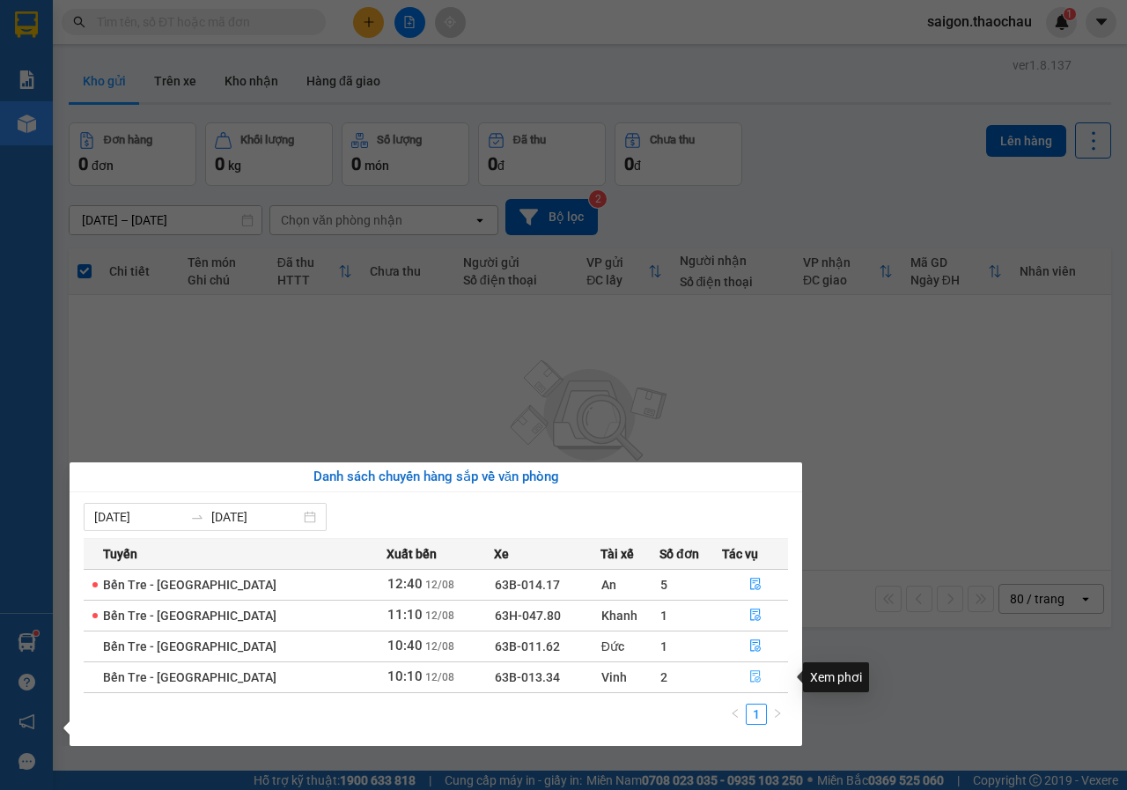
click at [751, 675] on icon "file-done" at bounding box center [755, 676] width 12 height 12
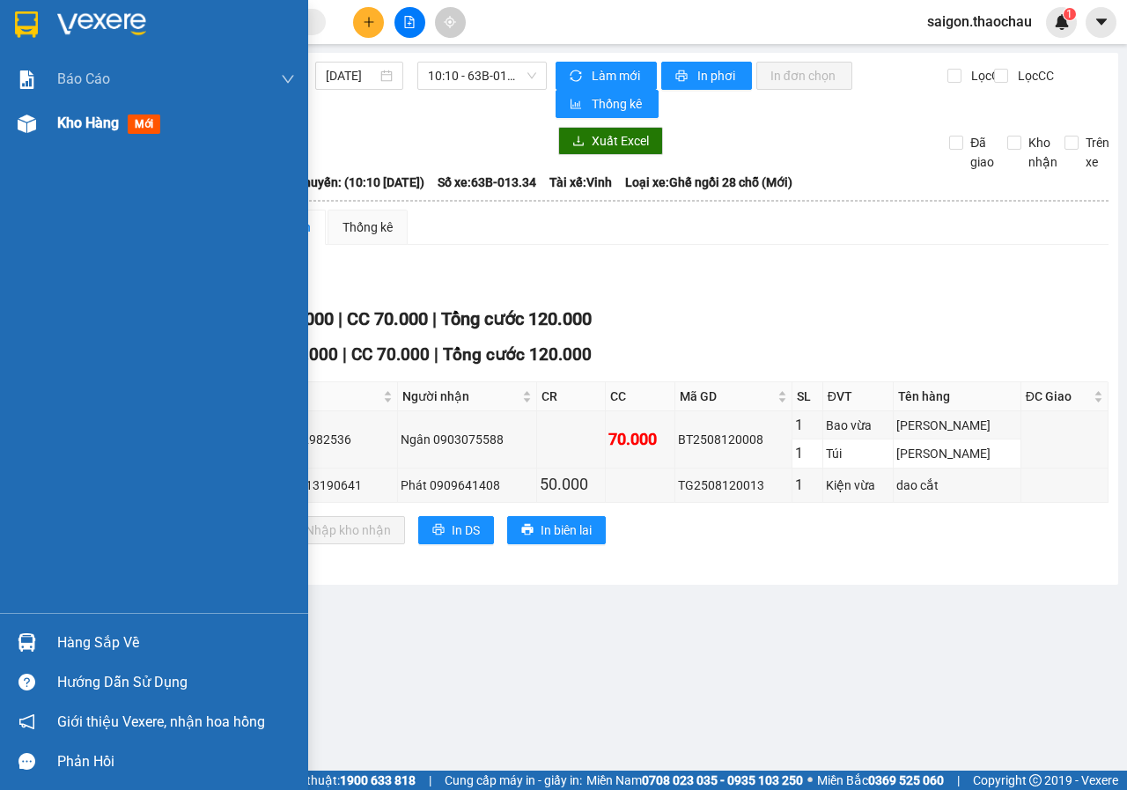
click at [86, 125] on span "Kho hàng" at bounding box center [88, 122] width 62 height 17
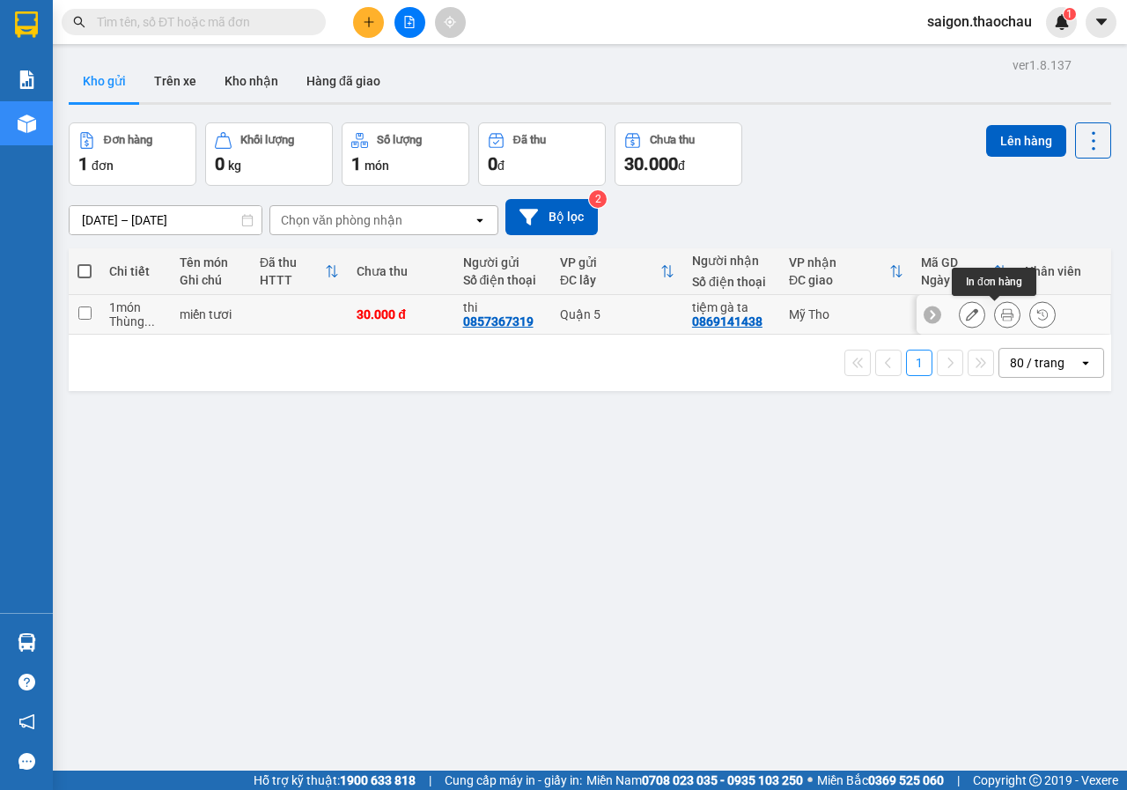
click at [1001, 314] on icon at bounding box center [1007, 314] width 12 height 12
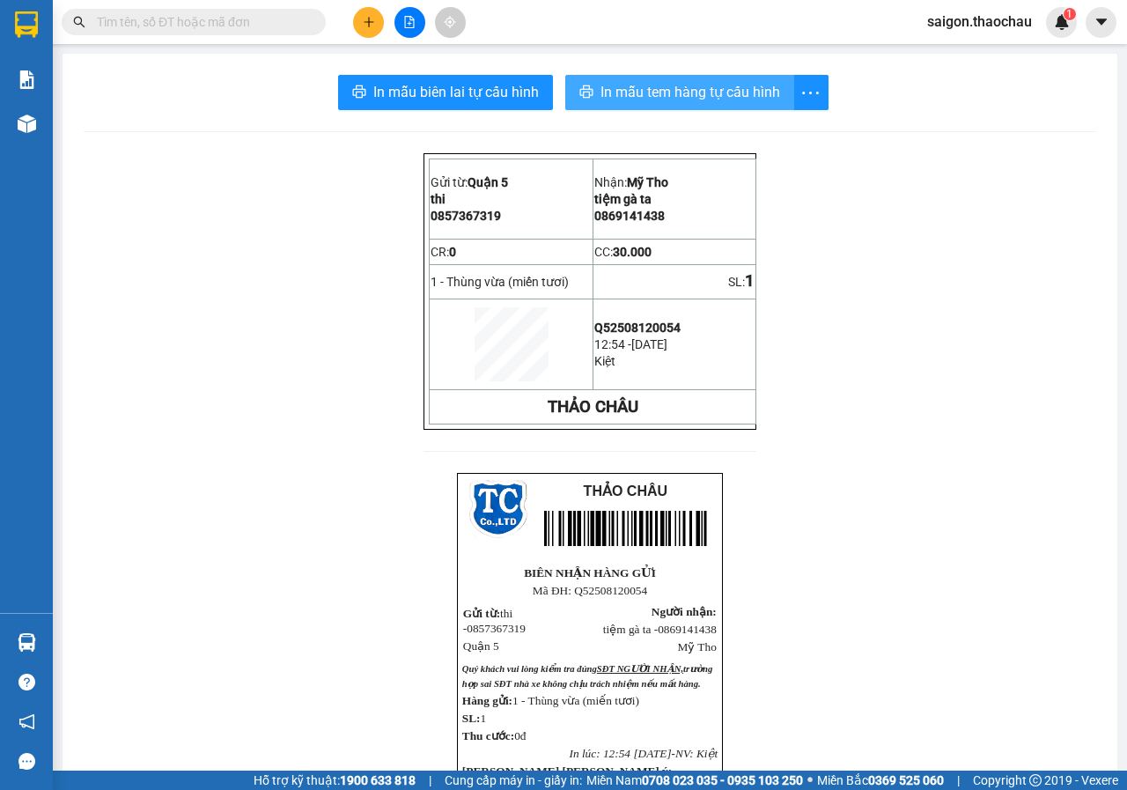
click at [658, 94] on span "In mẫu tem hàng tự cấu hình" at bounding box center [690, 92] width 180 height 22
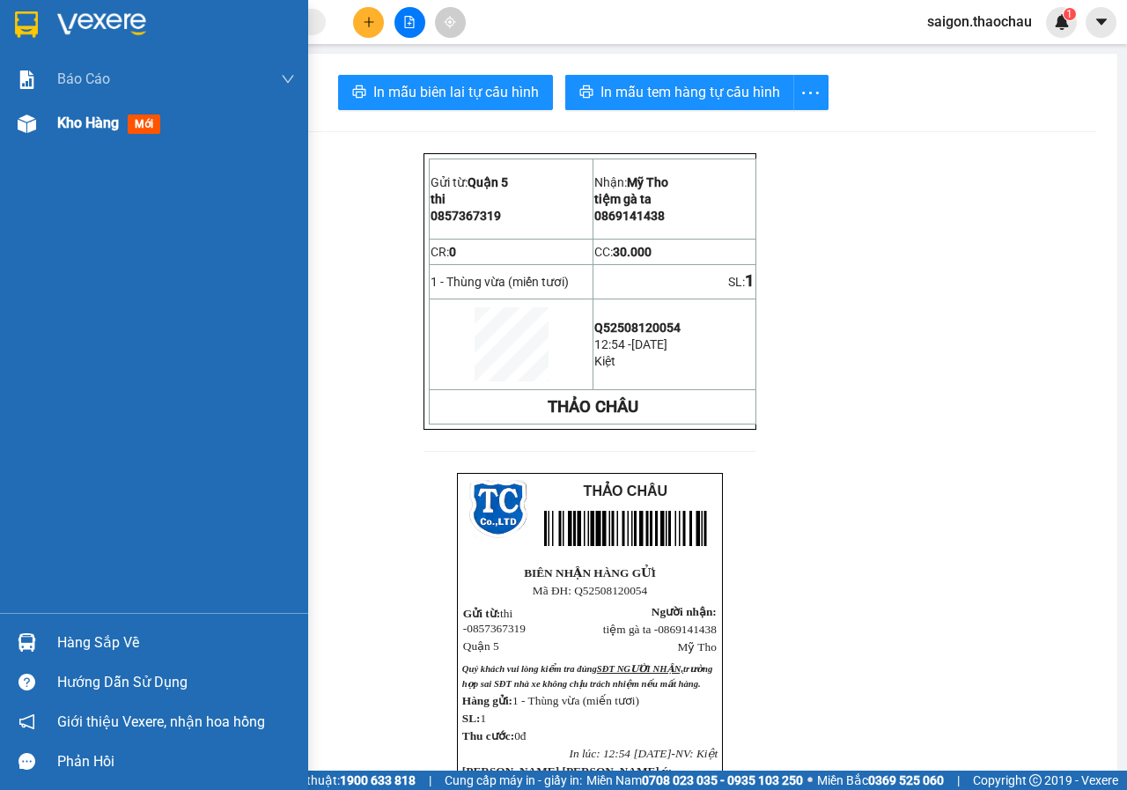
click at [63, 127] on span "Kho hàng" at bounding box center [88, 122] width 62 height 17
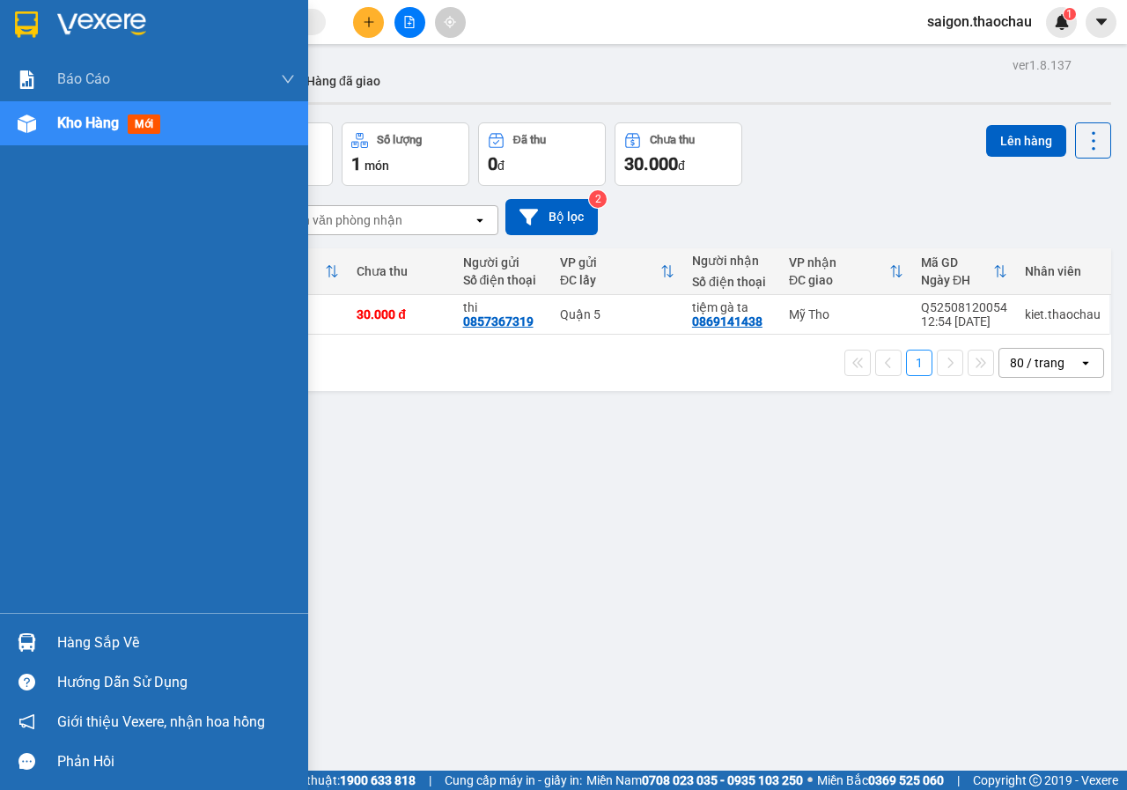
click at [23, 644] on img at bounding box center [27, 642] width 18 height 18
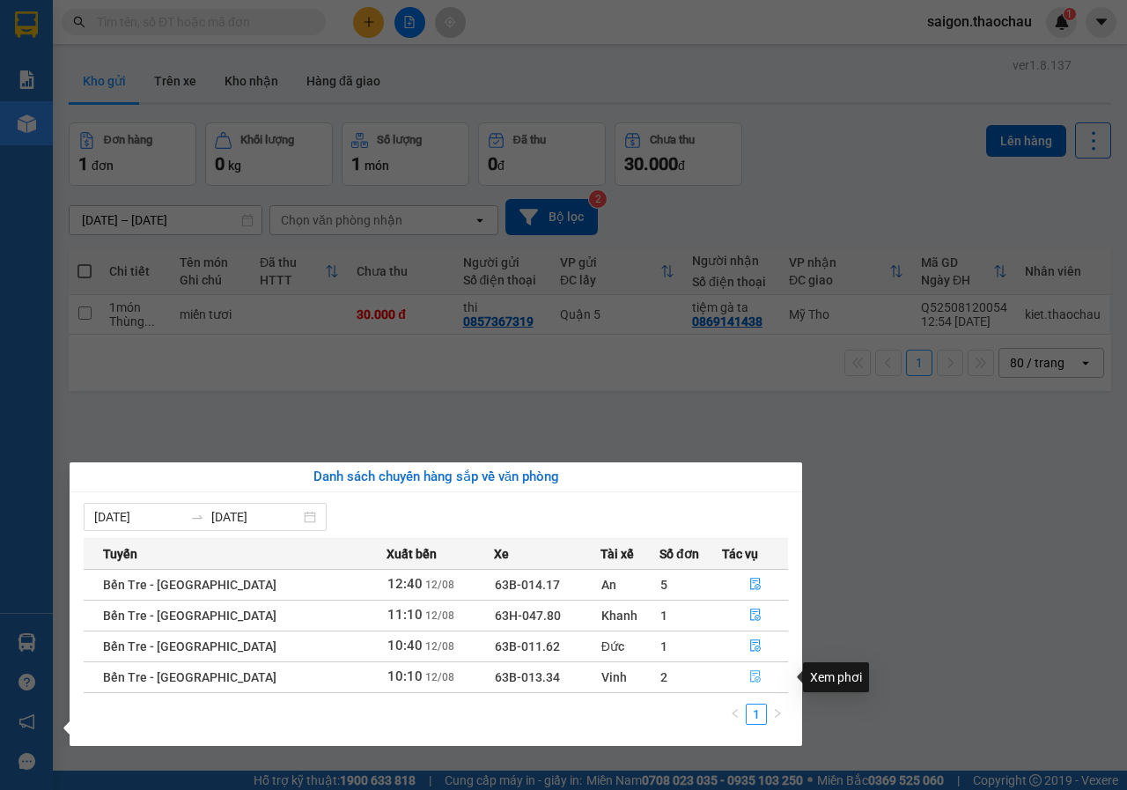
click at [740, 673] on button "button" at bounding box center [755, 677] width 64 height 28
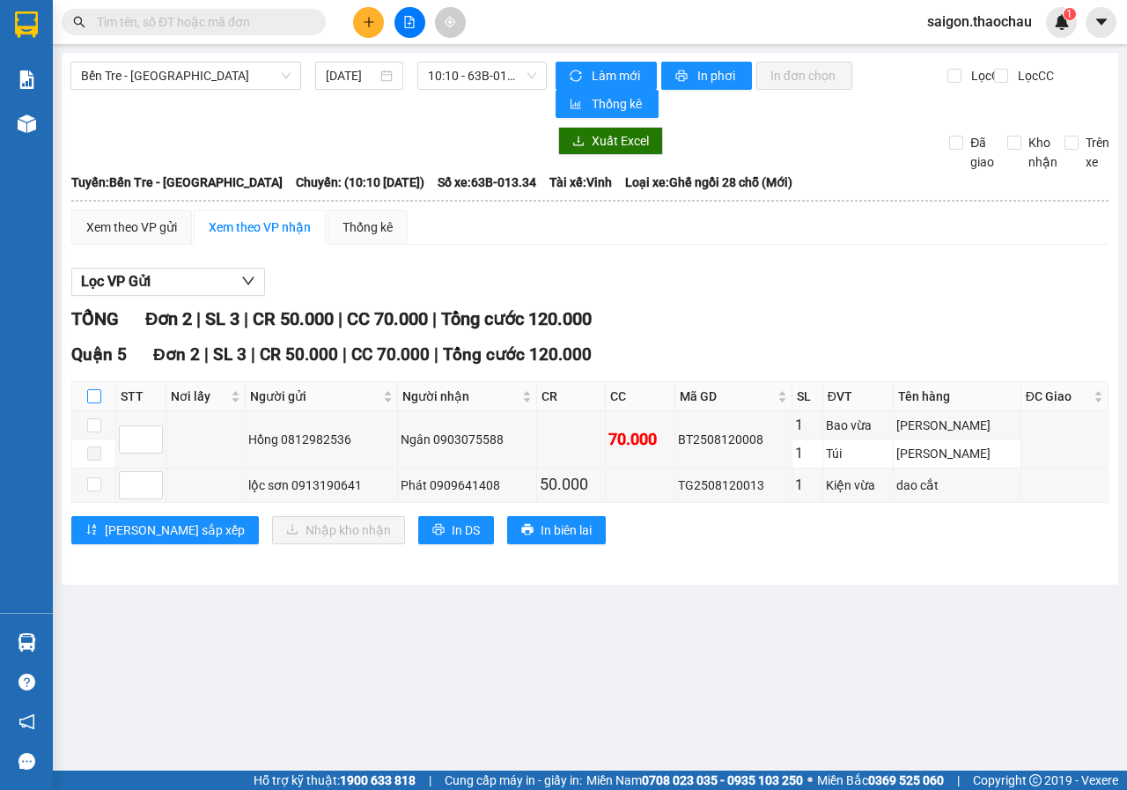
click at [96, 393] on input "checkbox" at bounding box center [94, 396] width 14 height 14
checkbox input "true"
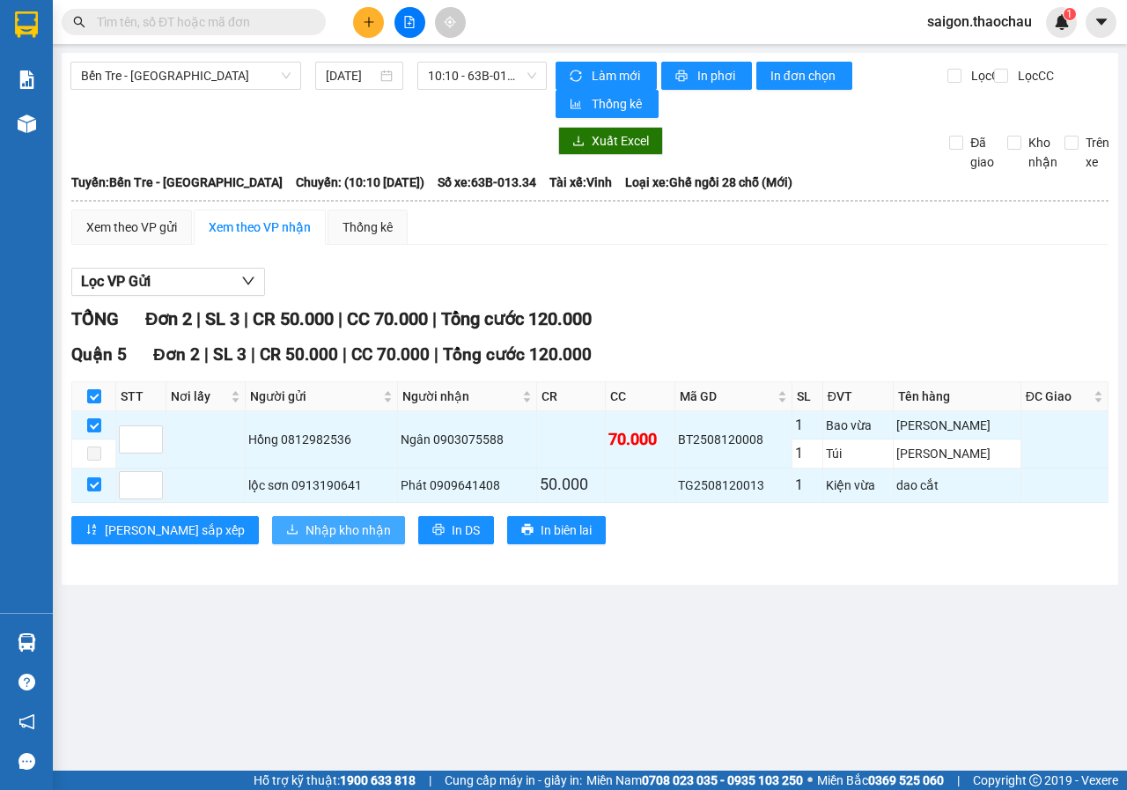
click at [305, 536] on span "Nhập kho nhận" at bounding box center [347, 529] width 85 height 19
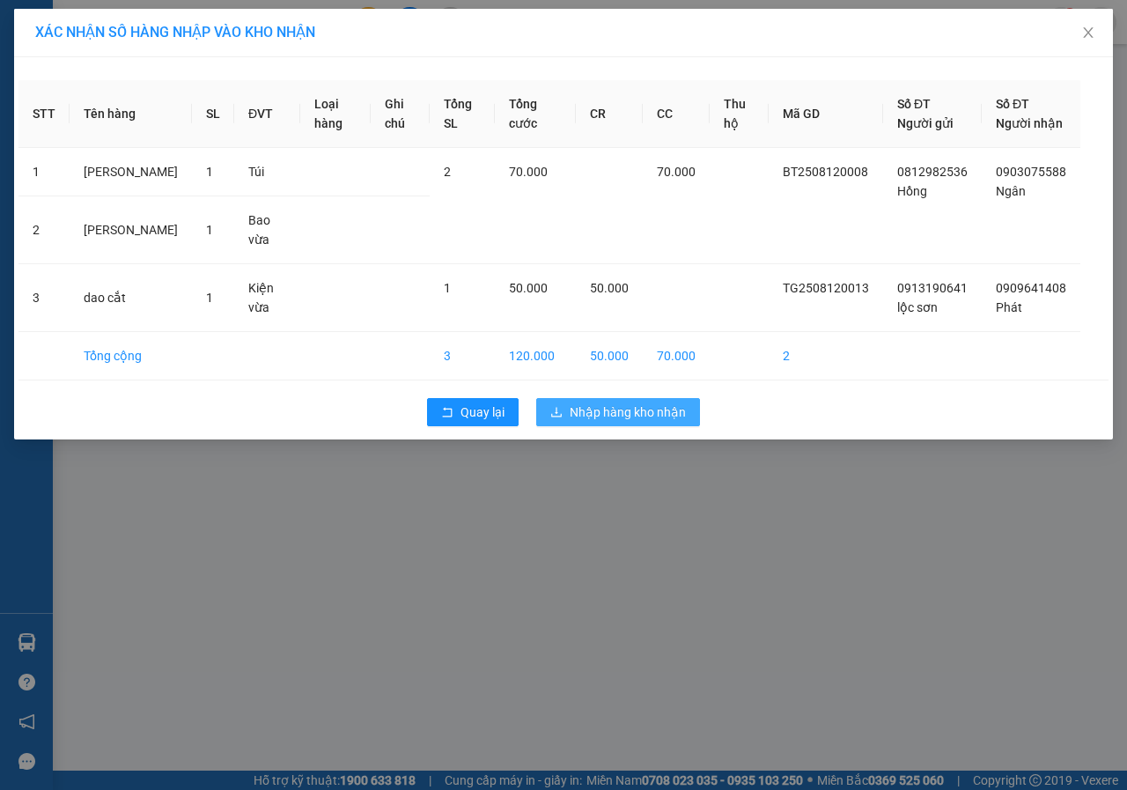
click at [593, 402] on span "Nhập hàng kho nhận" at bounding box center [628, 411] width 116 height 19
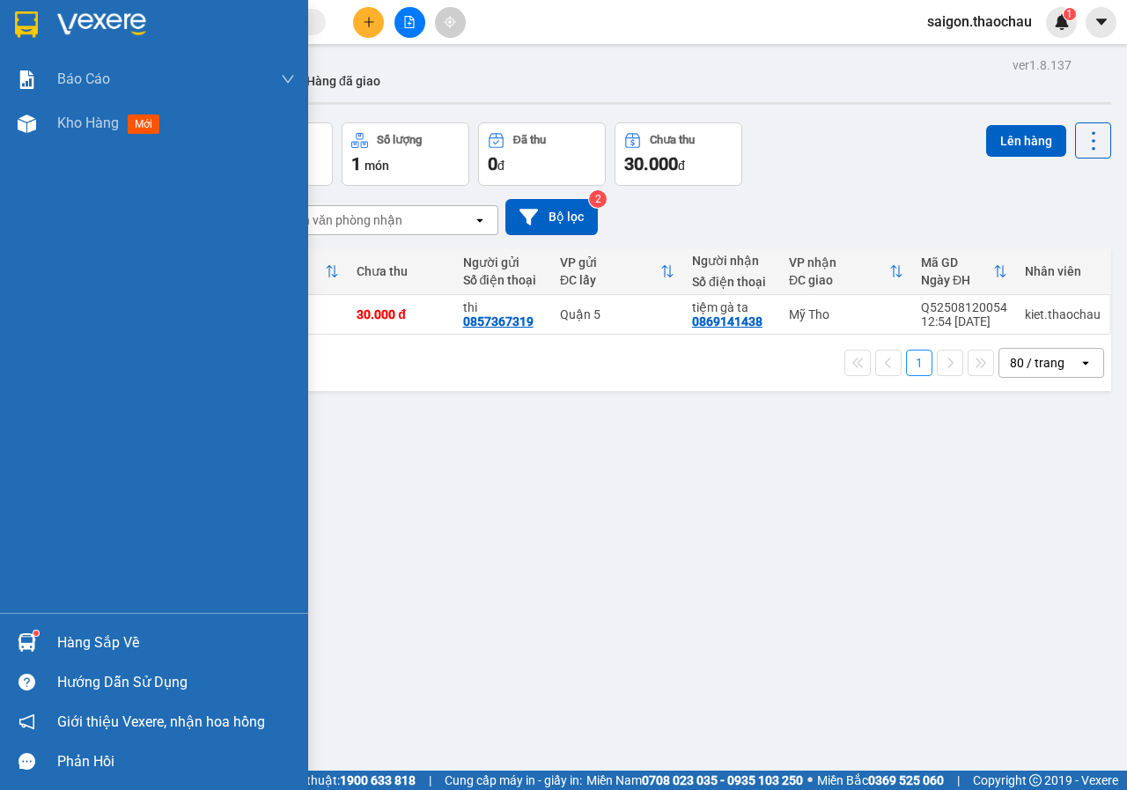
click at [27, 646] on img at bounding box center [27, 642] width 18 height 18
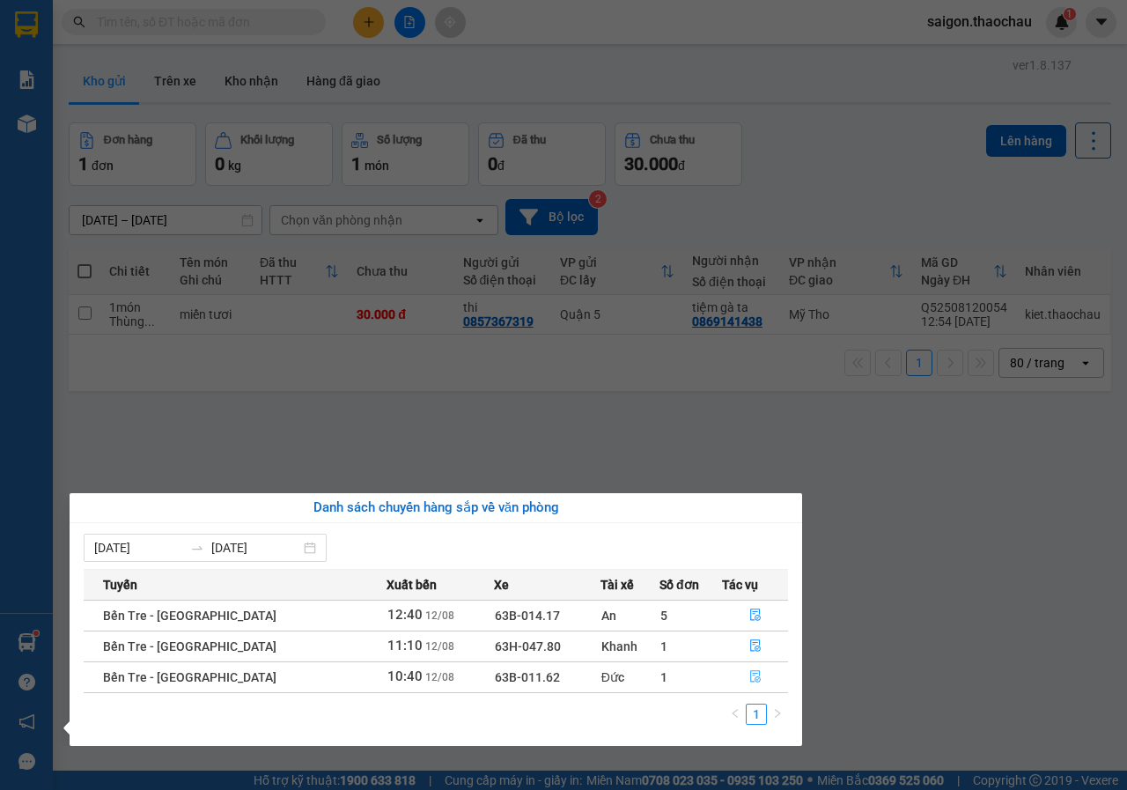
click at [749, 672] on icon "file-done" at bounding box center [755, 676] width 12 height 12
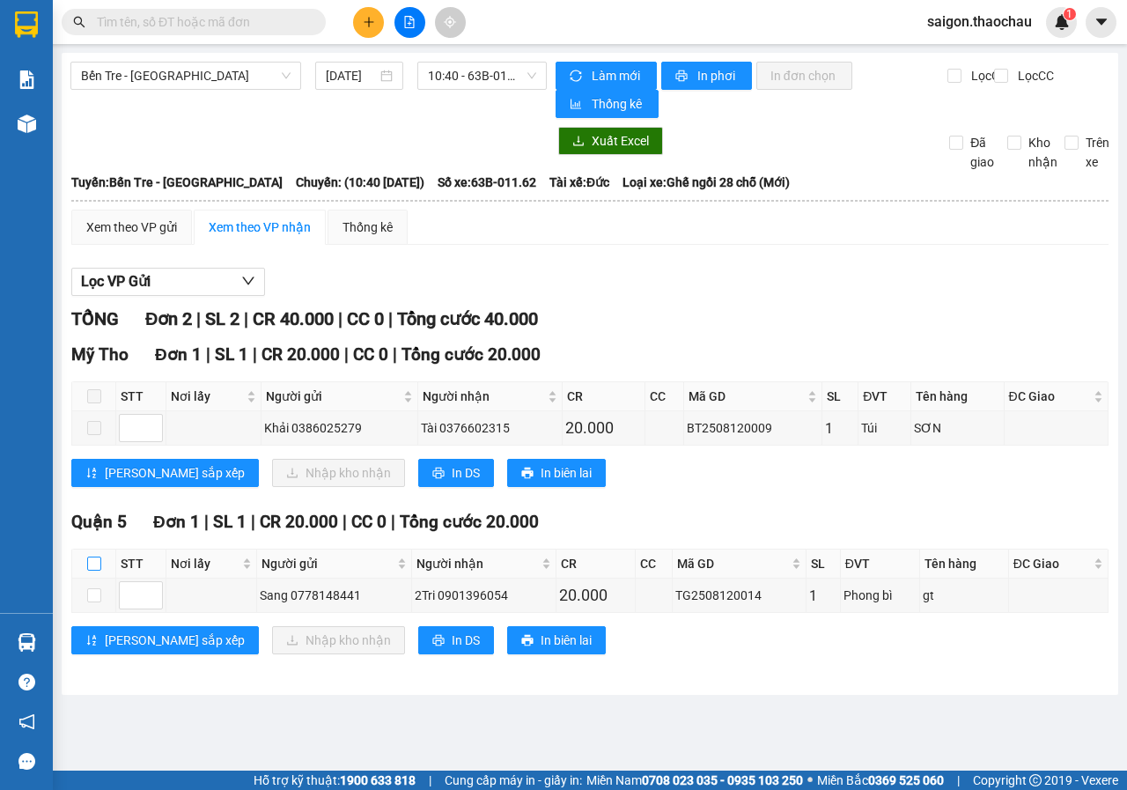
click at [87, 560] on input "checkbox" at bounding box center [94, 563] width 14 height 14
checkbox input "true"
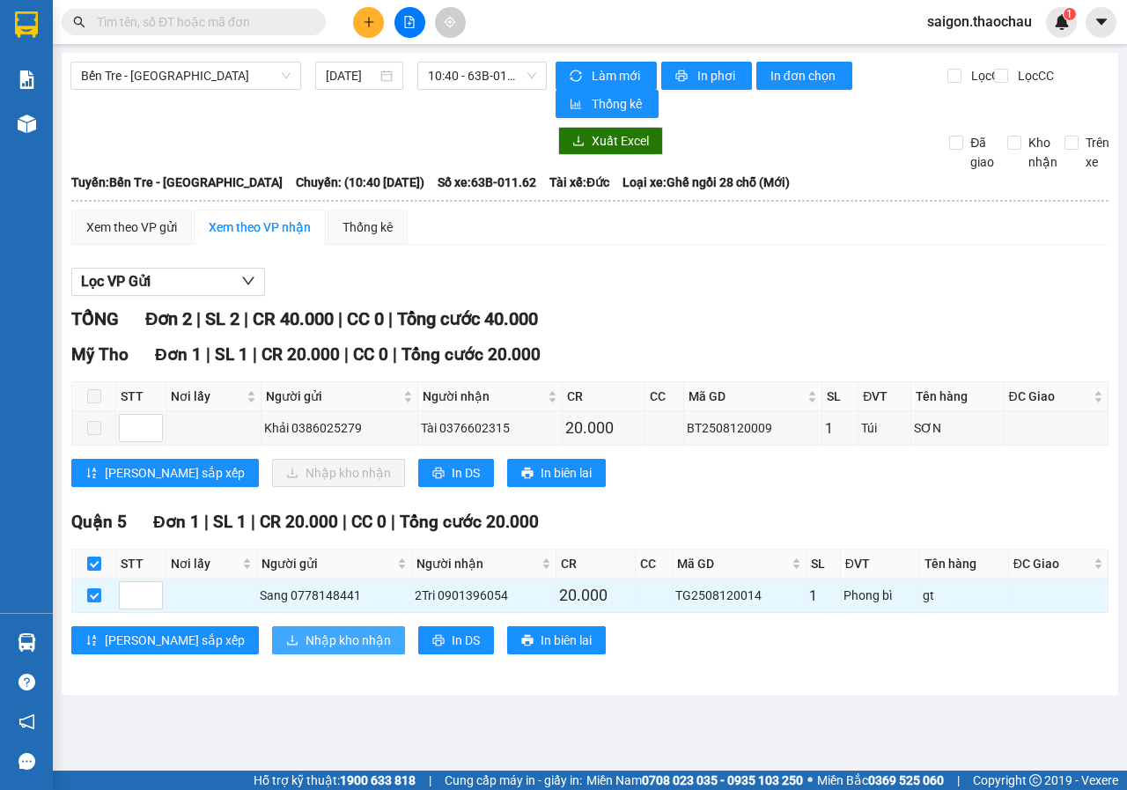
click at [305, 631] on span "Nhập kho nhận" at bounding box center [347, 639] width 85 height 19
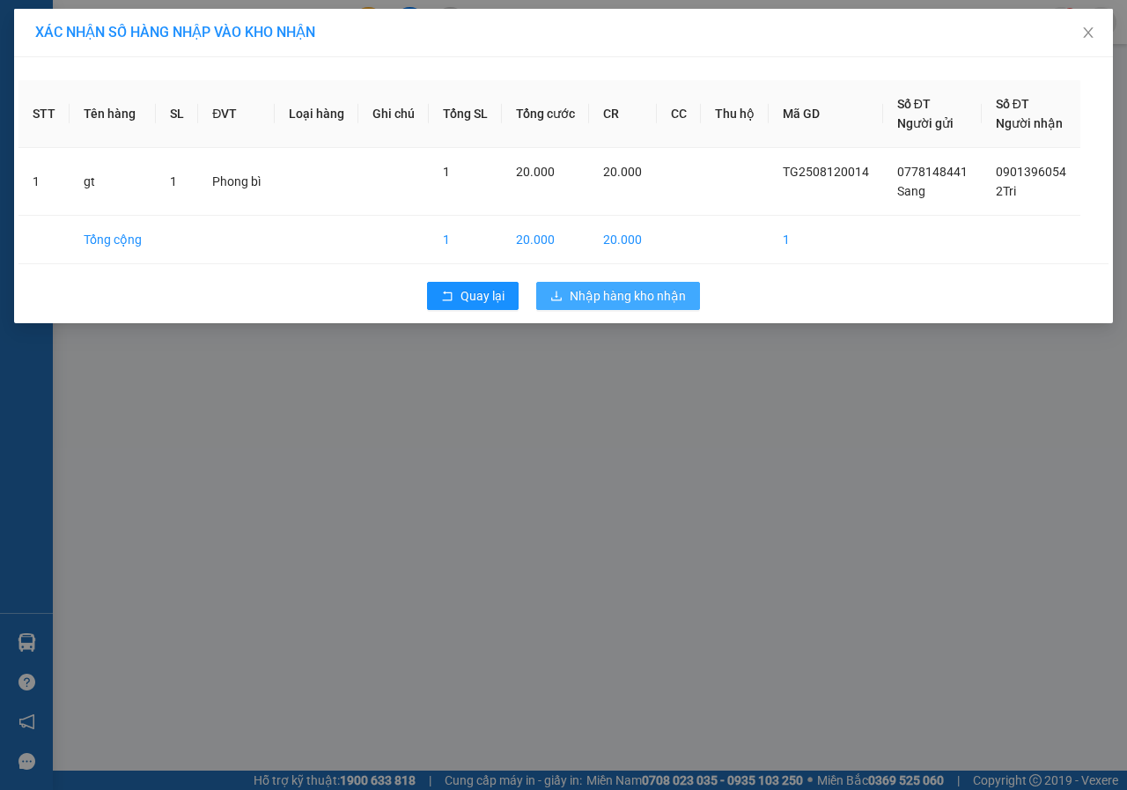
click at [629, 287] on span "Nhập hàng kho nhận" at bounding box center [628, 295] width 116 height 19
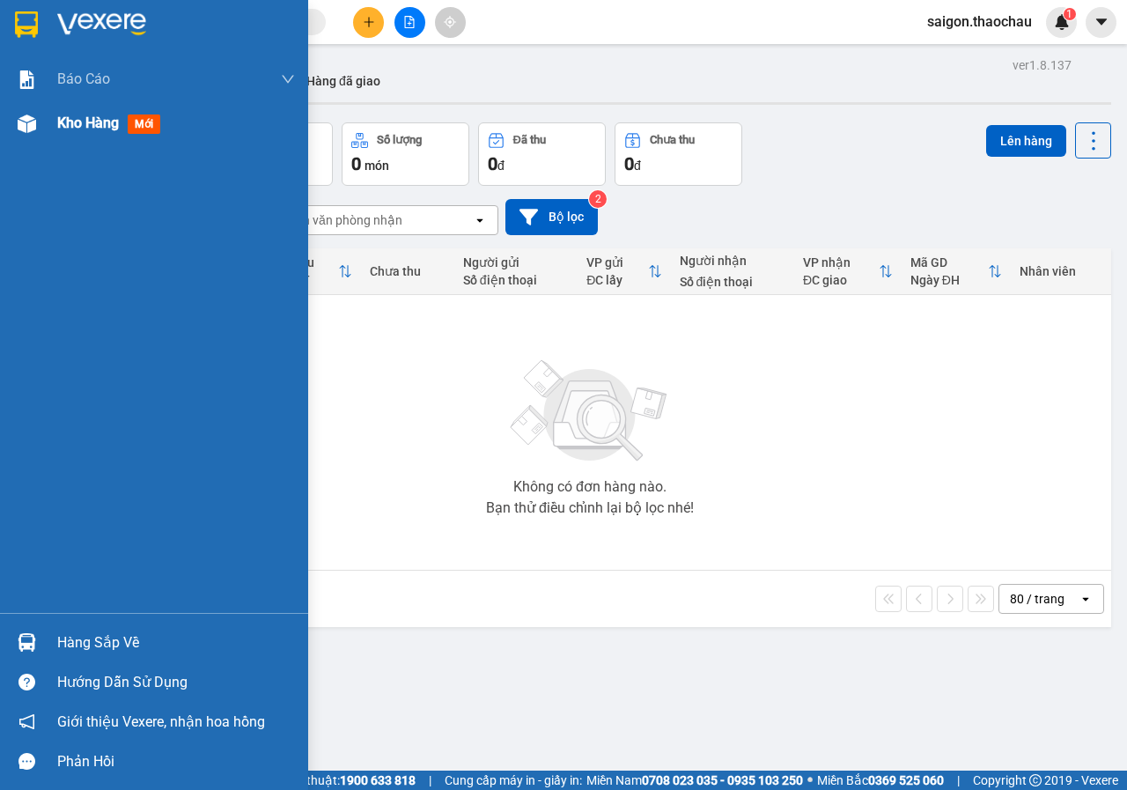
click at [96, 136] on div "Kho hàng mới" at bounding box center [176, 123] width 238 height 44
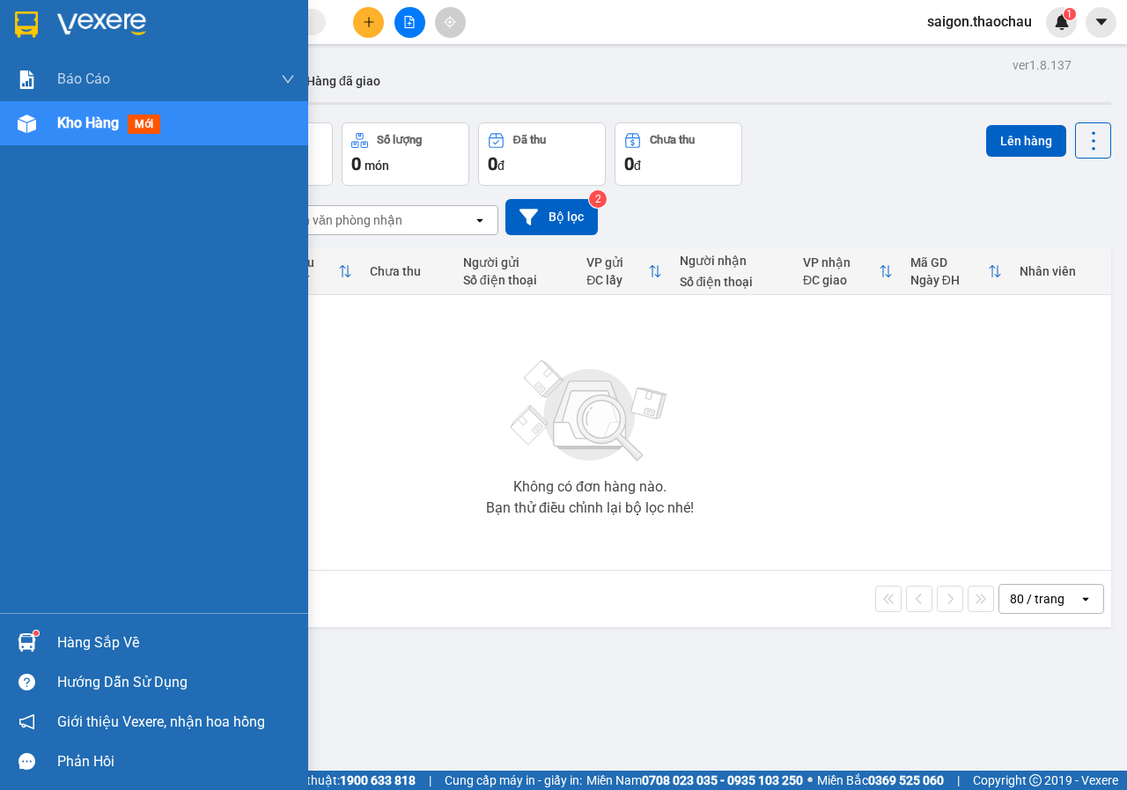
click at [27, 644] on img at bounding box center [27, 642] width 18 height 18
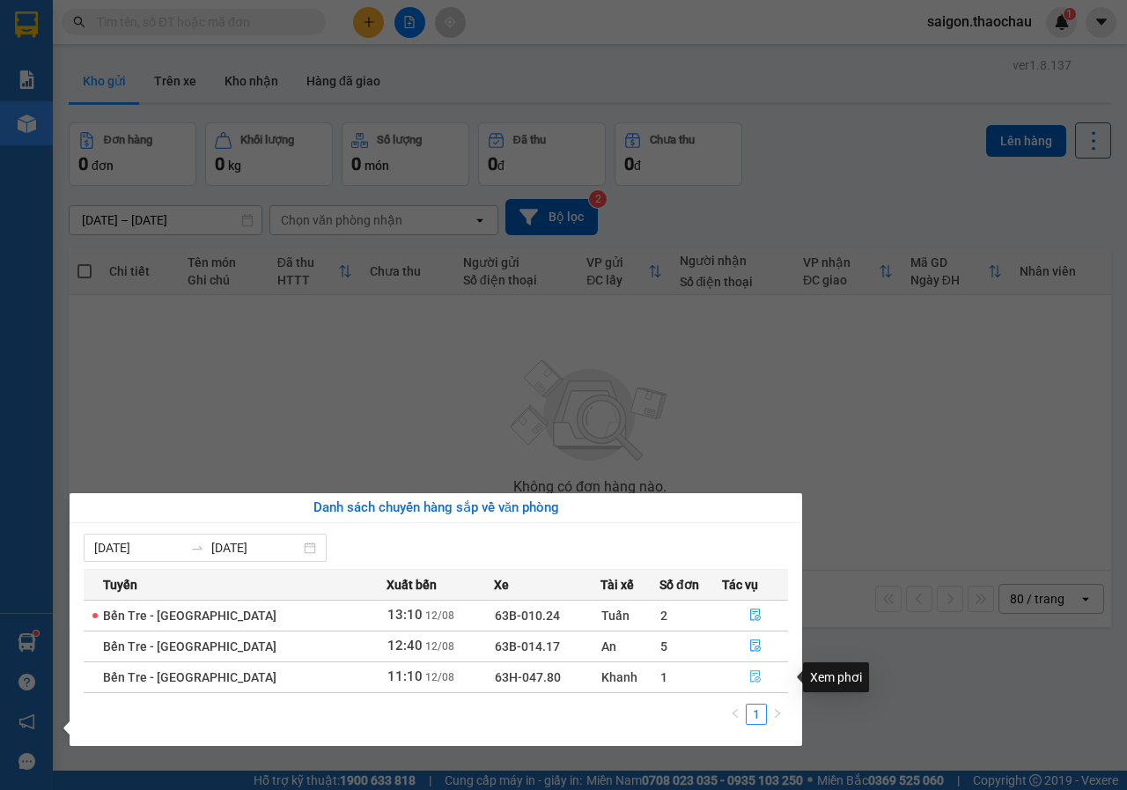
click at [754, 678] on icon "file-done" at bounding box center [755, 676] width 12 height 12
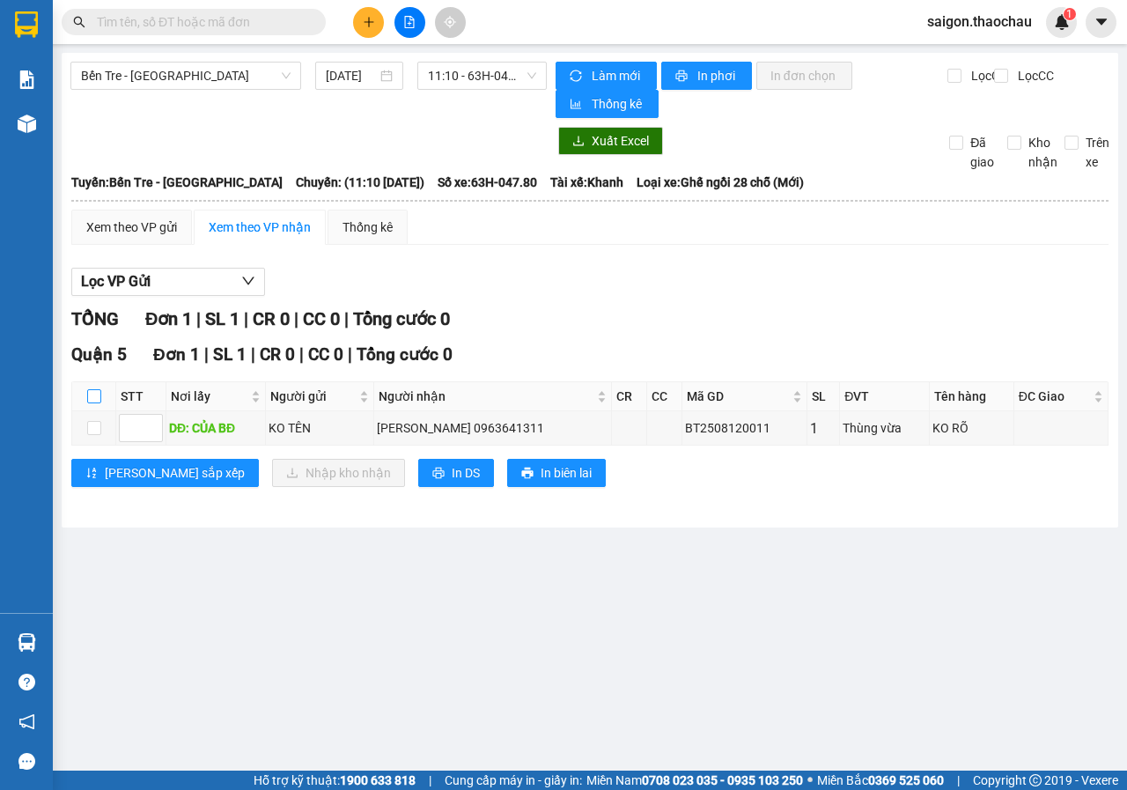
click at [97, 396] on input "checkbox" at bounding box center [94, 396] width 14 height 14
checkbox input "true"
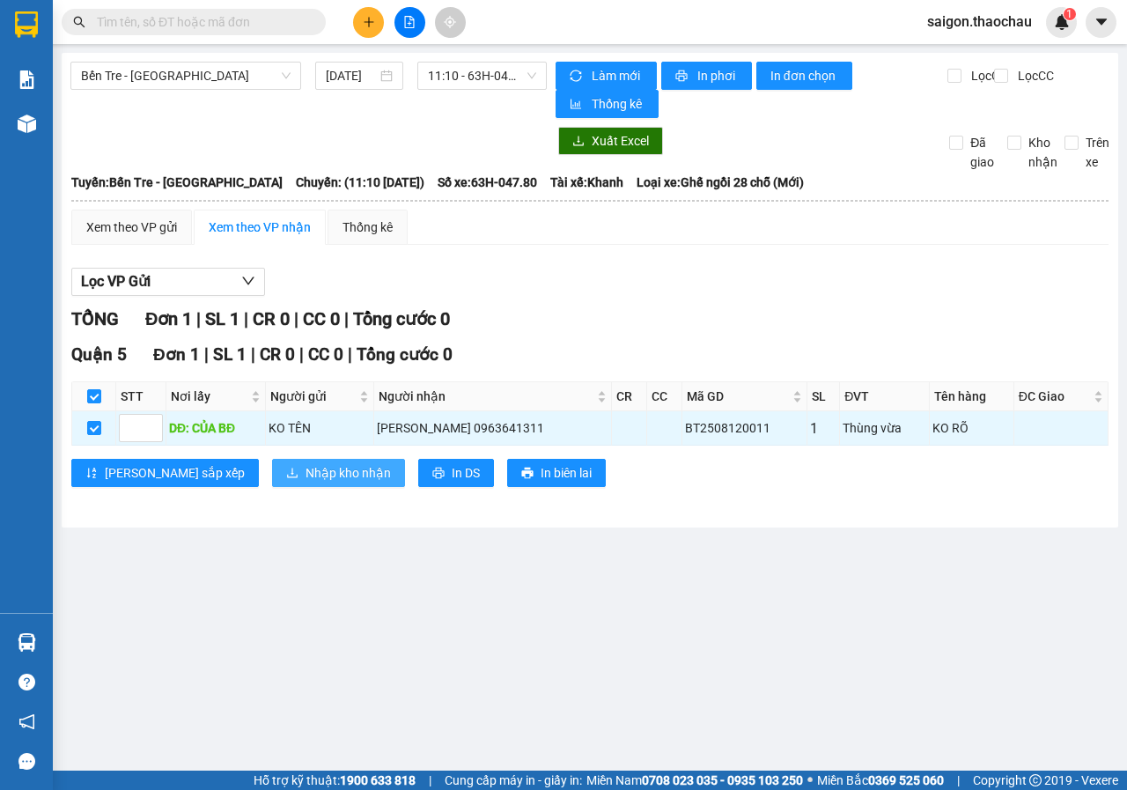
click at [305, 477] on span "Nhập kho nhận" at bounding box center [347, 472] width 85 height 19
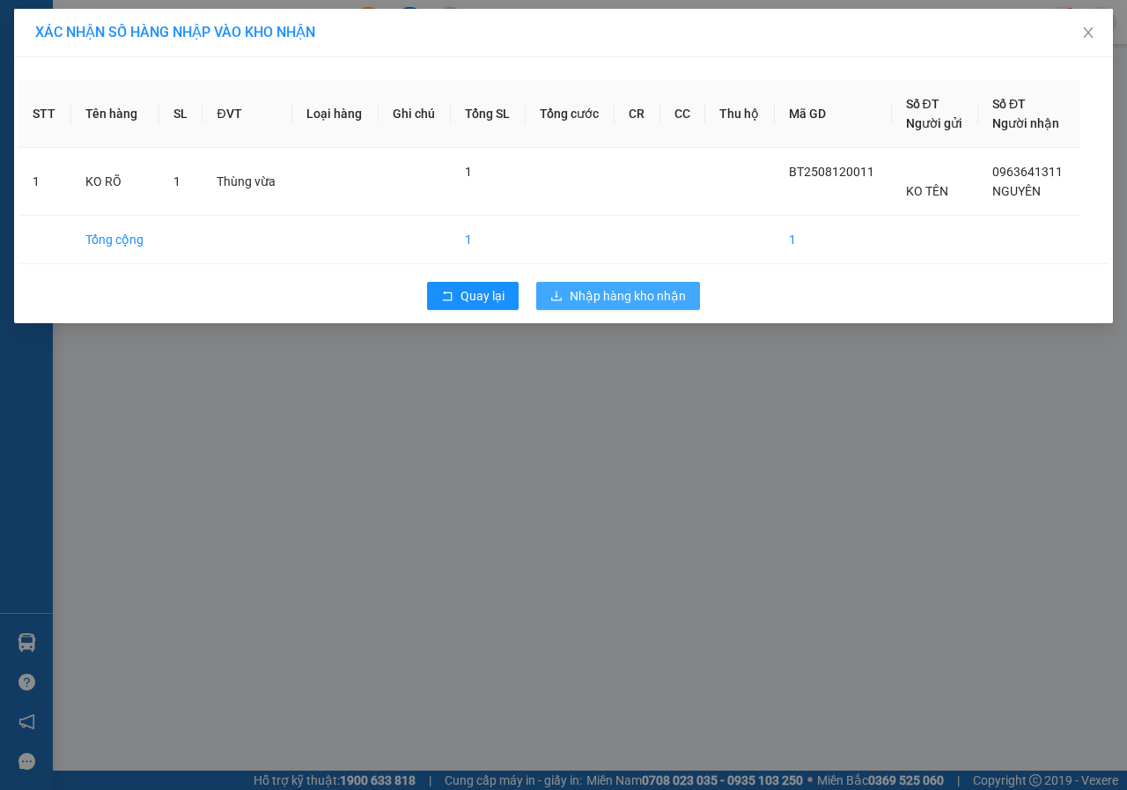
click at [580, 293] on span "Nhập hàng kho nhận" at bounding box center [628, 295] width 116 height 19
